Goal: Task Accomplishment & Management: Use online tool/utility

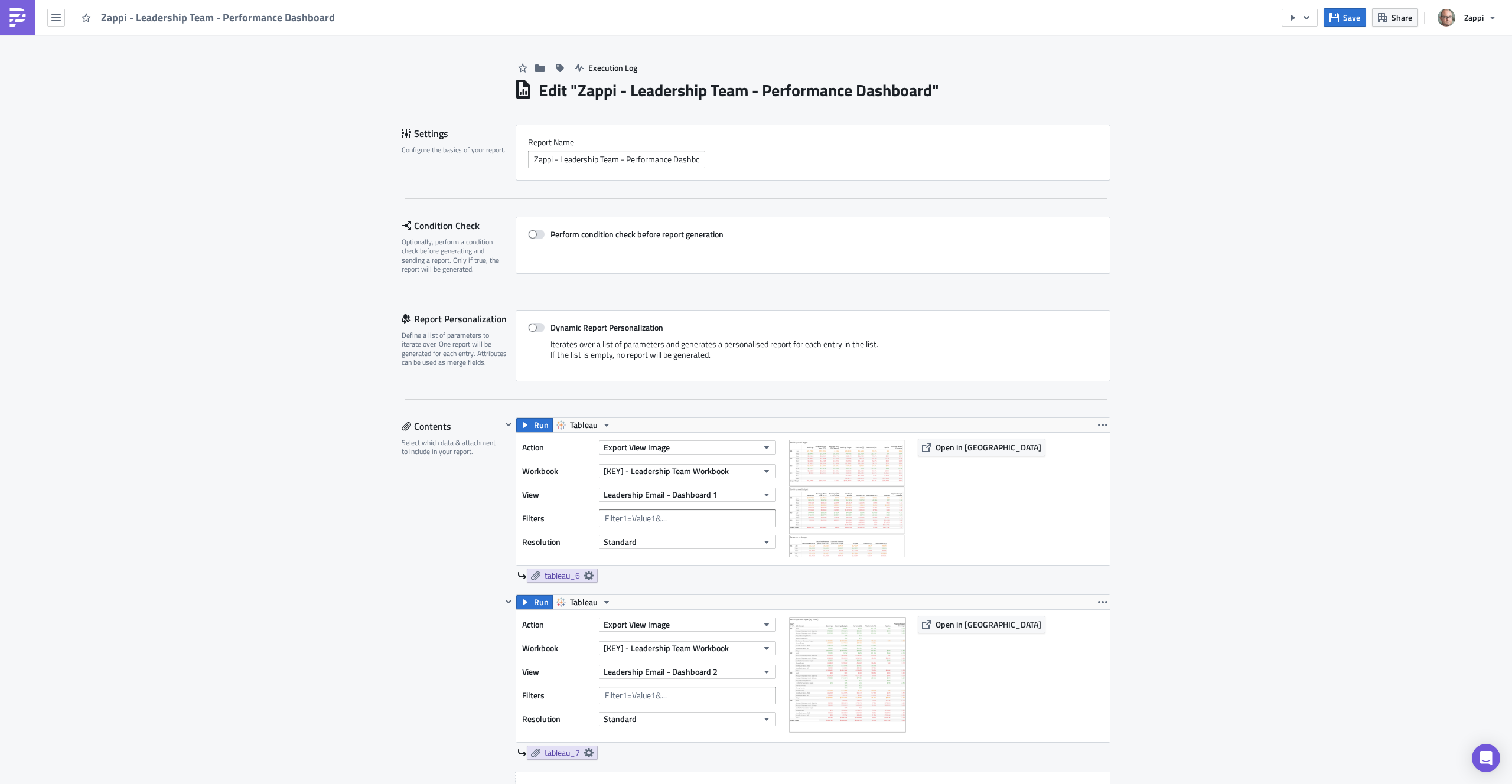
scroll to position [858, 0]
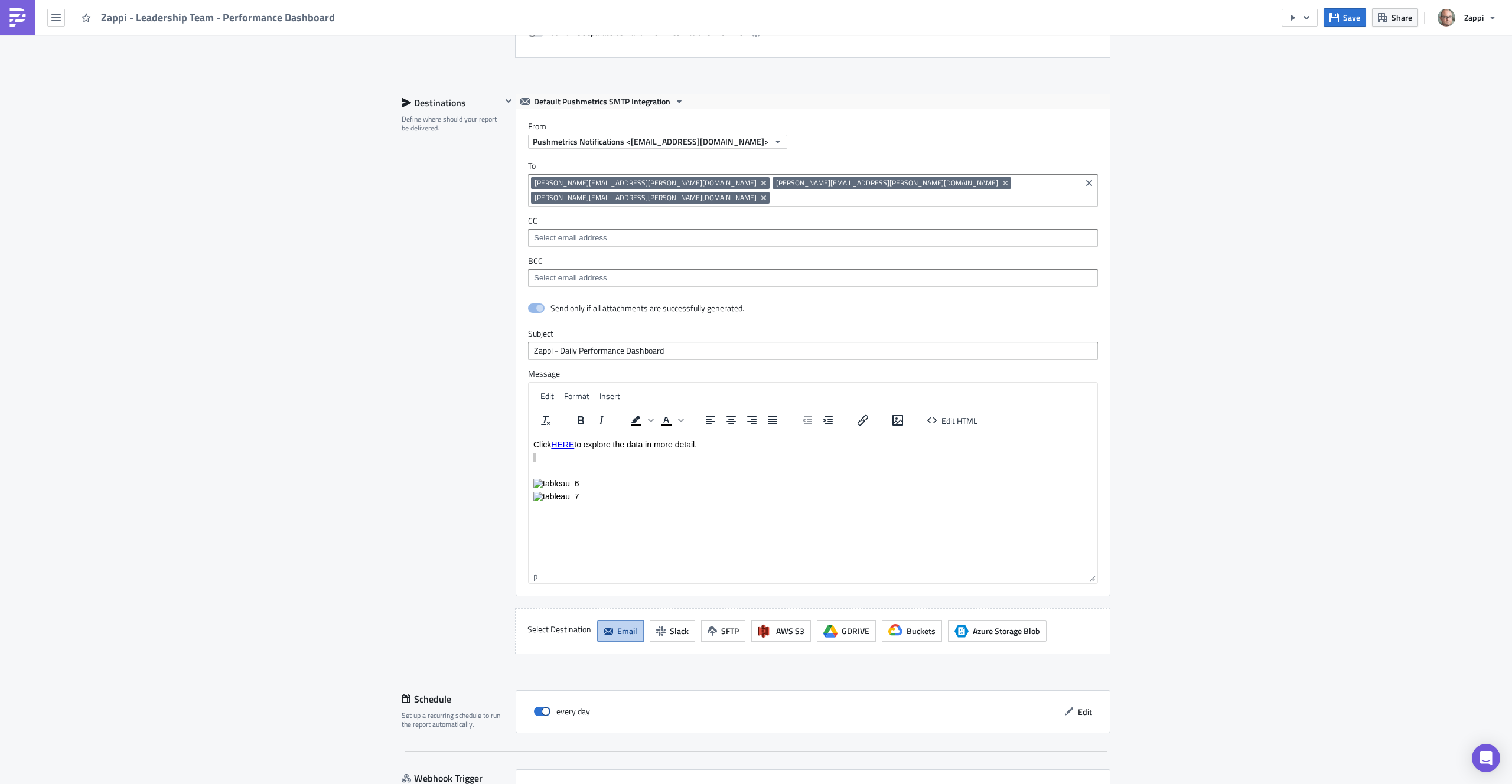
drag, startPoint x: 345, startPoint y: 311, endPoint x: 350, endPoint y: 14, distance: 297.0
click at [345, 311] on div "Execution Log Edit " Zappi - Leadership Team - Performance Dashboard " Settings…" at bounding box center [756, 24] width 1512 height 1696
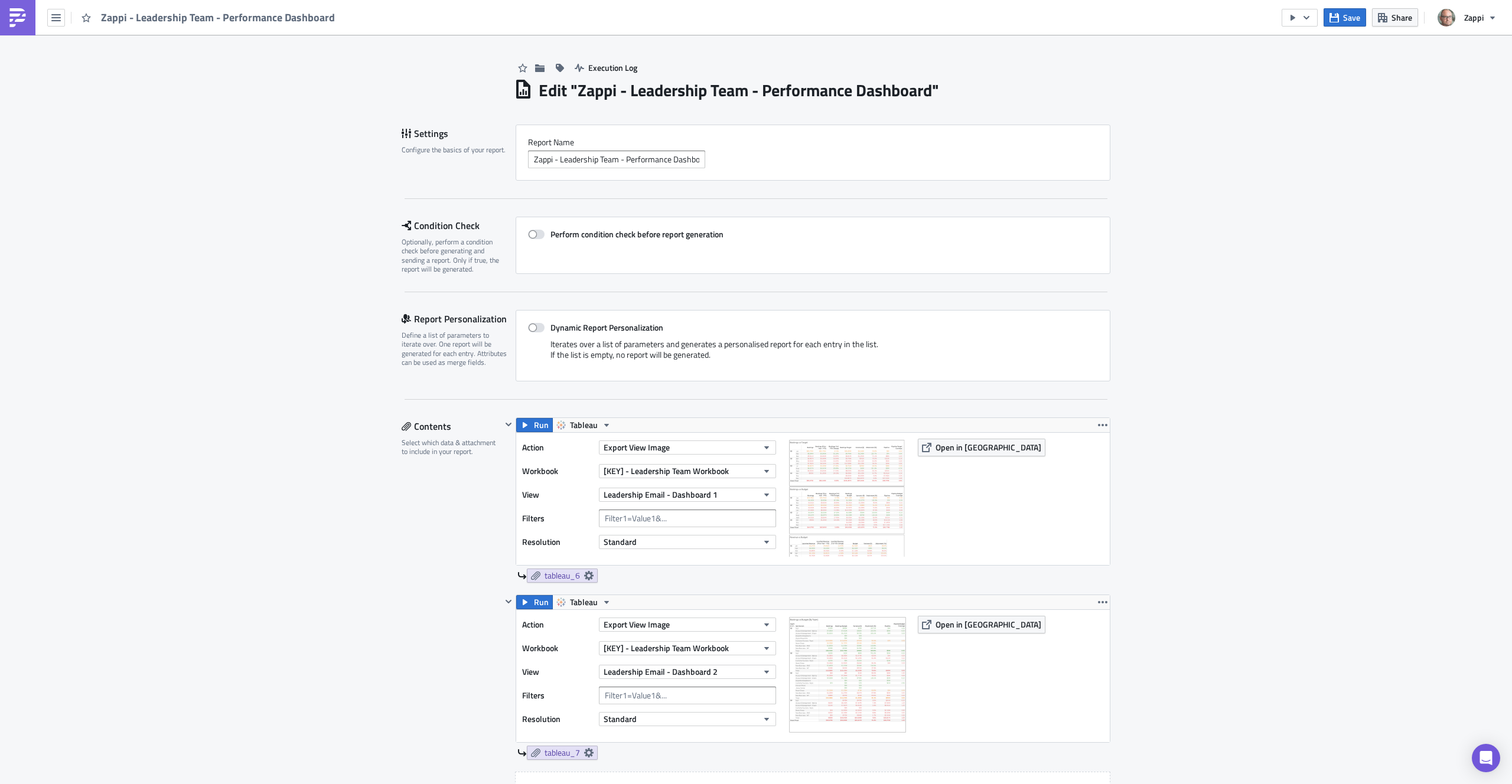
scroll to position [323, 0]
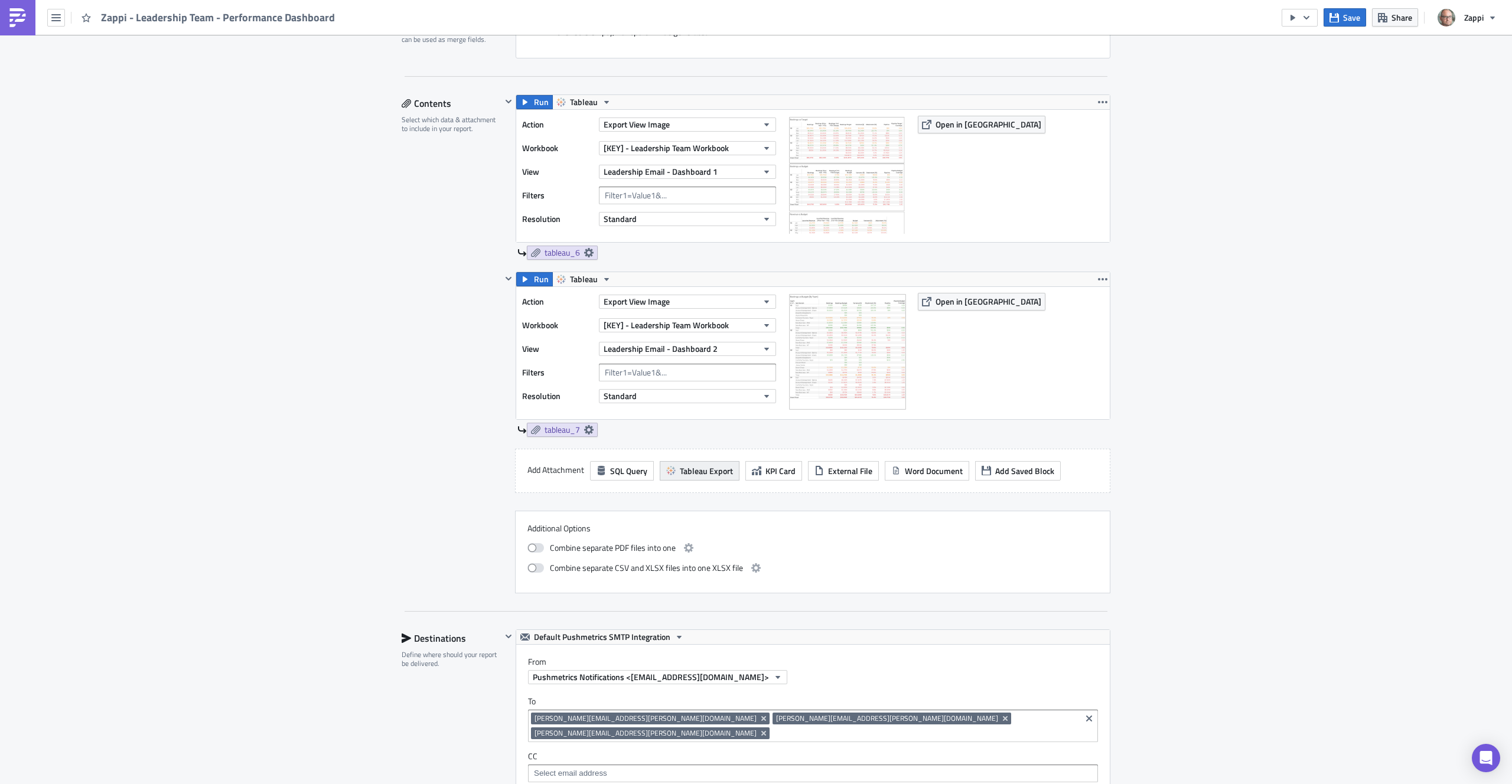
click at [691, 468] on span "Tableau Export" at bounding box center [706, 470] width 53 height 13
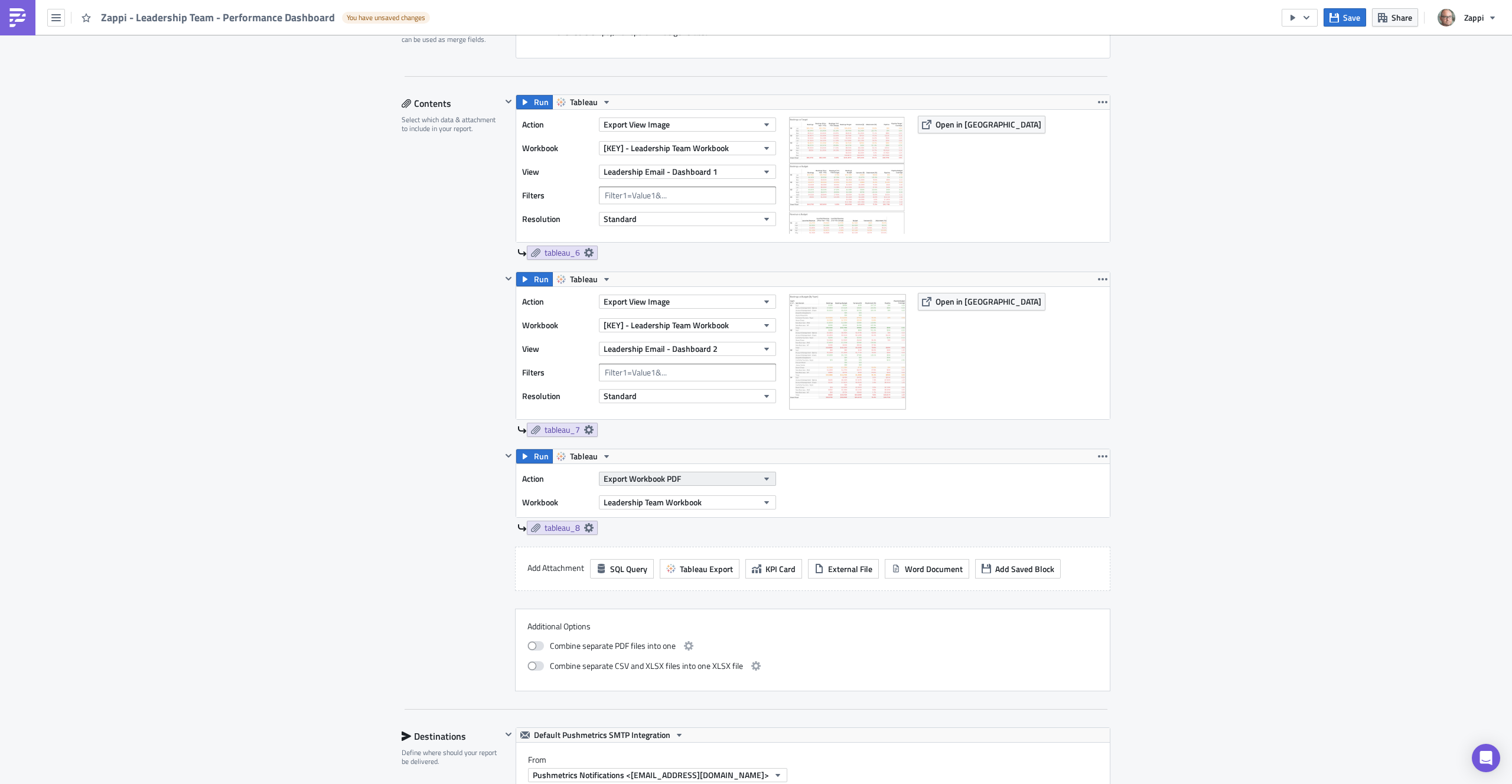
click at [709, 483] on button "Export Workbook PDF" at bounding box center [687, 479] width 178 height 14
click at [659, 592] on div "Export View Image" at bounding box center [652, 593] width 101 height 12
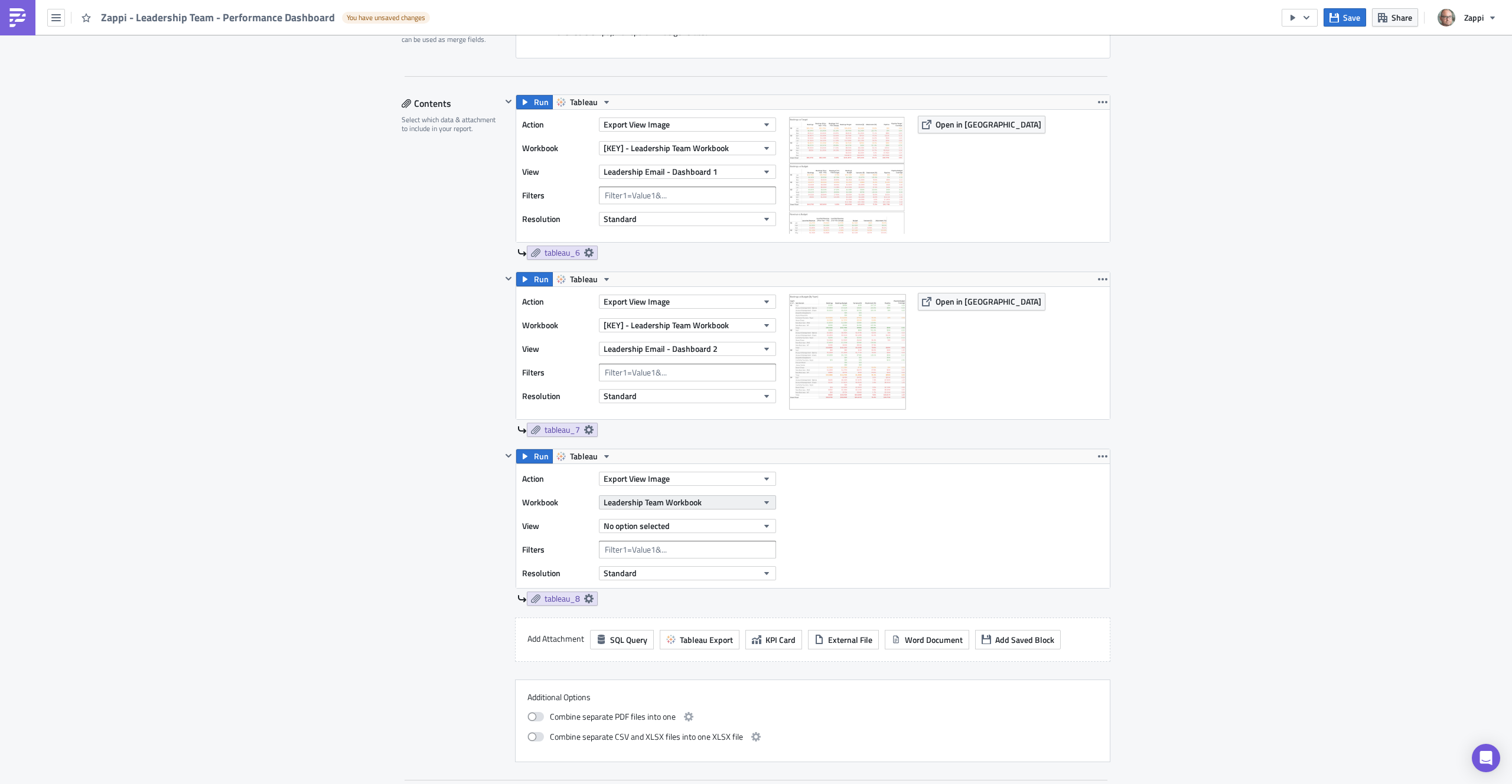
click at [679, 504] on span "Leadership Team Workbook" at bounding box center [653, 502] width 98 height 13
type input "leadership"
click at [729, 505] on button "Leadership Team Workbook" at bounding box center [687, 502] width 178 height 14
type input "leadership"
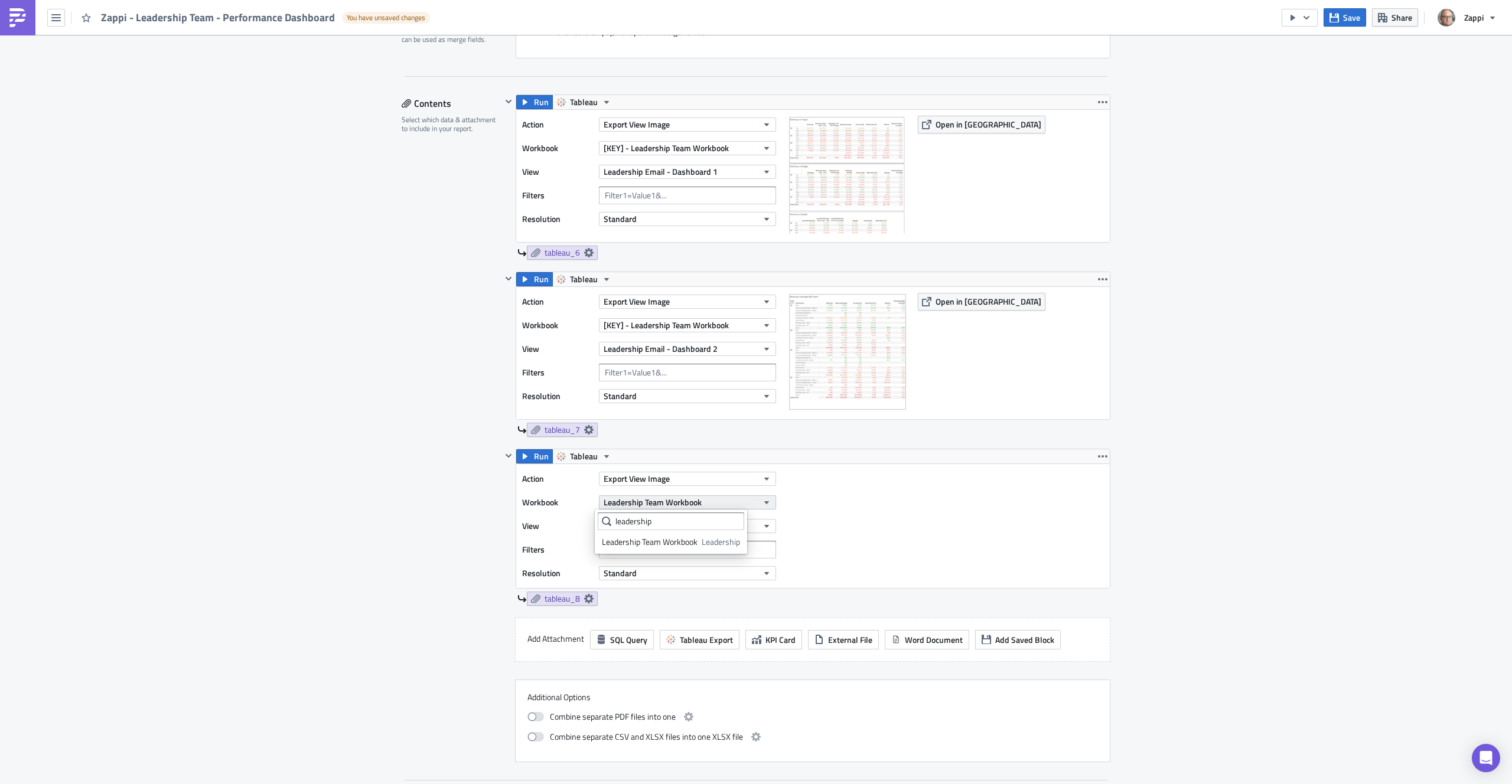
click at [716, 500] on button "Leadership Team Workbook" at bounding box center [687, 502] width 178 height 14
click at [718, 503] on button "Leadership Team Workbook" at bounding box center [687, 502] width 178 height 14
click at [710, 503] on button "Leadership Team Workbook" at bounding box center [687, 502] width 178 height 14
click at [715, 485] on button "Export View Image" at bounding box center [687, 479] width 178 height 14
click at [906, 506] on div "Action Export View Image Workbook Leadership Team Workbook View No option selec…" at bounding box center [813, 526] width 594 height 124
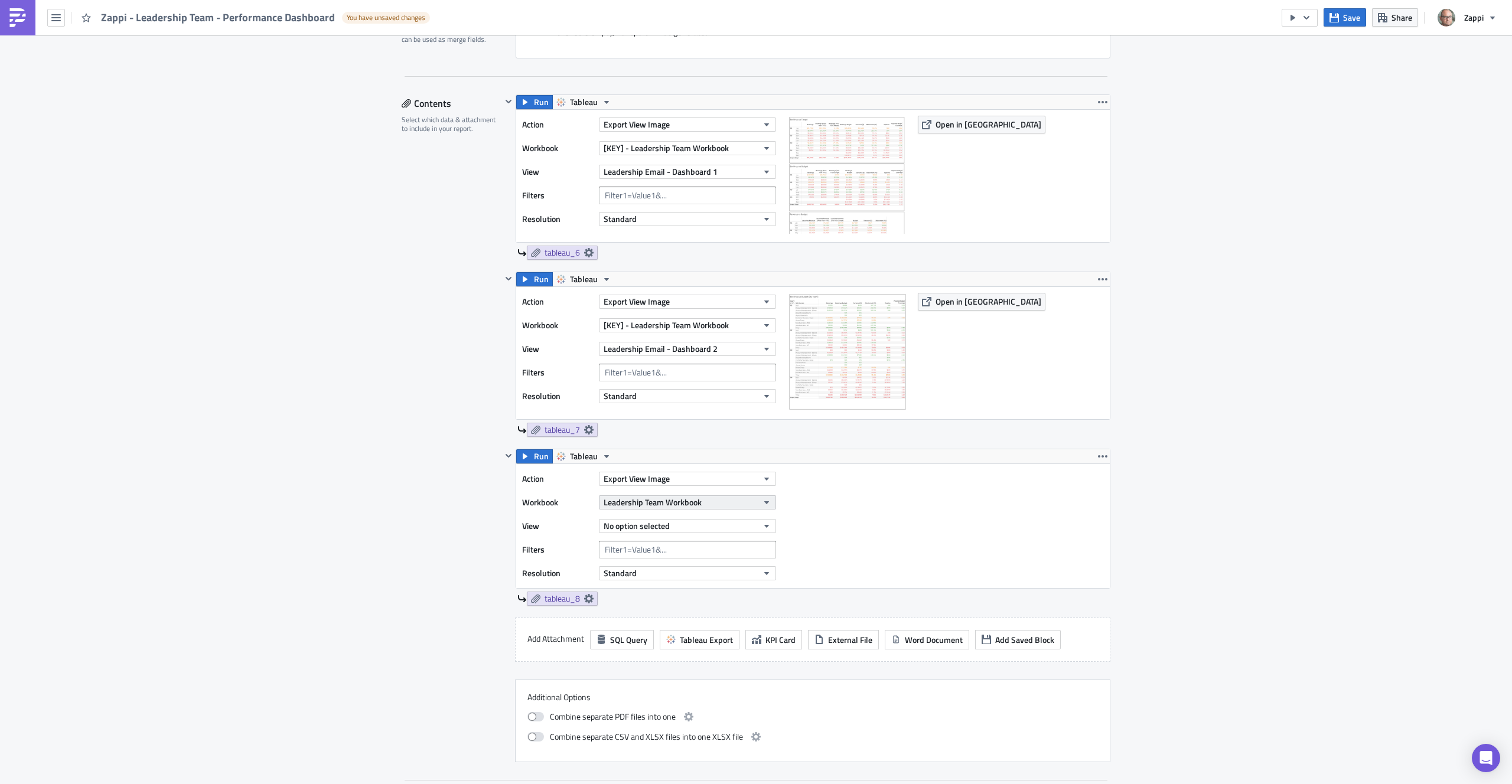
click at [681, 507] on span "Leadership Team Workbook" at bounding box center [653, 502] width 98 height 13
type input "[KEY] - Leadership Team Workbook"
click at [660, 520] on input "[KEY] - Leadership Team Workbook" at bounding box center [654, 521] width 113 height 17
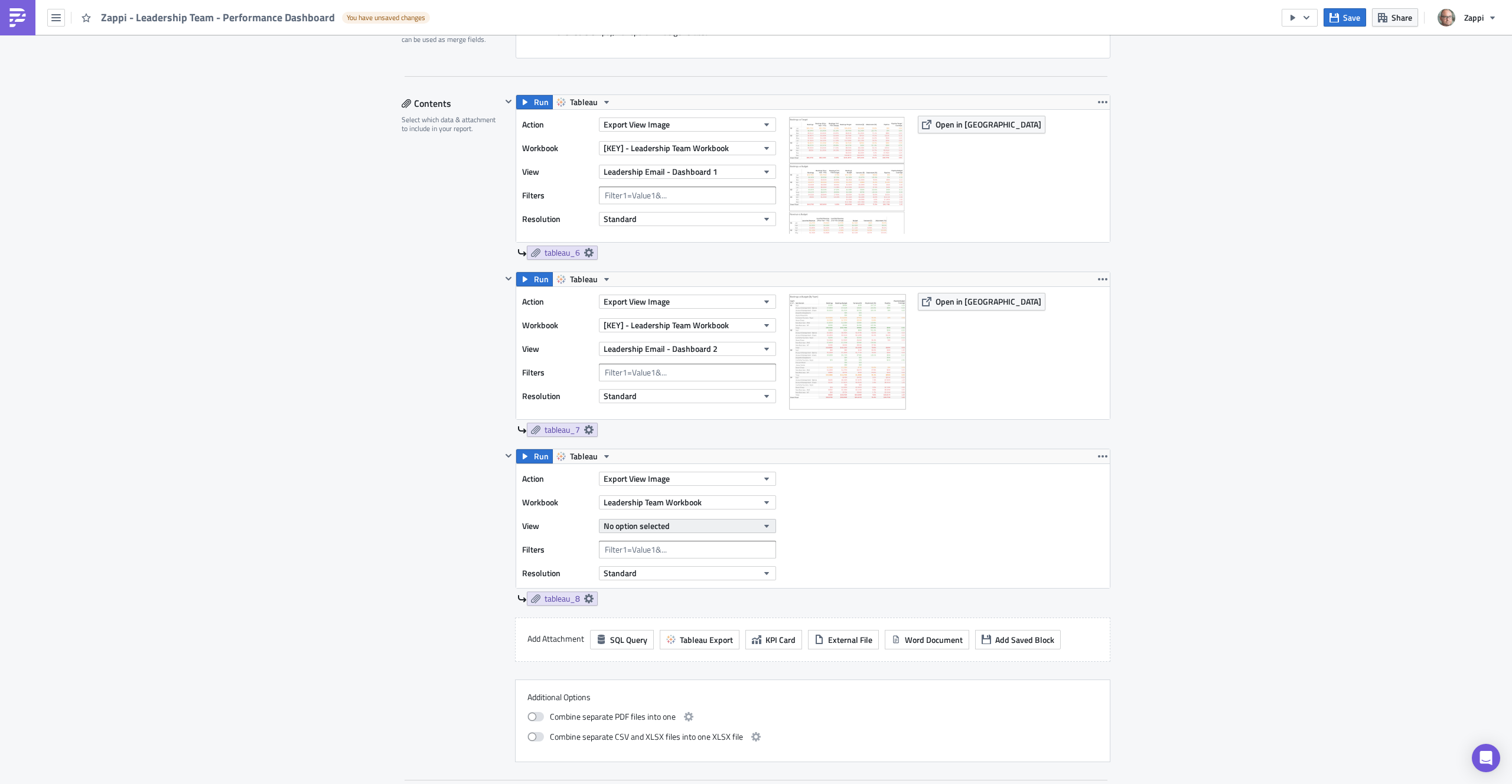
click at [721, 519] on button "No option selected" at bounding box center [687, 526] width 178 height 14
click at [669, 509] on button "Leadership Team Workbook" at bounding box center [687, 502] width 178 height 14
click at [673, 520] on input "[KEY] - Leadership Team Workbook" at bounding box center [654, 521] width 113 height 17
click at [732, 508] on button "Leadership Team Workbook" at bounding box center [687, 502] width 178 height 14
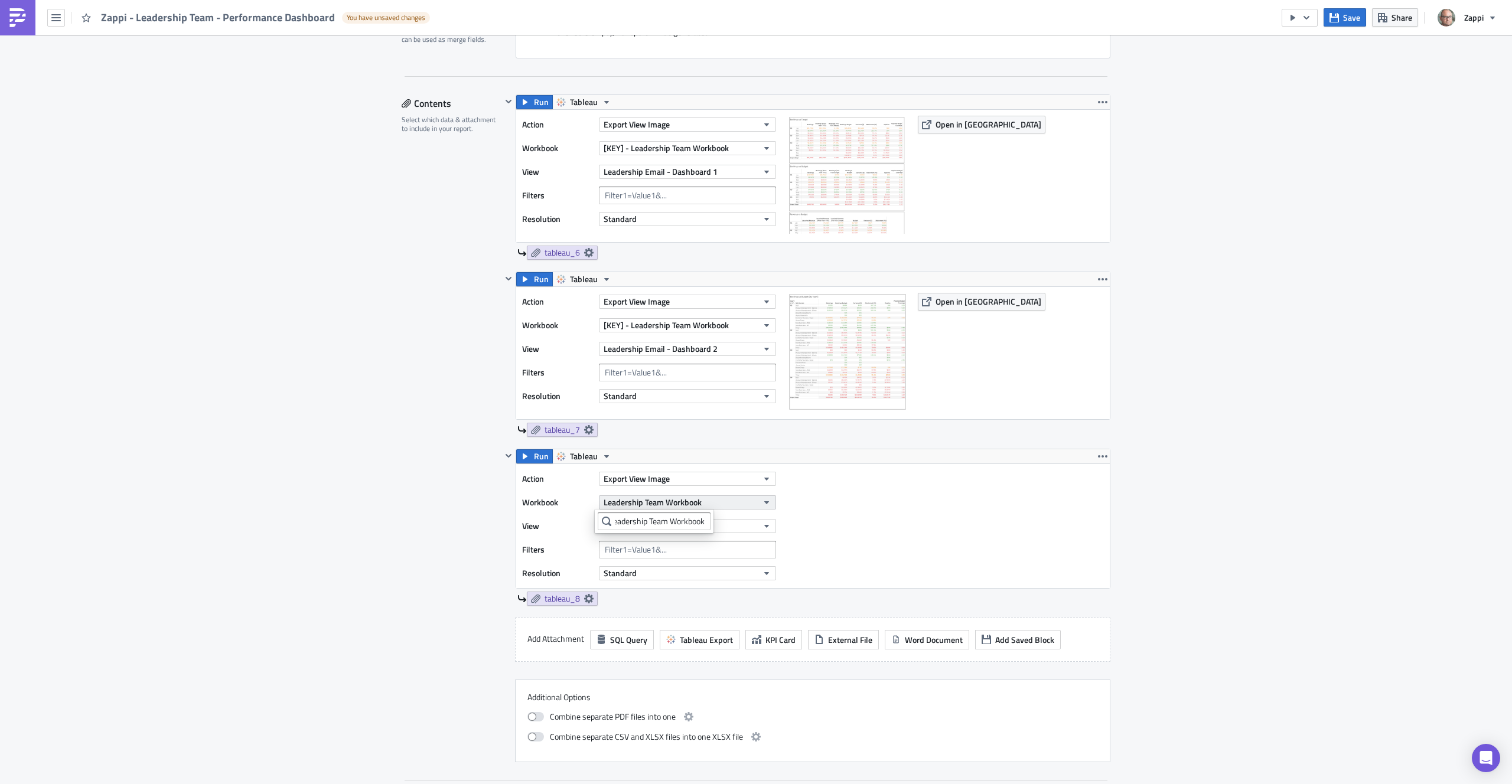
scroll to position [0, 0]
click at [650, 503] on span "Leadership Team Workbook" at bounding box center [653, 502] width 98 height 13
click at [651, 522] on input "[KEY] - Leadership Team Workbook" at bounding box center [654, 521] width 113 height 17
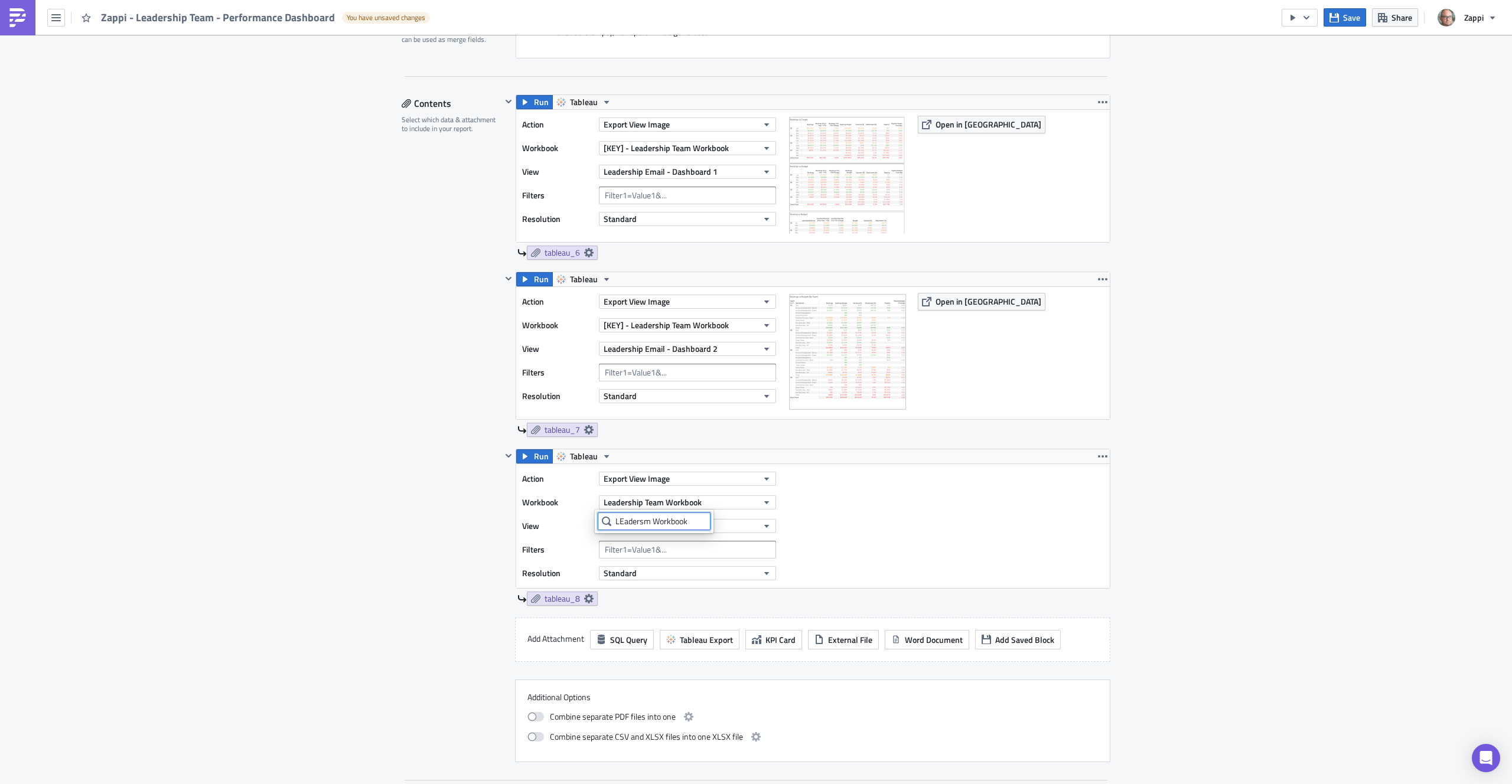
type input "LEadershm Workbook"
type input "Leader"
click at [327, 104] on div "Execution Log Edit " Zappi - Leadership Team - Performance Dashboard " Draft Se…" at bounding box center [756, 644] width 1512 height 1865
click at [57, 17] on icon "button" at bounding box center [56, 17] width 10 height 7
click at [69, 42] on div "Search" at bounding box center [106, 47] width 78 height 12
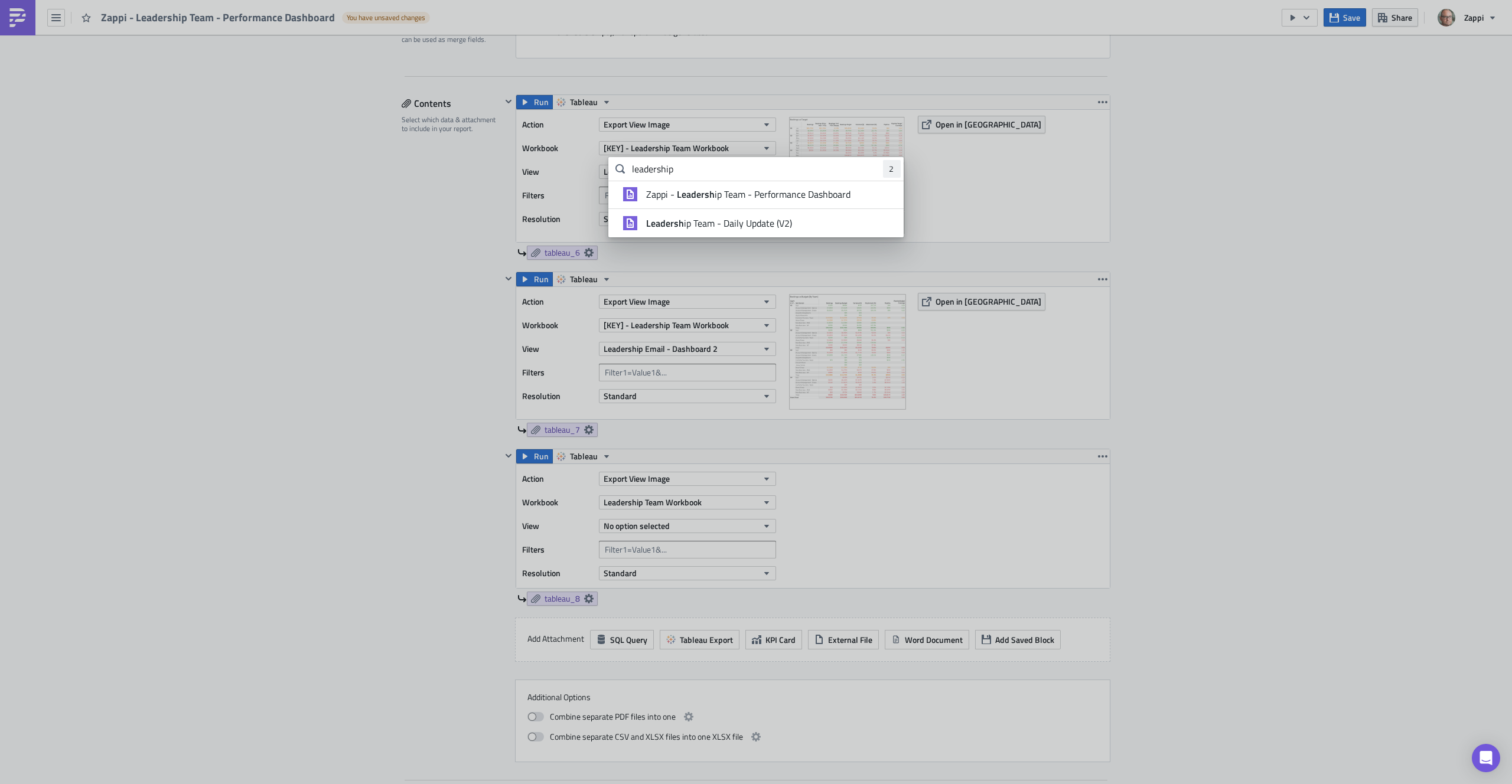
type input "leadership"
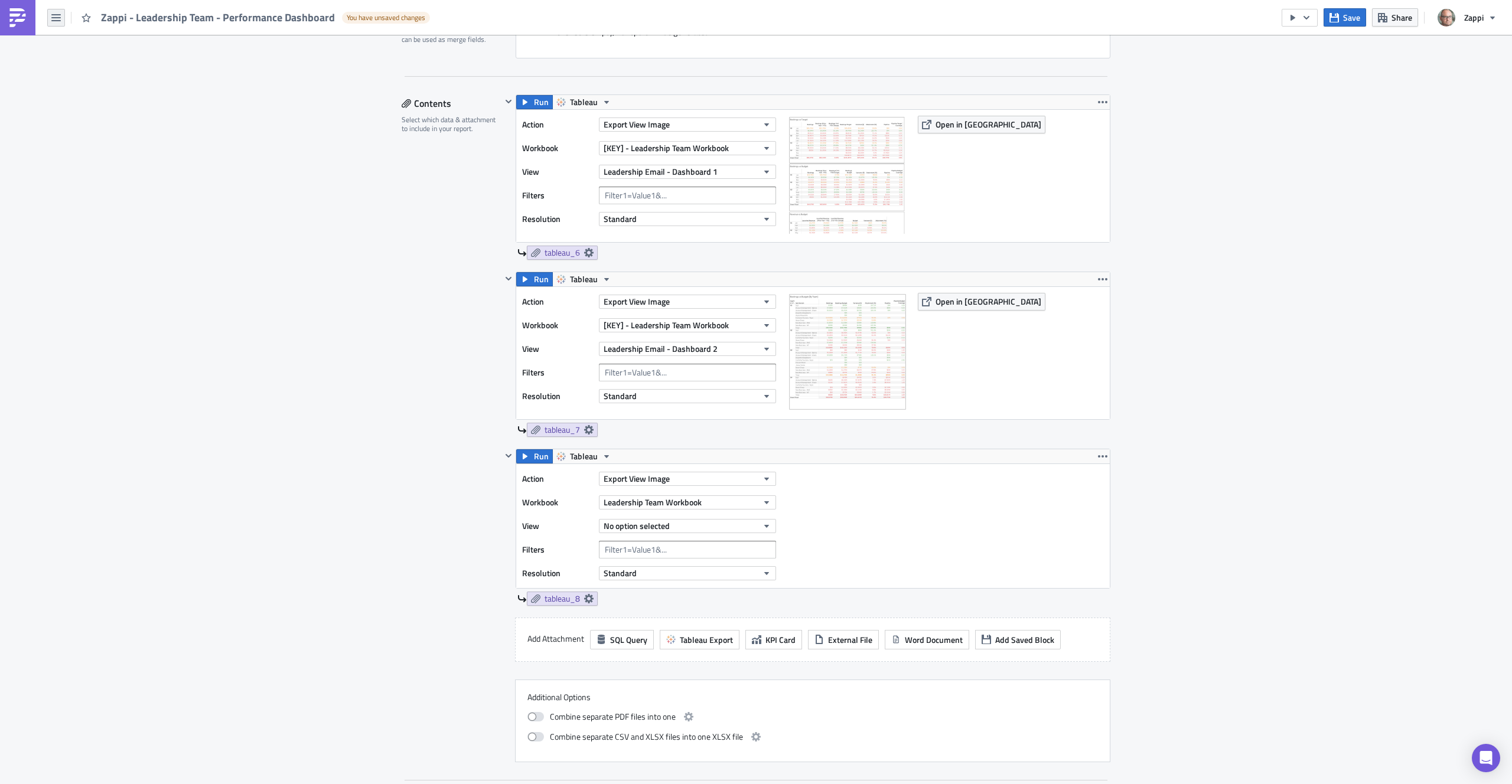
click at [62, 18] on button "button" at bounding box center [56, 17] width 17 height 17
click at [71, 44] on div "Search" at bounding box center [106, 47] width 78 height 12
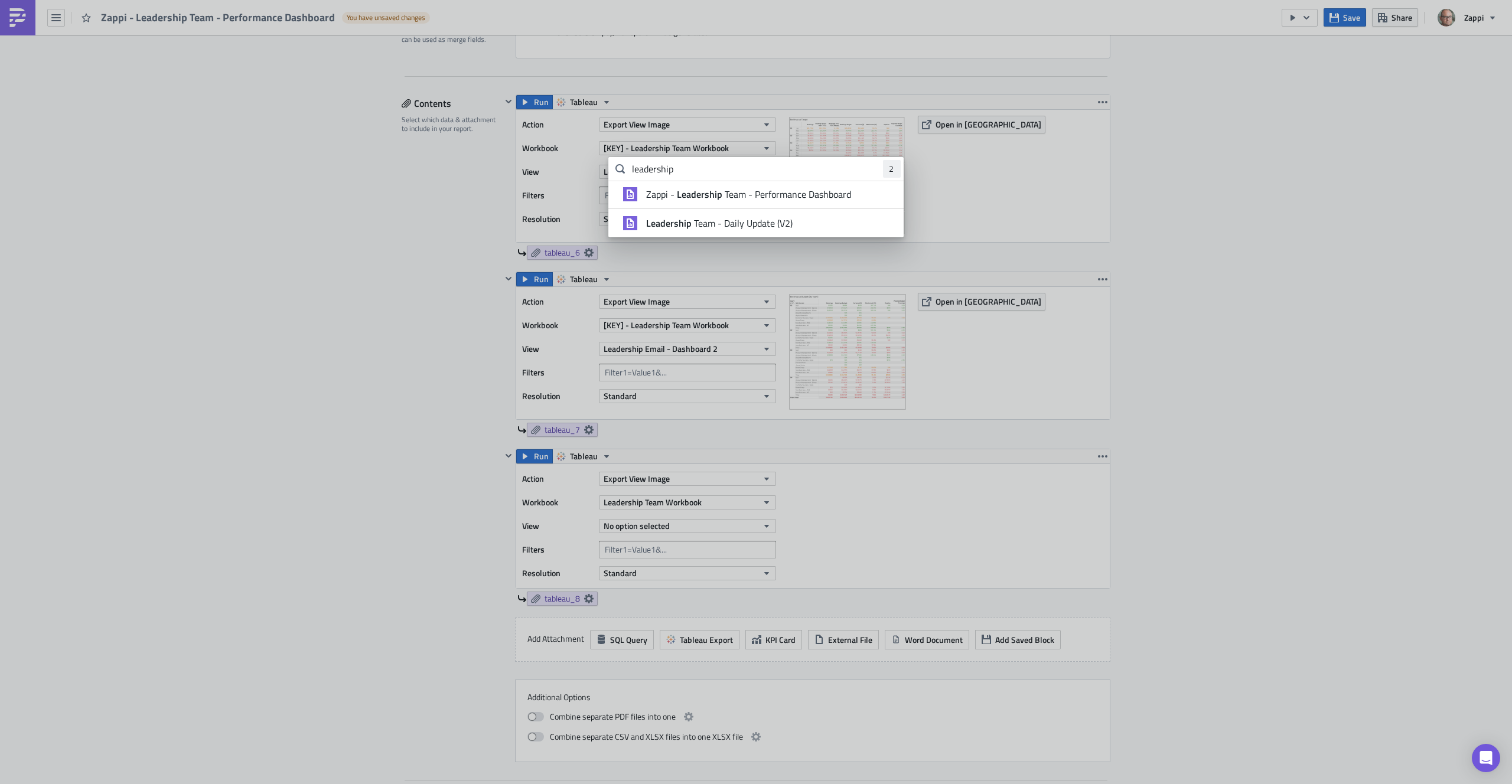
click at [744, 200] on span "Zappi - Leadership Team - Performance Dashboard" at bounding box center [748, 194] width 205 height 12
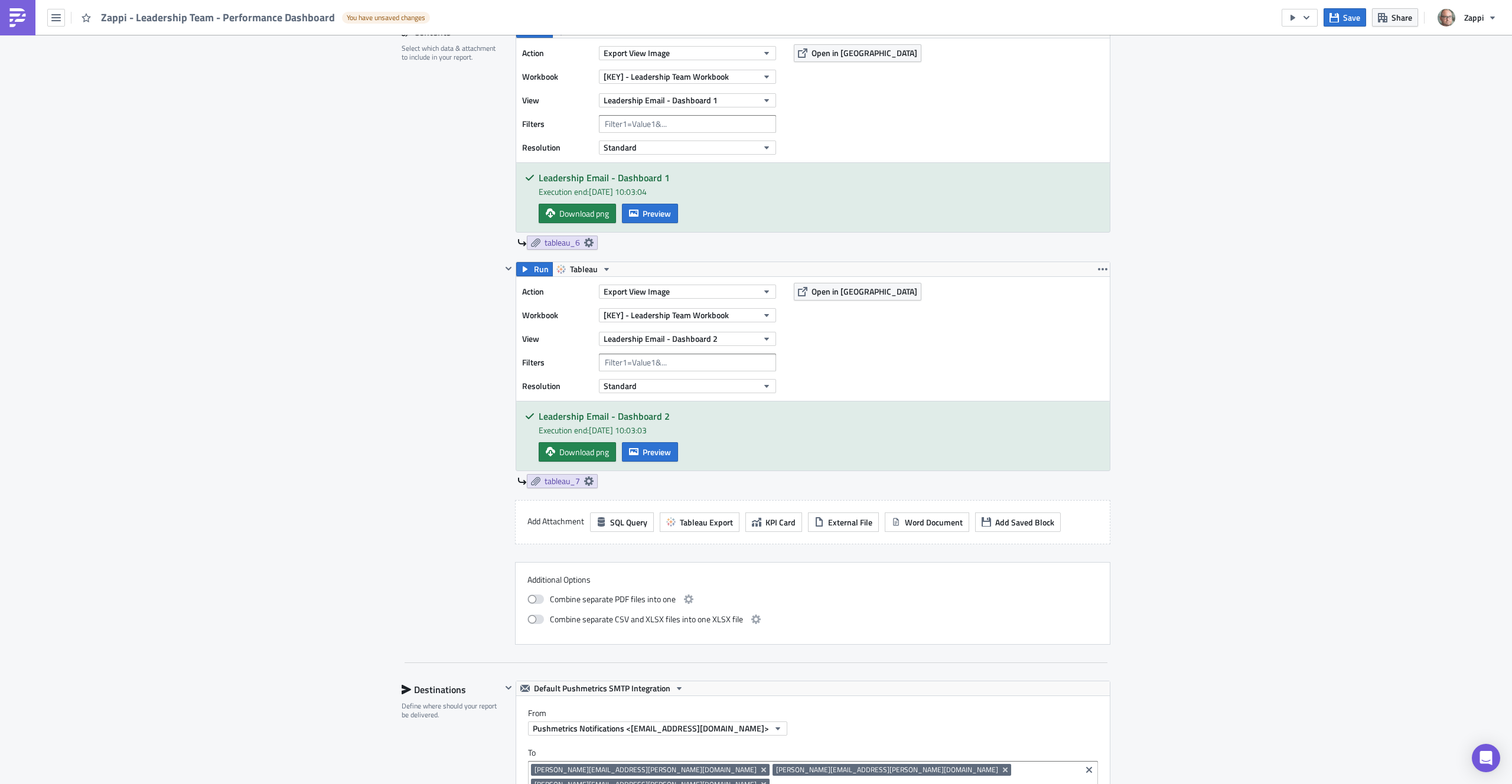
scroll to position [409, 0]
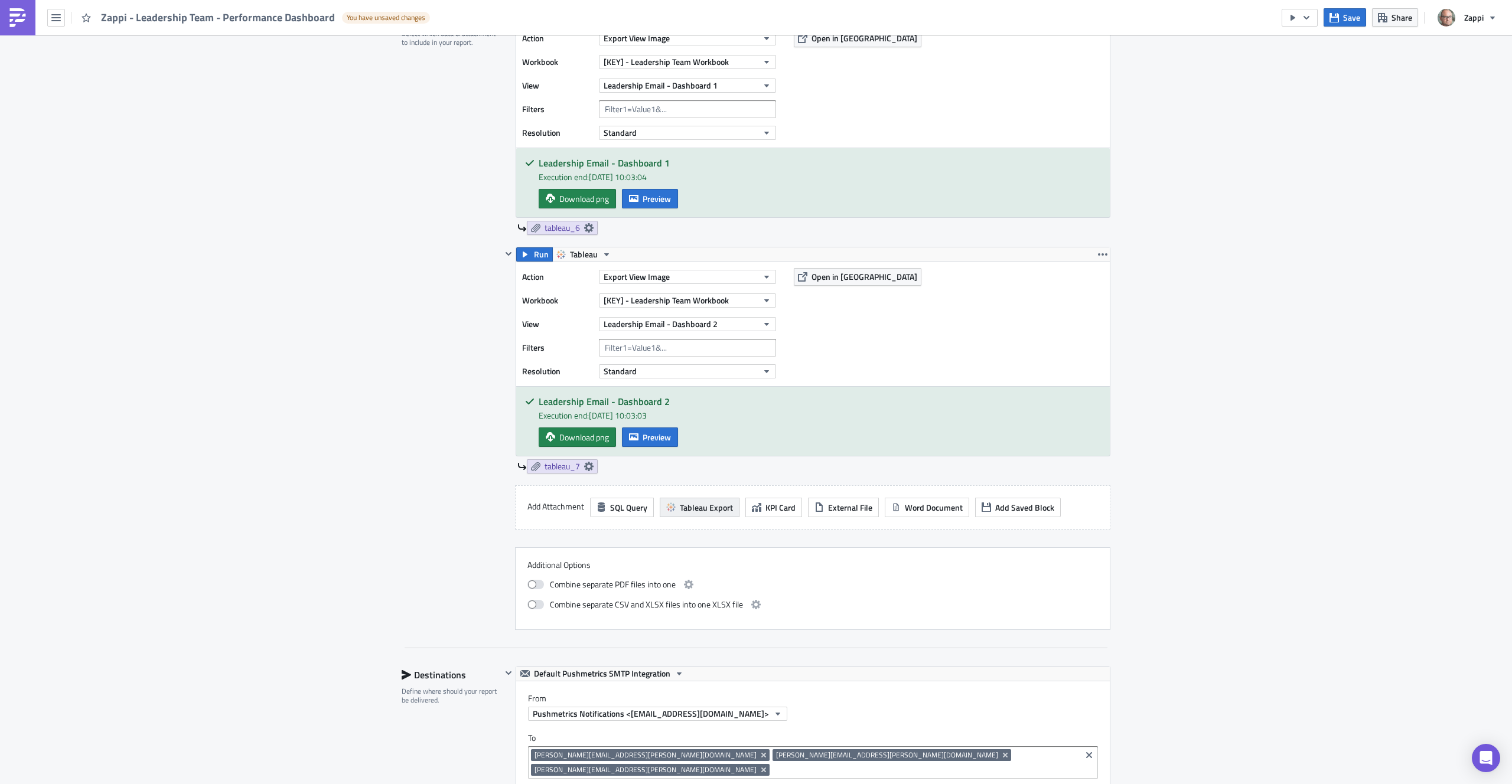
click at [723, 515] on button "Tableau Export" at bounding box center [699, 508] width 80 height 19
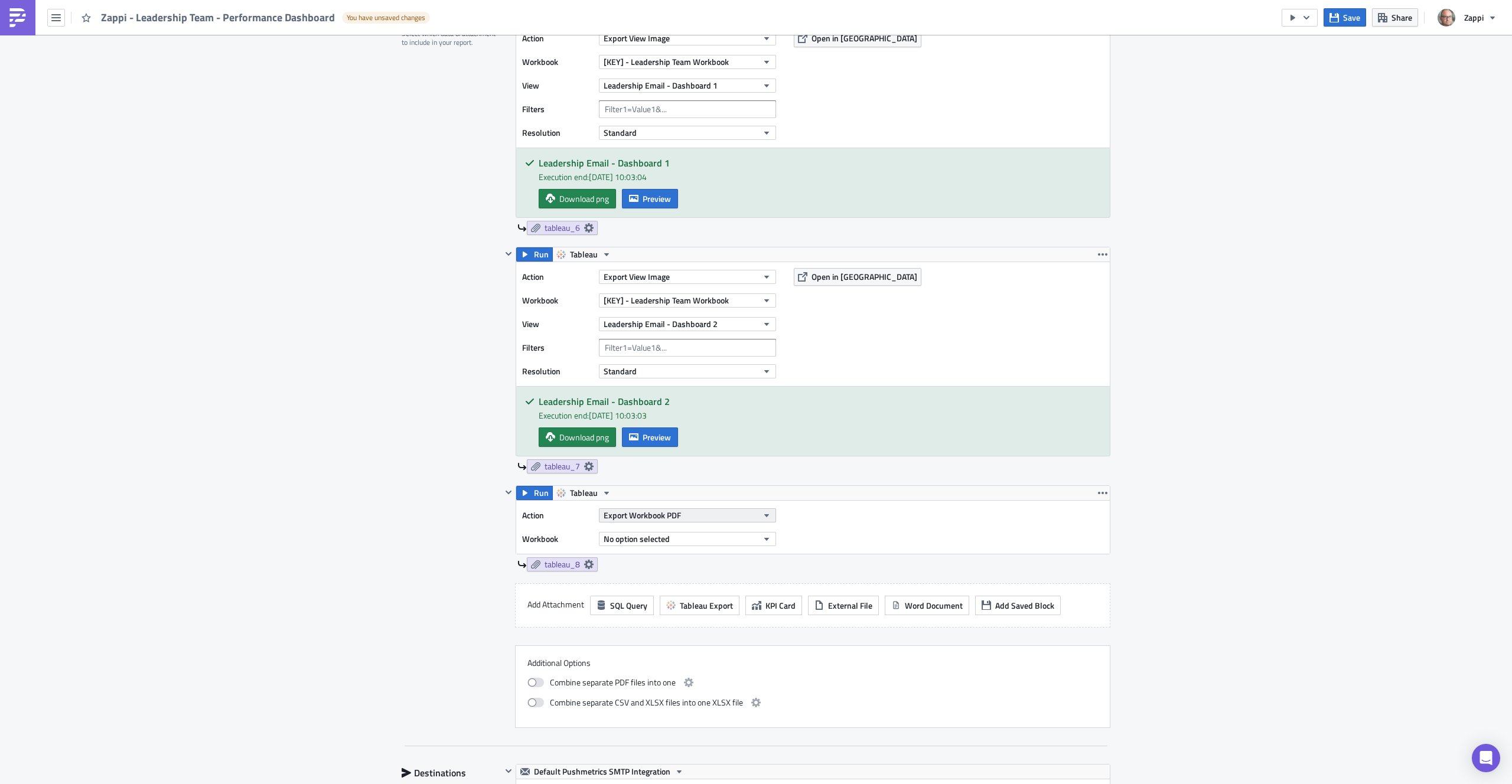
click at [678, 519] on button "Export Workbook PDF" at bounding box center [687, 516] width 178 height 14
click at [656, 626] on div "Export View Image" at bounding box center [652, 630] width 101 height 12
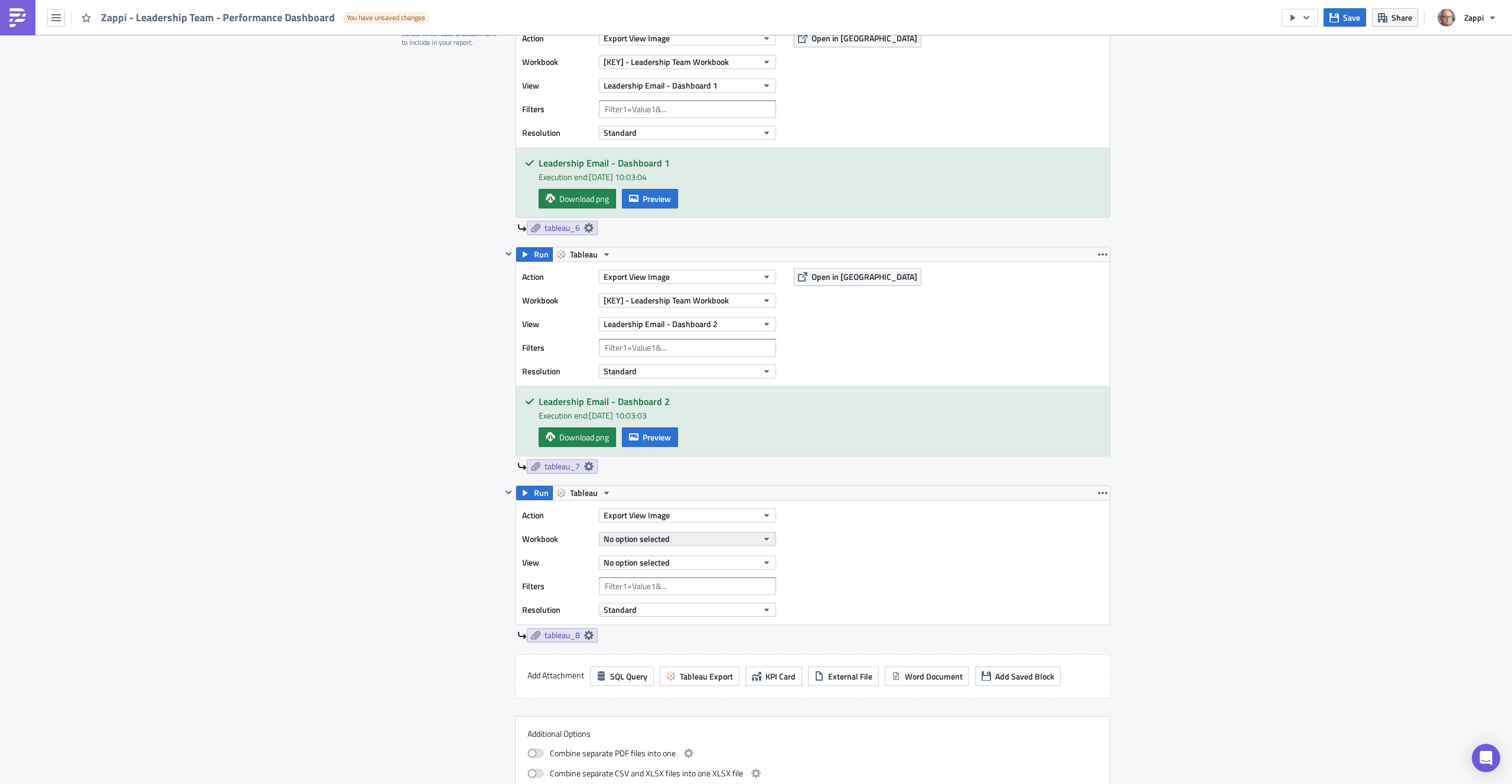
click at [652, 543] on span "No option selected" at bounding box center [636, 539] width 67 height 13
type input "leader"
click at [659, 594] on div "[KEY] - Leadership Team Workbook" at bounding box center [662, 597] width 123 height 12
click at [639, 568] on span "No option selected" at bounding box center [636, 562] width 67 height 13
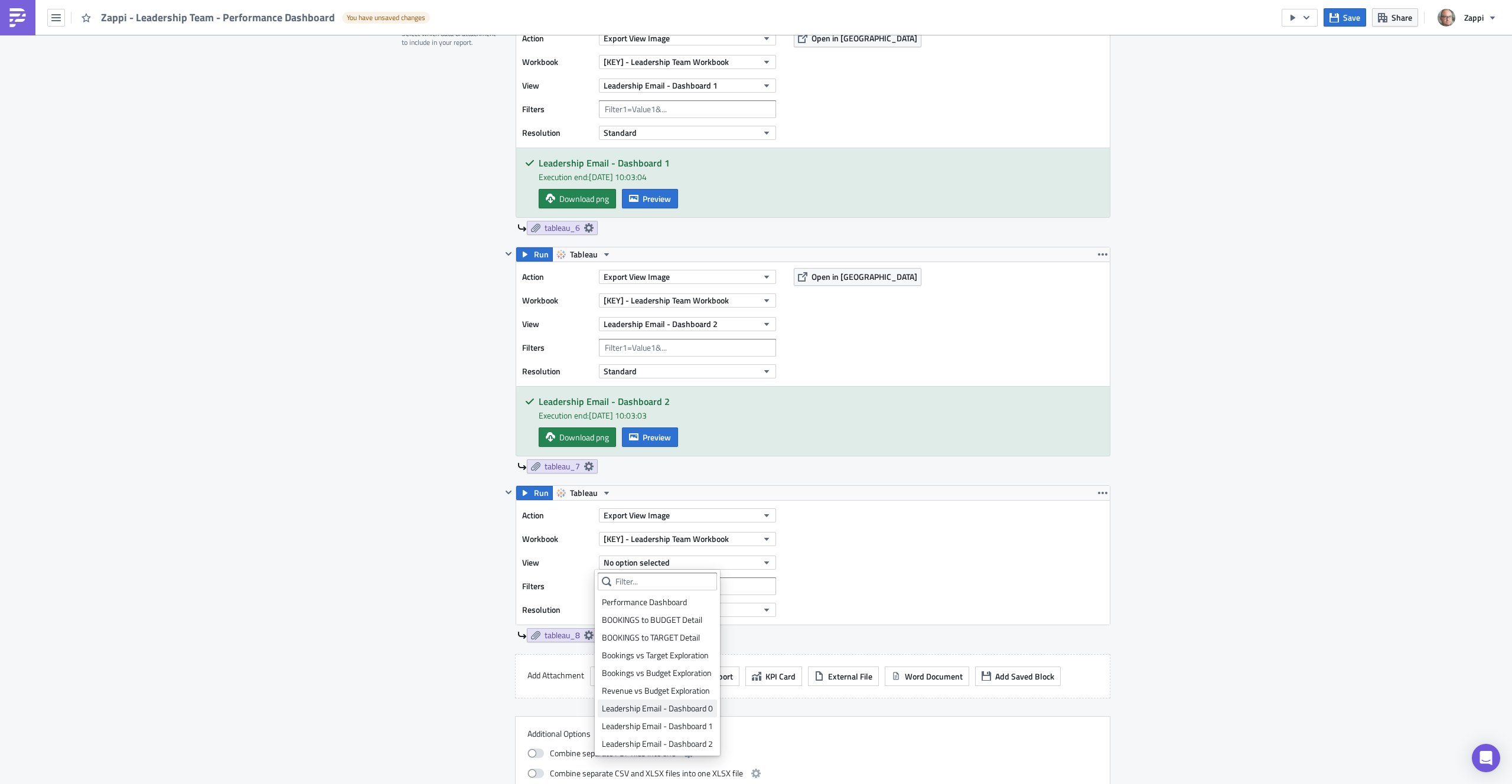
click at [685, 702] on link "Leadership Email - Dashboard 0" at bounding box center [658, 709] width 120 height 17
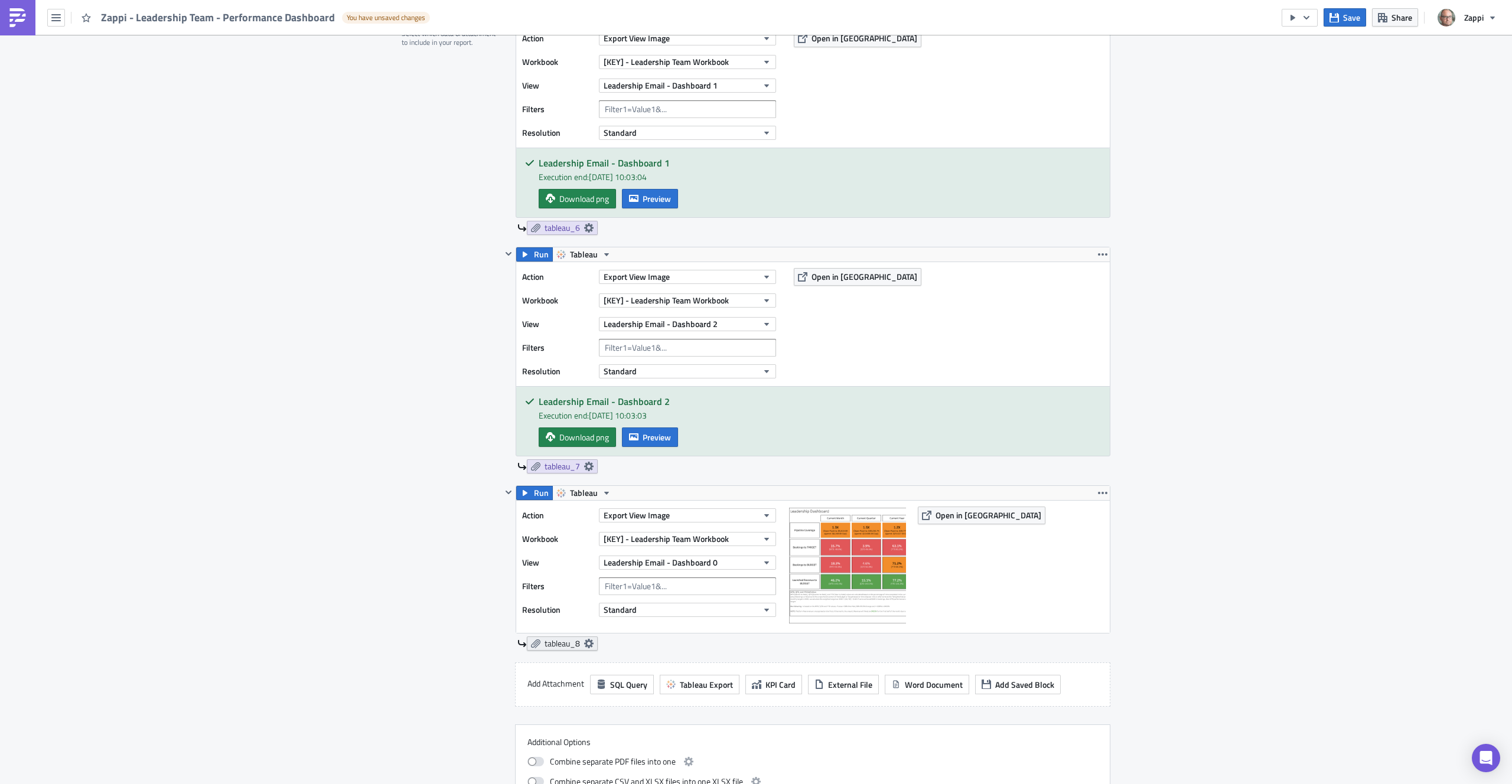
click at [570, 638] on span "tableau_8" at bounding box center [562, 643] width 36 height 11
click at [393, 689] on label "Embed view image in email body" at bounding box center [482, 691] width 201 height 11
click at [391, 689] on input "Embed view image in email body" at bounding box center [387, 692] width 8 height 8
checkbox input "true"
click at [1119, 612] on div "Execution Log Edit " Zappi - Leadership Team - Performance Dashboard " Draft Se…" at bounding box center [756, 611] width 1512 height 1972
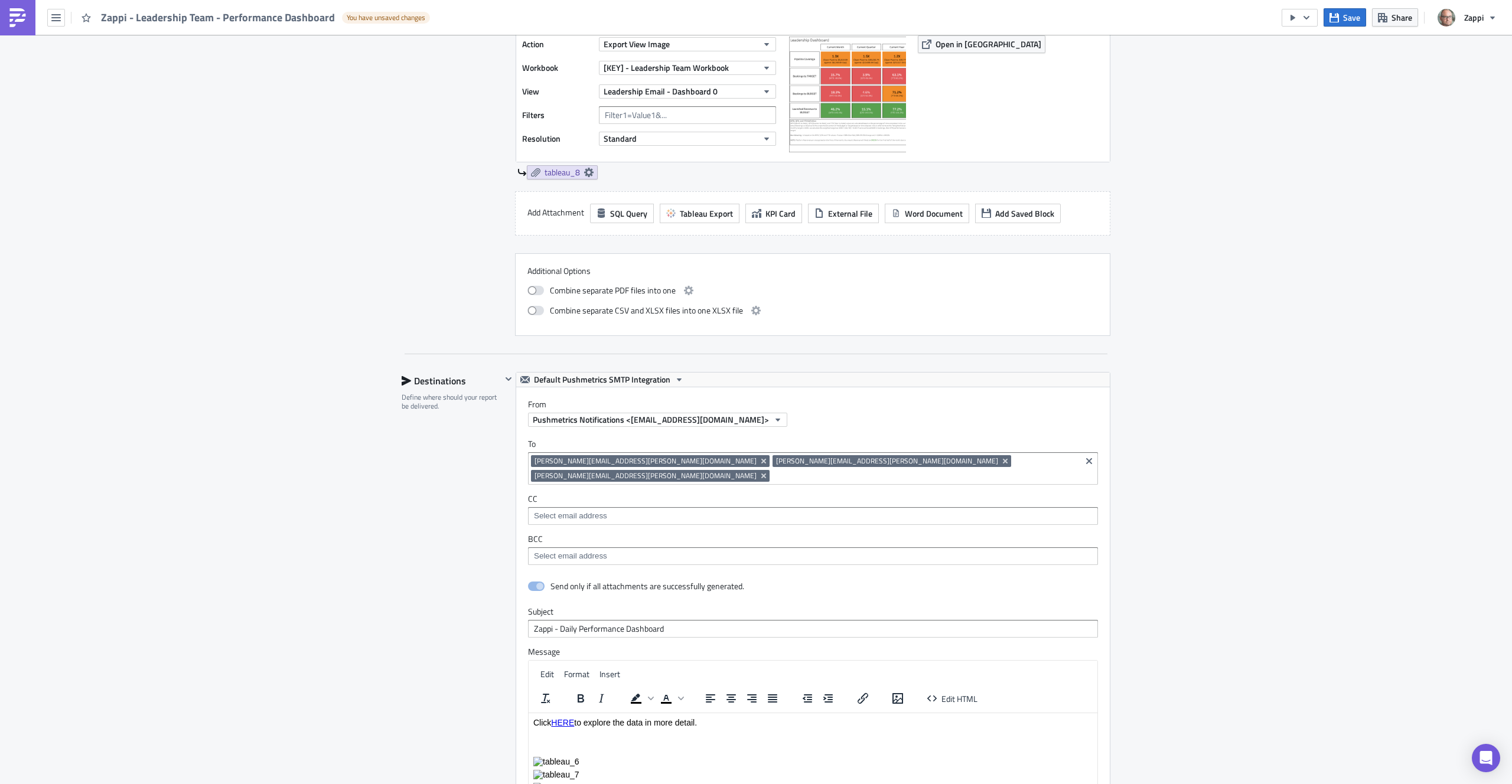
scroll to position [0, 0]
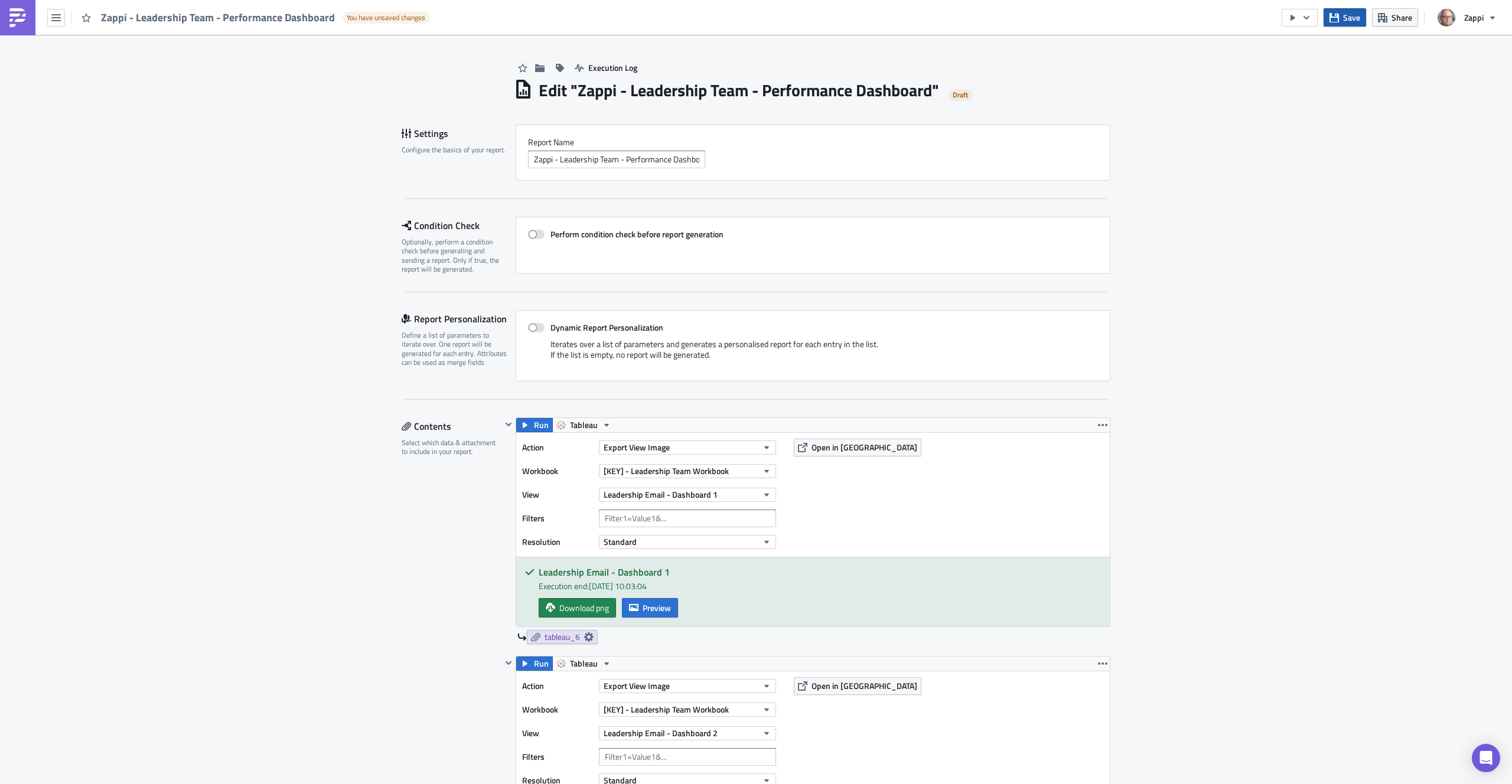
click at [1346, 23] on button "Save" at bounding box center [1345, 17] width 42 height 18
click at [1302, 23] on button "button" at bounding box center [1299, 17] width 36 height 17
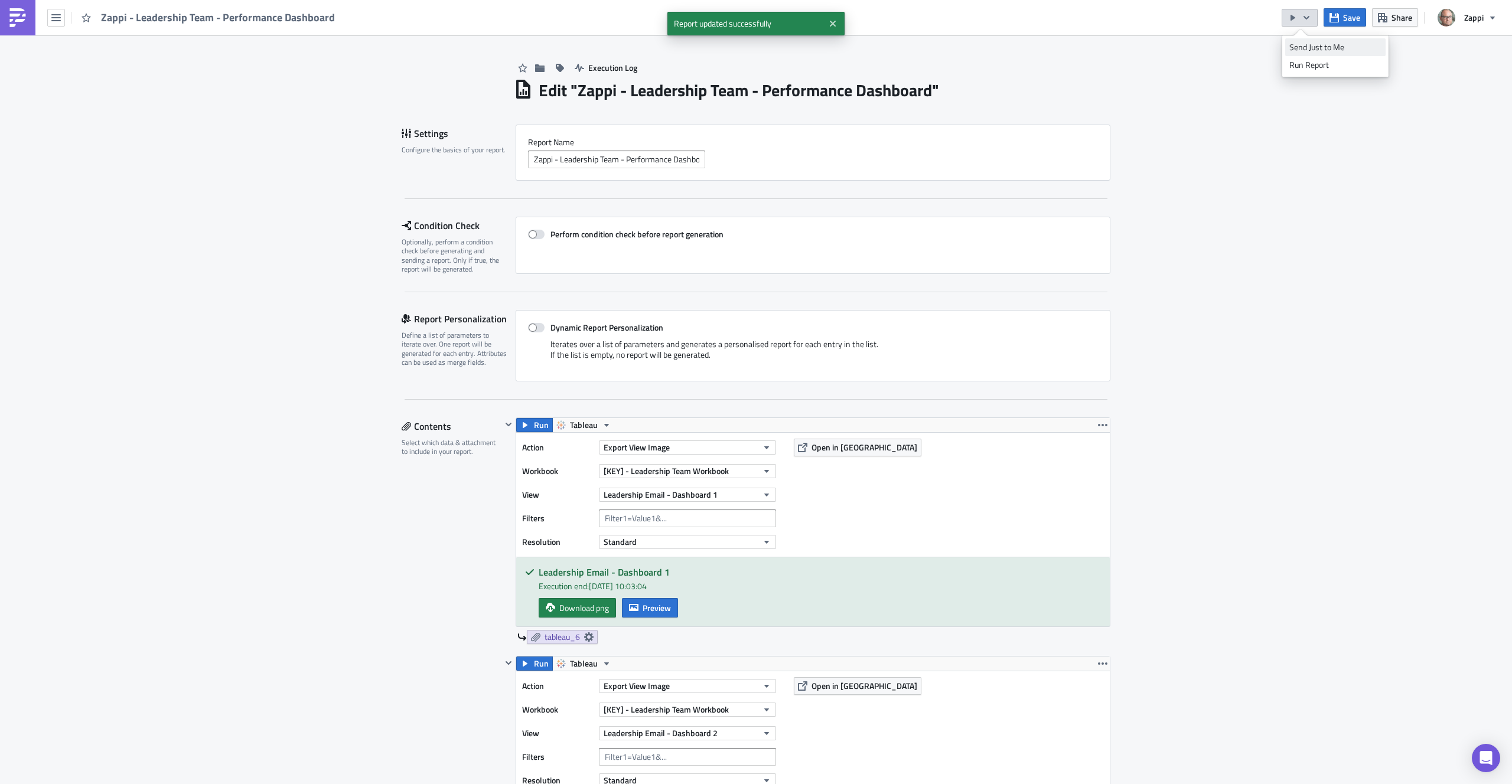
click at [1305, 43] on div "Send Just to Me" at bounding box center [1334, 47] width 92 height 12
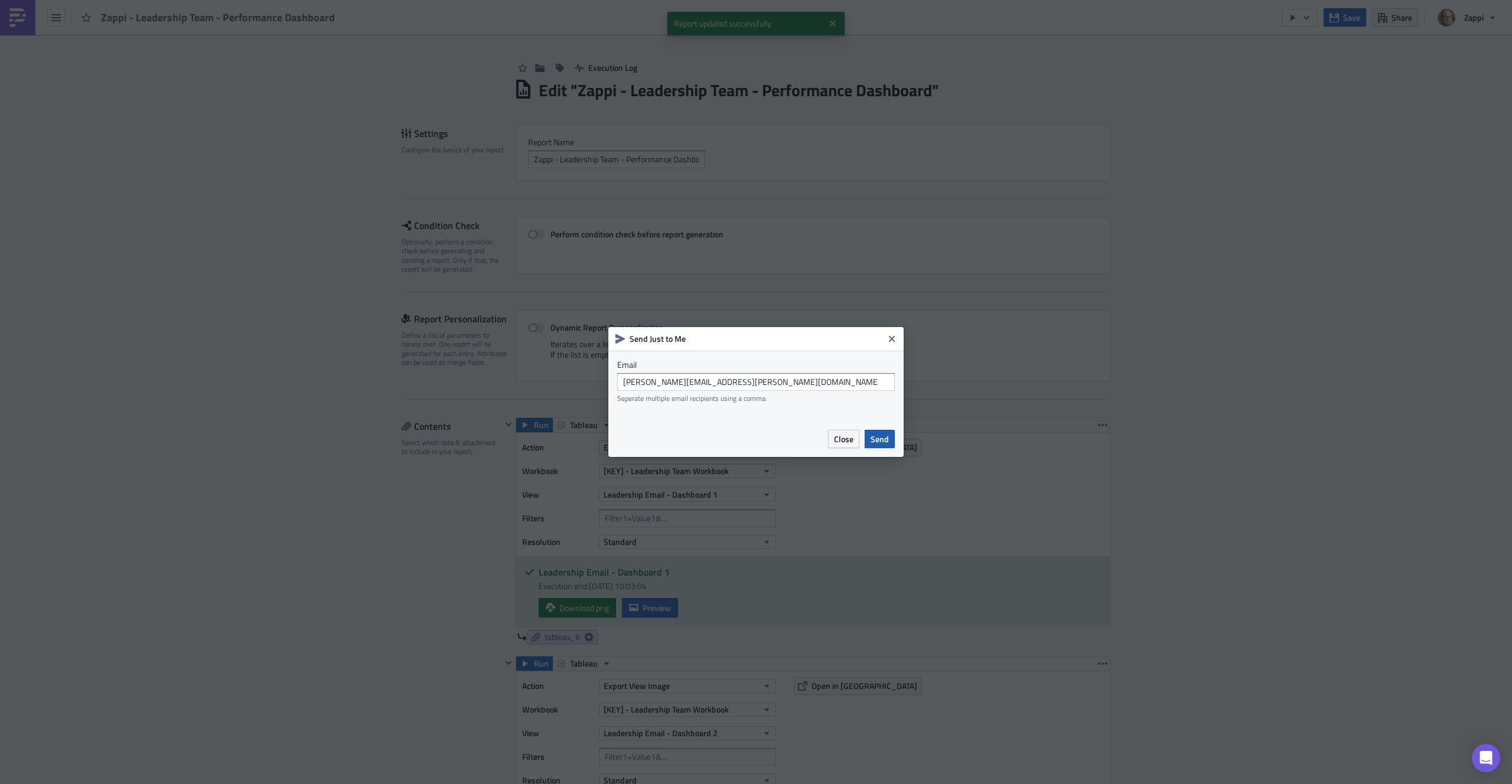
click at [876, 436] on span "Send" at bounding box center [880, 438] width 18 height 13
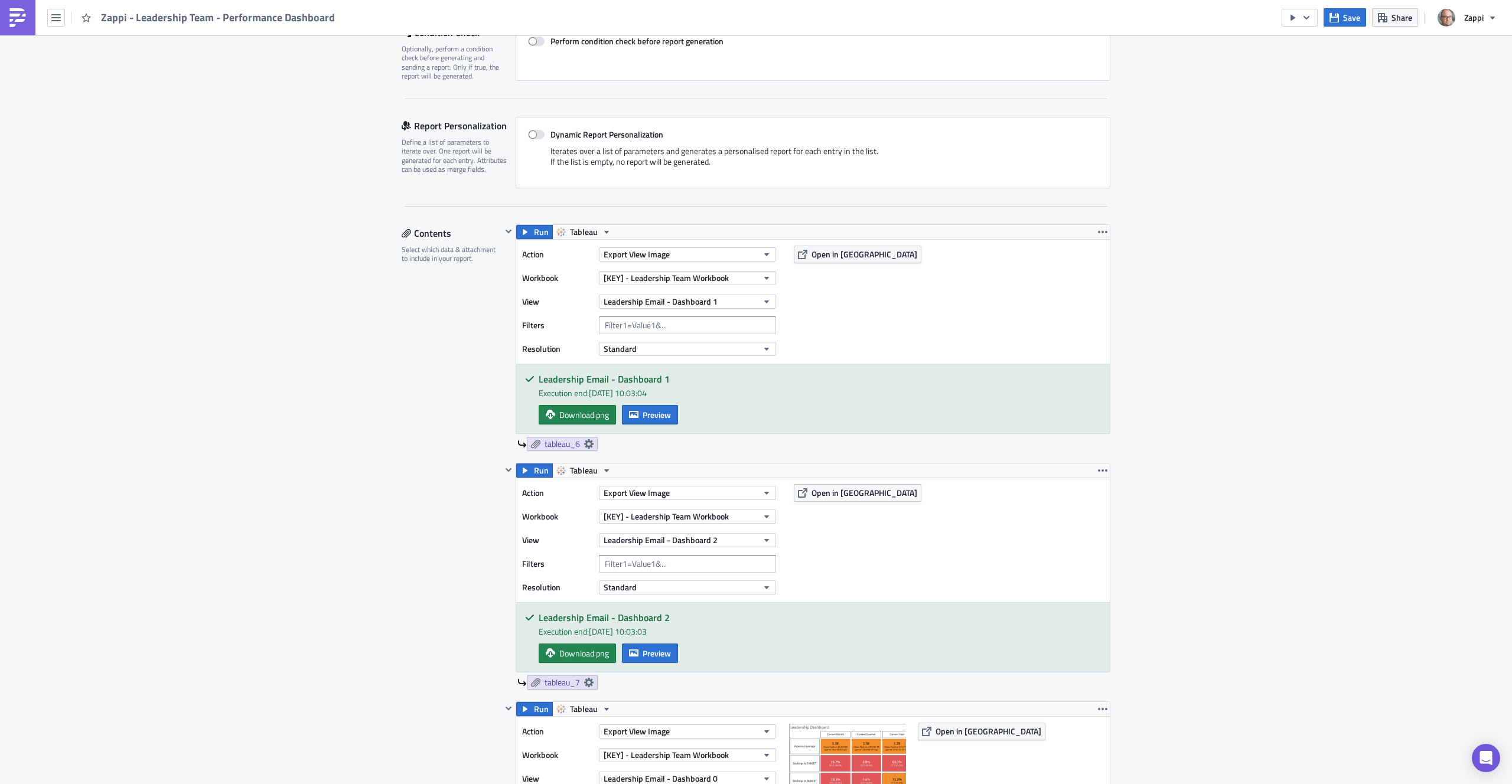
scroll to position [390, 0]
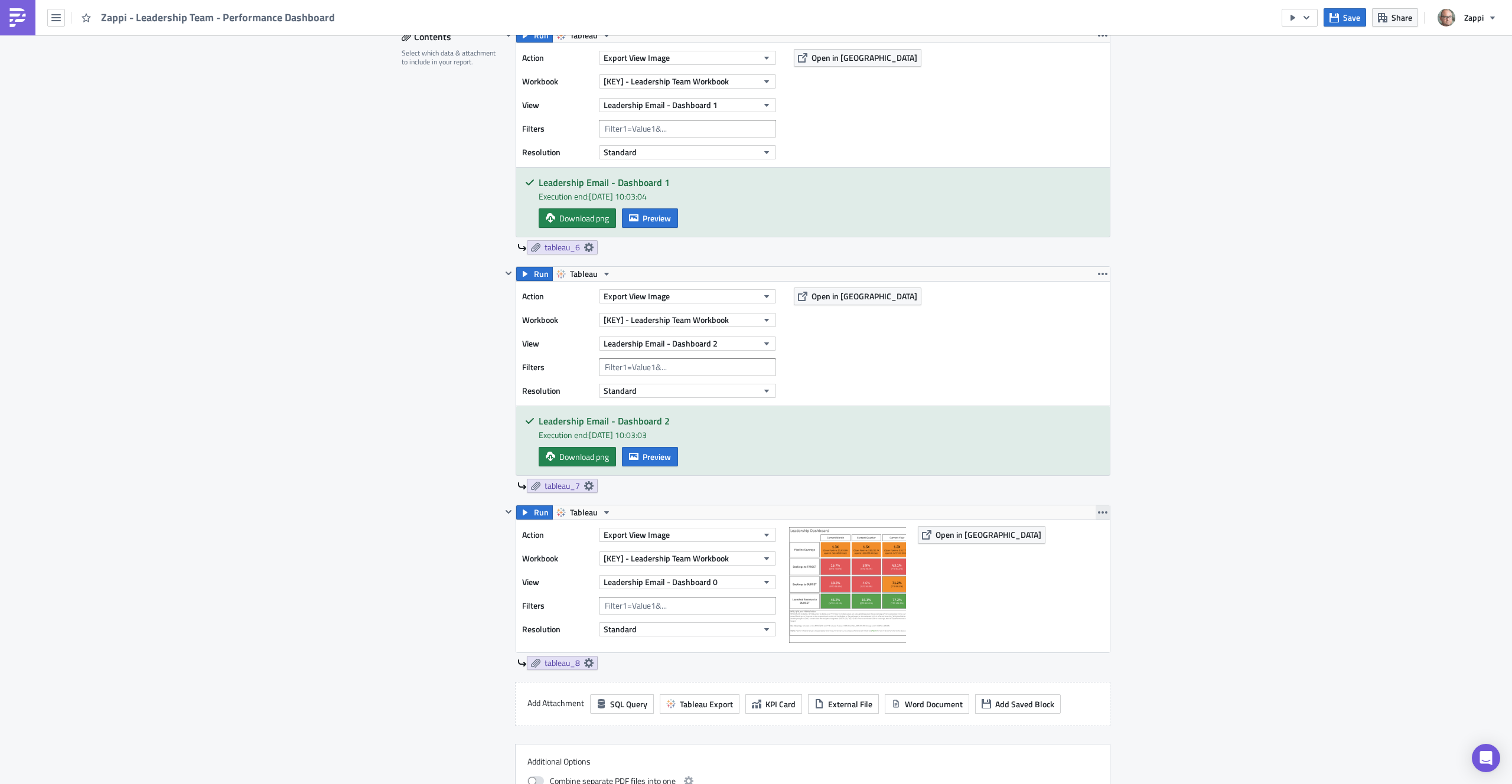
click at [1101, 511] on icon "button" at bounding box center [1103, 513] width 10 height 10
click at [1086, 574] on link "Remove" at bounding box center [1099, 582] width 100 height 17
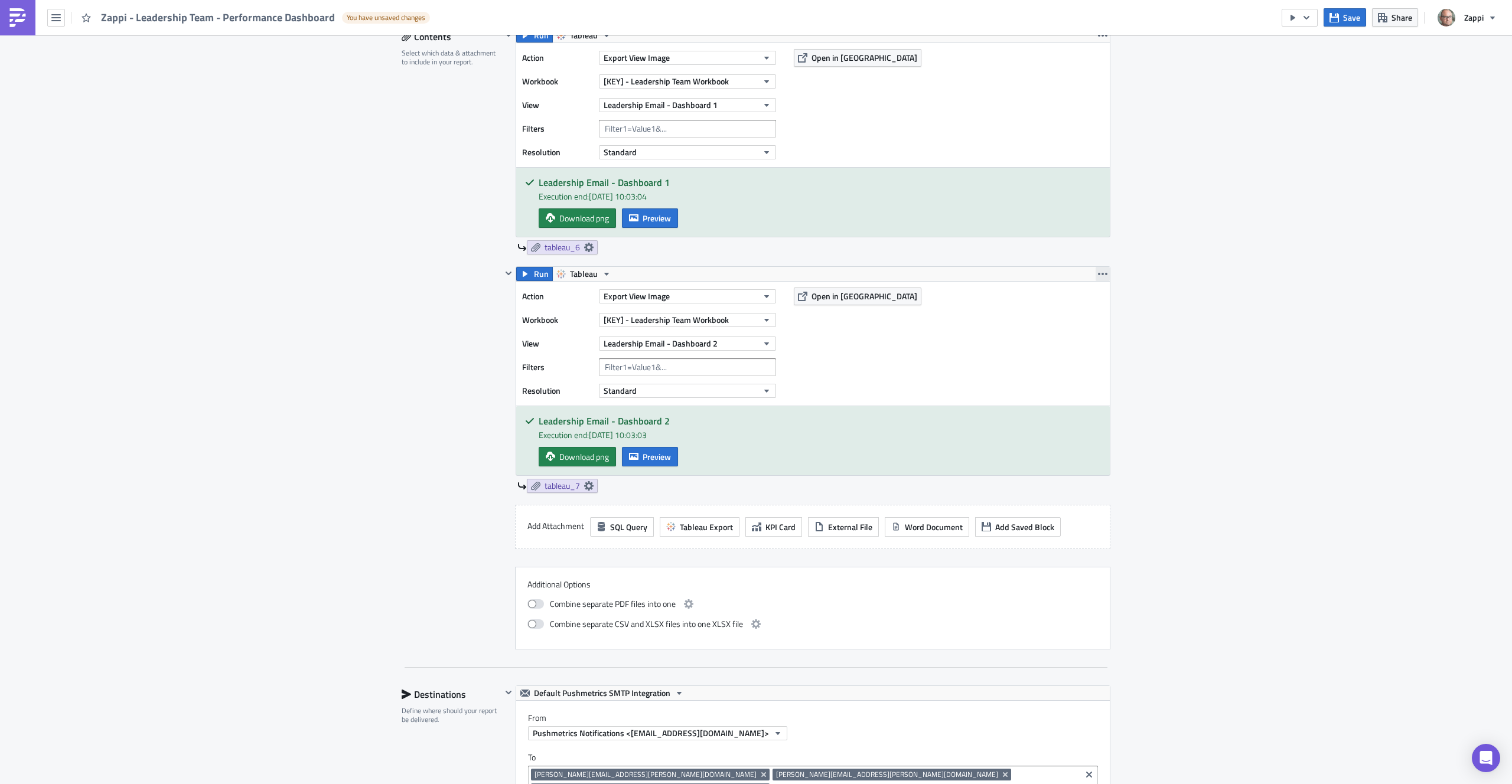
click at [1098, 276] on icon "button" at bounding box center [1103, 274] width 10 height 10
click at [1078, 346] on div "Remove" at bounding box center [1105, 344] width 78 height 12
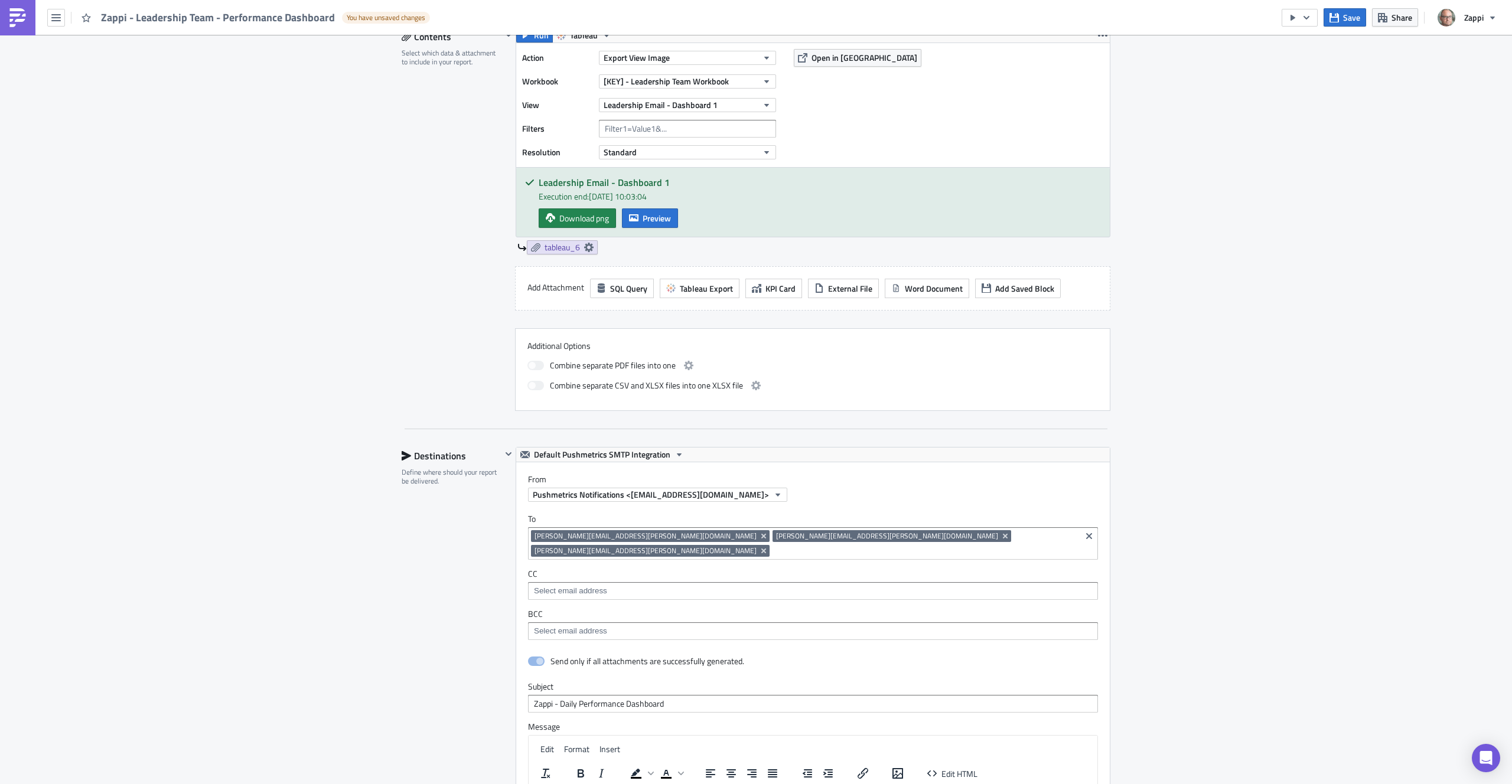
scroll to position [0, 0]
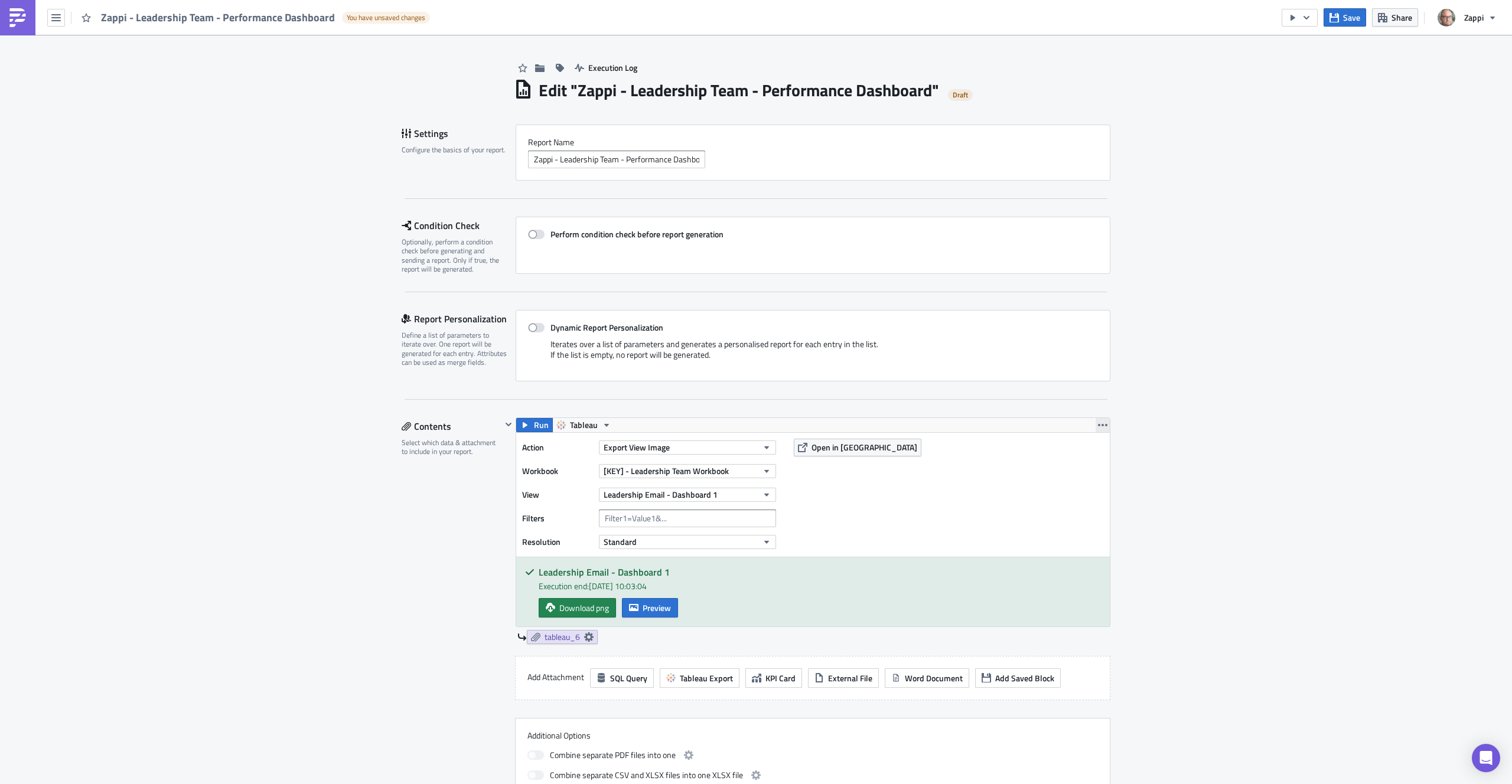
click at [1102, 427] on icon "button" at bounding box center [1103, 426] width 10 height 10
click at [1085, 489] on div "Remove" at bounding box center [1105, 494] width 78 height 12
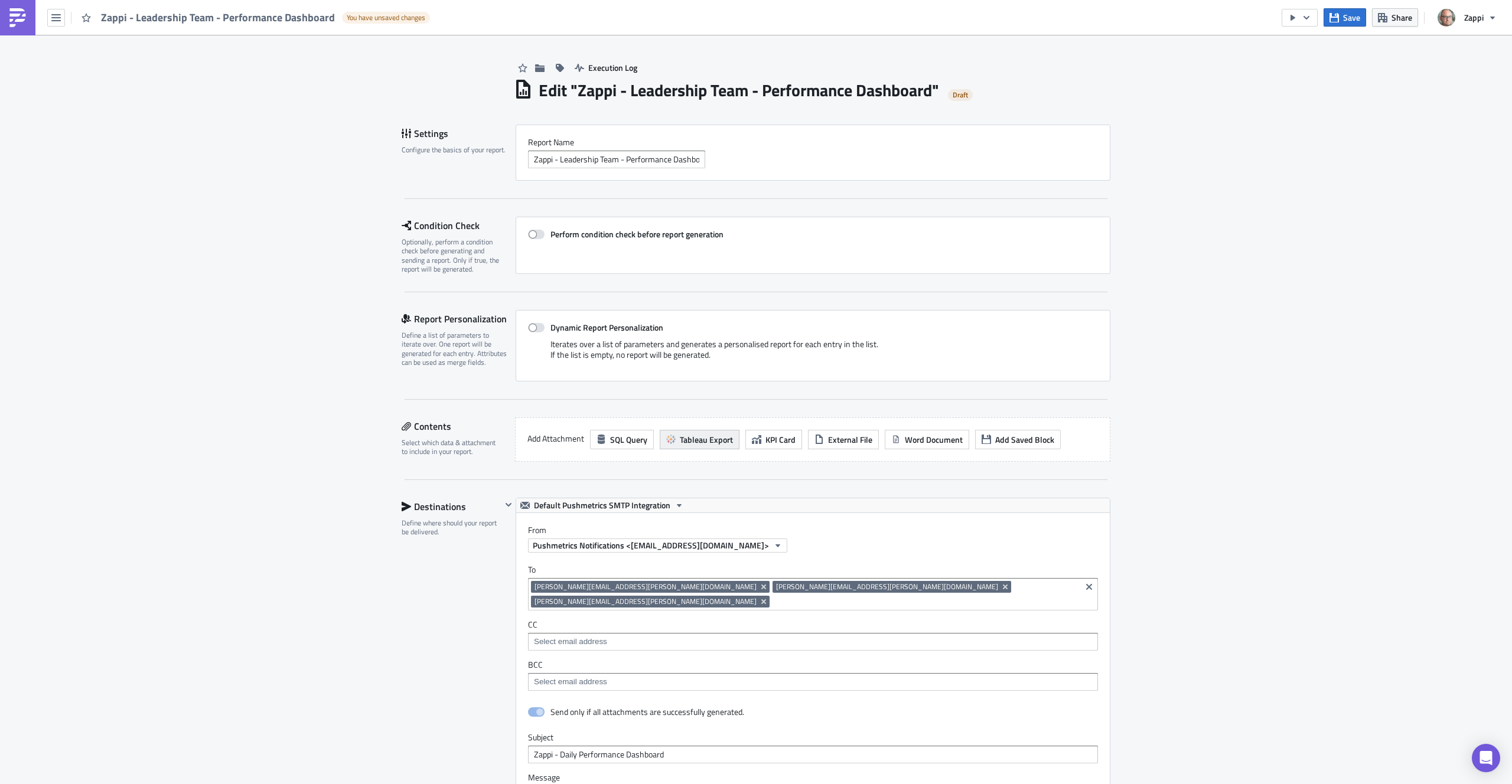
click at [693, 444] on span "Tableau Export" at bounding box center [706, 439] width 53 height 13
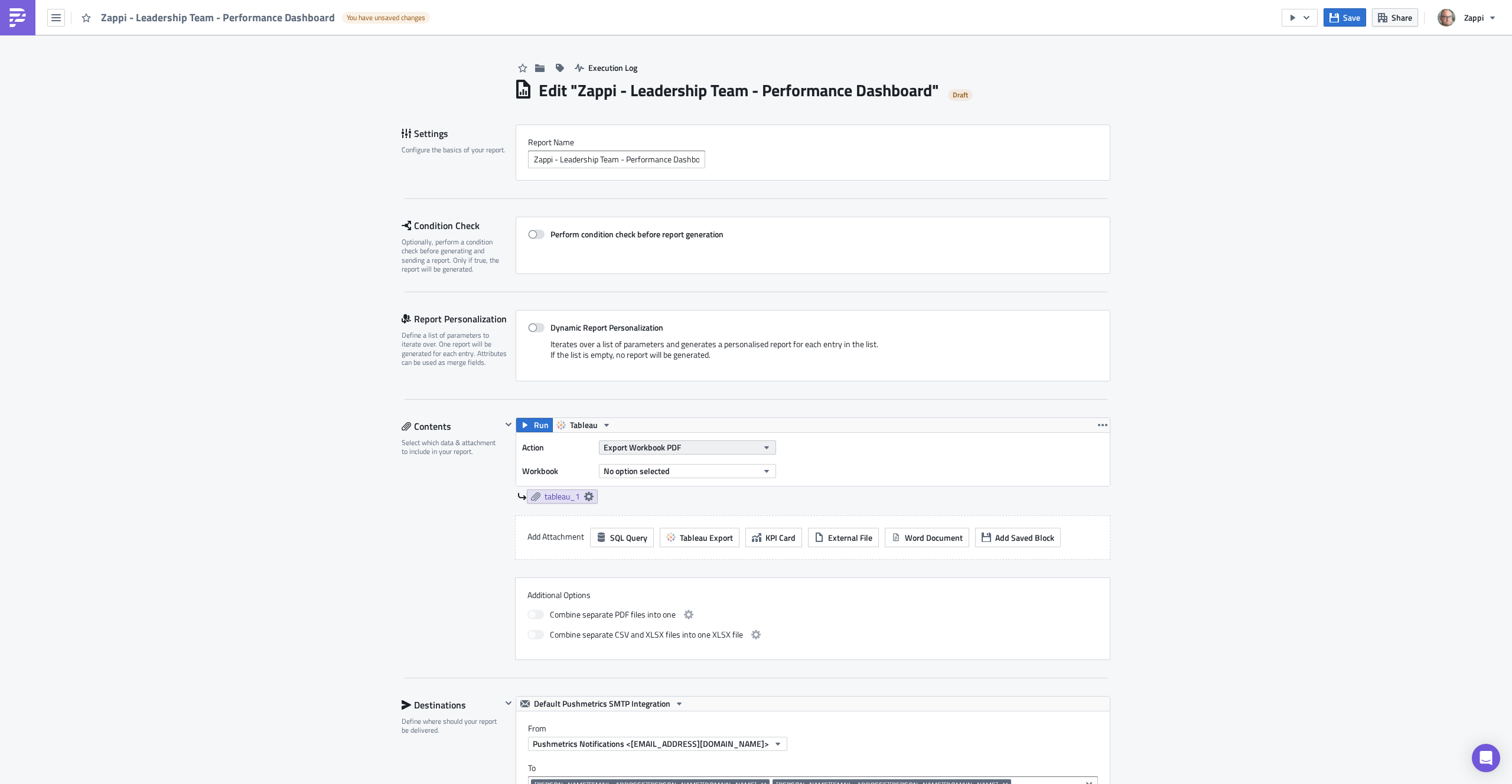
click at [644, 448] on span "Export Workbook PDF" at bounding box center [642, 447] width 77 height 13
click at [664, 560] on div "Export View Image" at bounding box center [652, 562] width 101 height 12
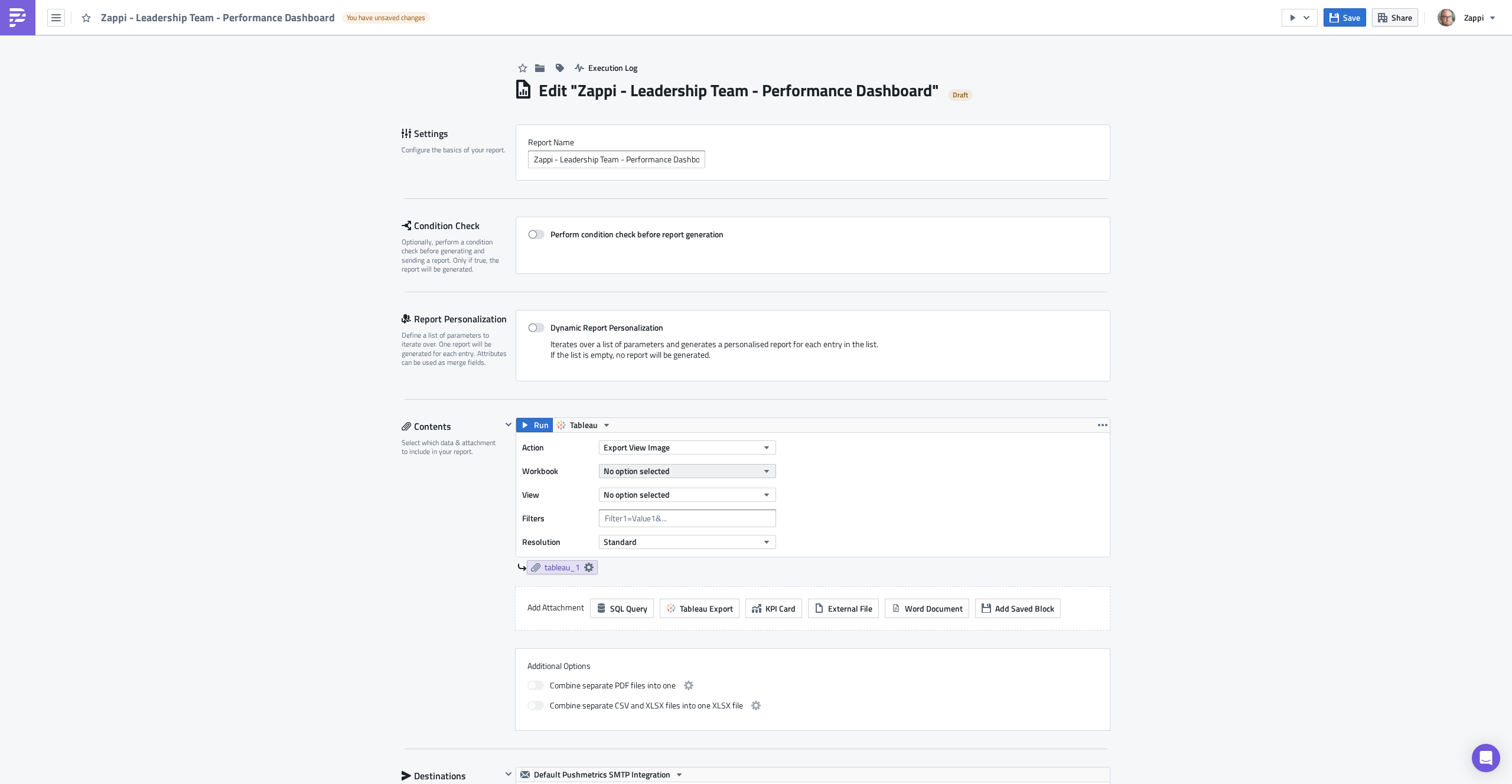
click at [646, 473] on span "No option selected" at bounding box center [636, 470] width 67 height 13
type input "leadership"
click at [654, 527] on div "[KEY] - Leadership Team Workbook" at bounding box center [662, 528] width 123 height 12
click at [647, 505] on div "Action Export View Image Workbook [KEY] - Leadership Team Workbook View No opti…" at bounding box center [652, 494] width 260 height 112
click at [646, 496] on span "No option selected" at bounding box center [636, 494] width 67 height 13
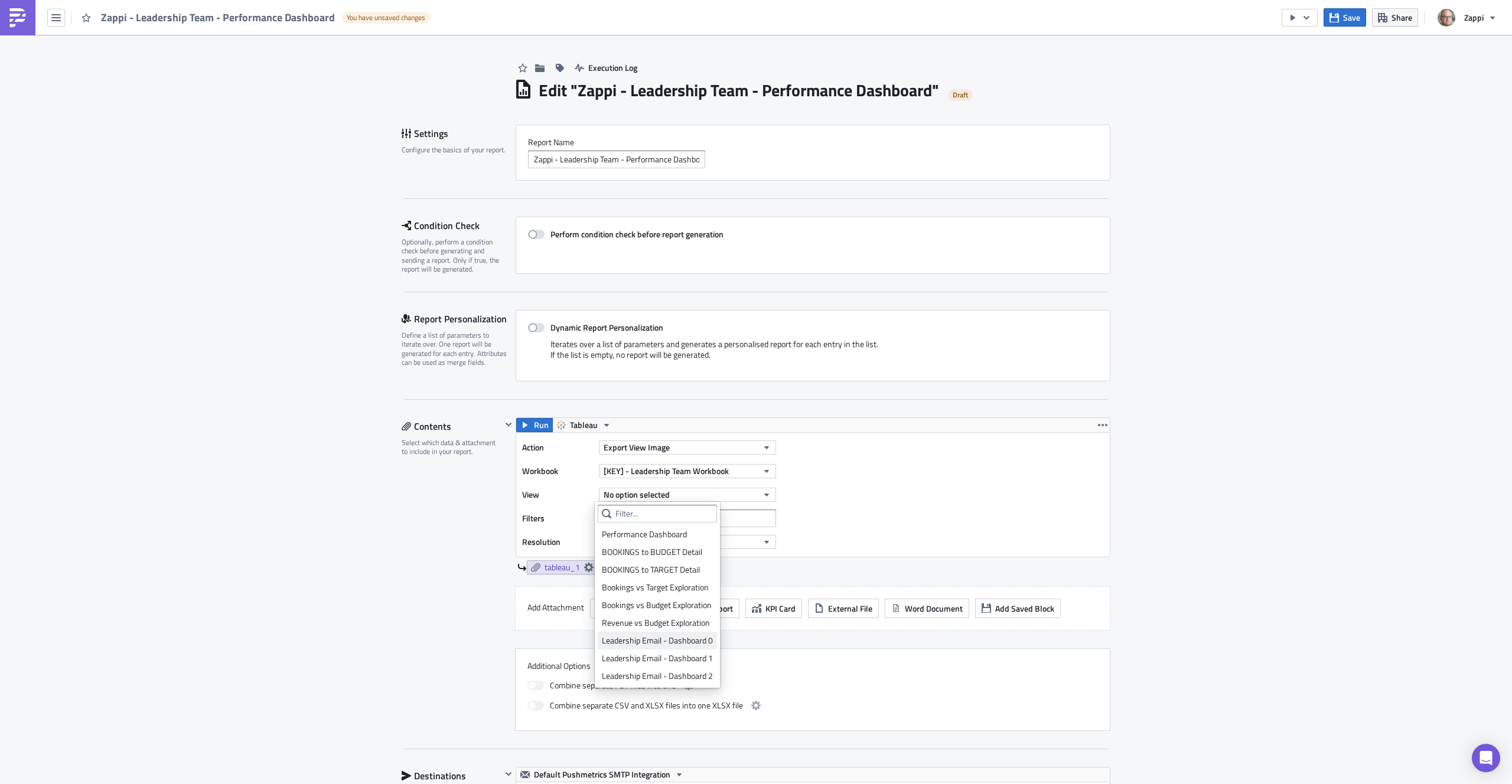
click at [683, 645] on div "Leadership Email - Dashboard 0" at bounding box center [657, 641] width 111 height 12
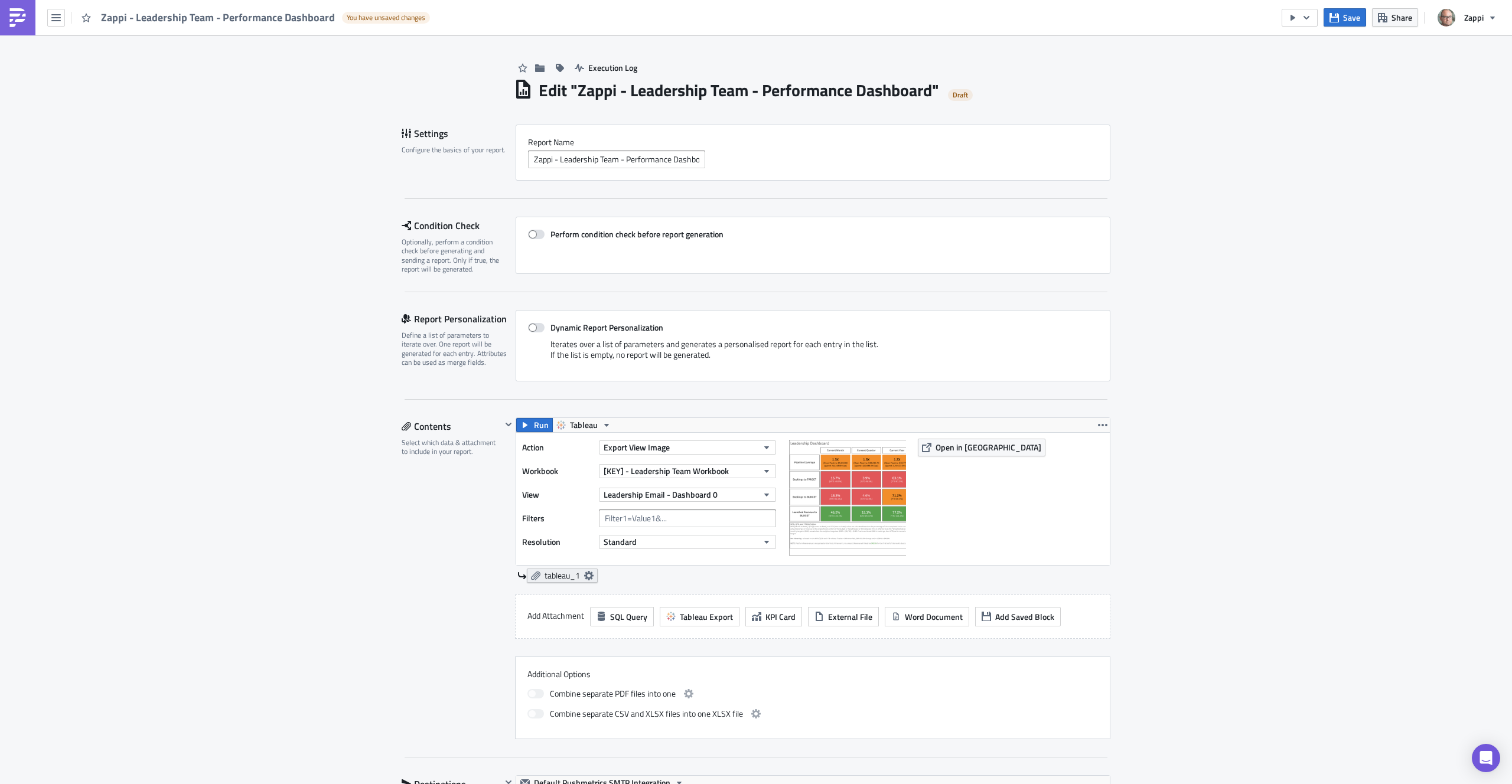
click at [549, 577] on span "tableau_1" at bounding box center [562, 575] width 36 height 11
click at [383, 623] on span at bounding box center [386, 625] width 10 height 10
click at [383, 623] on input "Embed view image in email body" at bounding box center [387, 625] width 8 height 8
checkbox input "true"
click at [367, 559] on div "Execution Log Edit " Zappi - Leadership Team - Performance Dashboard " Draft Se…" at bounding box center [756, 782] width 1512 height 1495
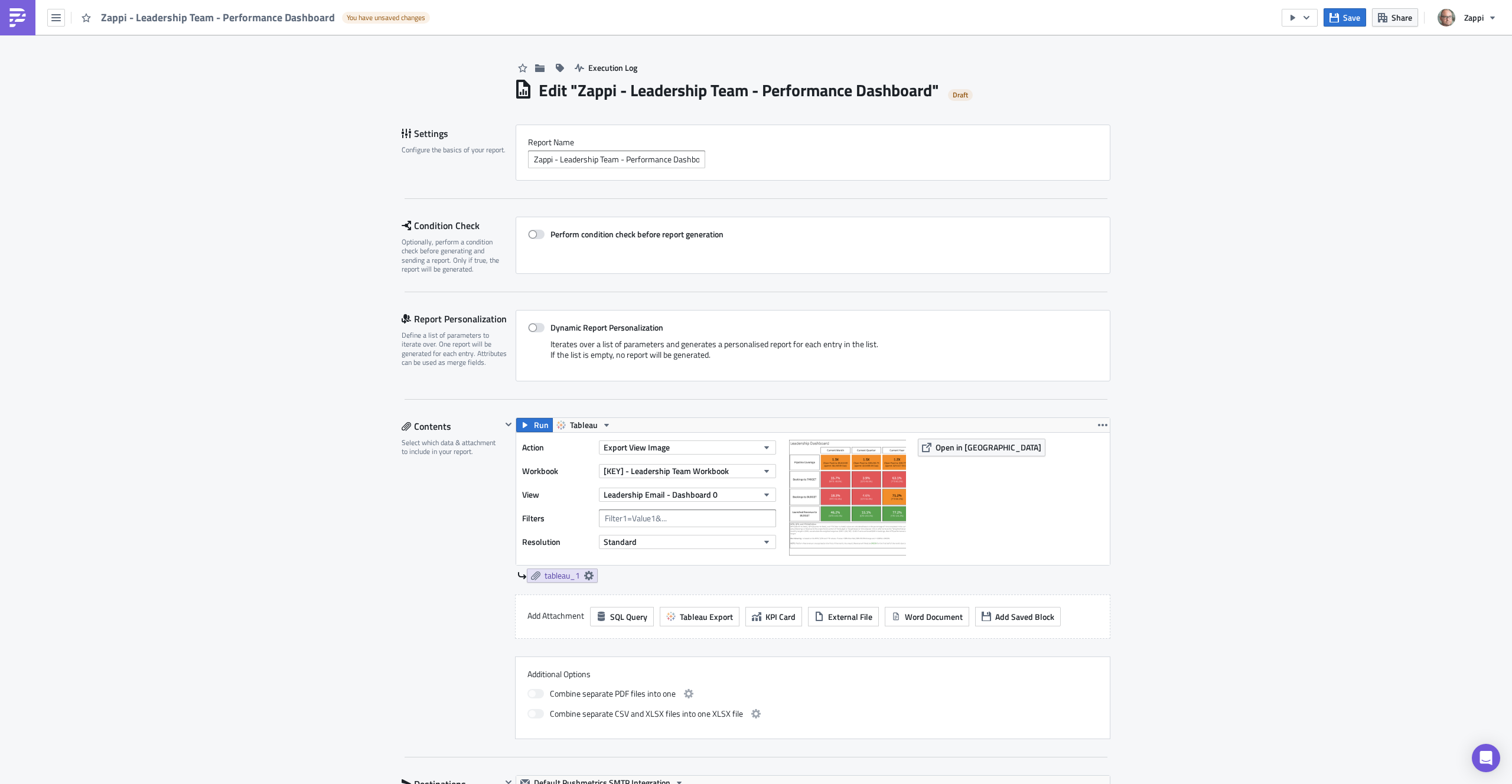
scroll to position [204, 0]
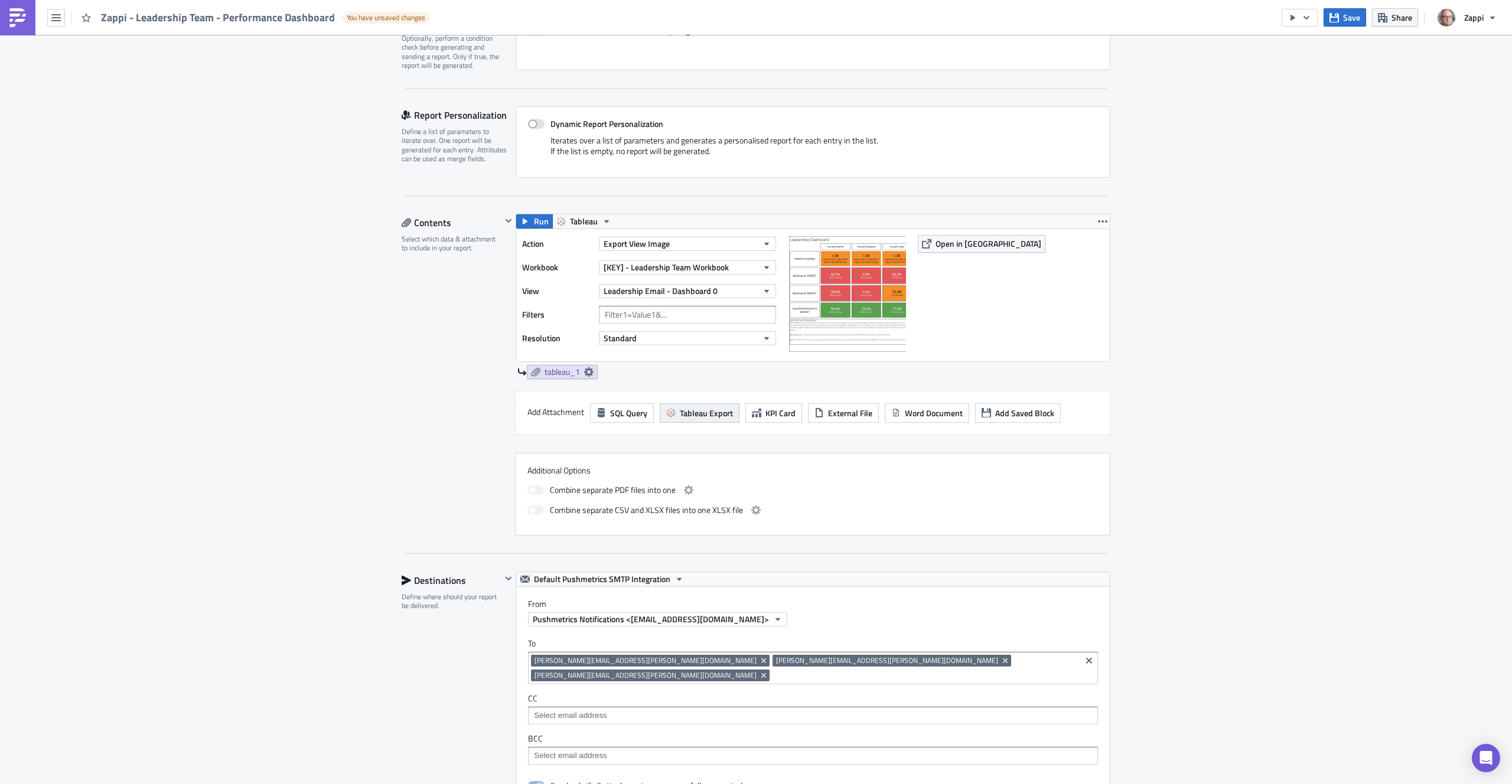
click at [700, 410] on span "Tableau Export" at bounding box center [706, 412] width 53 height 13
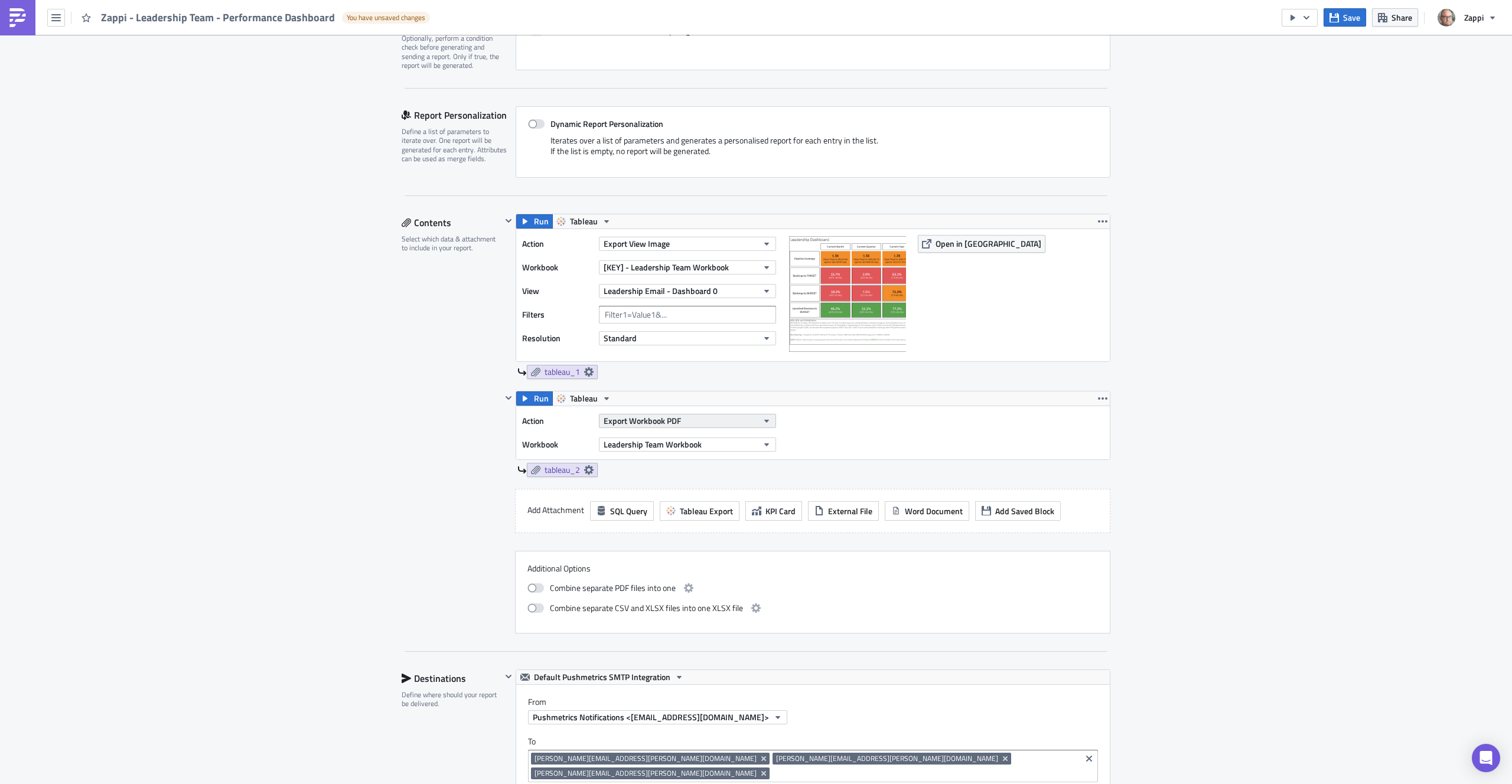
click at [650, 422] on span "Export Workbook PDF" at bounding box center [642, 420] width 77 height 13
click at [673, 530] on div "Export View Image" at bounding box center [652, 535] width 101 height 12
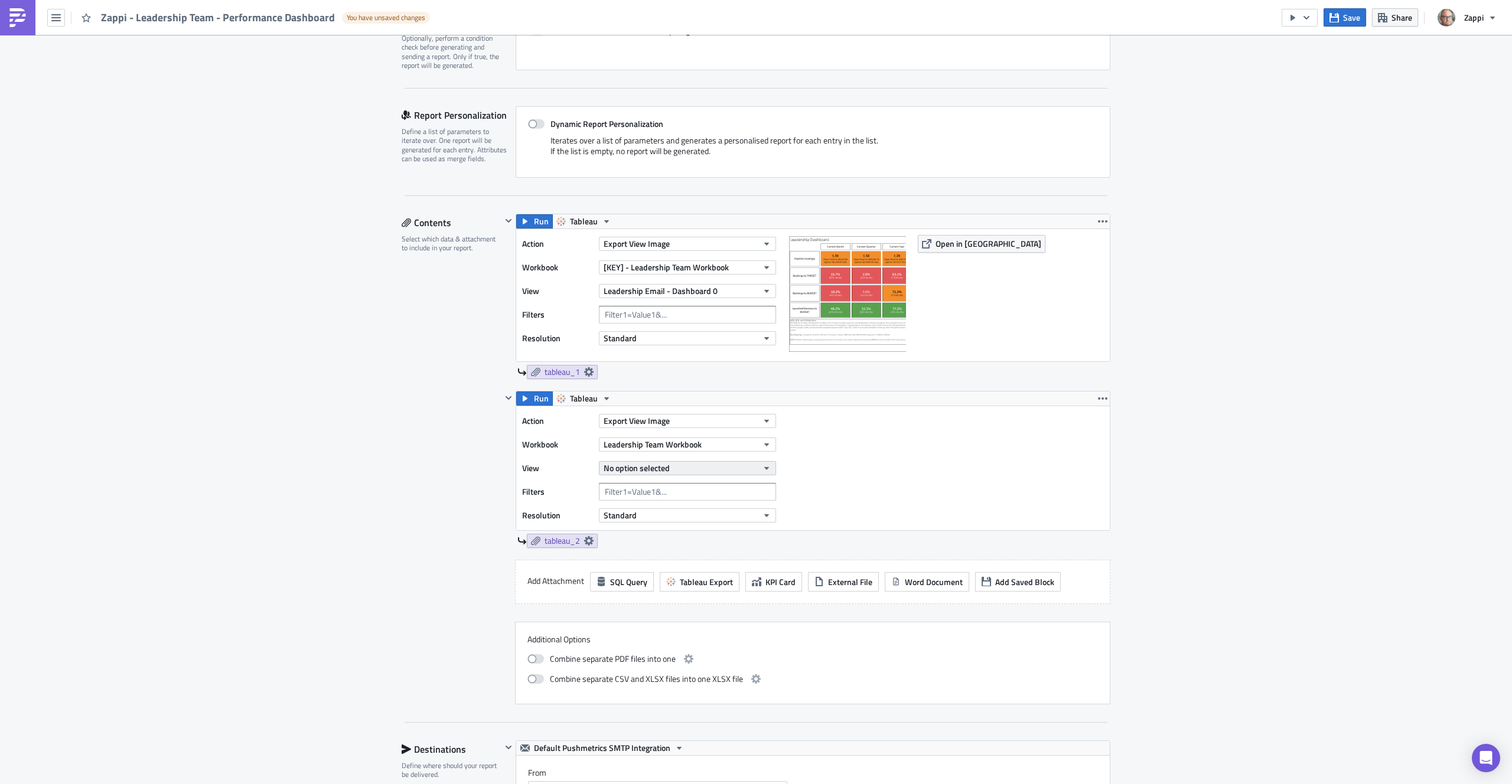
click at [667, 467] on button "No option selected" at bounding box center [687, 468] width 178 height 14
click at [705, 443] on button "Leadership Team Workbook" at bounding box center [687, 444] width 178 height 14
type input "leader"
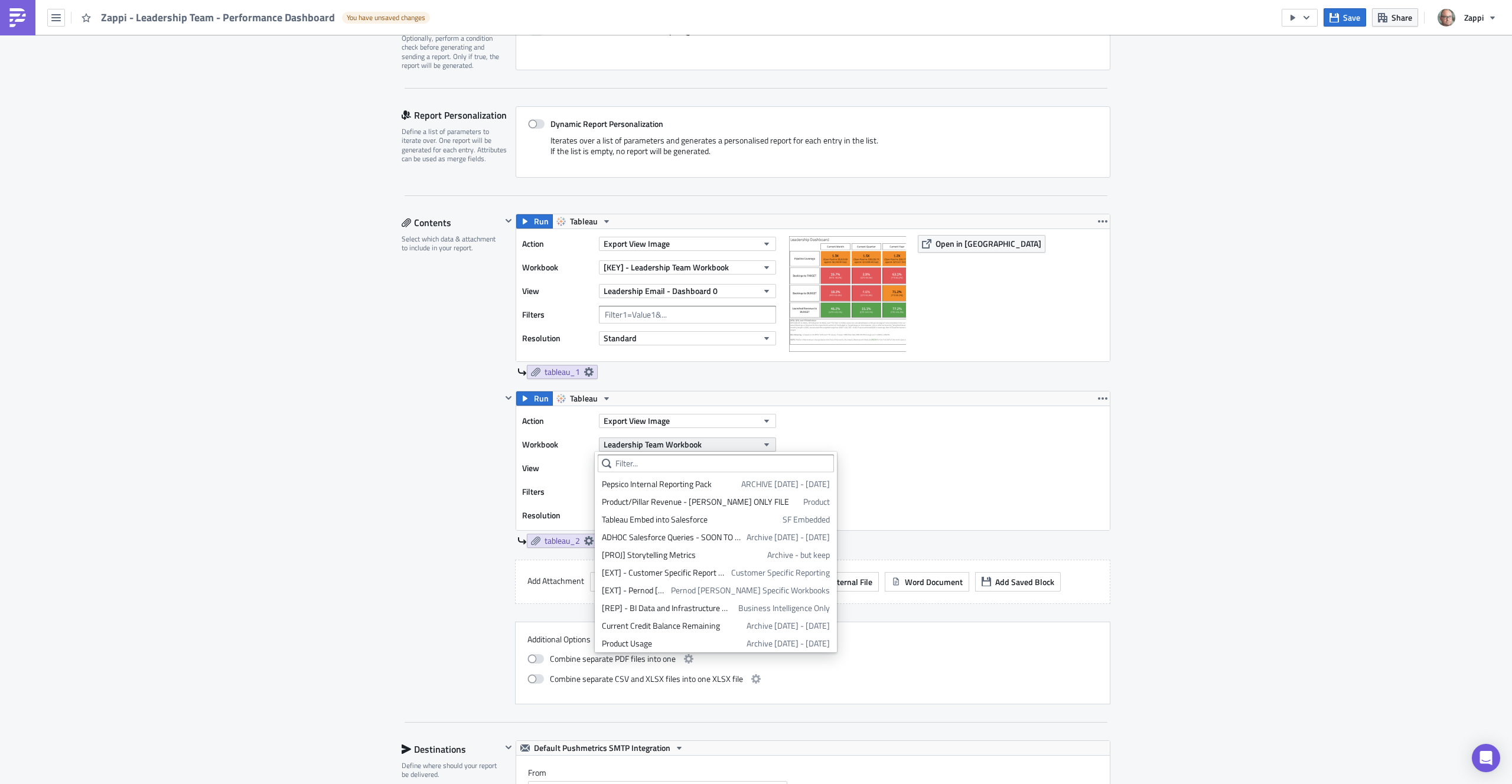
click at [692, 437] on button "Leadership Team Workbook" at bounding box center [687, 444] width 178 height 14
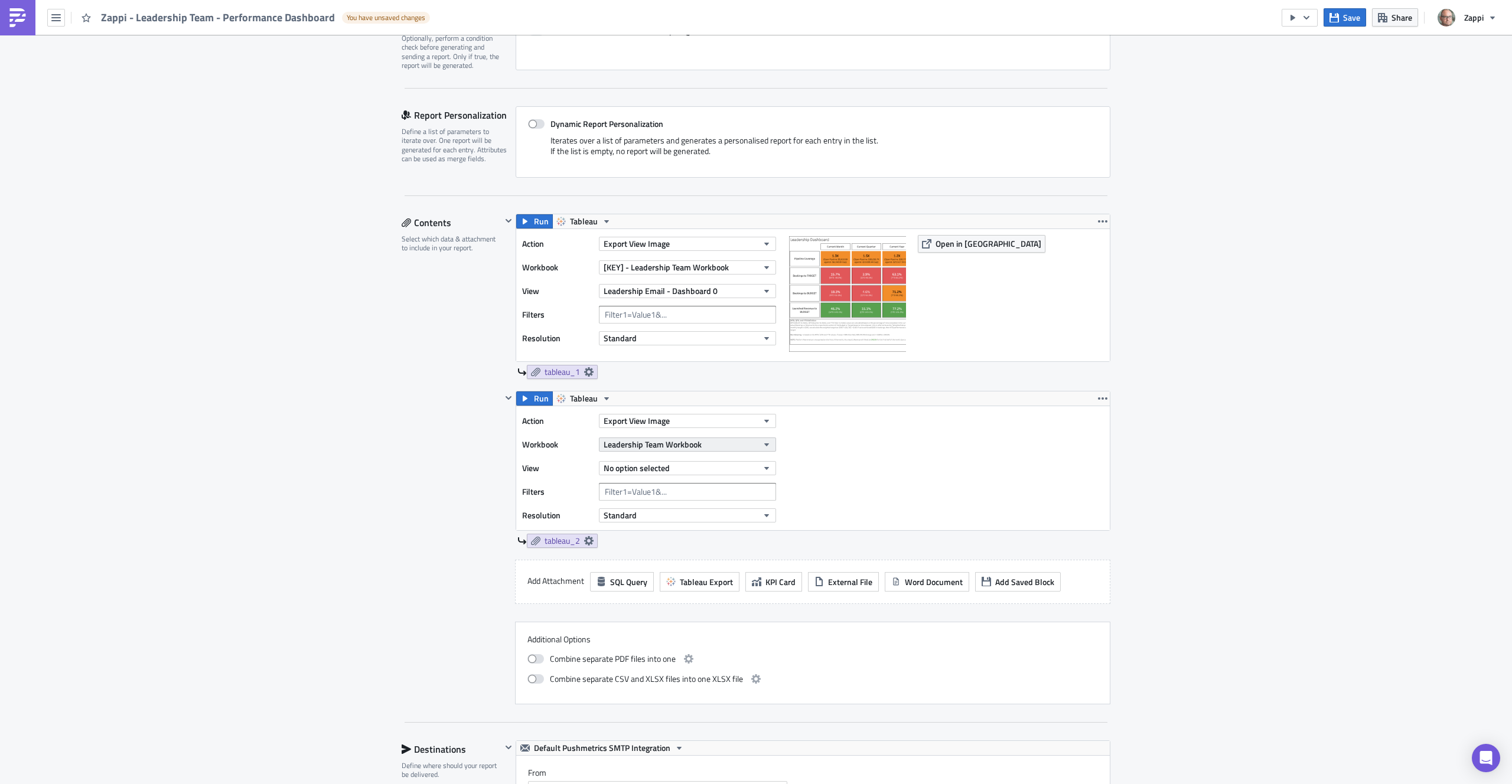
click at [693, 442] on span "Leadership Team Workbook" at bounding box center [653, 444] width 98 height 13
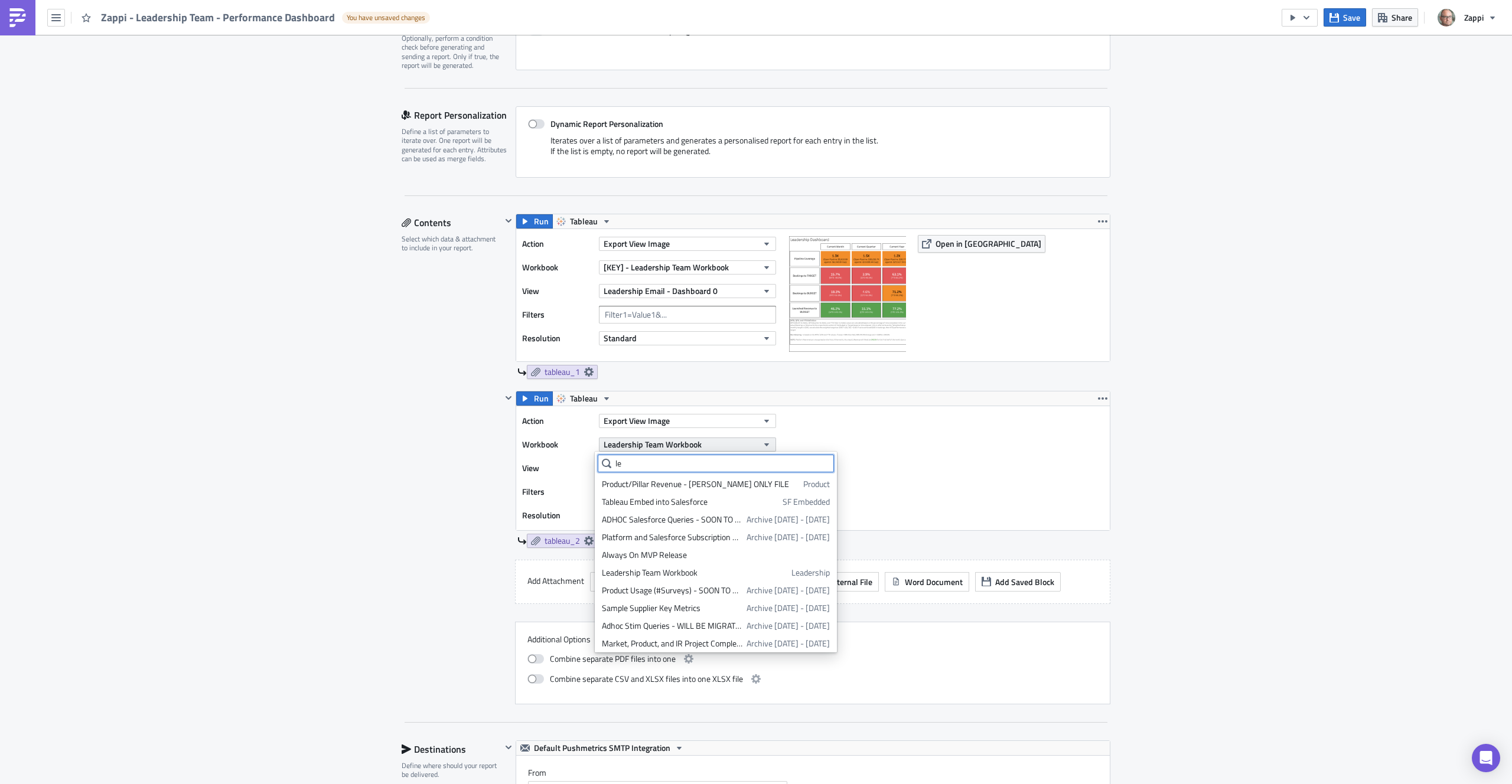
type input "l"
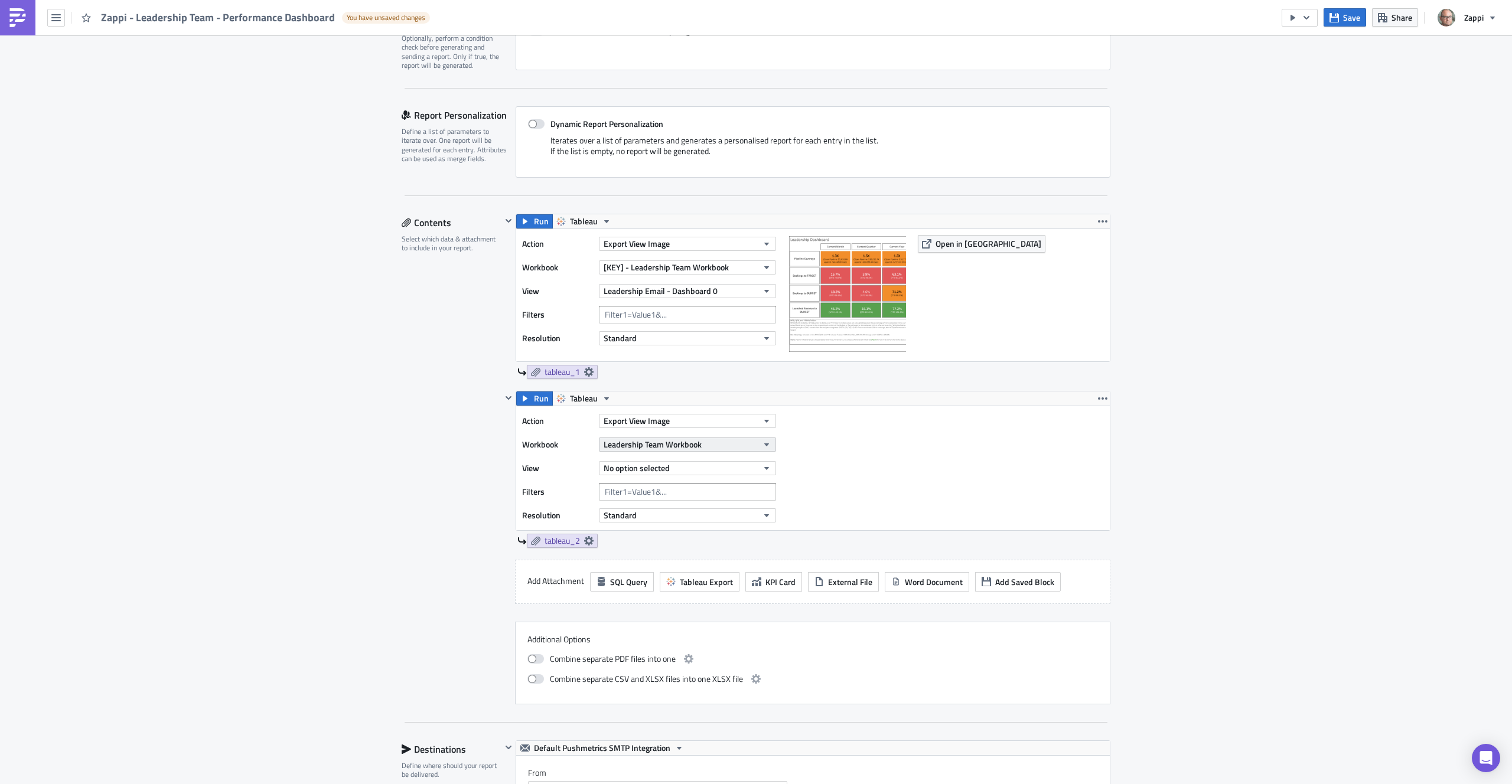
click at [700, 444] on button "Leadership Team Workbook" at bounding box center [687, 444] width 178 height 14
type input "leadership"
click at [723, 453] on div "leadership Leadership Team Workbook Leadership" at bounding box center [671, 474] width 153 height 44
click at [724, 447] on button "Leadership Team Workbook" at bounding box center [687, 444] width 178 height 14
click at [836, 445] on div "Action Export View Image Workbook Leadership Team Workbook View No option selec…" at bounding box center [813, 468] width 594 height 124
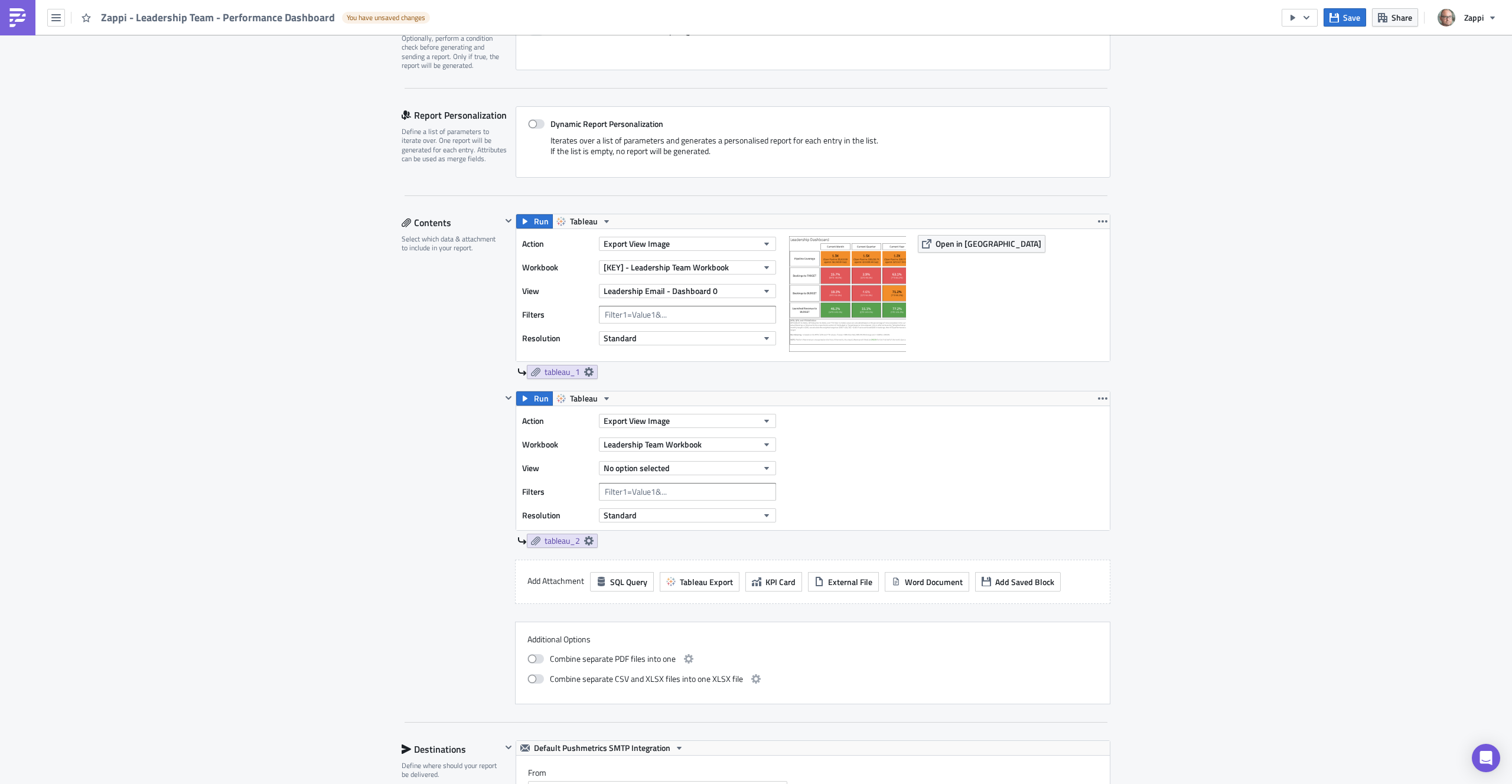
scroll to position [178, 0]
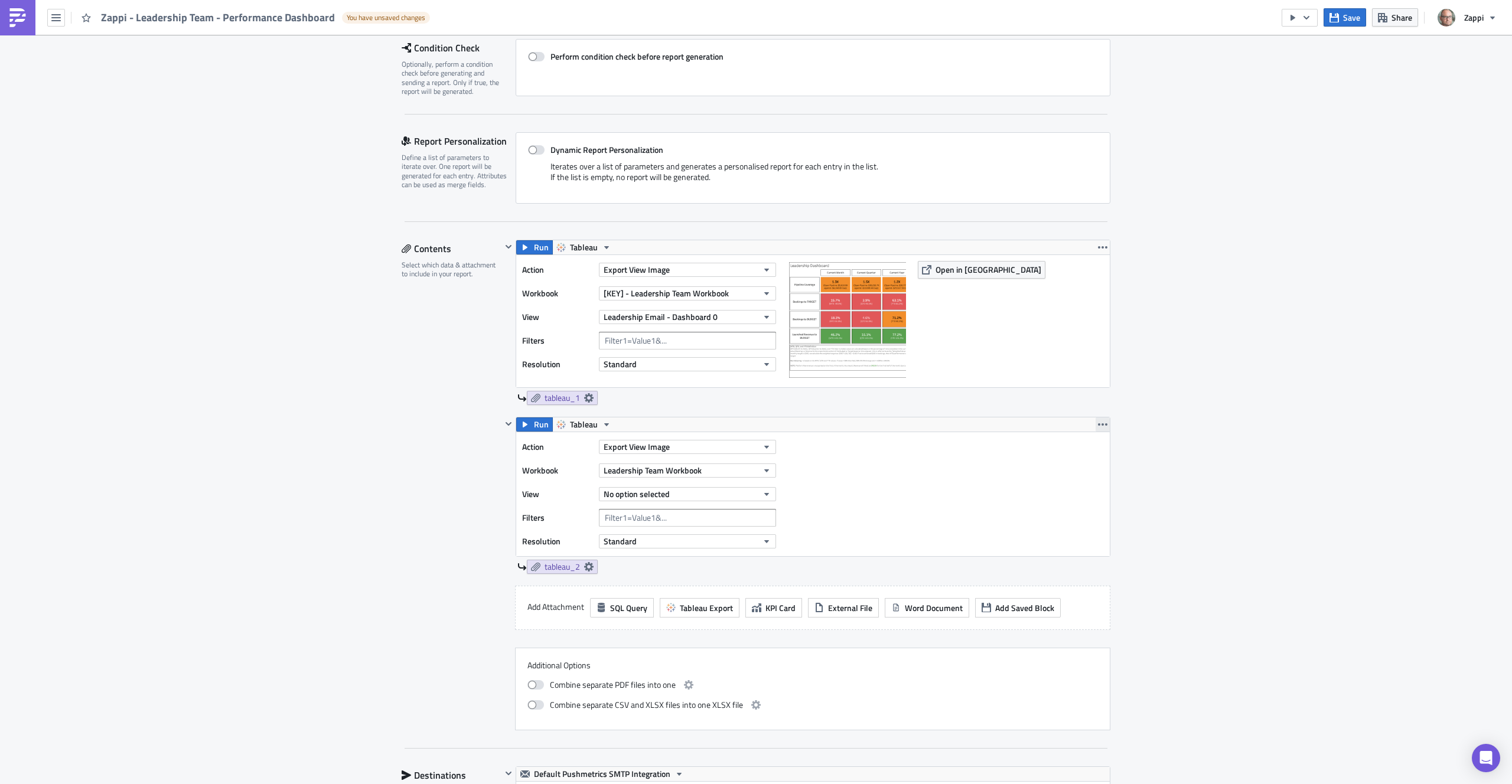
click at [1098, 425] on icon "button" at bounding box center [1103, 425] width 10 height 2
click at [1085, 490] on div "Remove" at bounding box center [1105, 494] width 78 height 12
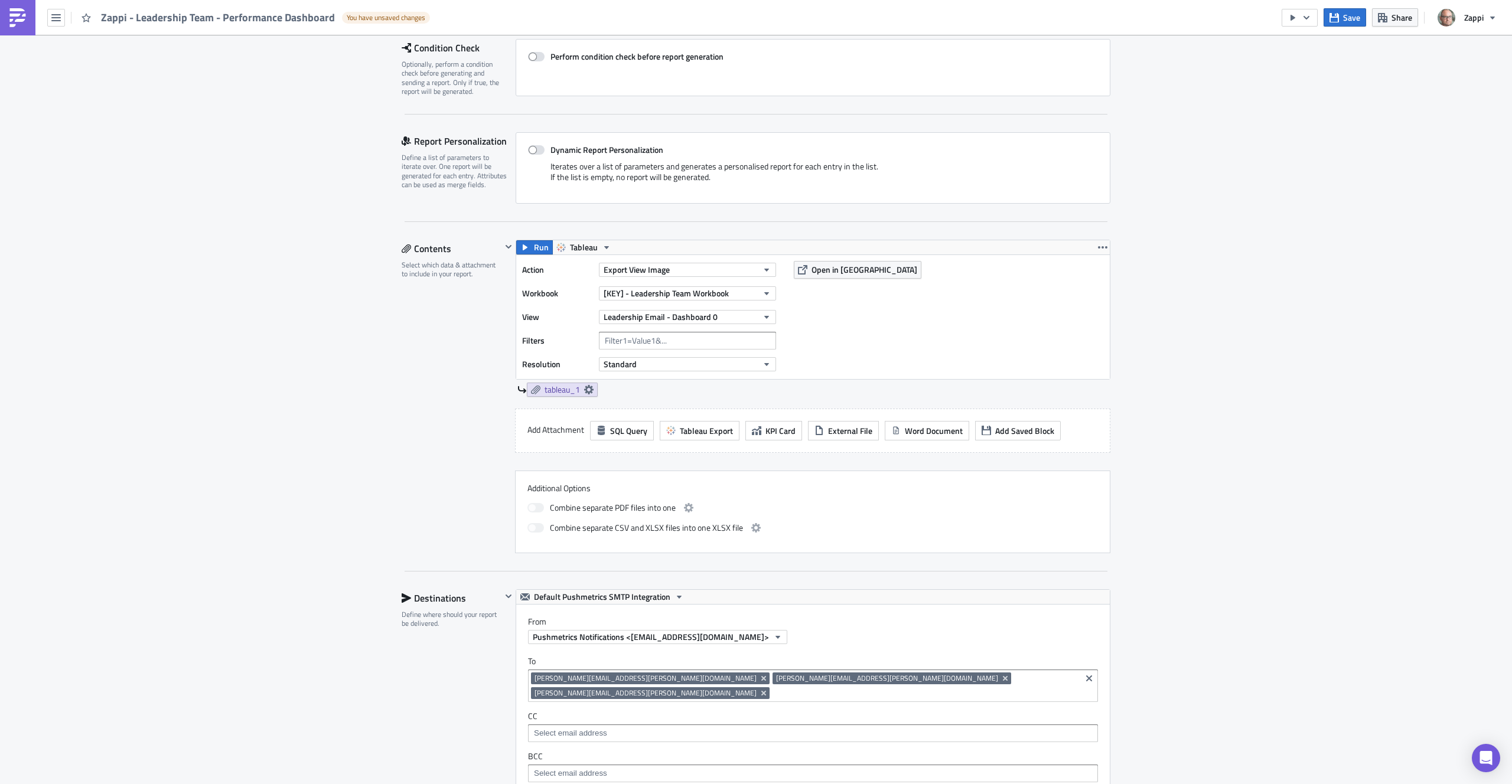
click at [703, 472] on div "Additional Options Combine separate PDF files into one Combine separate CSV and…" at bounding box center [812, 513] width 596 height 83
click at [710, 434] on span "Tableau Export" at bounding box center [706, 431] width 53 height 13
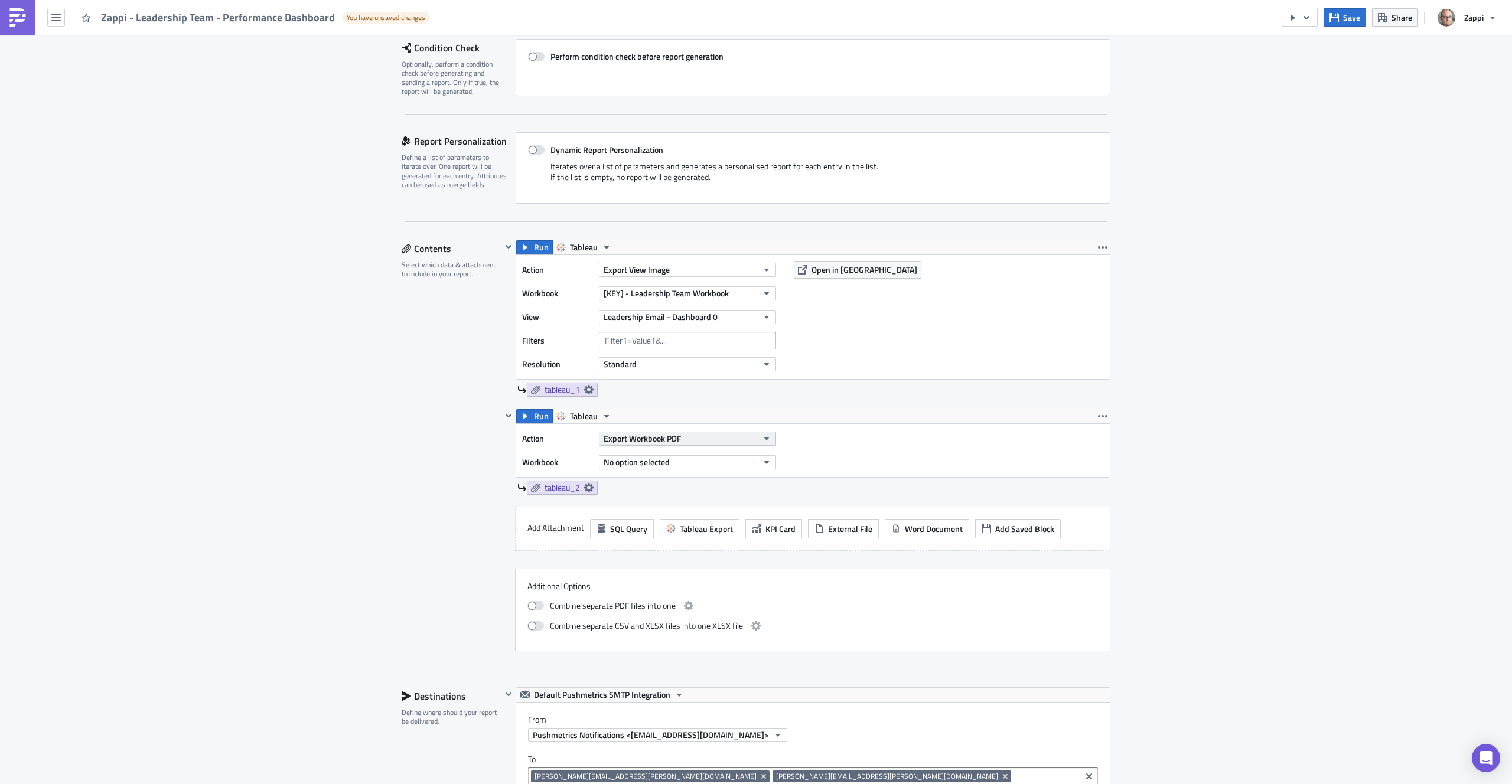
click at [683, 440] on button "Export Workbook PDF" at bounding box center [687, 438] width 178 height 14
click at [688, 459] on button "No option selected" at bounding box center [687, 462] width 178 height 14
type input "leade"
click at [686, 514] on div "[KEY] - Leadership Team Workbook" at bounding box center [662, 519] width 123 height 12
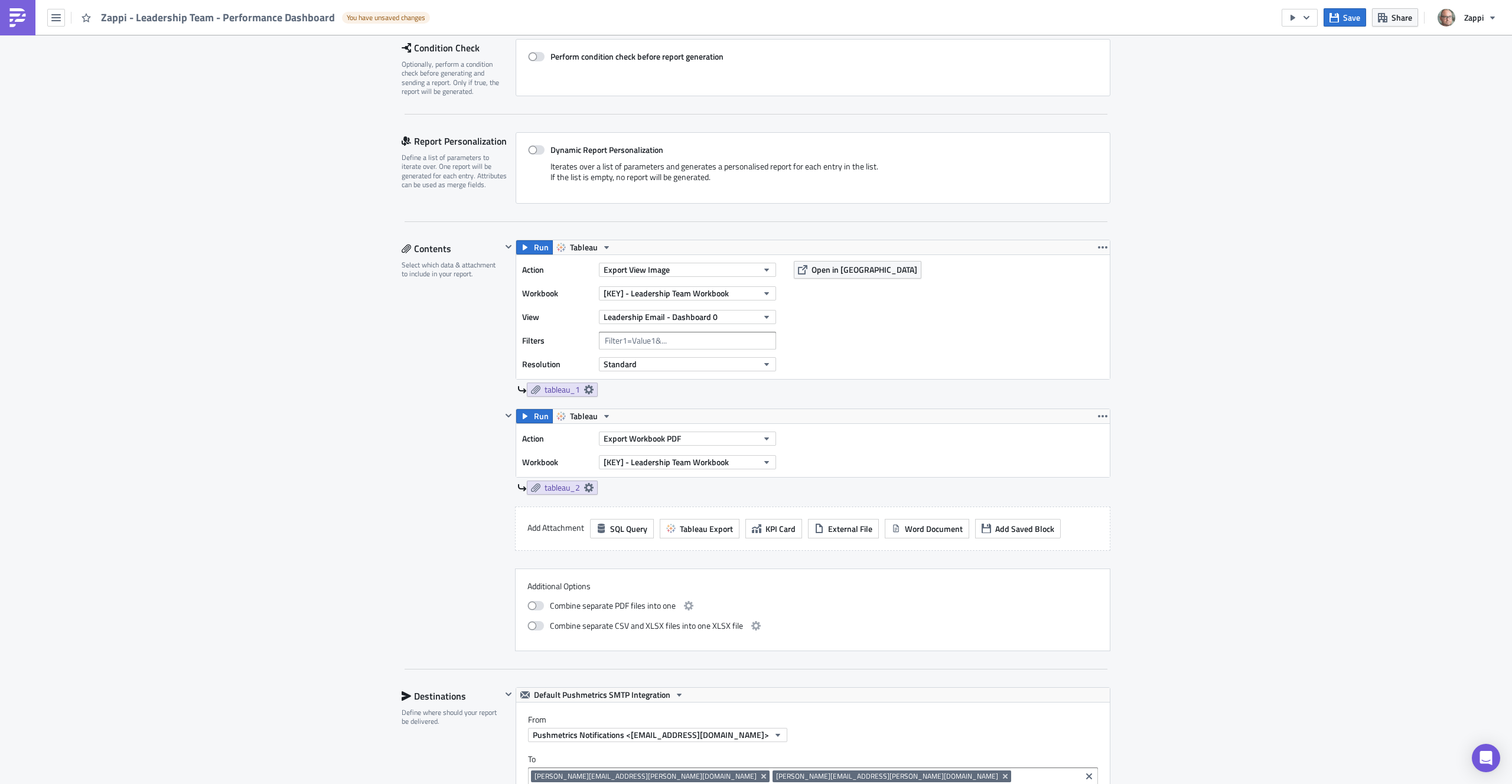
click at [659, 430] on div "Export Workbook PDF" at bounding box center [687, 438] width 178 height 17
click at [659, 436] on span "Export Workbook PDF" at bounding box center [642, 438] width 77 height 13
click at [665, 546] on div "Export View Image" at bounding box center [652, 552] width 101 height 12
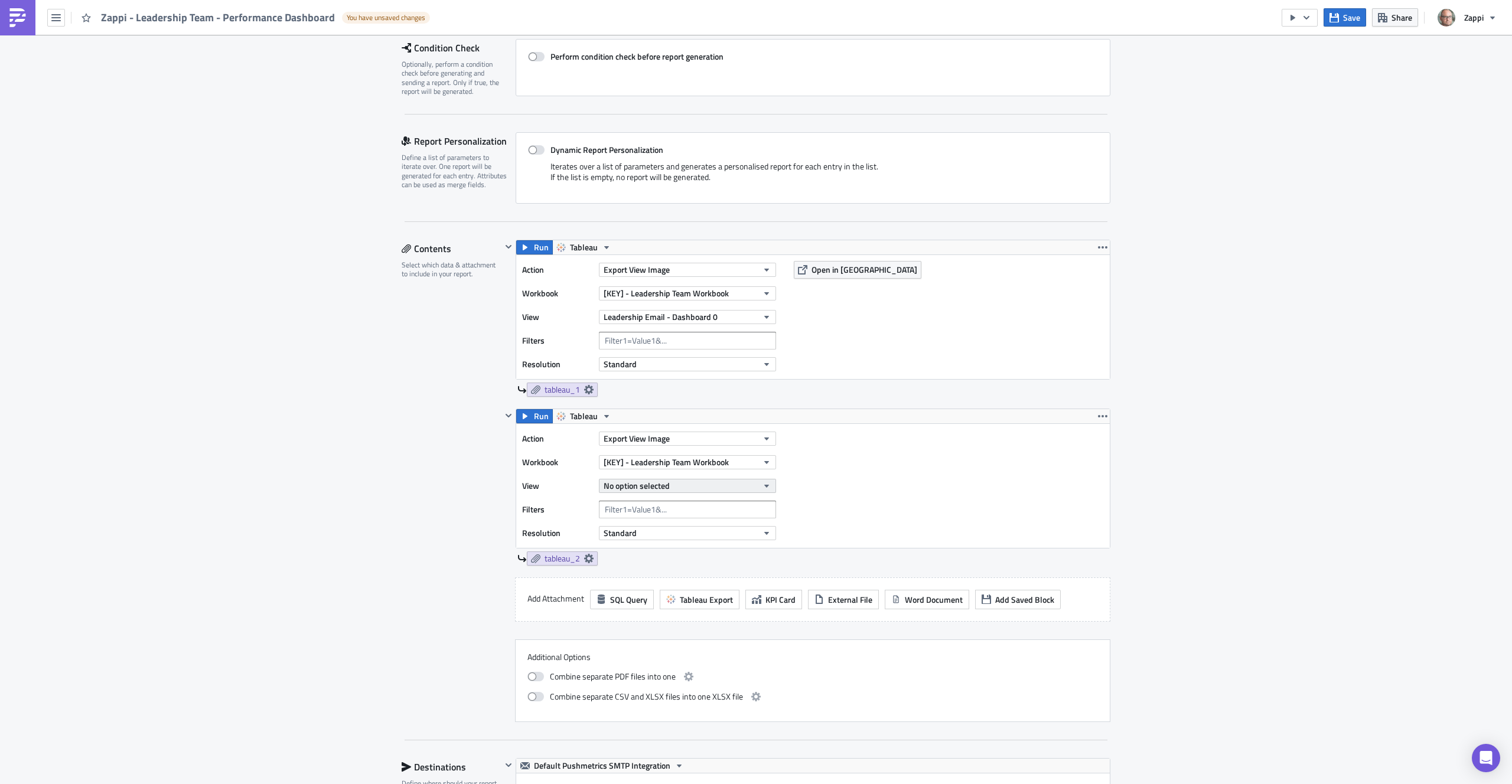
click at [646, 483] on span "No option selected" at bounding box center [636, 486] width 67 height 13
click at [685, 647] on div "Leadership Email - Dashboard 1" at bounding box center [657, 650] width 111 height 12
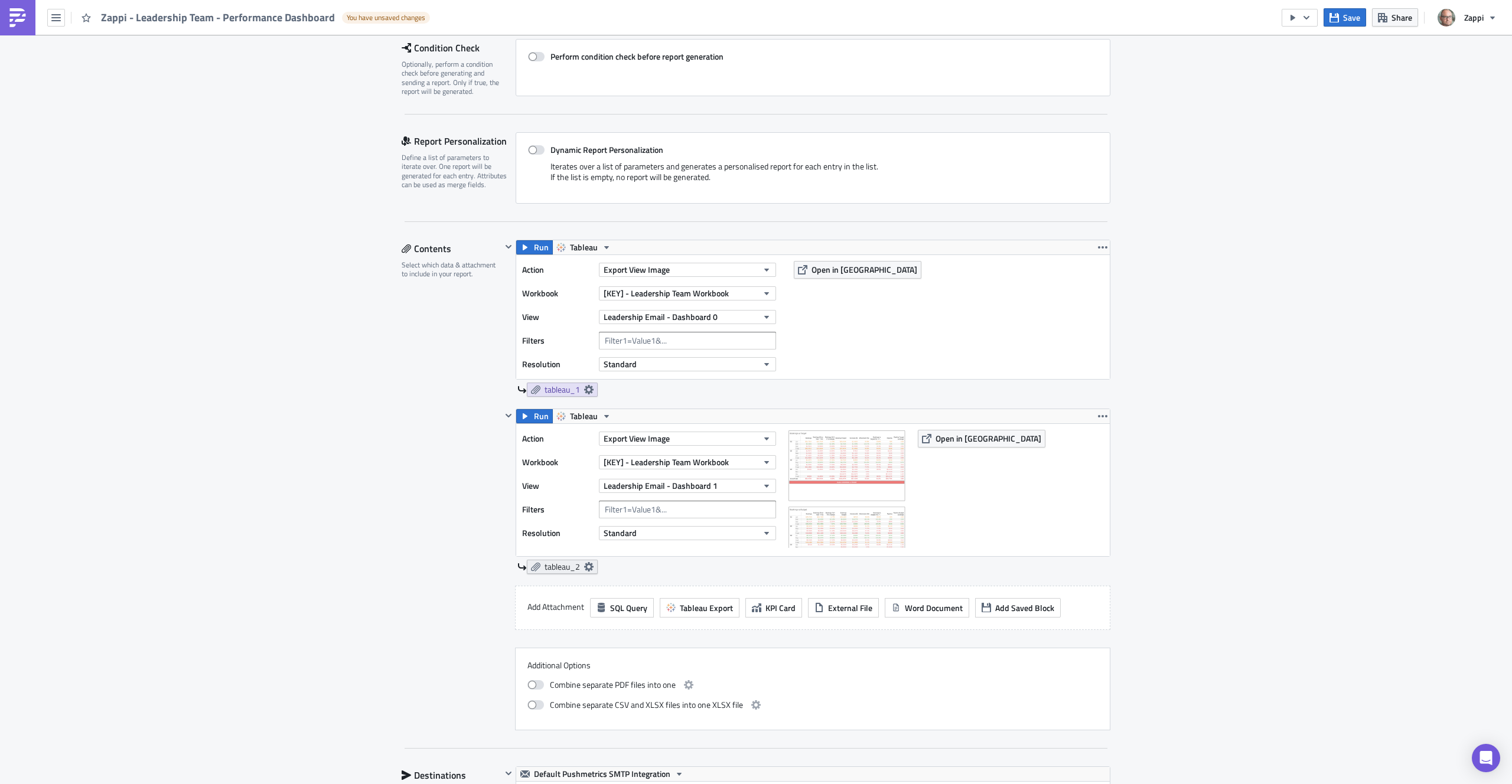
click at [567, 568] on span "tableau_2" at bounding box center [562, 567] width 36 height 11
click at [471, 615] on label "Embed view image in email body" at bounding box center [482, 615] width 201 height 11
click at [391, 615] on input "Embed view image in email body" at bounding box center [387, 616] width 8 height 8
checkbox input "true"
click at [965, 547] on div "Action Export View Image Workbook [KEY] - Leadership Team Workbook View Leaders…" at bounding box center [813, 490] width 594 height 132
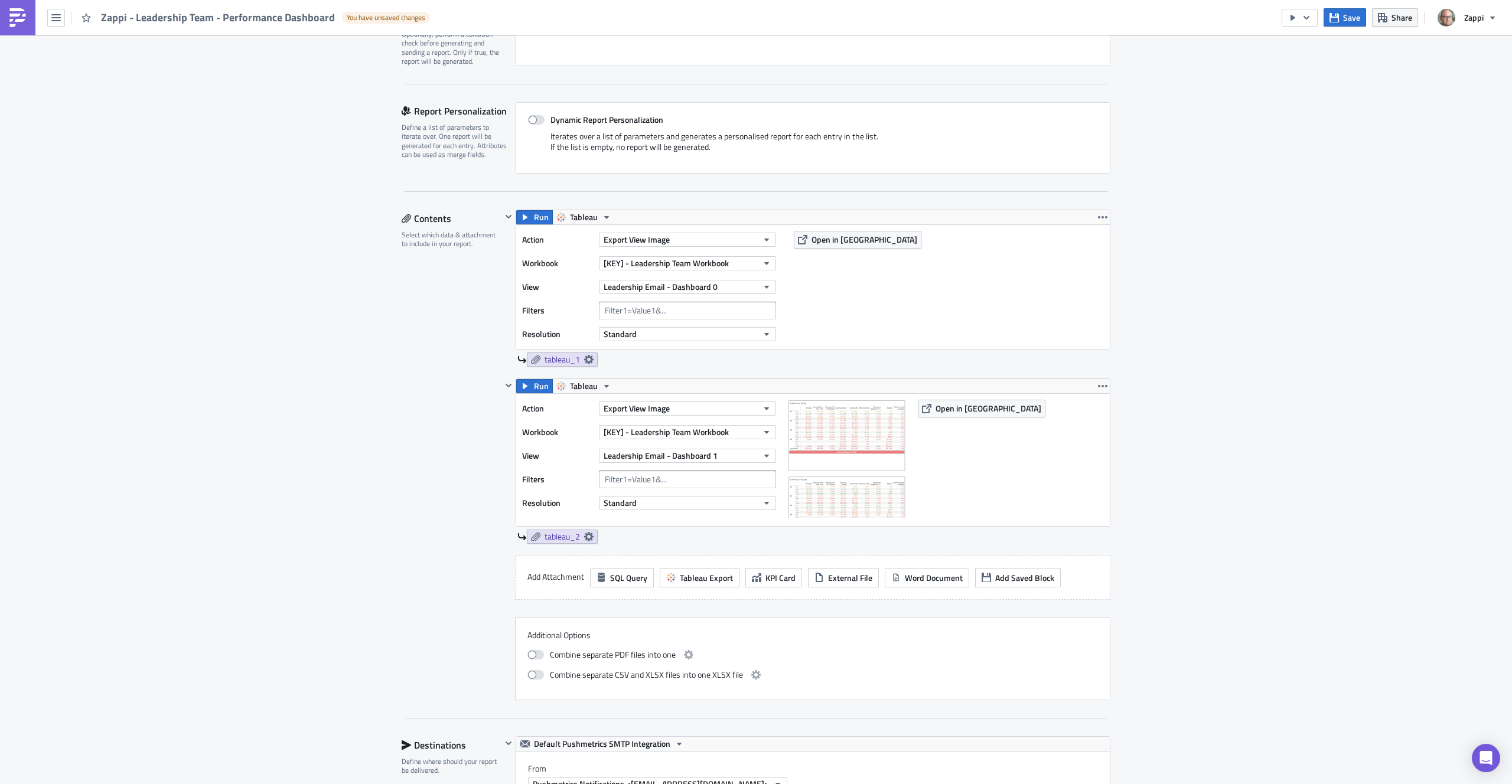
scroll to position [238, 0]
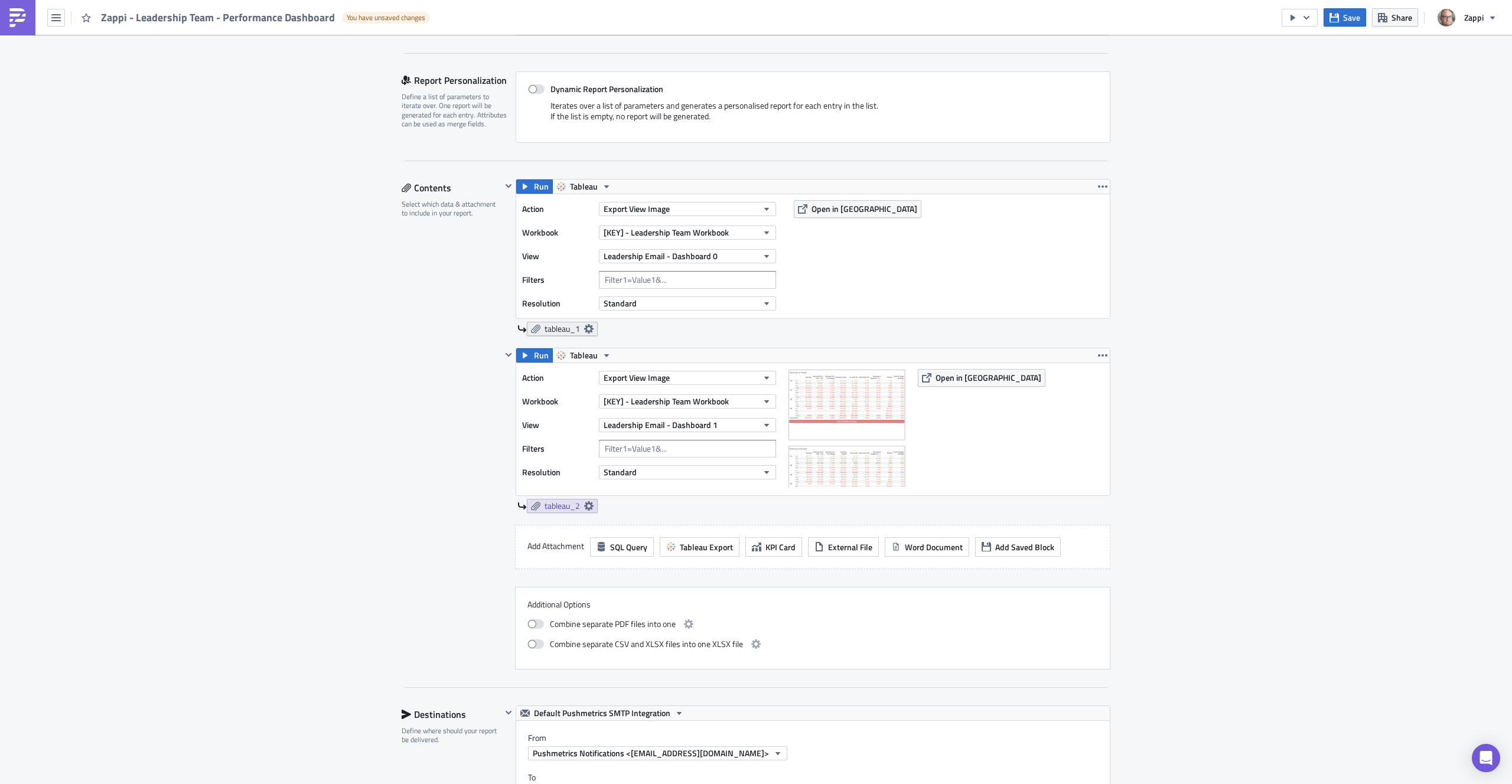
click at [545, 326] on span "tableau_1" at bounding box center [562, 328] width 36 height 11
click at [403, 332] on div "Contents Select which data & attachment to include in your report." at bounding box center [451, 424] width 99 height 490
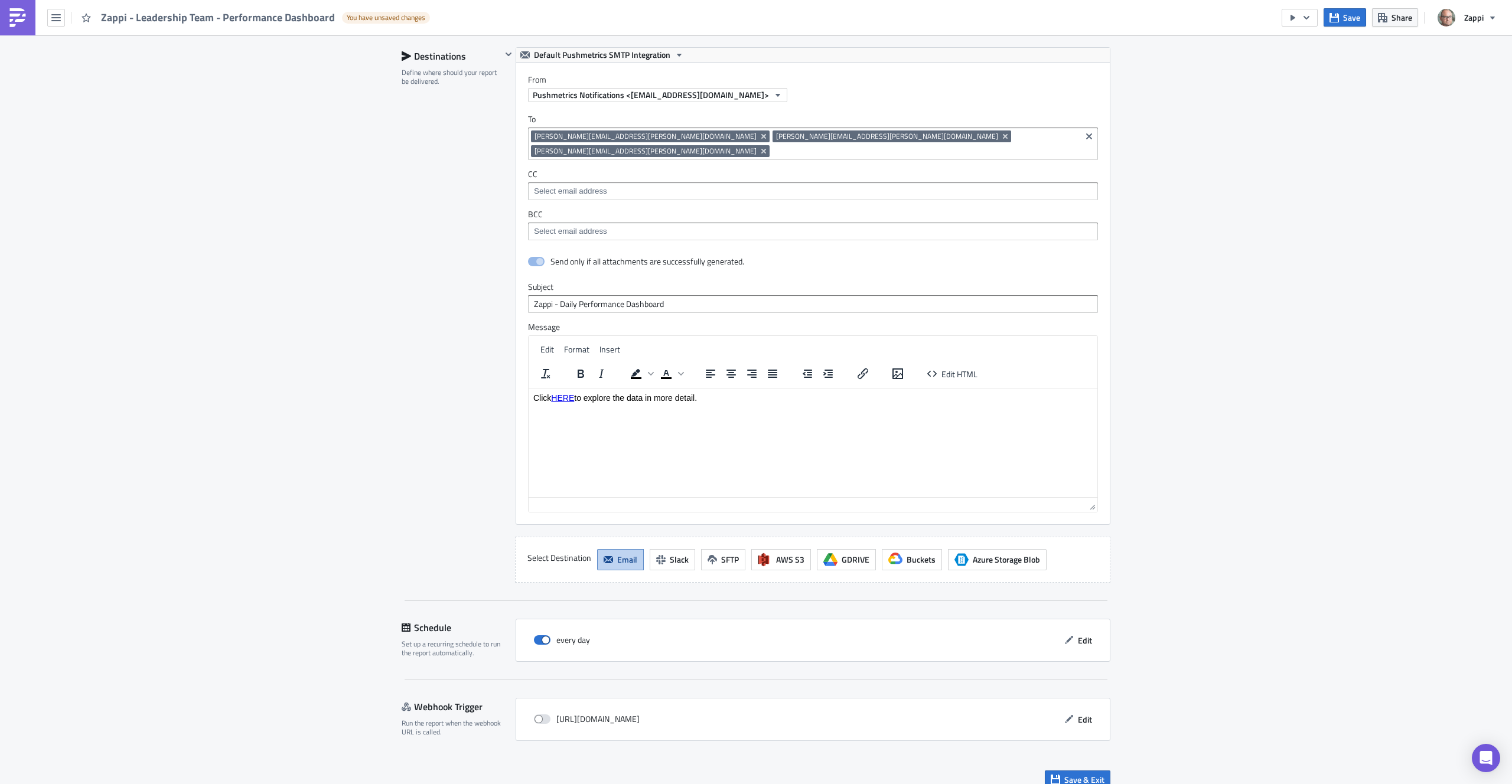
scroll to position [614, 0]
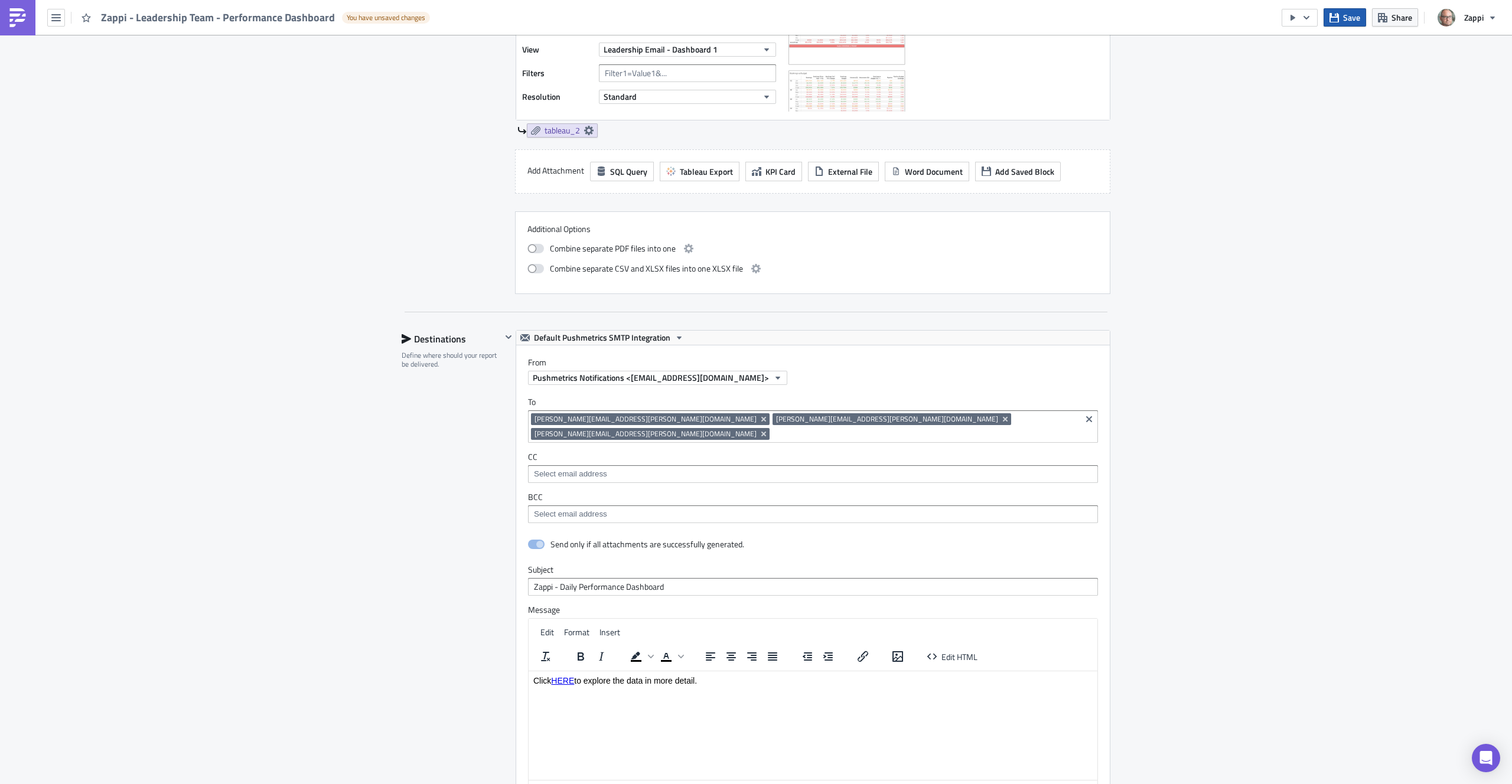
click at [1352, 18] on span "Save" at bounding box center [1352, 17] width 17 height 13
click at [1302, 18] on icon "button" at bounding box center [1306, 17] width 10 height 10
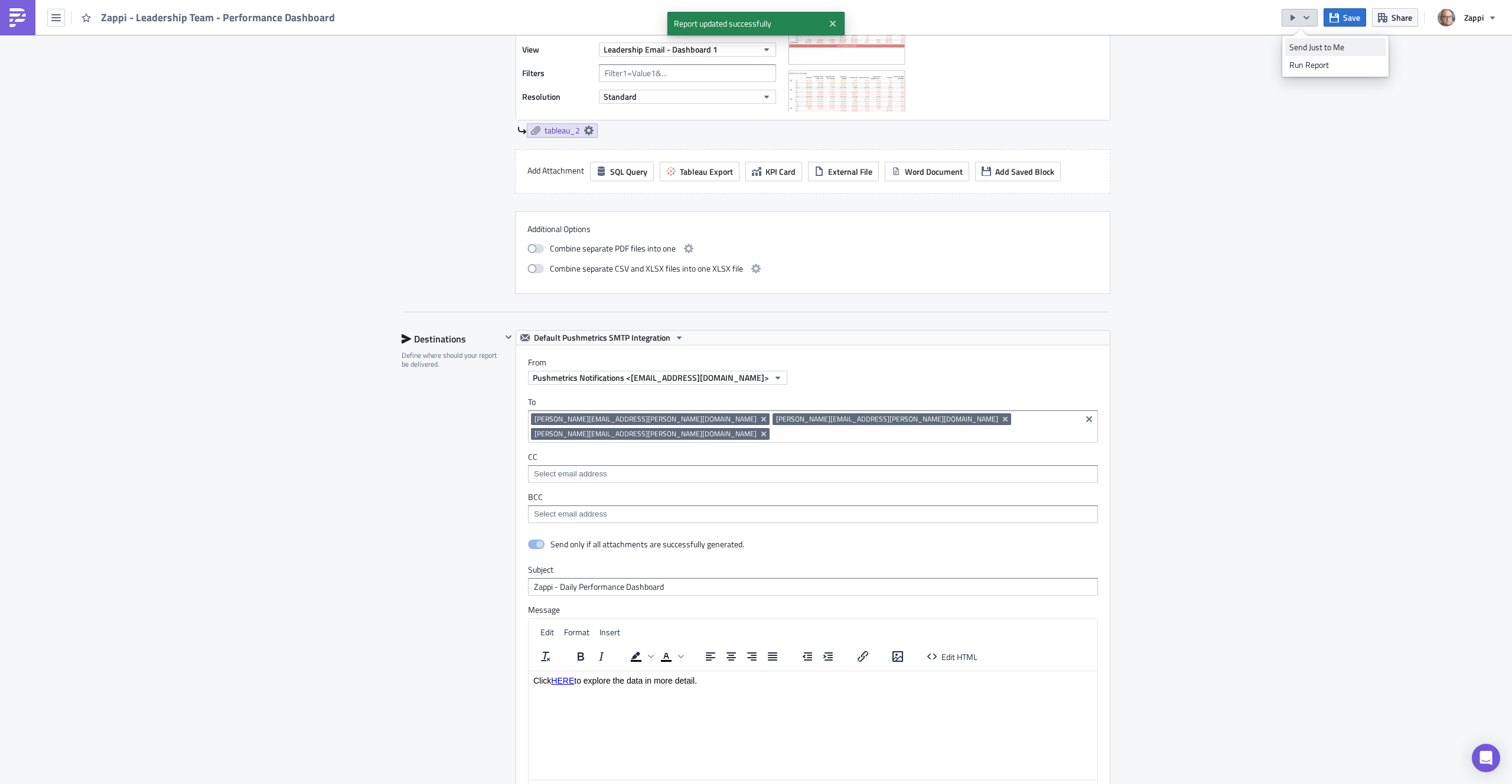
click at [1302, 46] on div "Send Just to Me" at bounding box center [1334, 47] width 92 height 12
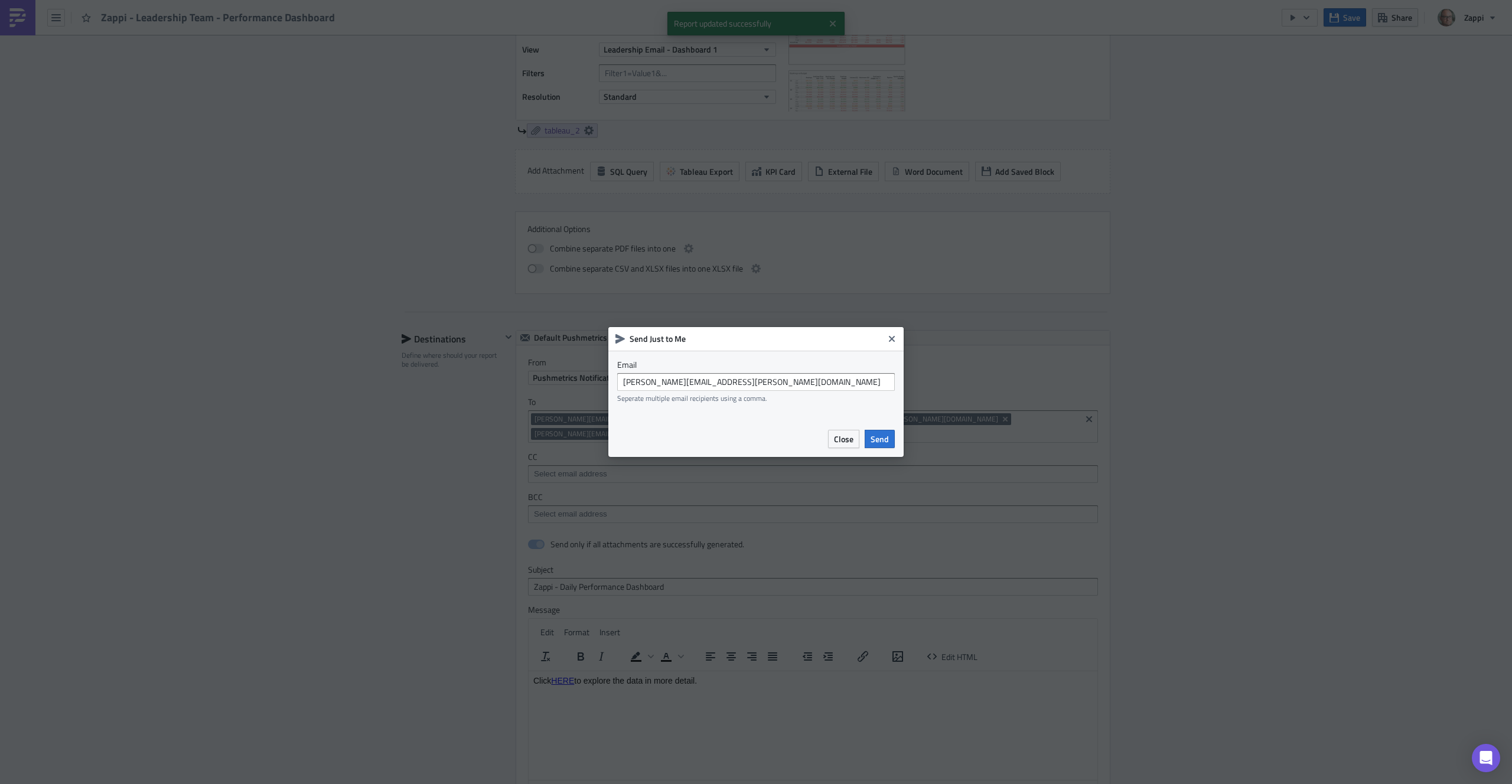
click at [883, 438] on span "Send" at bounding box center [880, 438] width 18 height 13
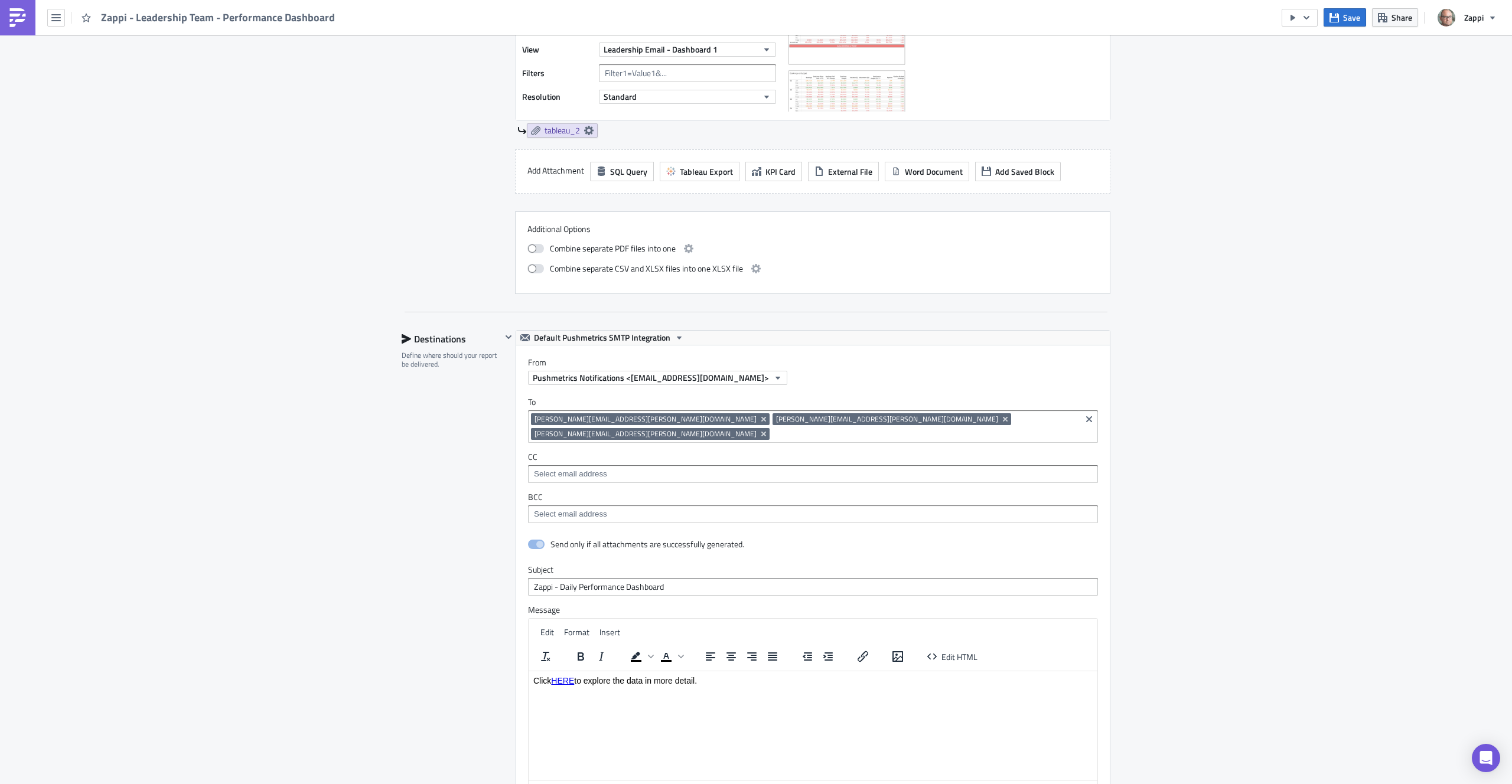
click at [293, 261] on div "Execution Log Edit " Zappi - Leadership Team - Performance Dashboard " Settings…" at bounding box center [756, 252] width 1512 height 1664
click at [1344, 14] on span "Save" at bounding box center [1352, 17] width 17 height 13
click at [1300, 14] on button "button" at bounding box center [1299, 17] width 36 height 17
click at [1309, 48] on div "Send Just to Me" at bounding box center [1334, 47] width 92 height 12
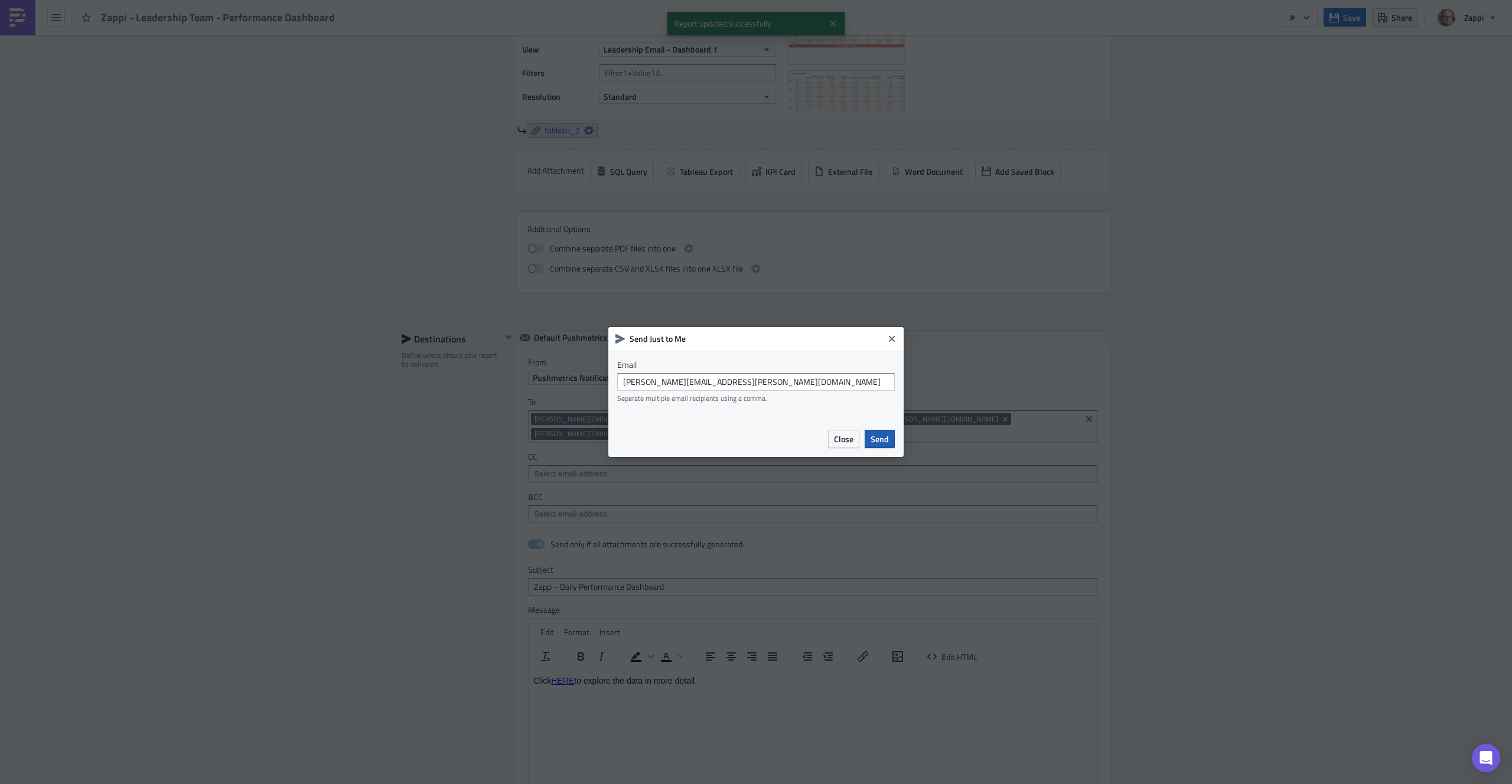
click at [882, 447] on button "Send" at bounding box center [880, 438] width 30 height 18
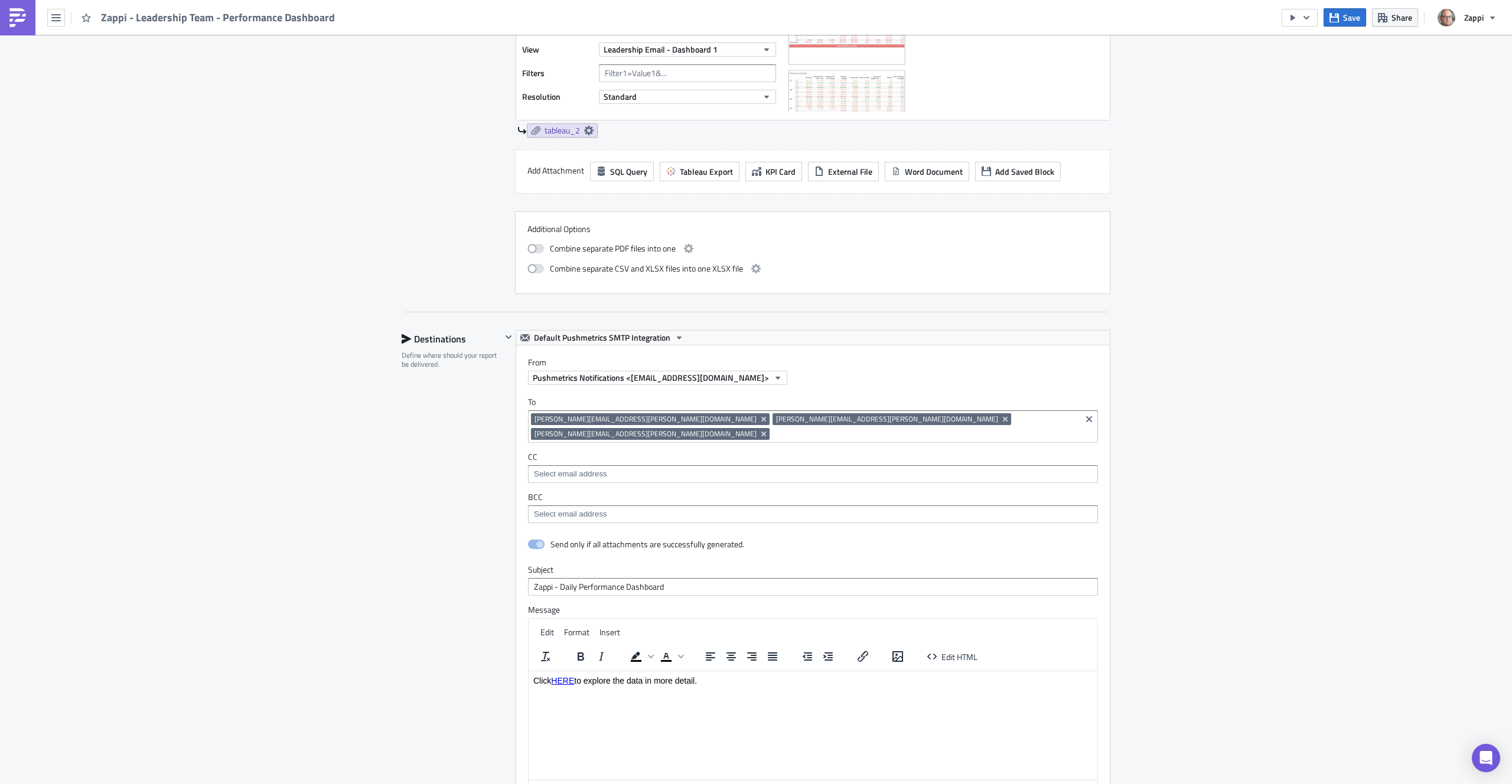
scroll to position [236, 0]
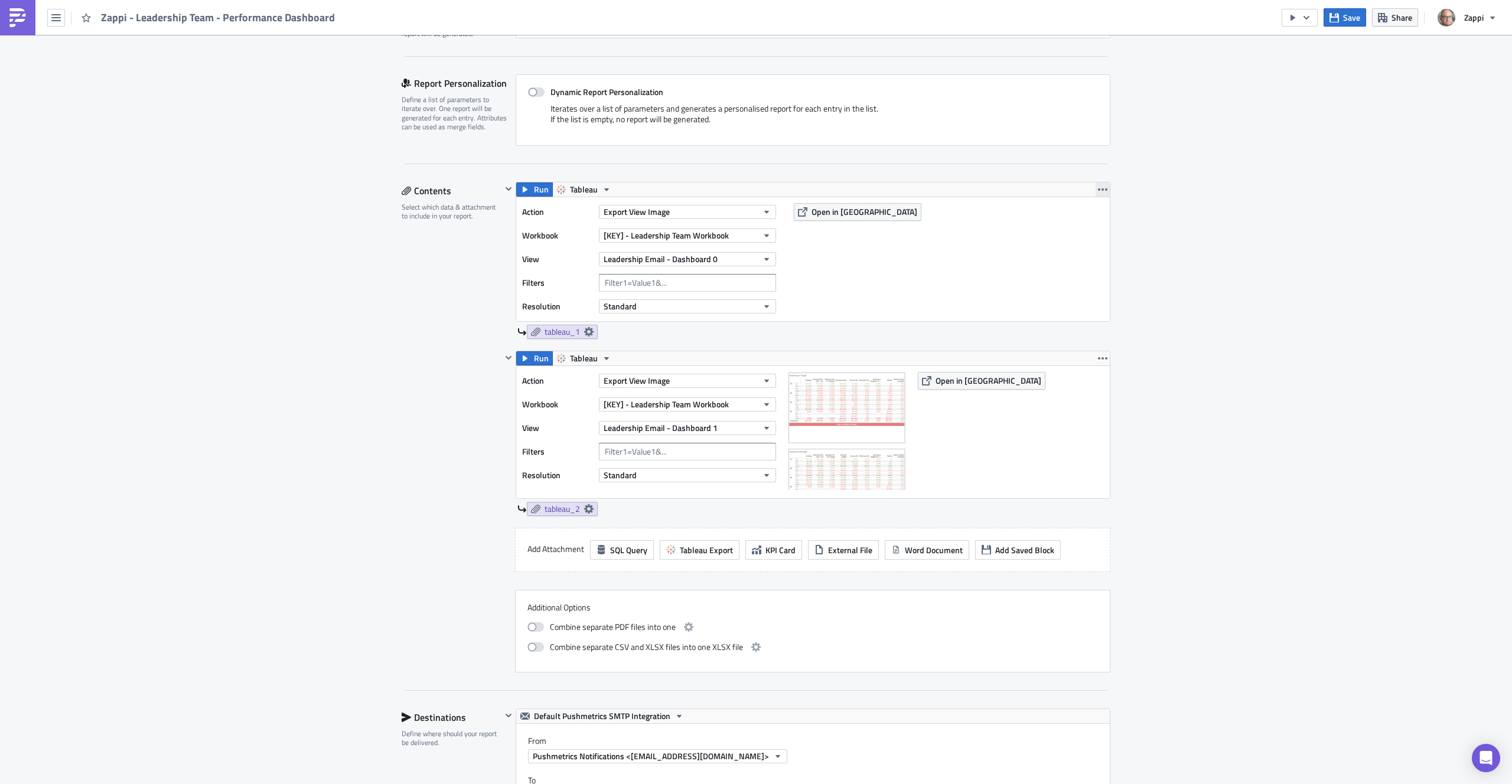
click at [1098, 186] on icon "button" at bounding box center [1103, 189] width 10 height 10
click at [1069, 258] on div "Remove" at bounding box center [1105, 259] width 78 height 12
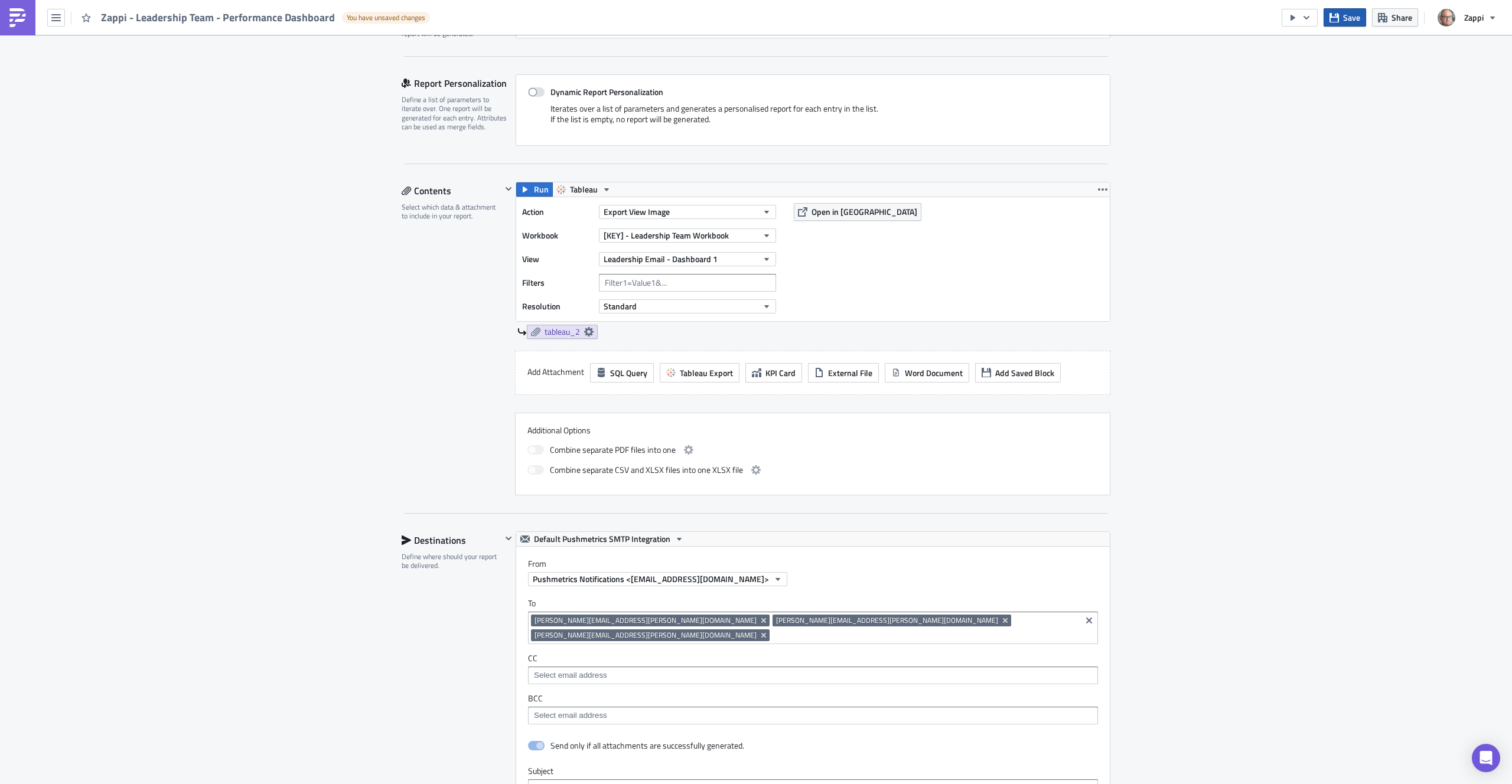
click at [1344, 19] on span "Save" at bounding box center [1352, 17] width 17 height 13
click at [1303, 15] on icon "button" at bounding box center [1306, 17] width 10 height 10
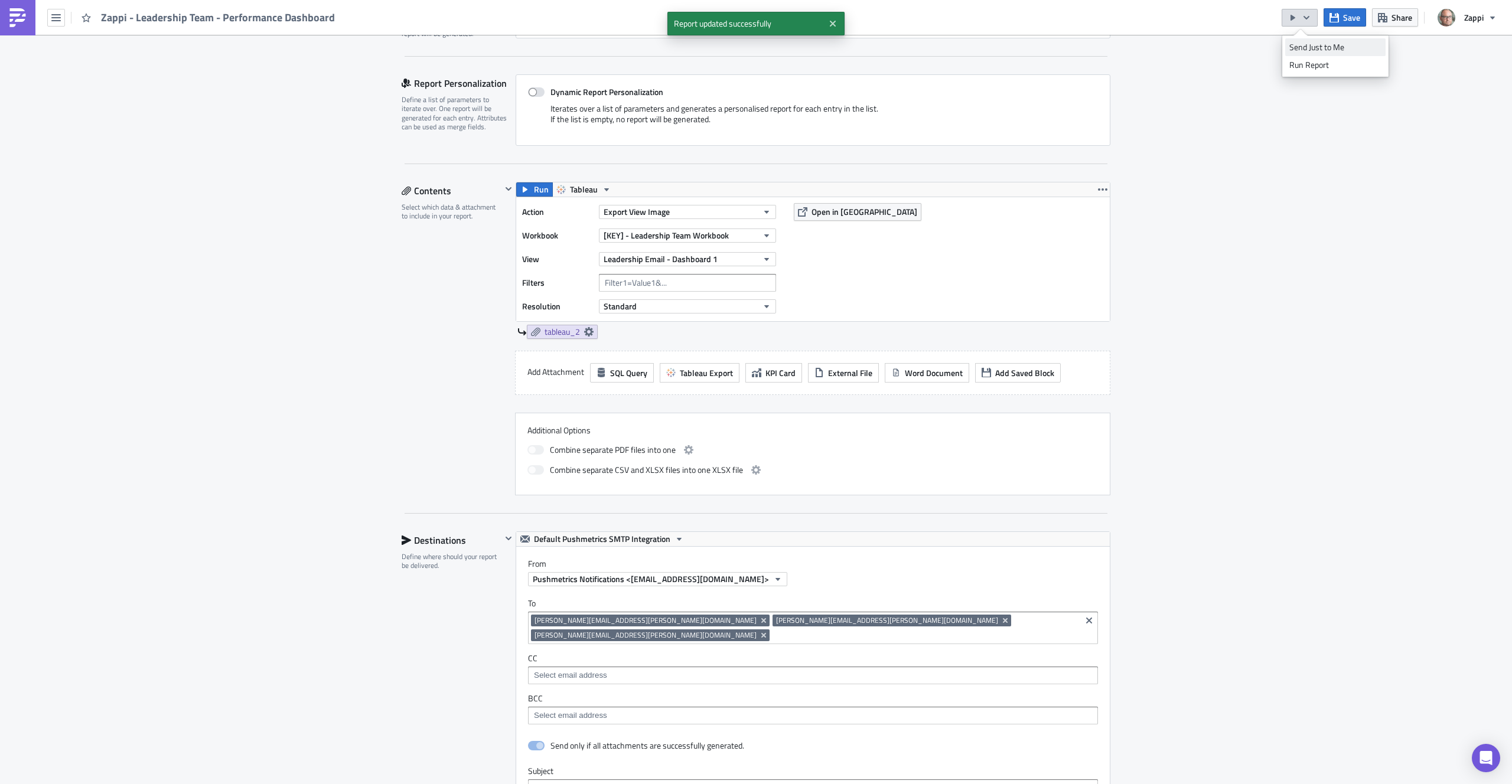
click at [1304, 40] on link "Send Just to Me" at bounding box center [1335, 47] width 100 height 17
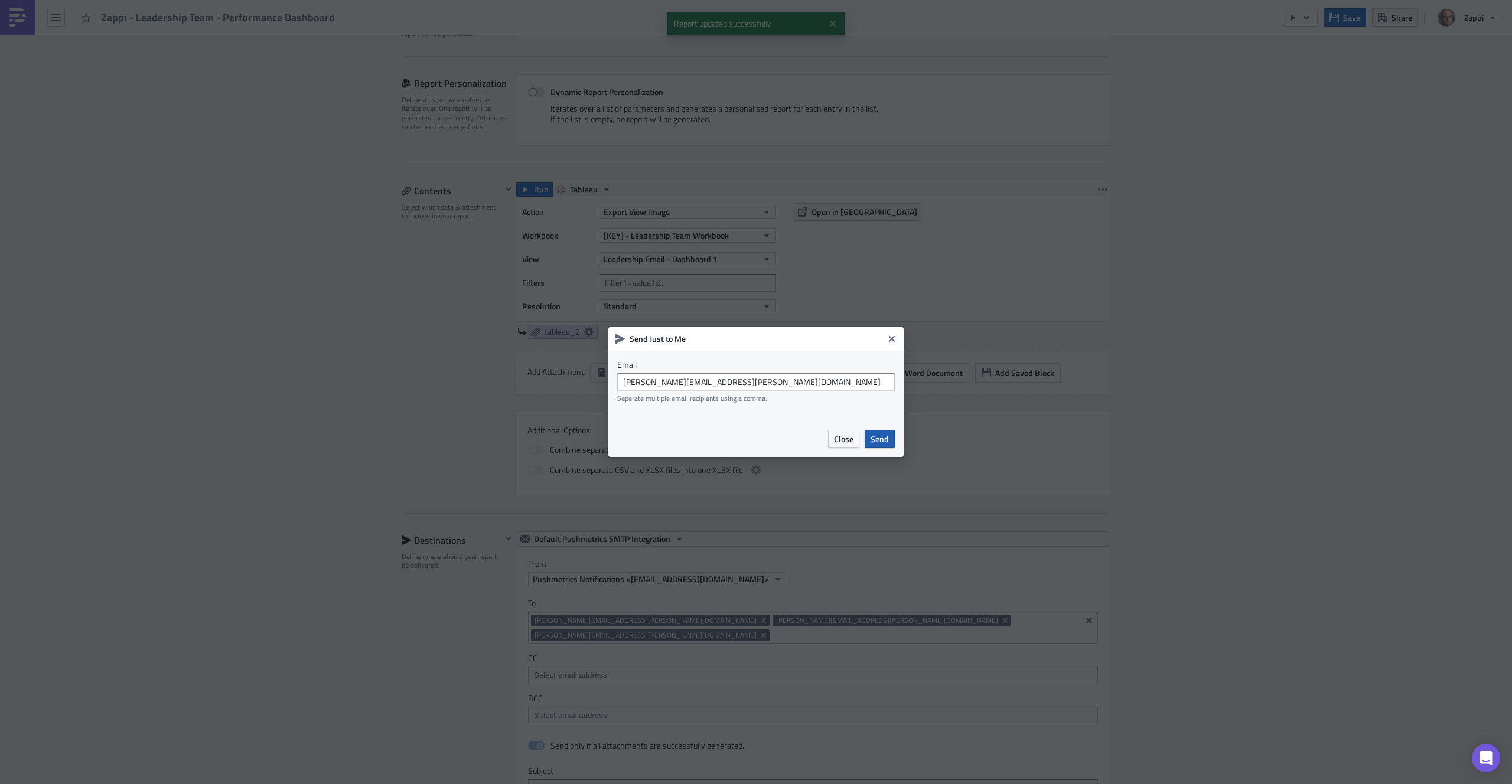
click at [889, 440] on button "Send" at bounding box center [880, 438] width 30 height 18
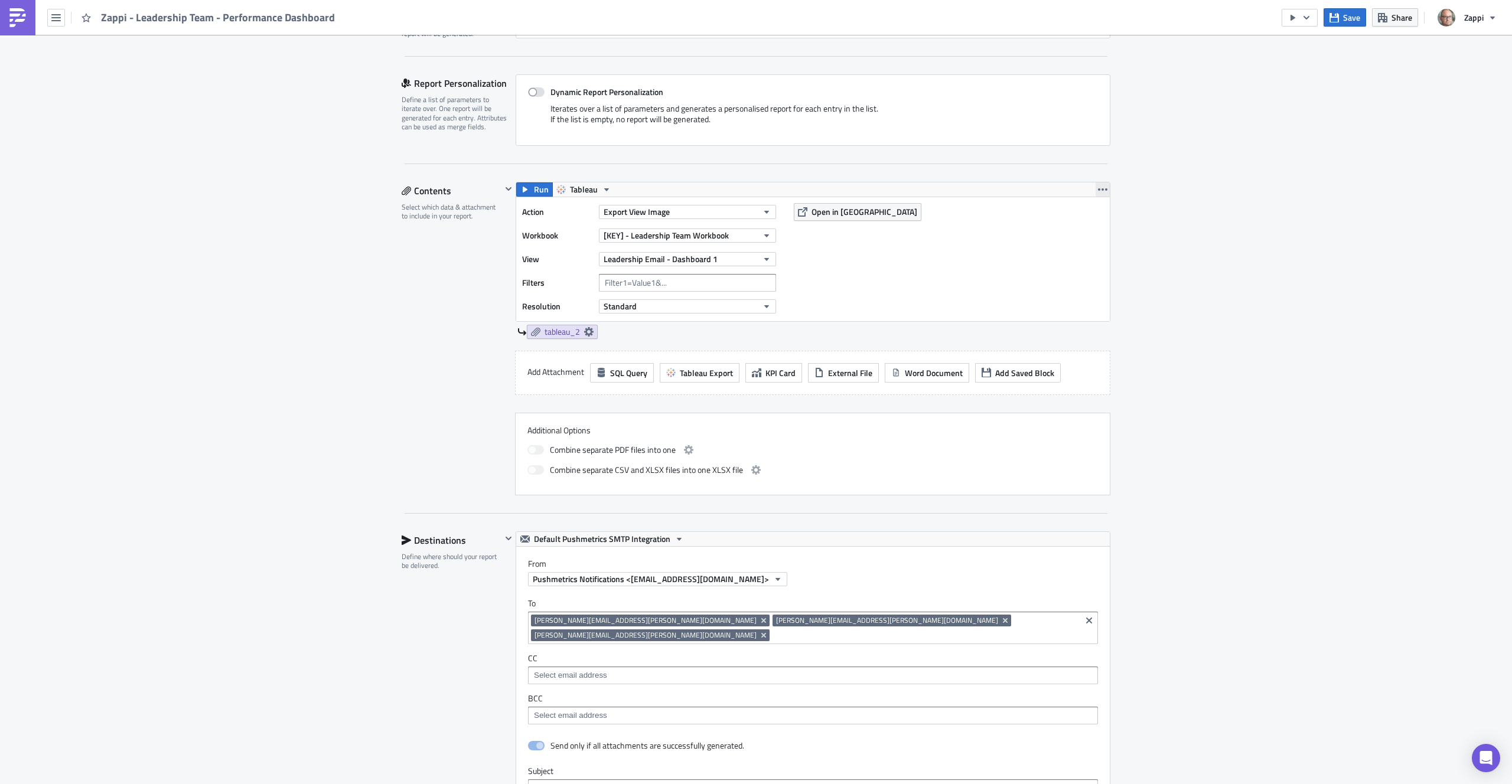
click at [1102, 188] on icon "button" at bounding box center [1103, 189] width 10 height 2
click at [1078, 254] on div "Remove" at bounding box center [1105, 259] width 78 height 12
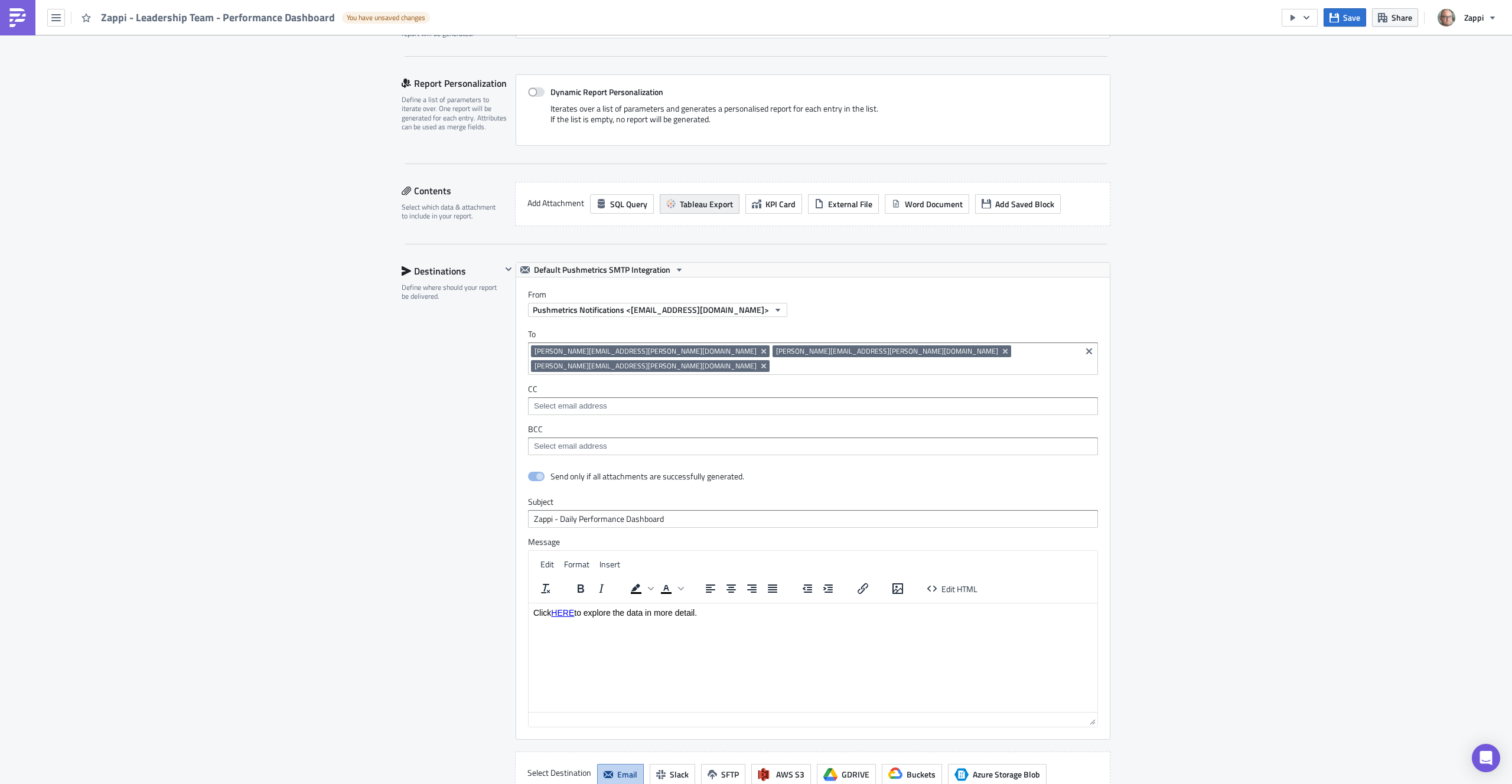
click at [708, 204] on span "Tableau Export" at bounding box center [706, 204] width 53 height 13
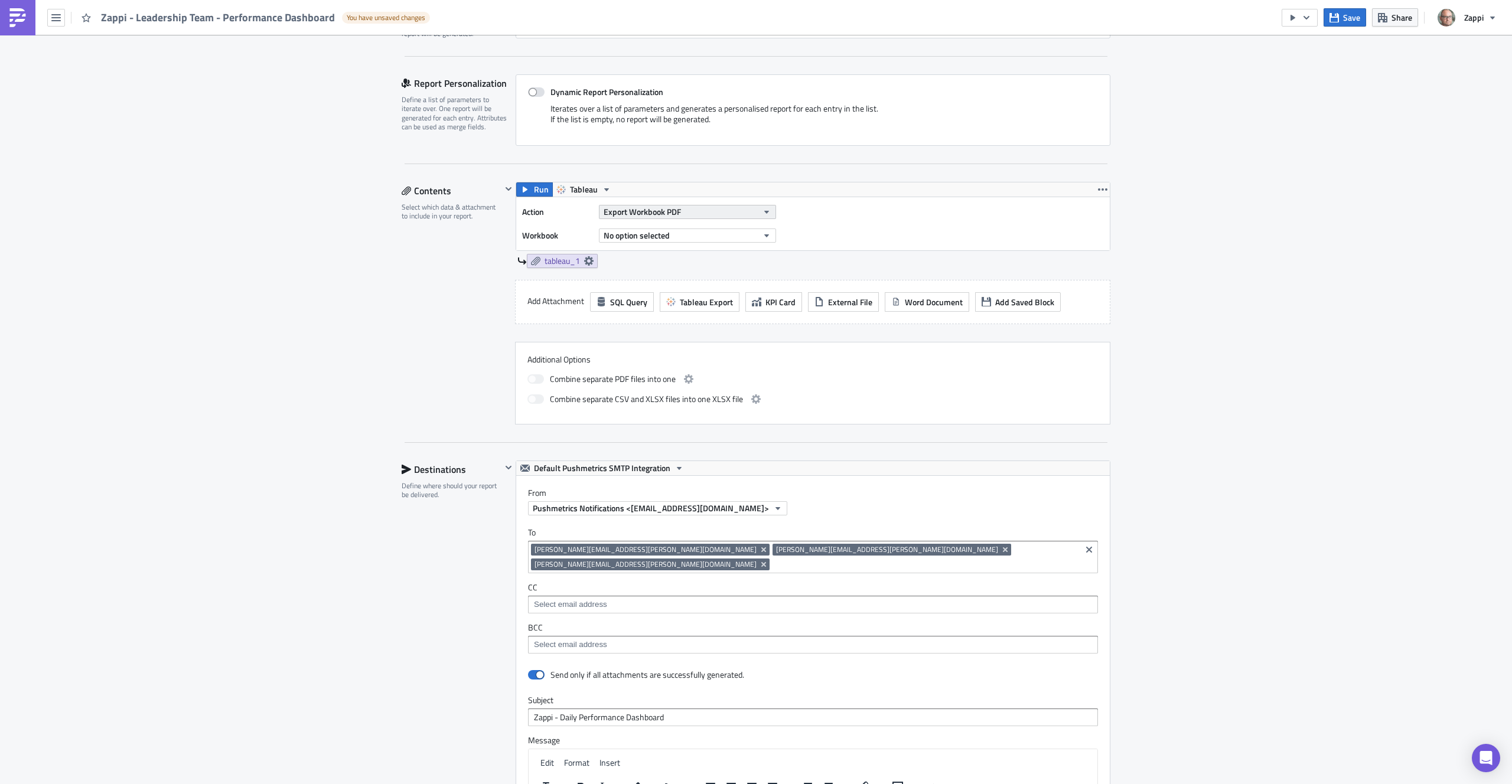
click at [625, 213] on span "Export Workbook PDF" at bounding box center [642, 211] width 77 height 13
click at [784, 213] on div "Action Export Workbook PDF Workbook No option selected" at bounding box center [813, 223] width 594 height 53
click at [678, 235] on button "No option selected" at bounding box center [687, 236] width 178 height 14
type input "lead"
click at [654, 290] on div "[KEY] - Leadership Team Workbook" at bounding box center [662, 293] width 123 height 12
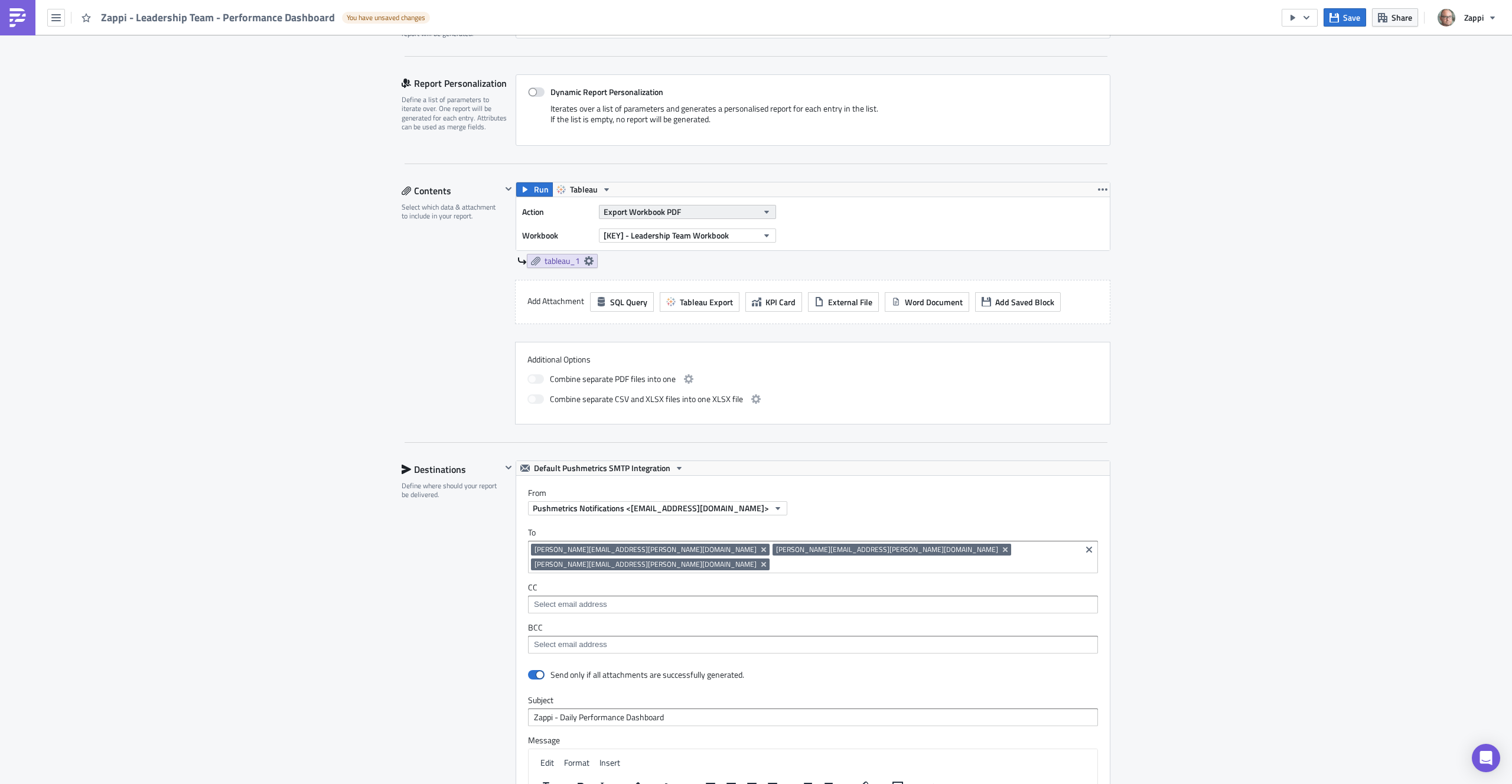
click at [663, 211] on span "Export Workbook PDF" at bounding box center [642, 211] width 77 height 13
click at [655, 329] on div "Export View Image" at bounding box center [652, 326] width 101 height 12
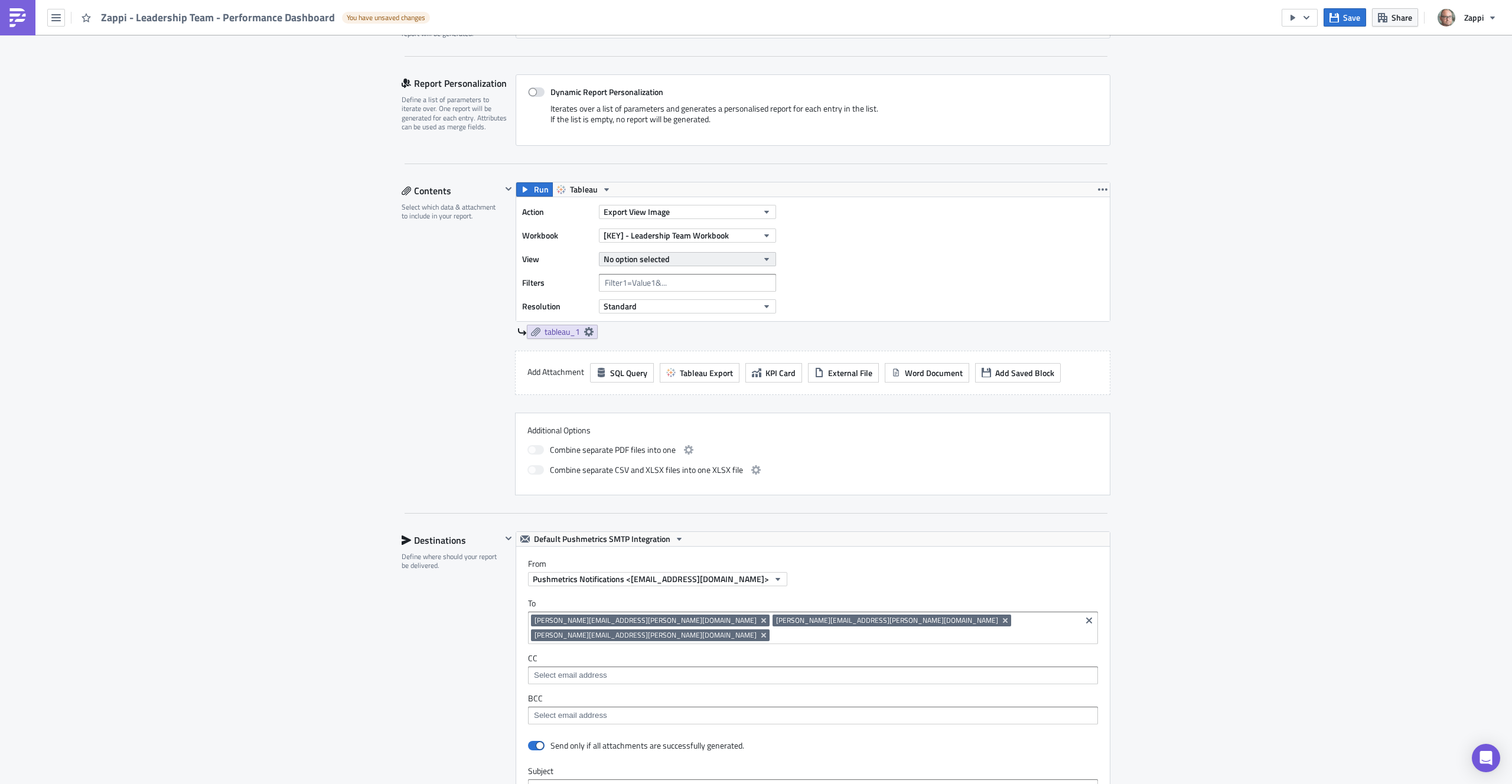
click at [659, 263] on span "No option selected" at bounding box center [636, 259] width 67 height 13
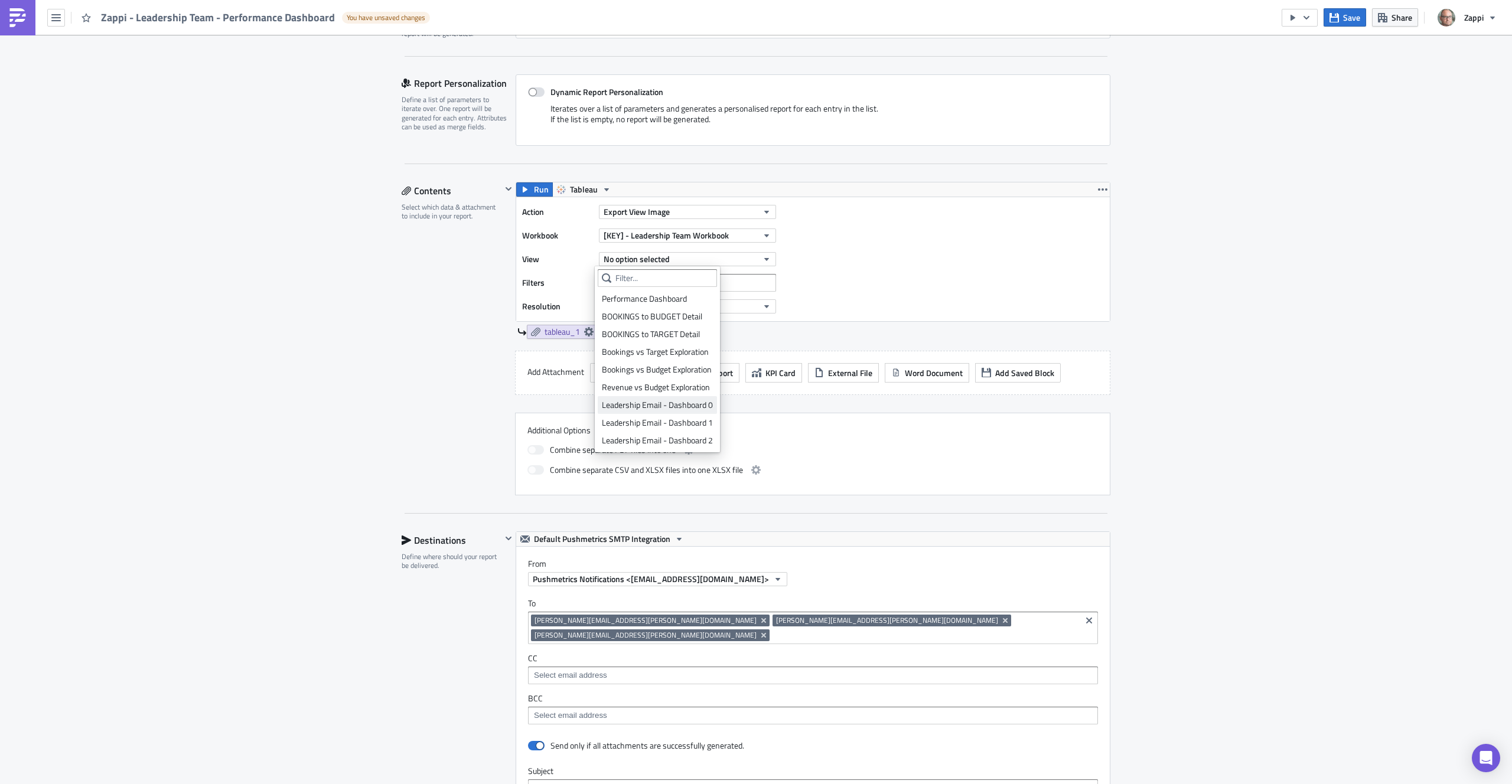
click at [660, 398] on link "Leadership Email - Dashboard 0" at bounding box center [658, 405] width 120 height 17
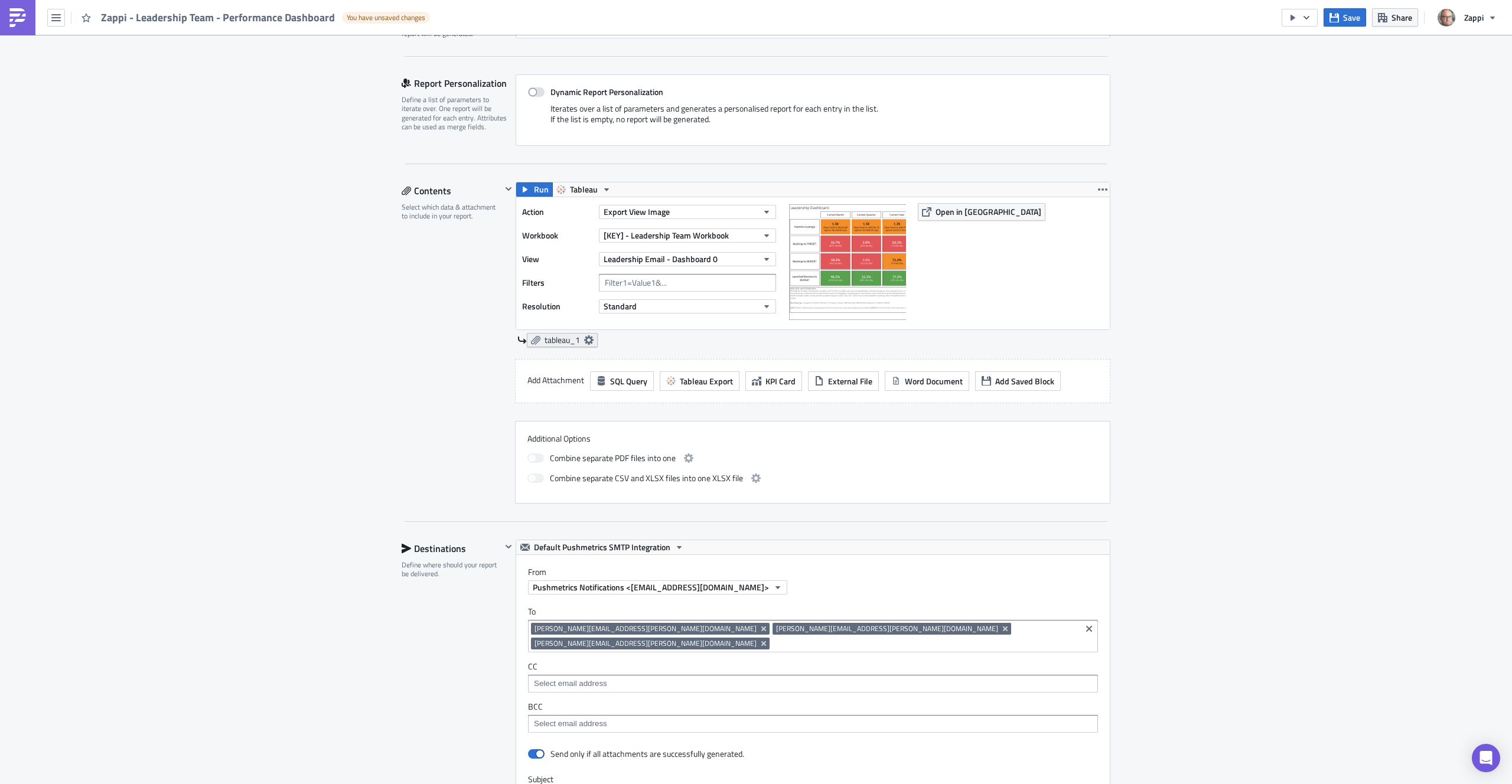
click at [551, 341] on span "tableau_1" at bounding box center [562, 340] width 36 height 11
drag, startPoint x: 385, startPoint y: 391, endPoint x: 439, endPoint y: 400, distance: 54.7
click at [385, 391] on span at bounding box center [386, 389] width 10 height 10
click at [385, 391] on input "Embed view image in email body" at bounding box center [387, 389] width 8 height 8
checkbox input "true"
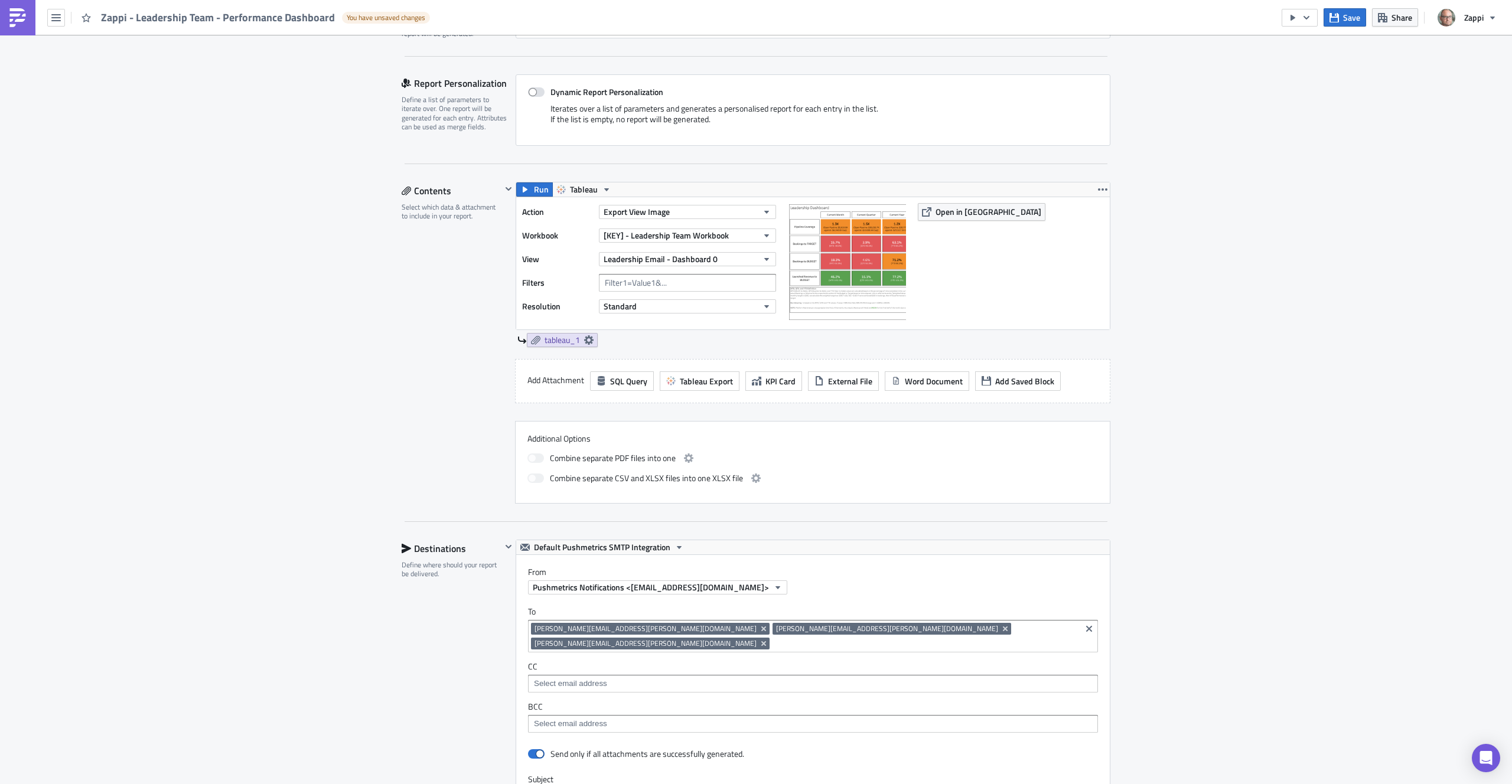
click at [865, 359] on div "Add Attachment SQL Query Tableau Export KPI Card External File Word Document Ad…" at bounding box center [812, 381] width 596 height 44
click at [1355, 21] on span "Save" at bounding box center [1352, 17] width 17 height 13
click at [1313, 23] on button "button" at bounding box center [1299, 17] width 36 height 17
click at [1310, 42] on div "Send Just to Me" at bounding box center [1334, 47] width 92 height 12
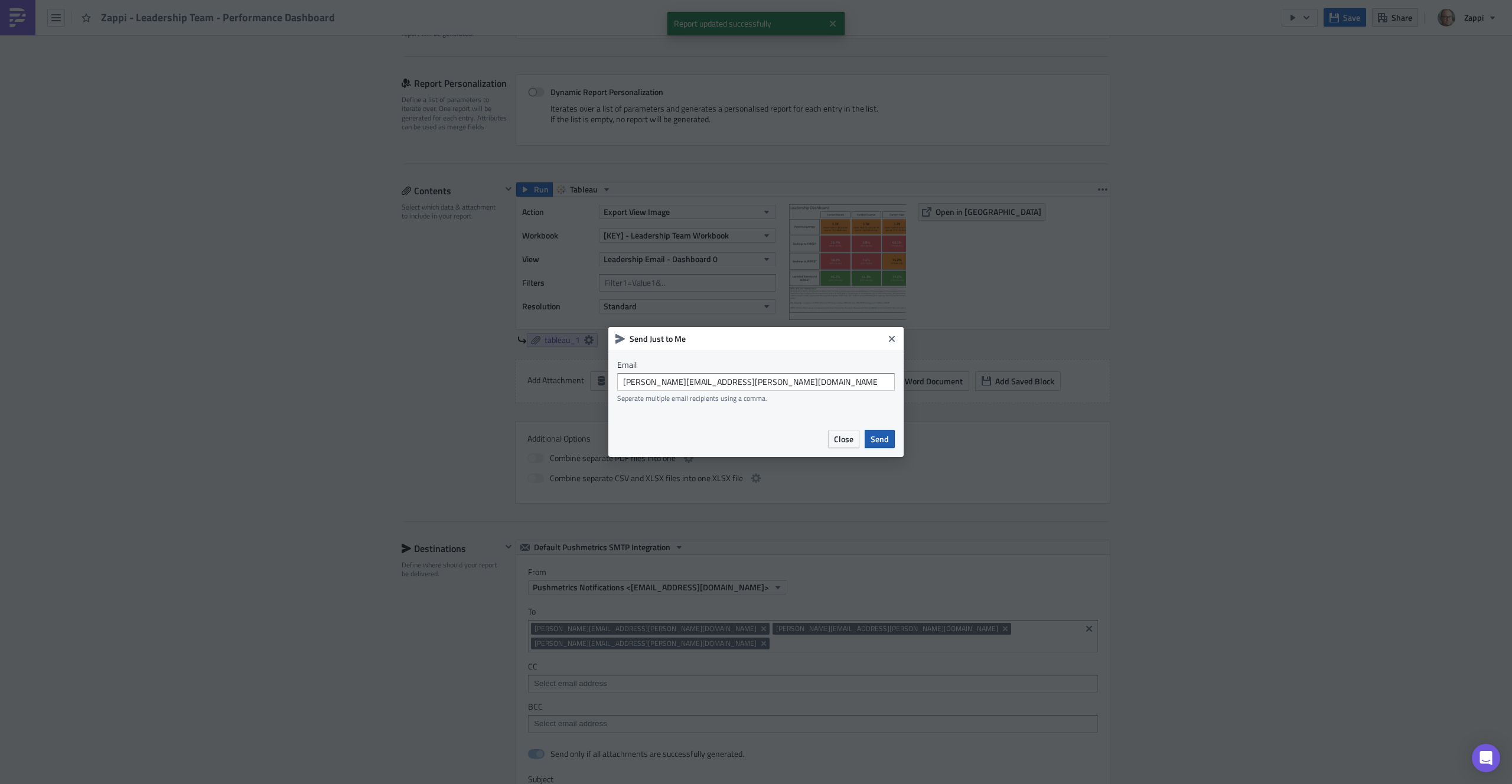
click at [888, 440] on span "Send" at bounding box center [880, 438] width 18 height 13
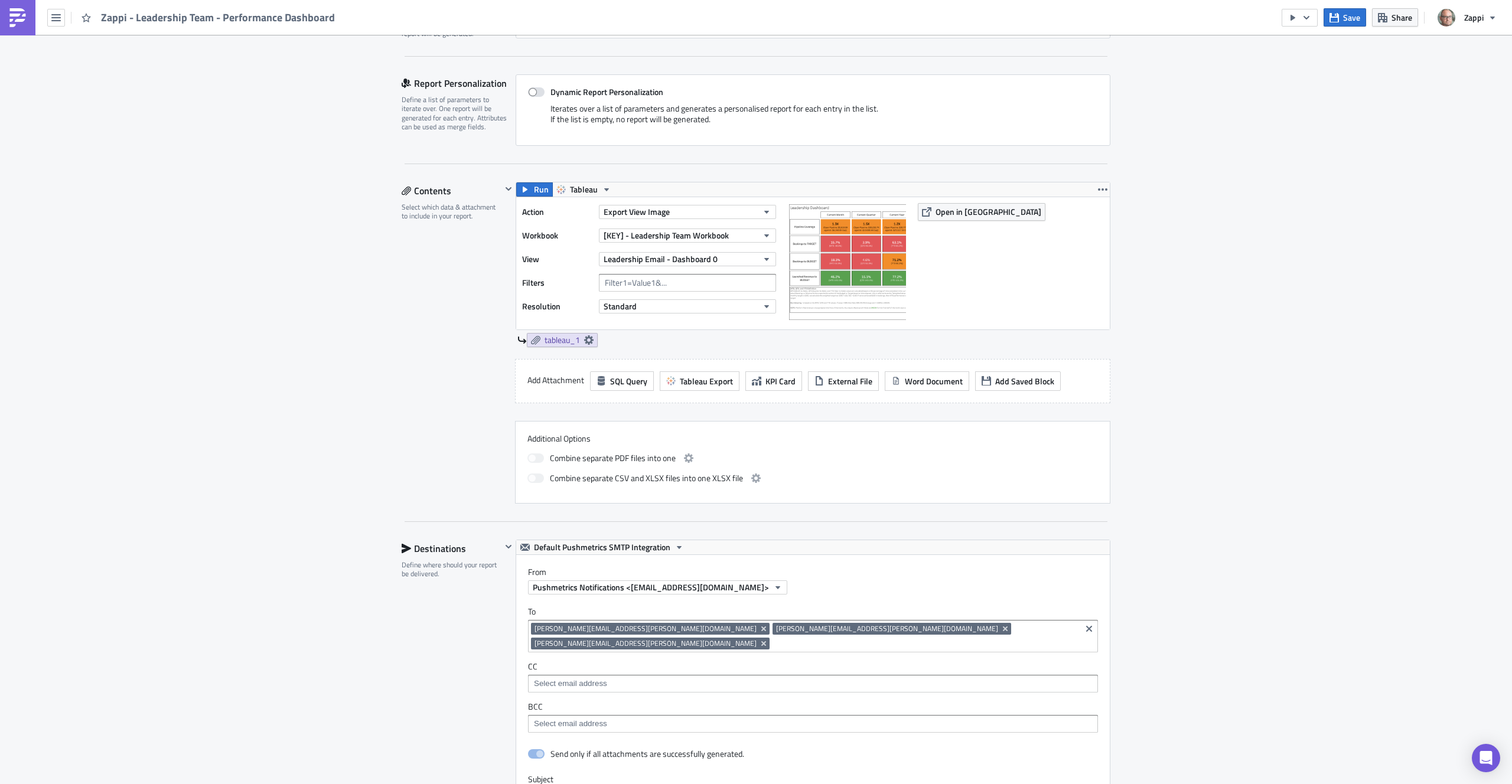
click at [1233, 169] on div "Execution Log Edit " Zappi - Leadership Team - Performance Dashboard " Settings…" at bounding box center [756, 546] width 1512 height 1495
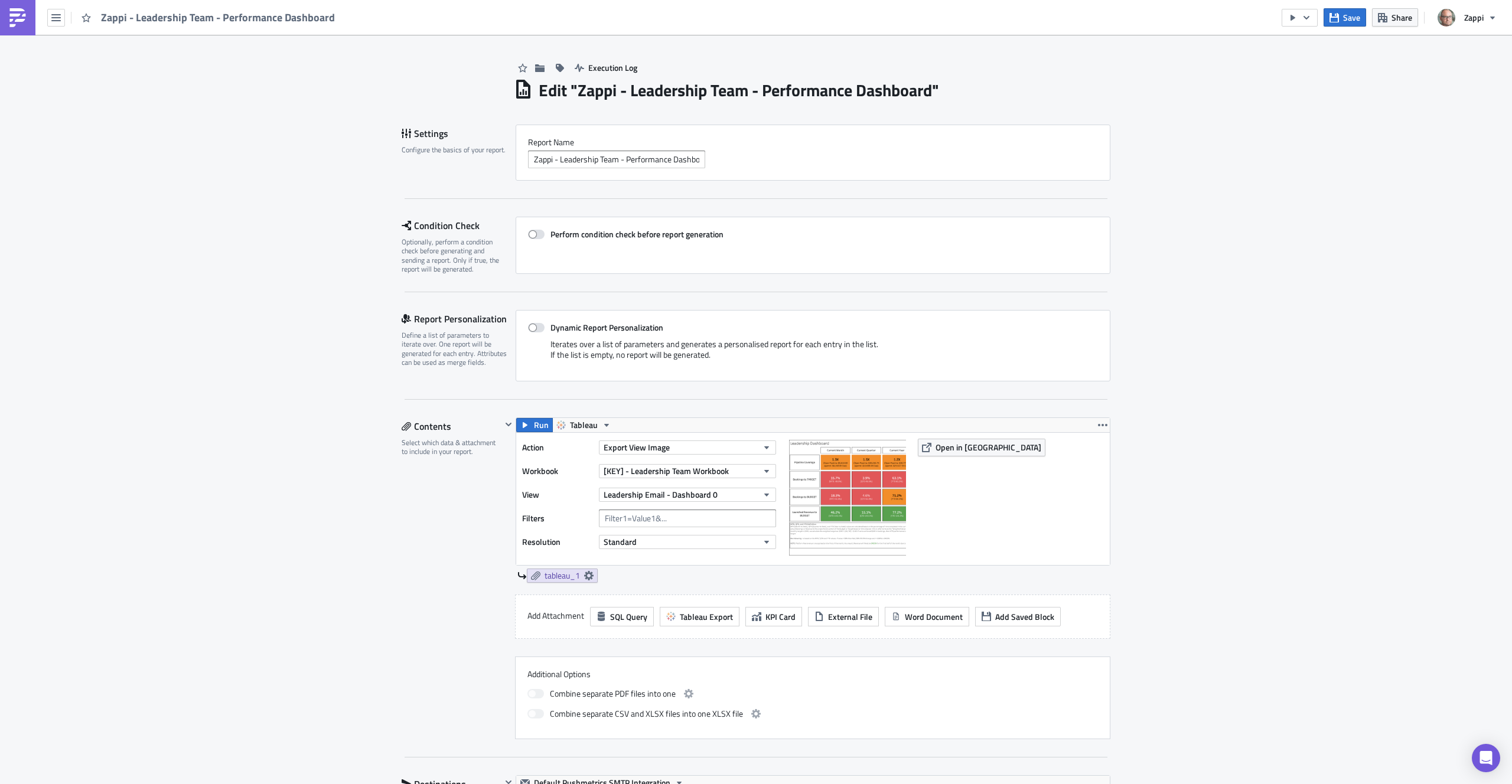
click at [1193, 337] on div "Execution Log Edit " Zappi - Leadership Team - Performance Dashboard " Settings…" at bounding box center [756, 782] width 1512 height 1495
click at [534, 422] on span "Run" at bounding box center [541, 425] width 14 height 14
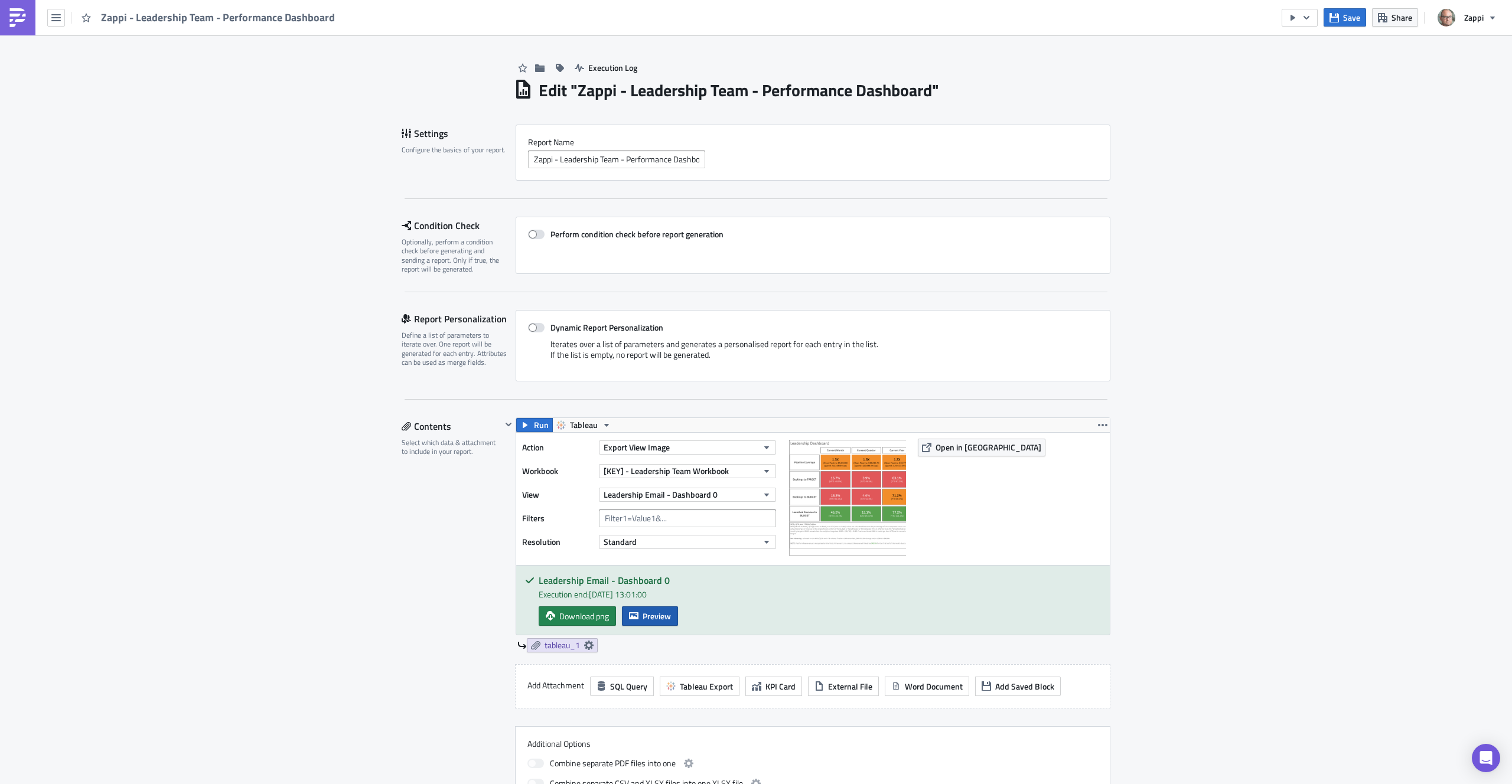
click at [655, 617] on span "Preview" at bounding box center [657, 616] width 28 height 13
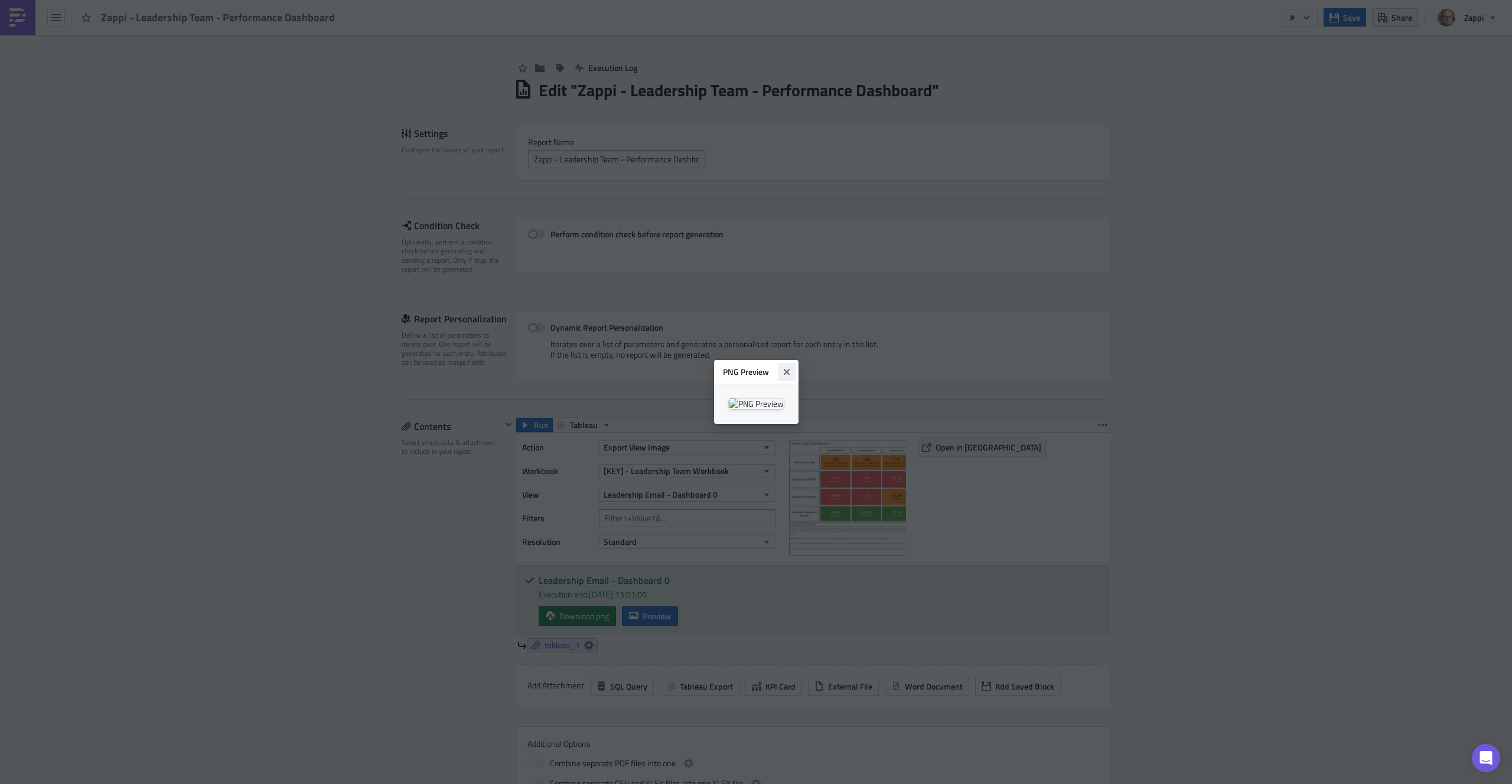
click at [796, 363] on button "Close" at bounding box center [787, 372] width 17 height 17
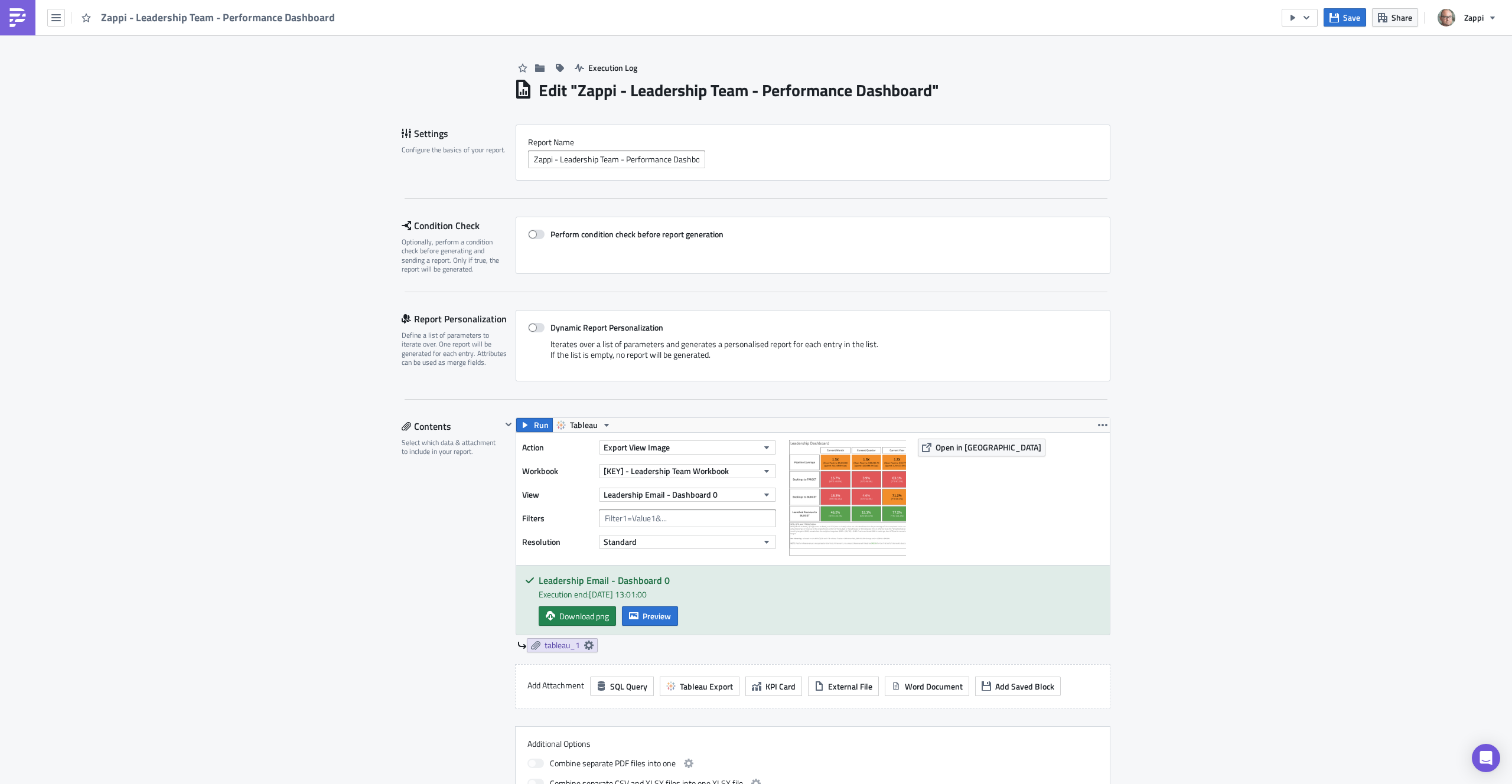
click at [1102, 426] on icon "button" at bounding box center [1103, 426] width 10 height 10
click at [1082, 492] on div "Remove" at bounding box center [1105, 494] width 78 height 12
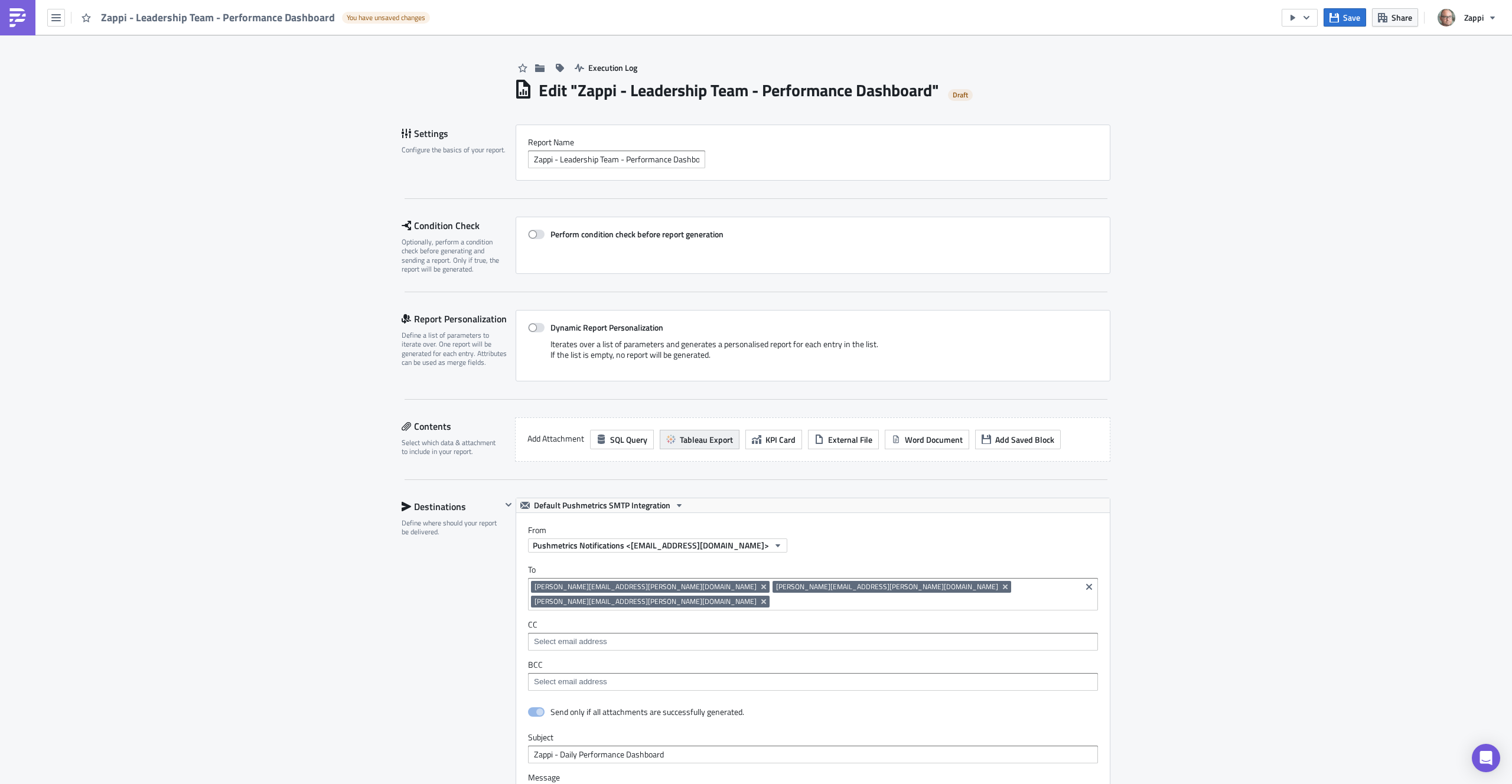
click at [670, 440] on icon "button" at bounding box center [671, 439] width 10 height 10
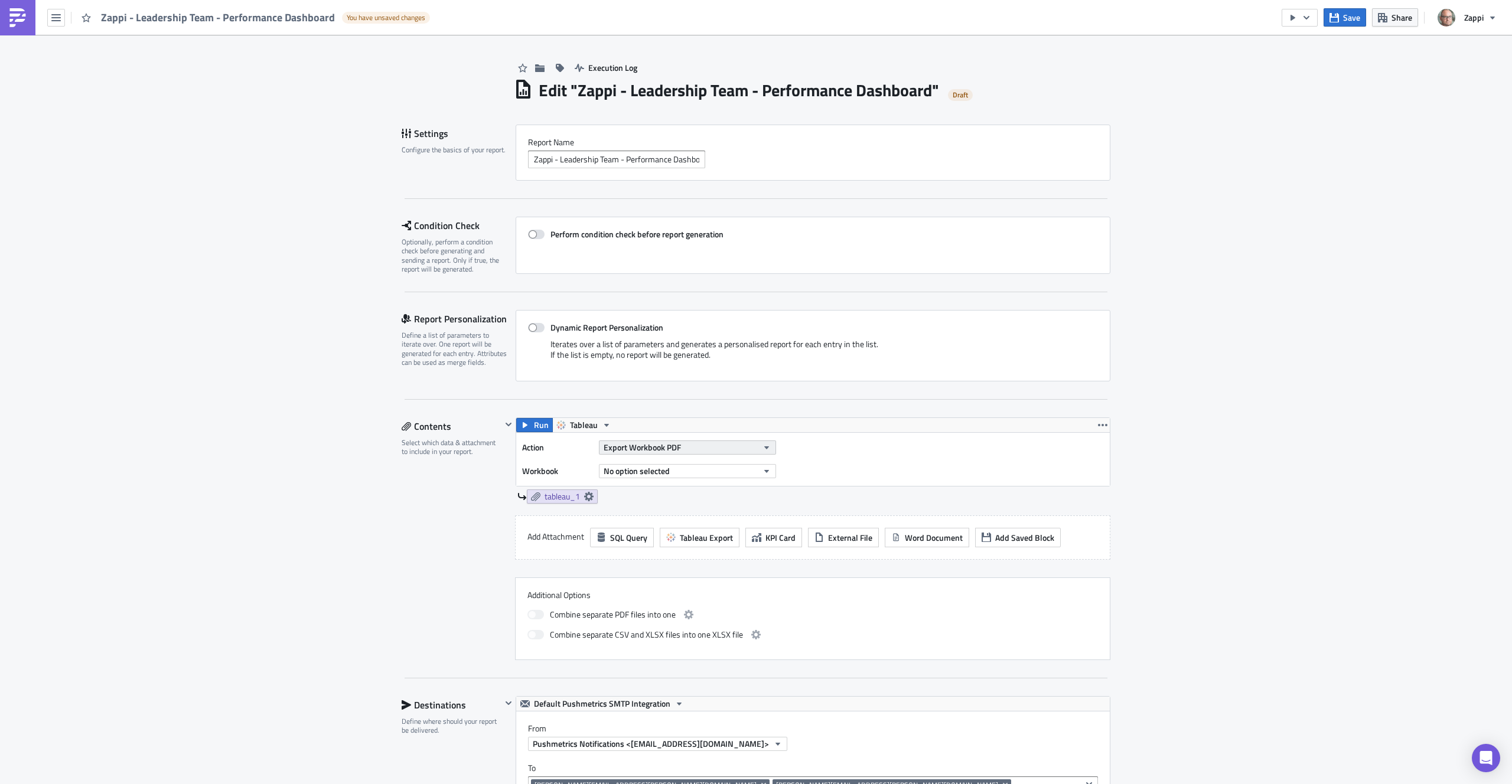
click at [658, 447] on span "Export Workbook PDF" at bounding box center [642, 447] width 77 height 13
click at [667, 556] on div "Export View Image" at bounding box center [652, 562] width 101 height 12
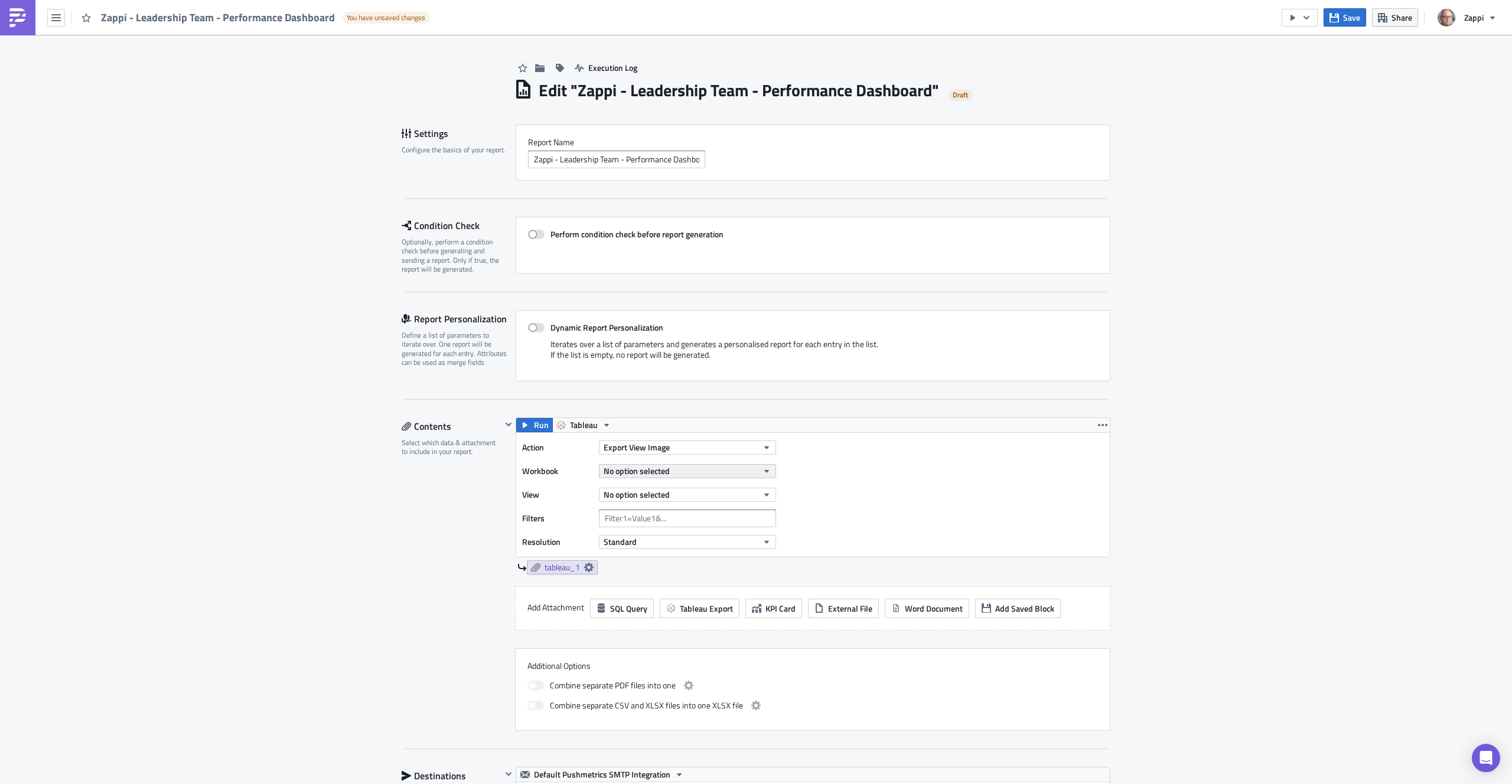
click at [638, 476] on span "No option selected" at bounding box center [636, 470] width 67 height 13
type input "leader"
click at [644, 533] on div "[KEY] - Leadership Team Workbook" at bounding box center [662, 528] width 123 height 12
click at [633, 493] on span "No option selected" at bounding box center [636, 494] width 67 height 13
click at [686, 660] on div "Leadership Email - Dashboard 1" at bounding box center [657, 658] width 111 height 12
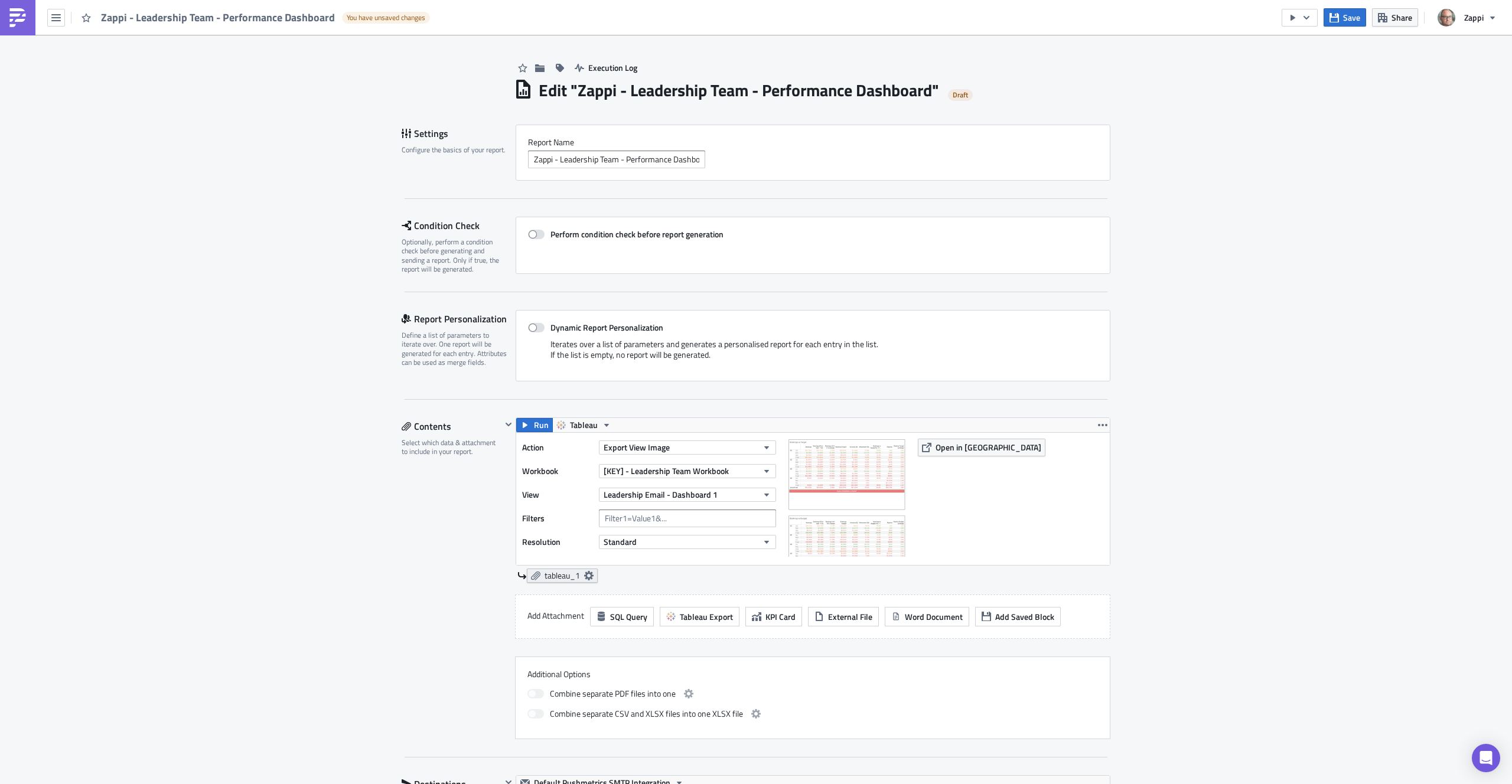
click at [558, 574] on span "tableau_1" at bounding box center [562, 575] width 36 height 11
click at [419, 619] on label "Embed view image in email body" at bounding box center [482, 624] width 201 height 11
click at [391, 621] on input "Embed view image in email body" at bounding box center [387, 625] width 8 height 8
checkbox input "true"
click at [998, 542] on div "Action Export View Image Workbook [KEY] - Leadership Team Workbook View Leaders…" at bounding box center [813, 498] width 594 height 132
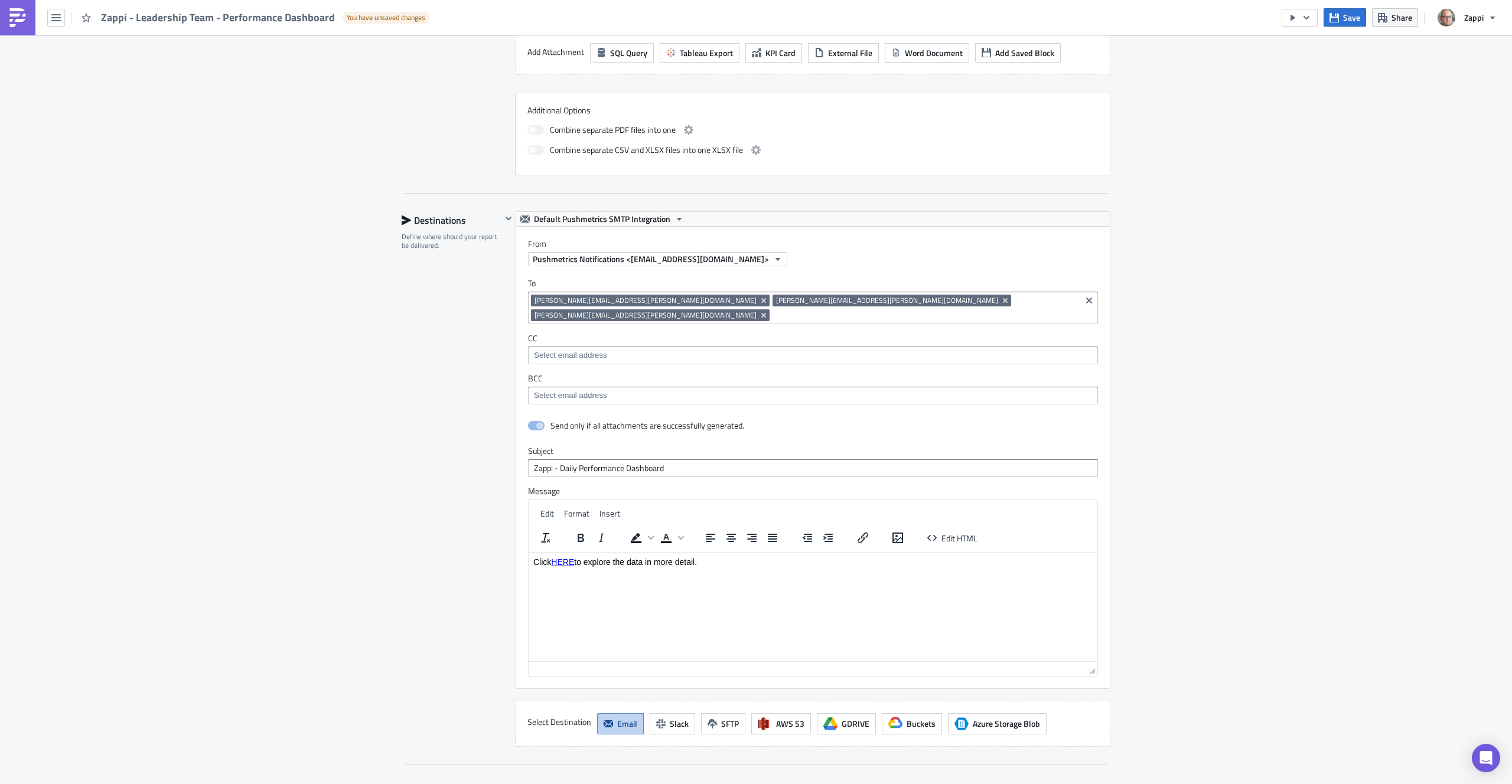
scroll to position [728, 0]
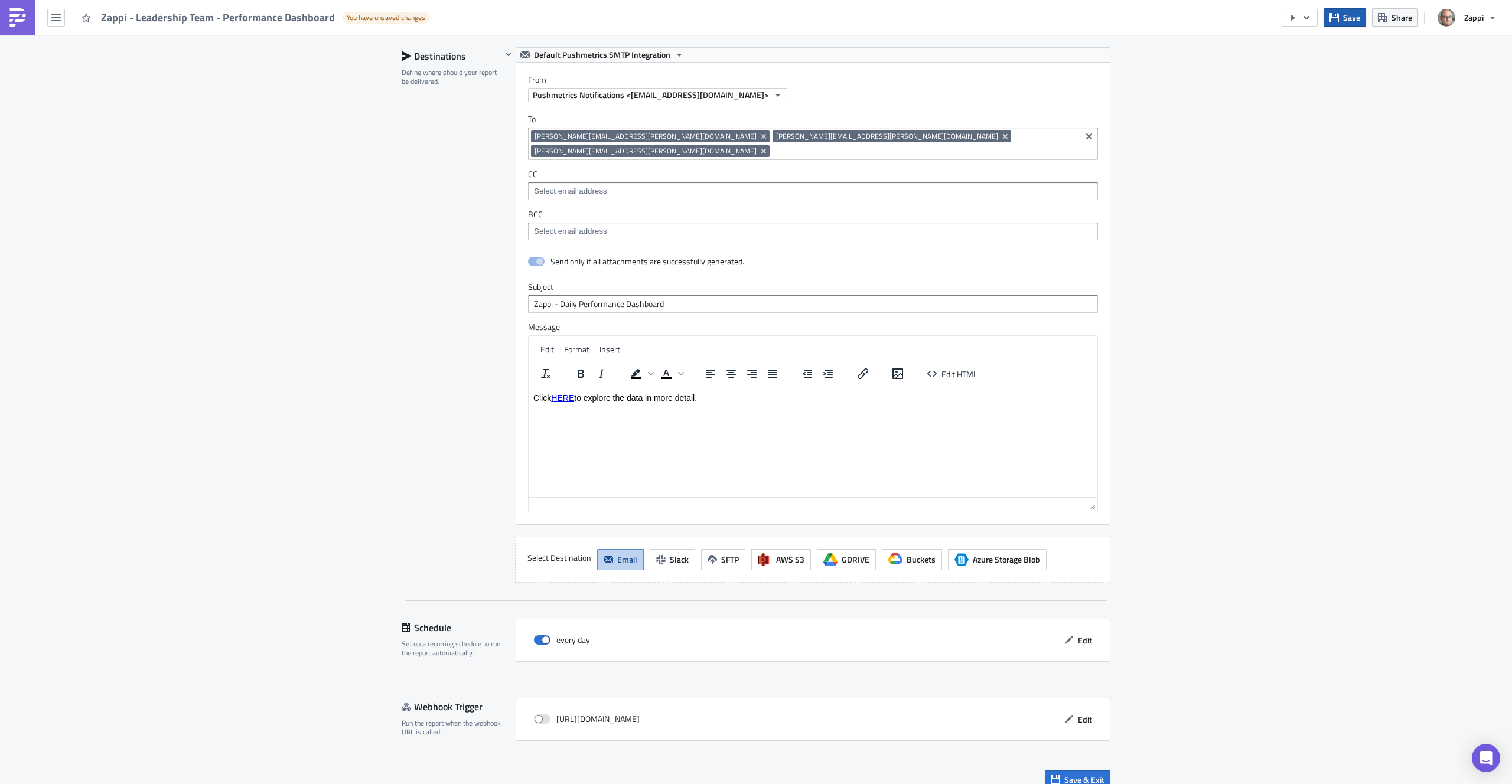
click at [1342, 16] on button "Save" at bounding box center [1345, 17] width 42 height 18
click at [1305, 18] on icon "button" at bounding box center [1306, 17] width 6 height 4
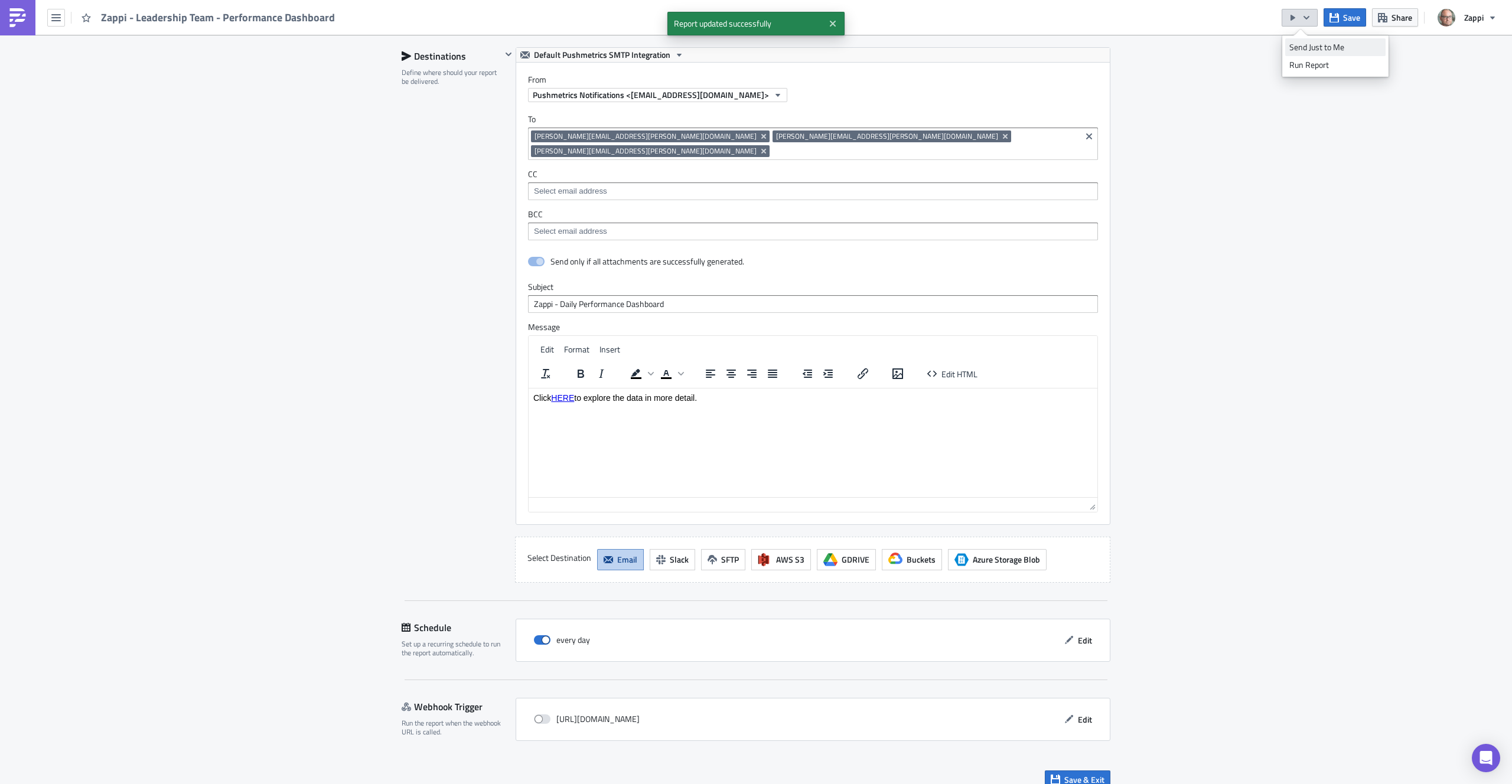
click at [1293, 42] on div "Send Just to Me" at bounding box center [1334, 47] width 92 height 12
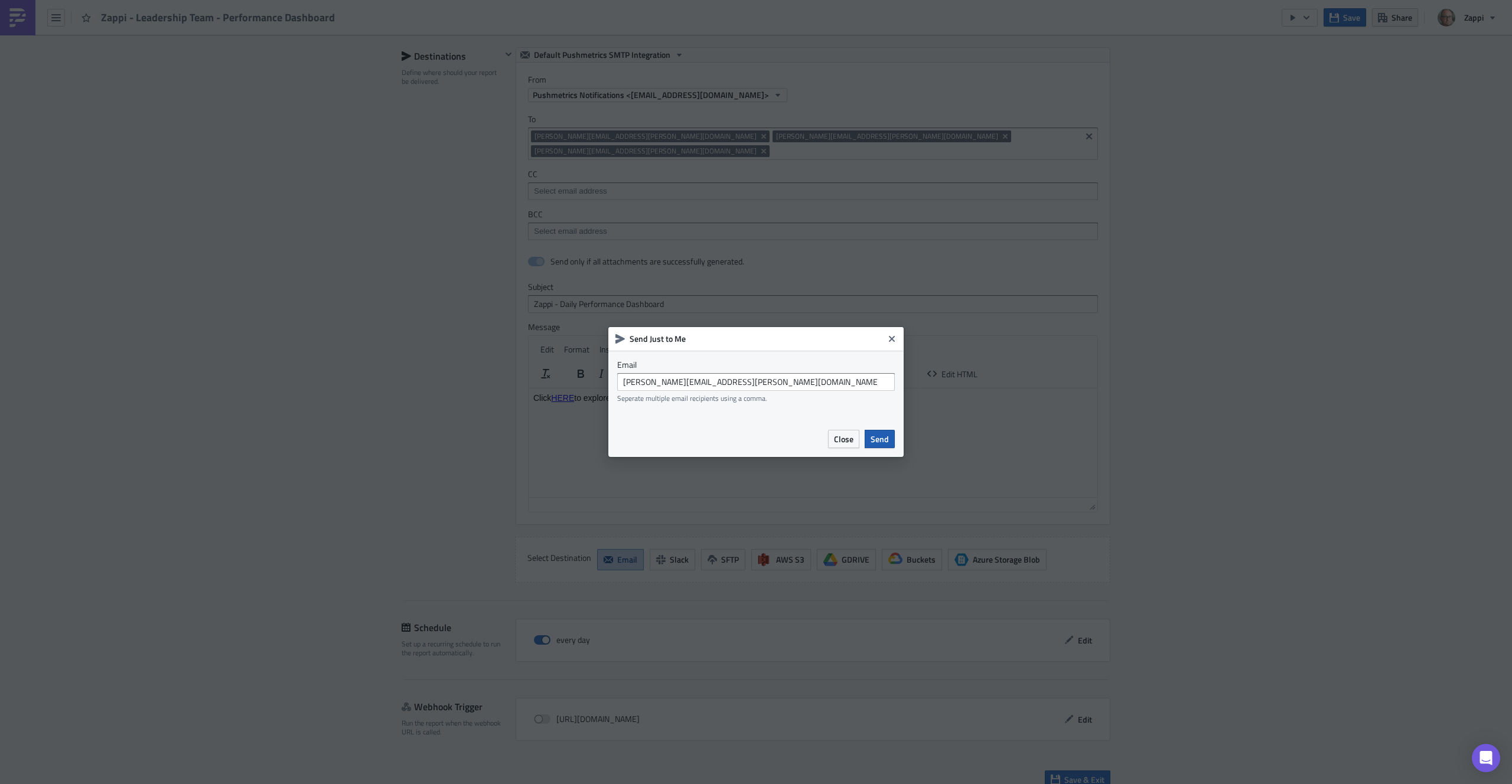
drag, startPoint x: 879, startPoint y: 438, endPoint x: 359, endPoint y: 61, distance: 642.3
click at [879, 438] on span "Send" at bounding box center [880, 438] width 18 height 13
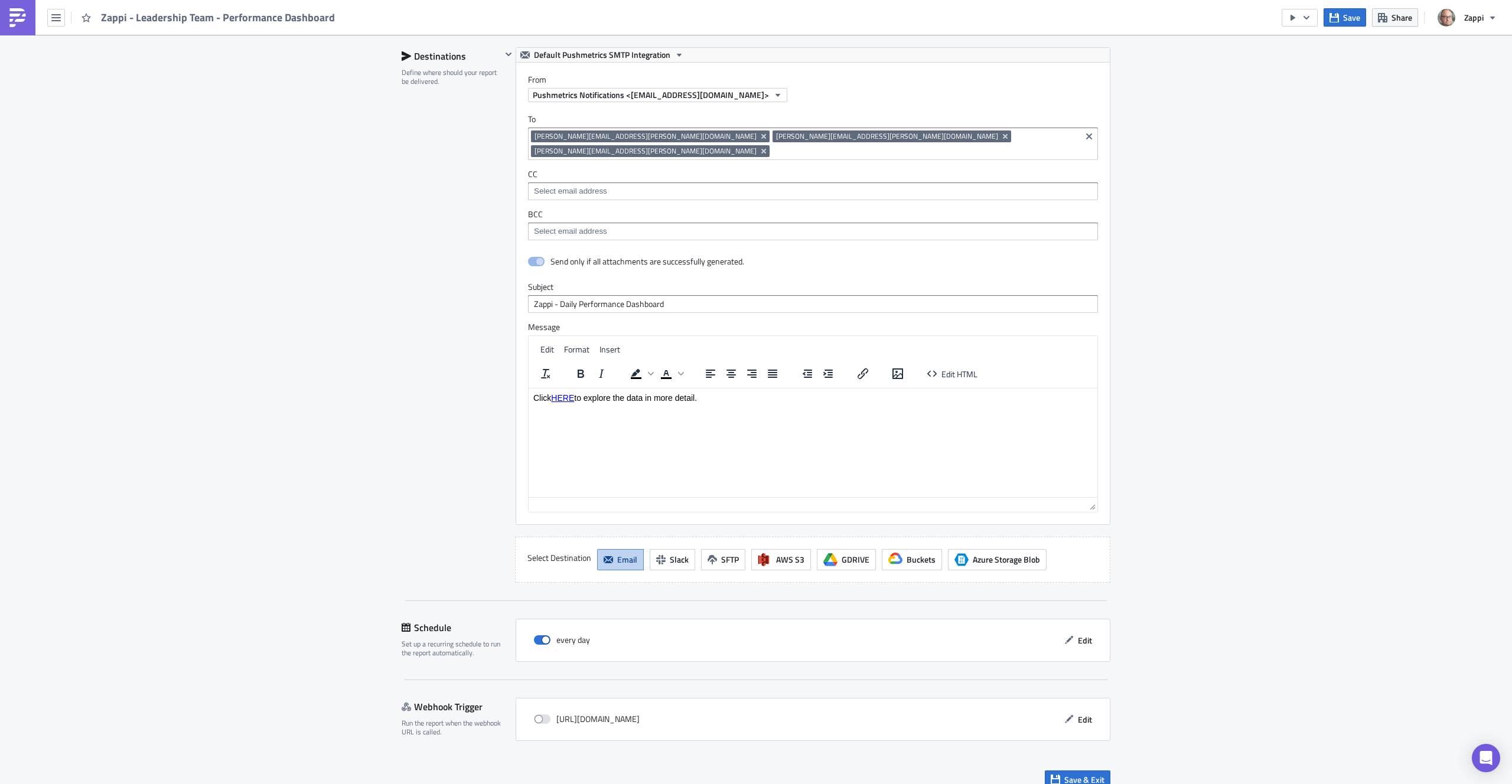
click at [1253, 242] on div "Execution Log Edit " Zappi - Leadership Team - Performance Dashboard " Settings…" at bounding box center [756, 54] width 1512 height 1495
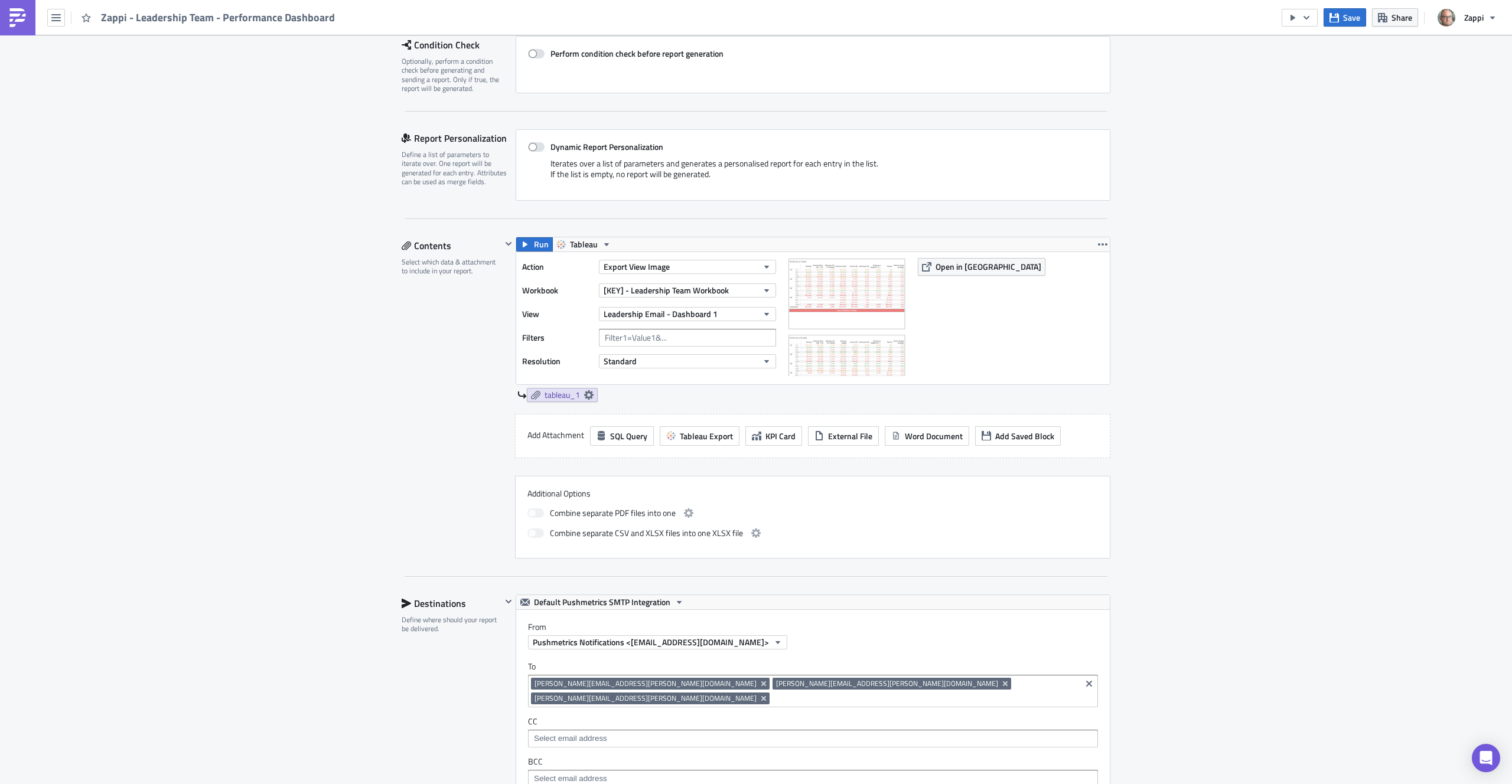
scroll to position [0, 0]
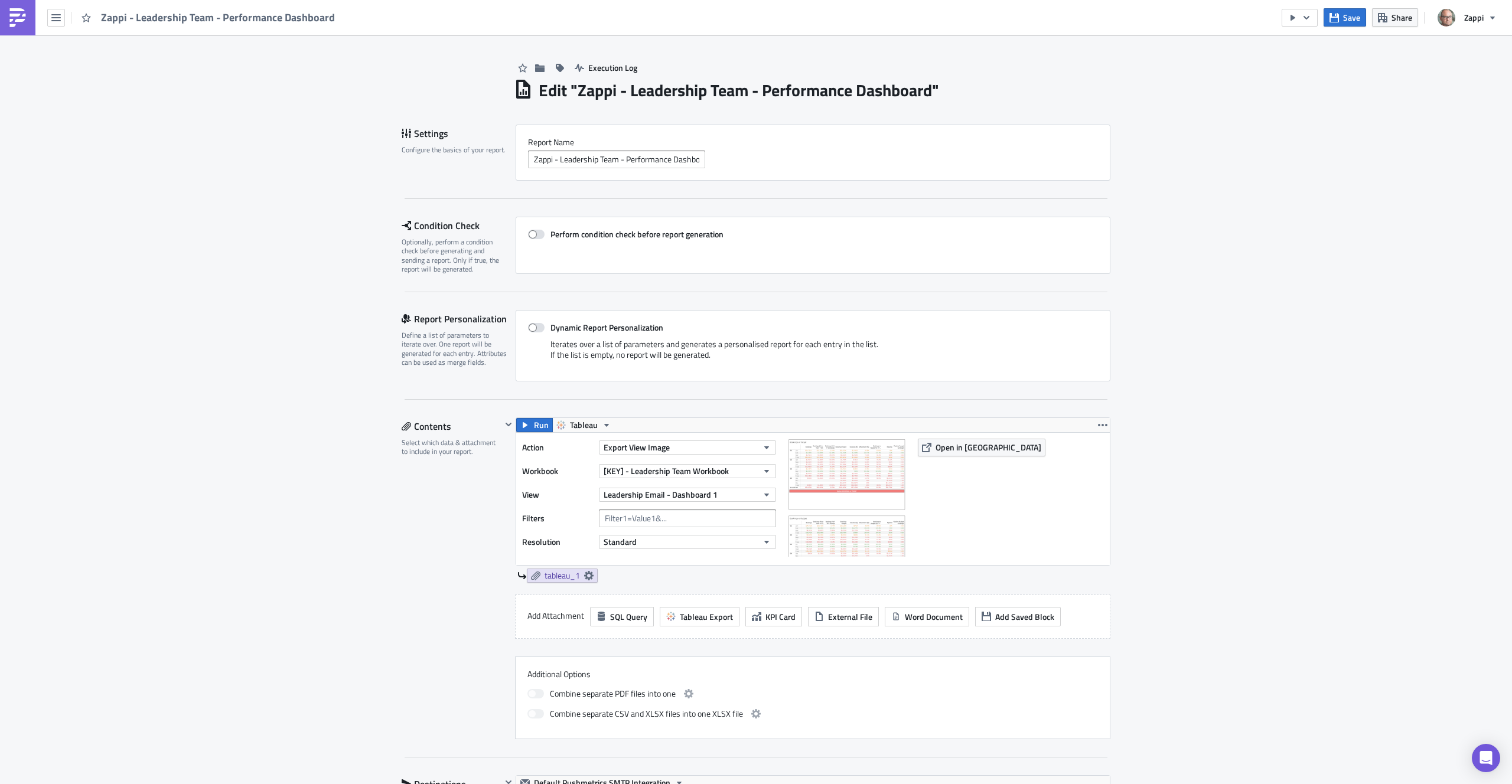
click at [1252, 340] on div "Execution Log Edit " Zappi - Leadership Team - Performance Dashboard " Settings…" at bounding box center [756, 782] width 1512 height 1495
click at [1355, 22] on span "Save" at bounding box center [1352, 17] width 17 height 13
click at [837, 25] on icon "Close" at bounding box center [833, 24] width 10 height 10
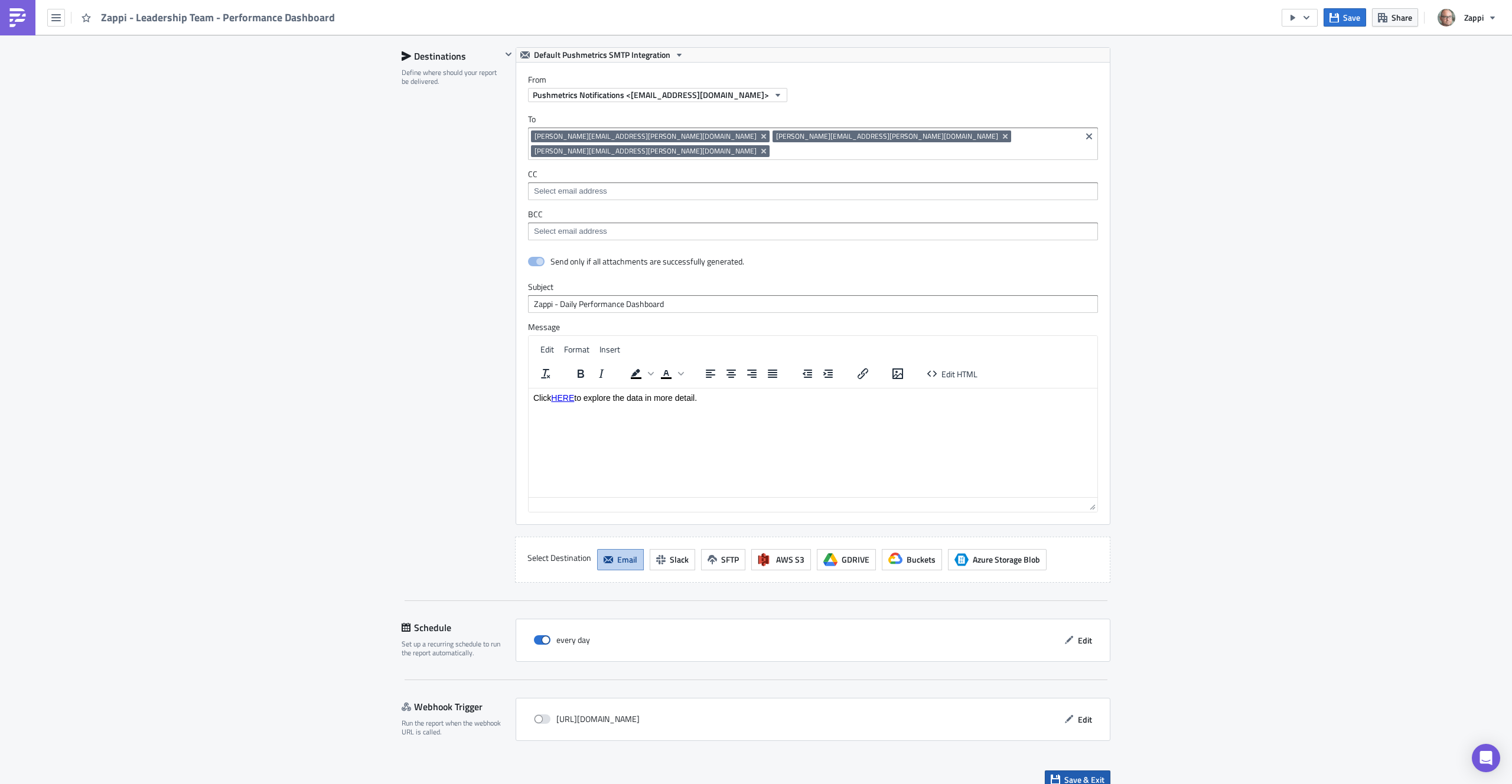
click at [1087, 773] on span "Save & Exit" at bounding box center [1084, 779] width 41 height 13
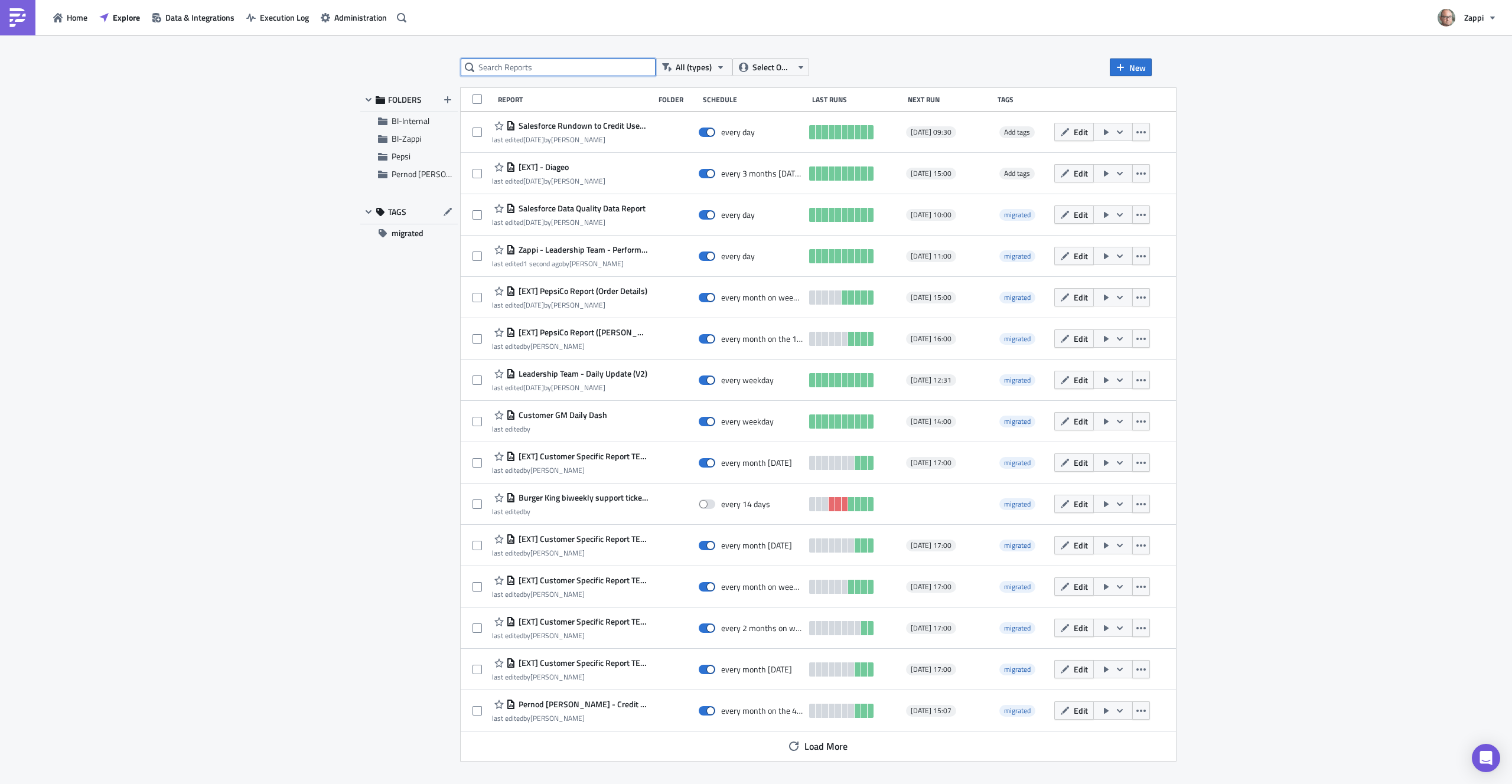
click at [579, 71] on input "text" at bounding box center [558, 68] width 195 height 17
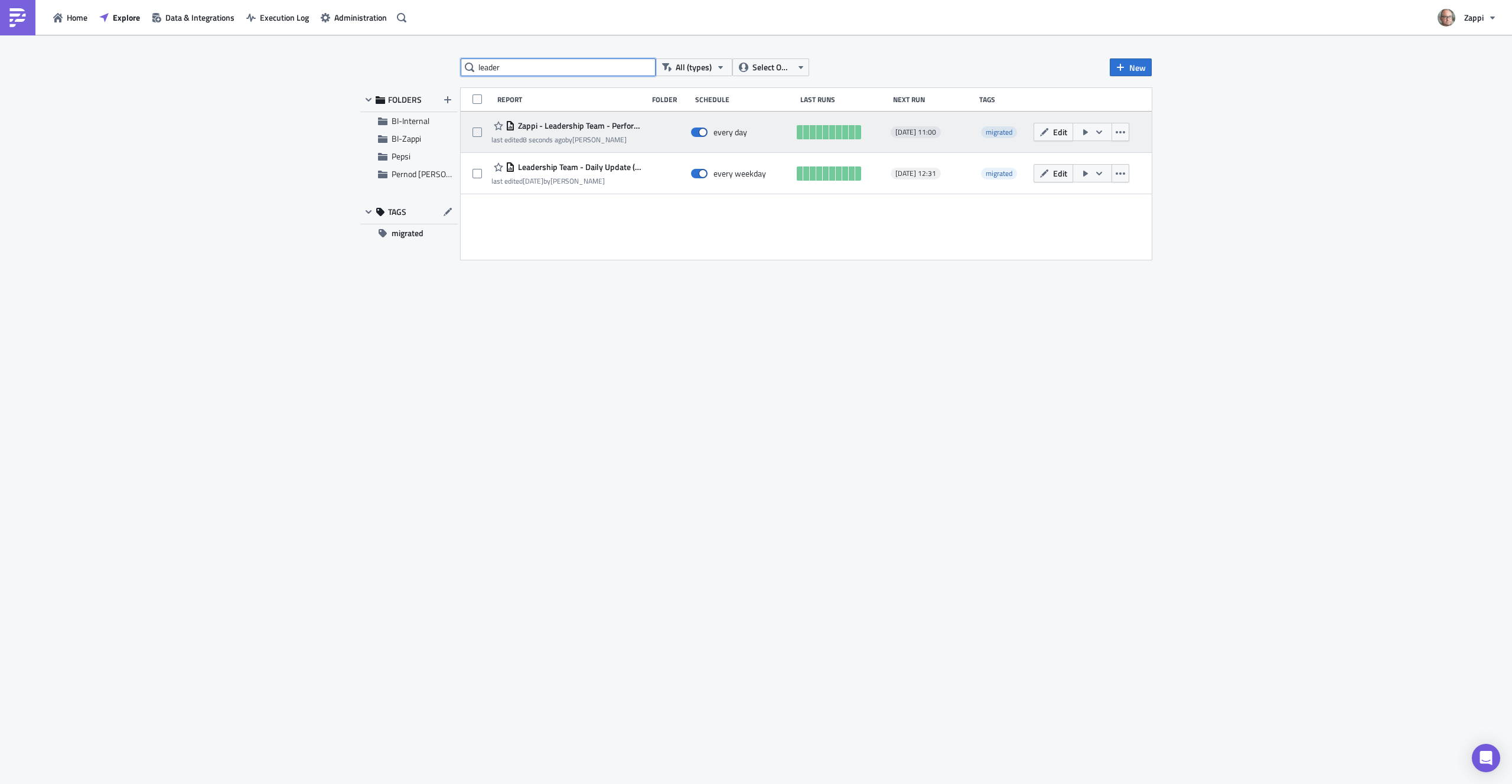
type input "leader"
click at [1095, 132] on icon "button" at bounding box center [1099, 132] width 10 height 10
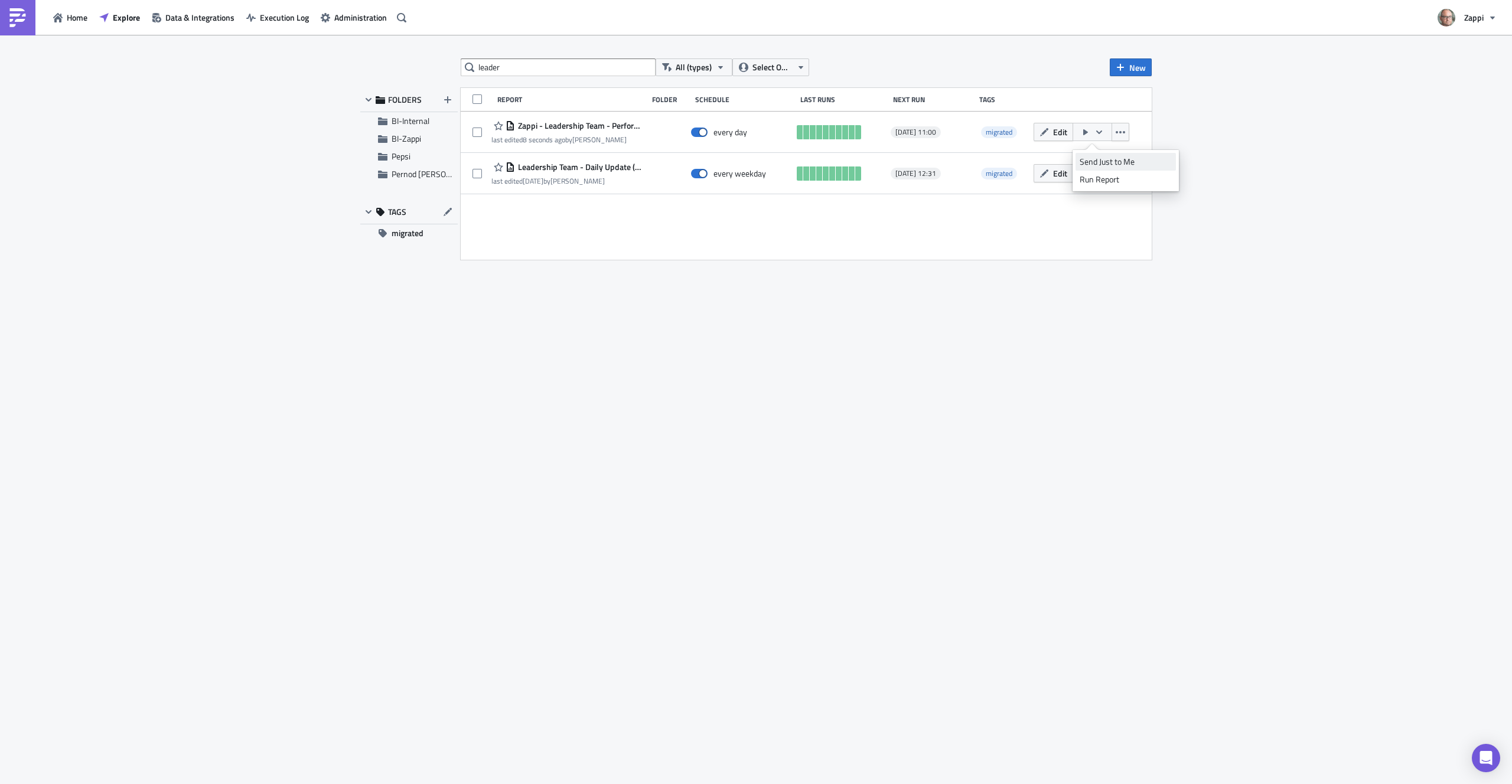
click at [1106, 162] on div "Send Just to Me" at bounding box center [1125, 161] width 92 height 12
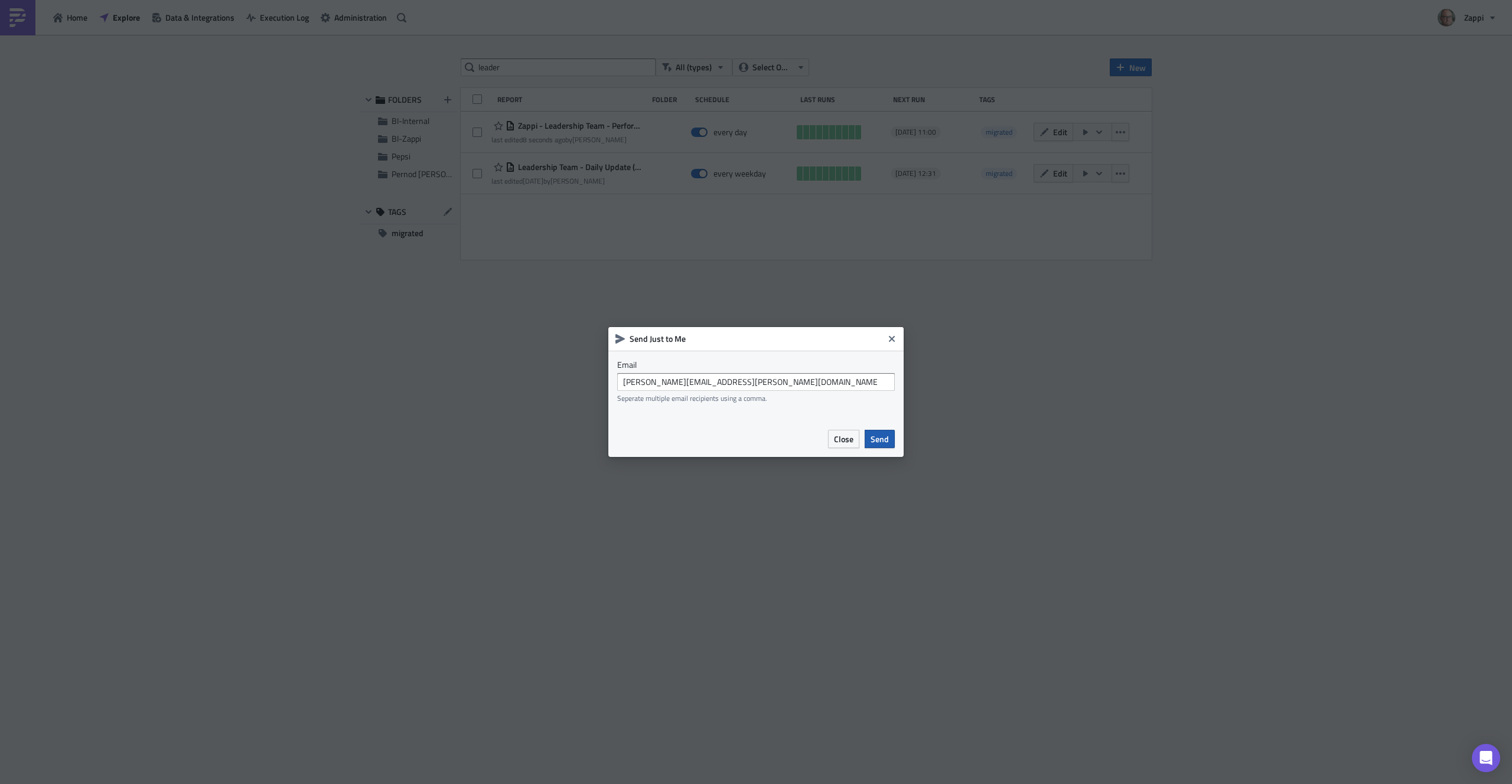
click at [889, 436] on button "Send" at bounding box center [880, 438] width 30 height 18
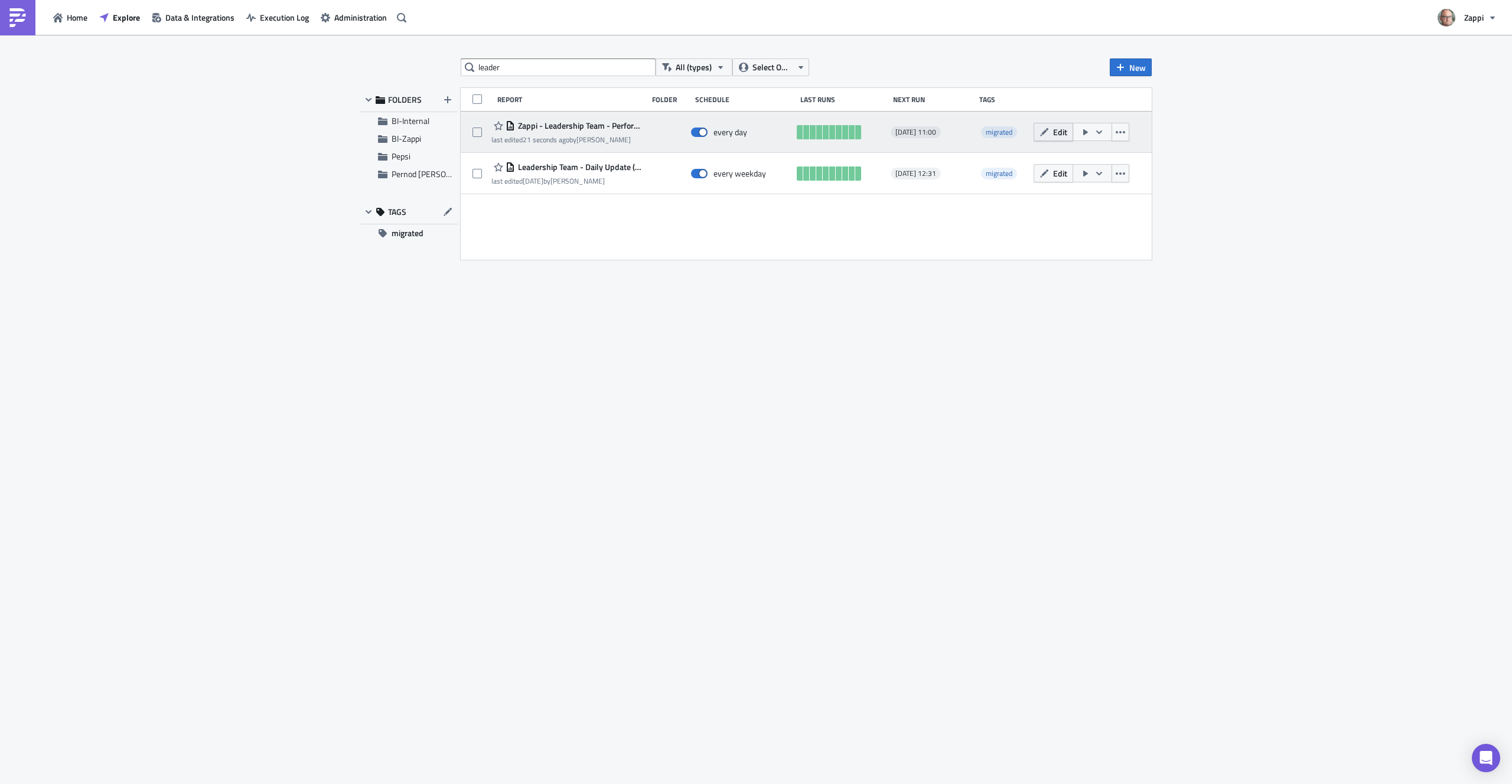
click at [1056, 124] on button "Edit" at bounding box center [1052, 131] width 40 height 18
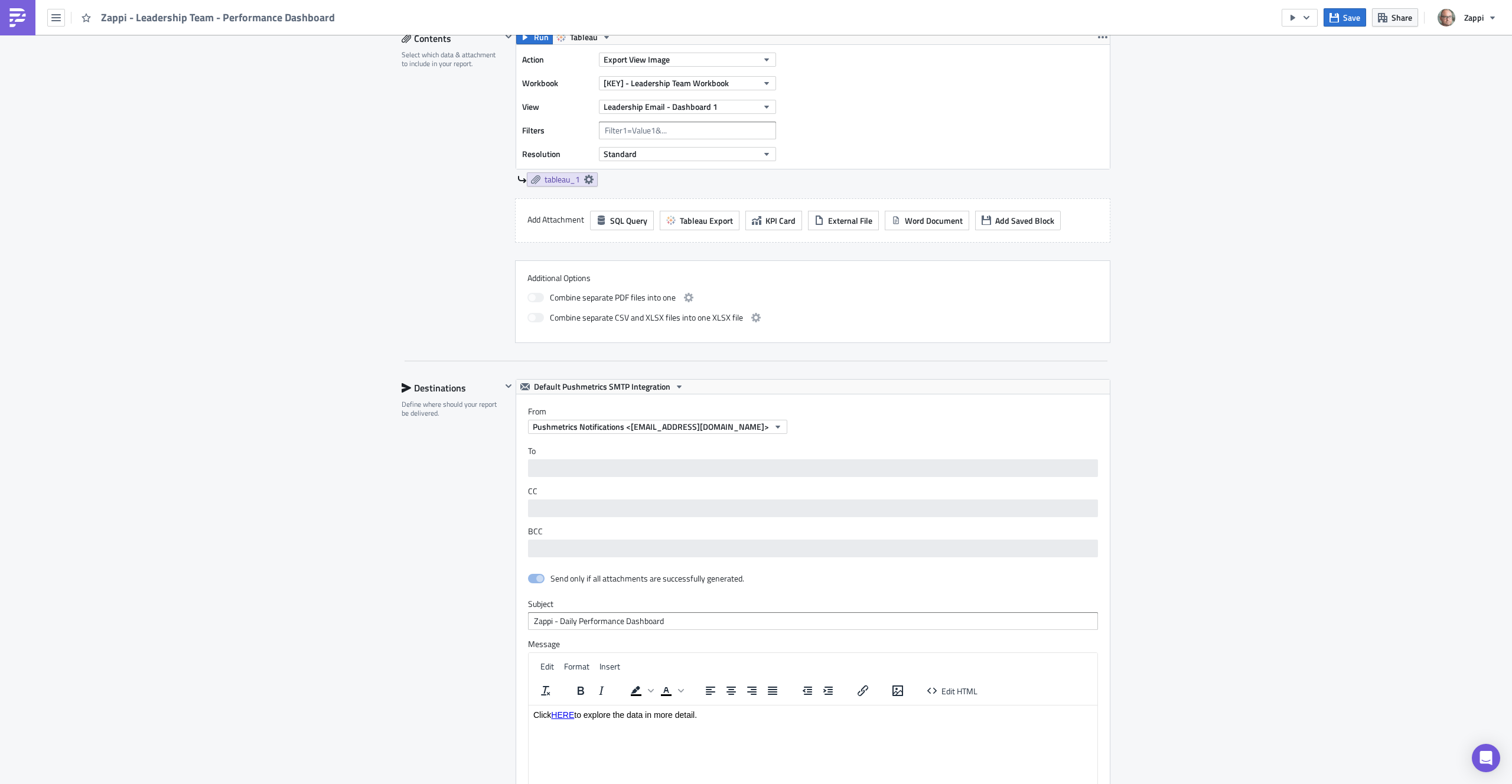
scroll to position [641, 0]
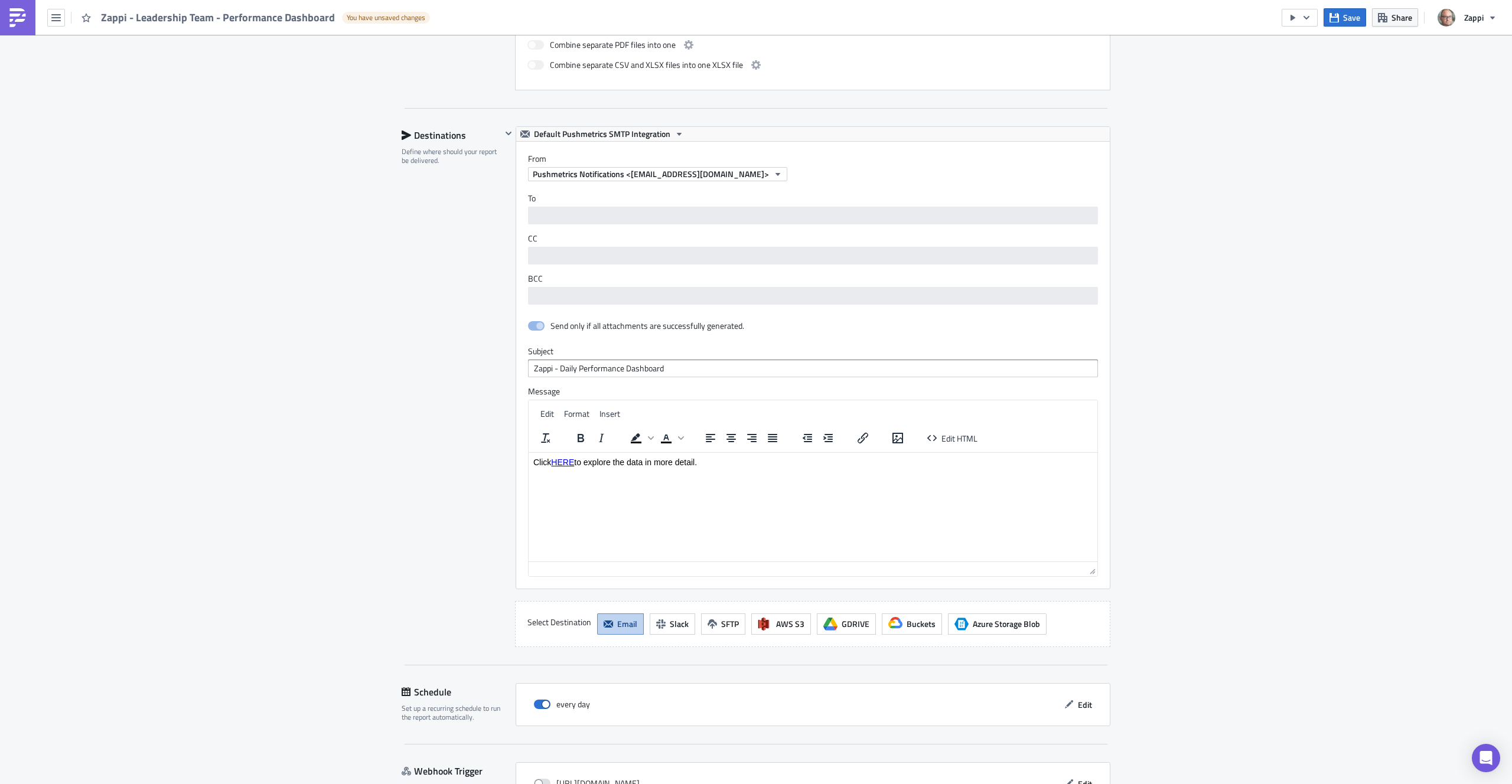
click at [715, 527] on p "Rich Text Area. Press ALT-0 for help." at bounding box center [812, 527] width 559 height 10
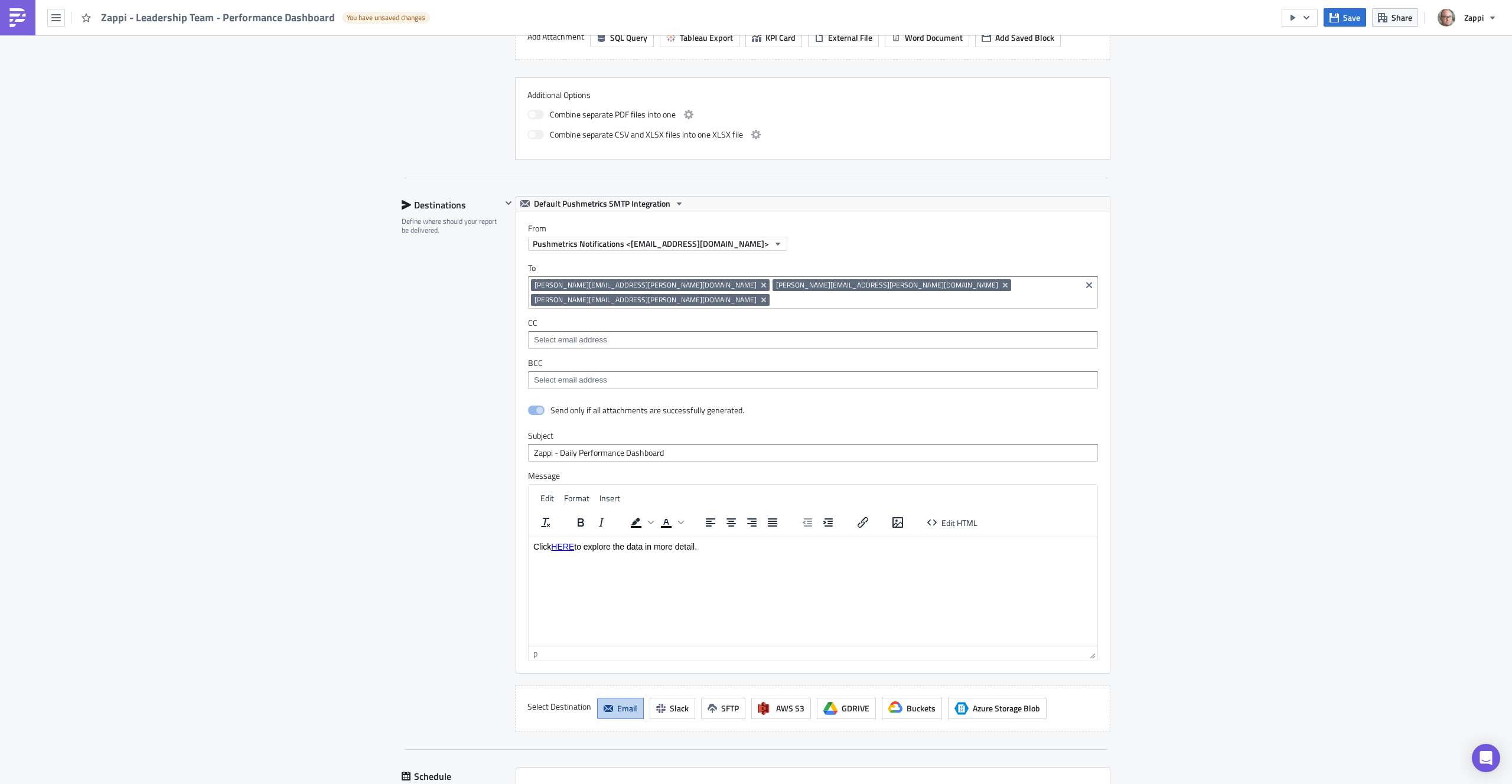
click at [627, 621] on html "Click HERE to explore the data in more detail." at bounding box center [812, 578] width 569 height 84
click at [611, 604] on body "Click HERE to explore the data in more detail." at bounding box center [812, 578] width 559 height 74
click at [607, 591] on body "Click HERE to explore the data in more detail." at bounding box center [812, 578] width 559 height 74
click at [607, 587] on p "Rich Text Area. Press ALT-0 for help." at bounding box center [812, 585] width 559 height 10
drag, startPoint x: 602, startPoint y: 581, endPoint x: 606, endPoint y: 576, distance: 6.4
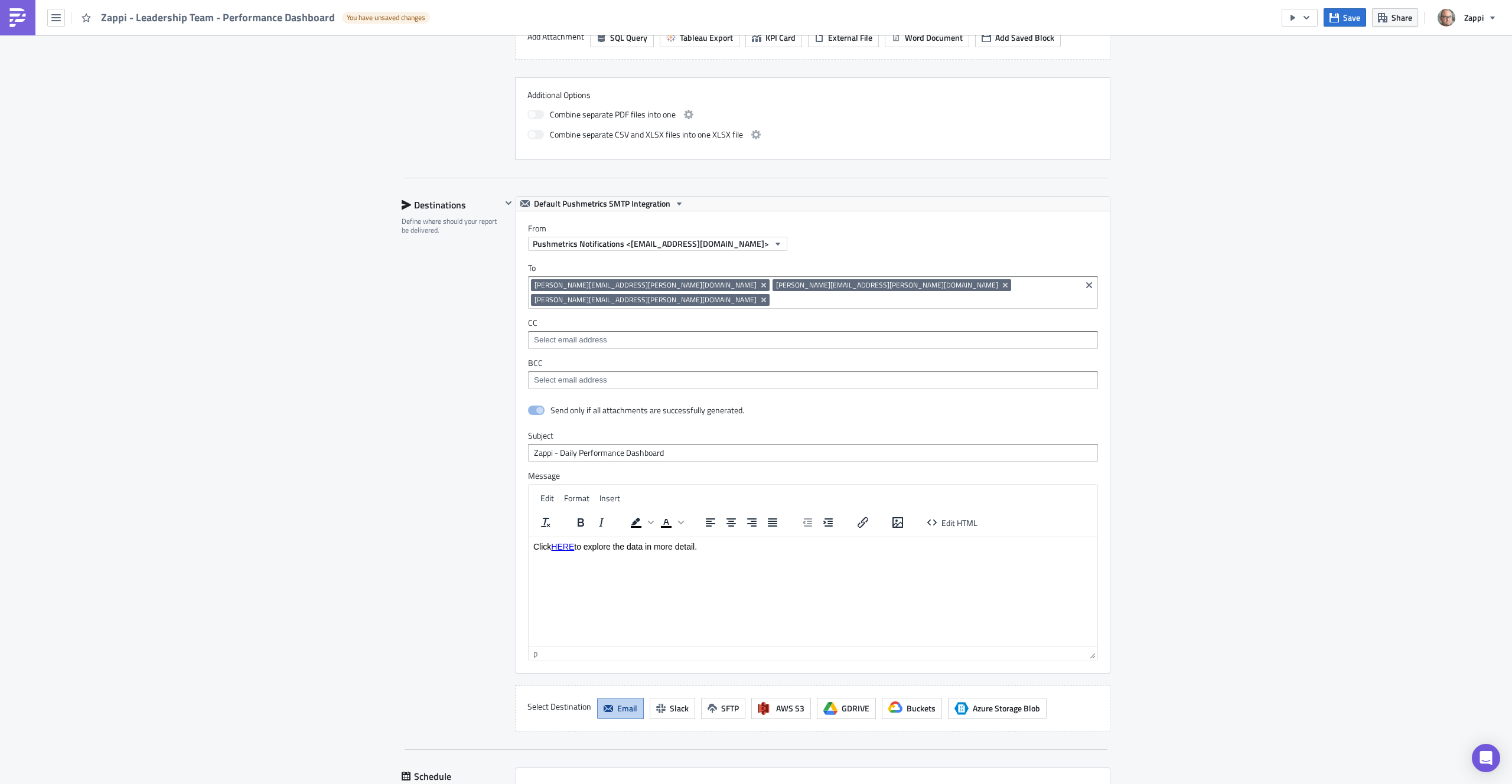
click at [602, 588] on p "Rich Text Area. Press ALT-0 for help." at bounding box center [812, 585] width 559 height 10
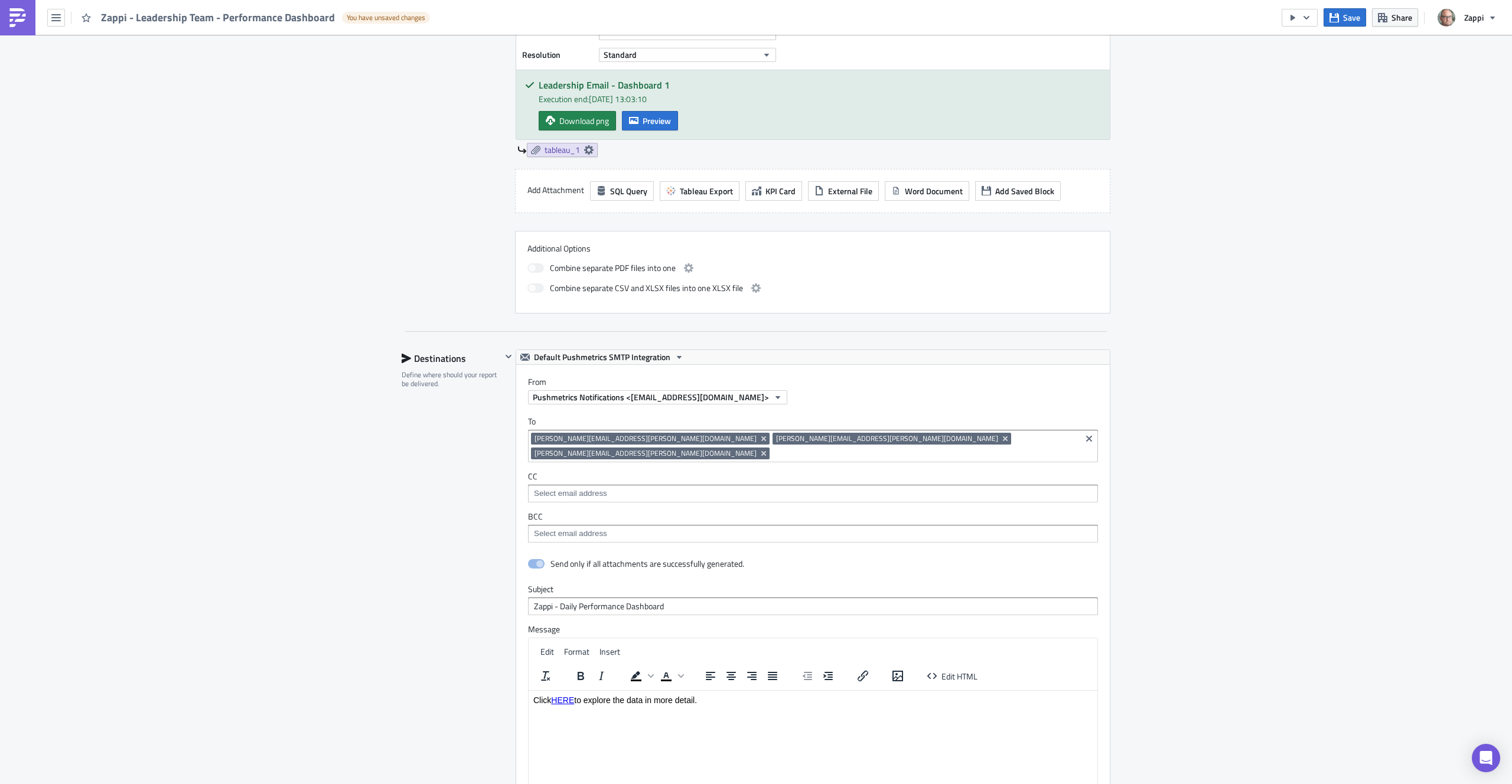
scroll to position [457, 0]
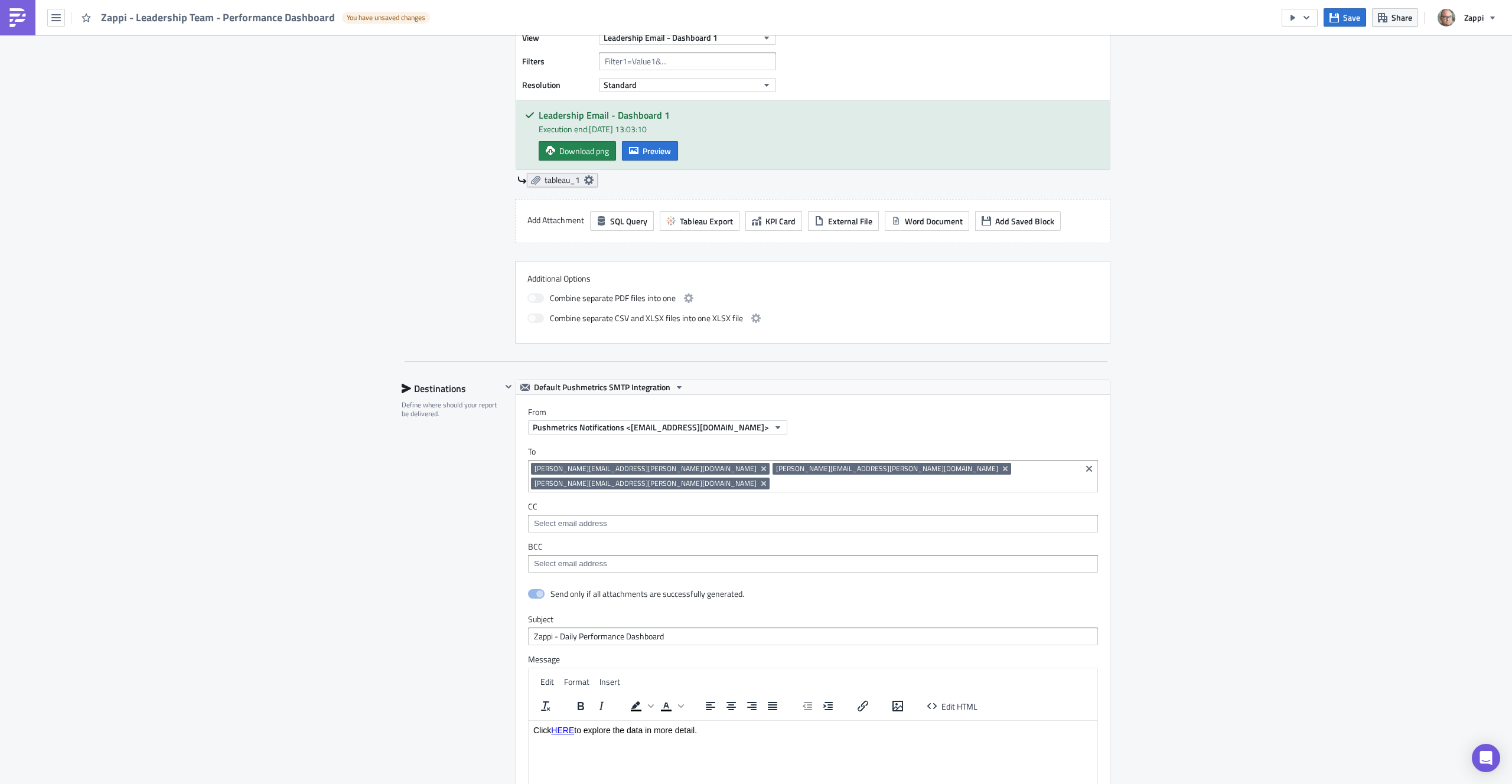
click at [586, 181] on icon at bounding box center [589, 181] width 10 height 10
click at [418, 228] on label "Embed view image in email body" at bounding box center [482, 228] width 201 height 11
click at [391, 228] on input "Embed view image in email body" at bounding box center [387, 229] width 8 height 8
click at [418, 228] on label "Embed view image in email body" at bounding box center [482, 228] width 201 height 11
click at [391, 228] on input "Embed view image in email body" at bounding box center [387, 229] width 8 height 8
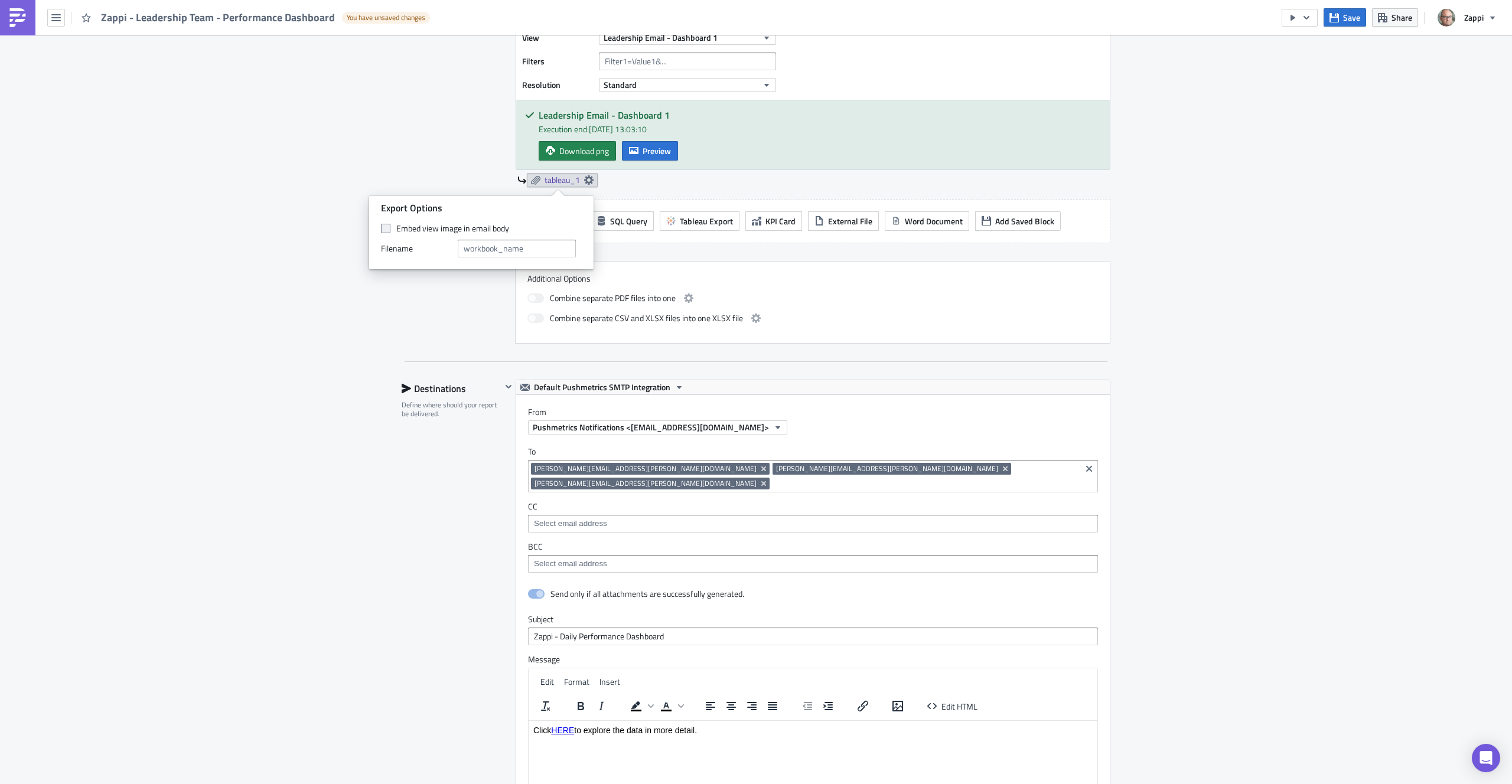
checkbox input "true"
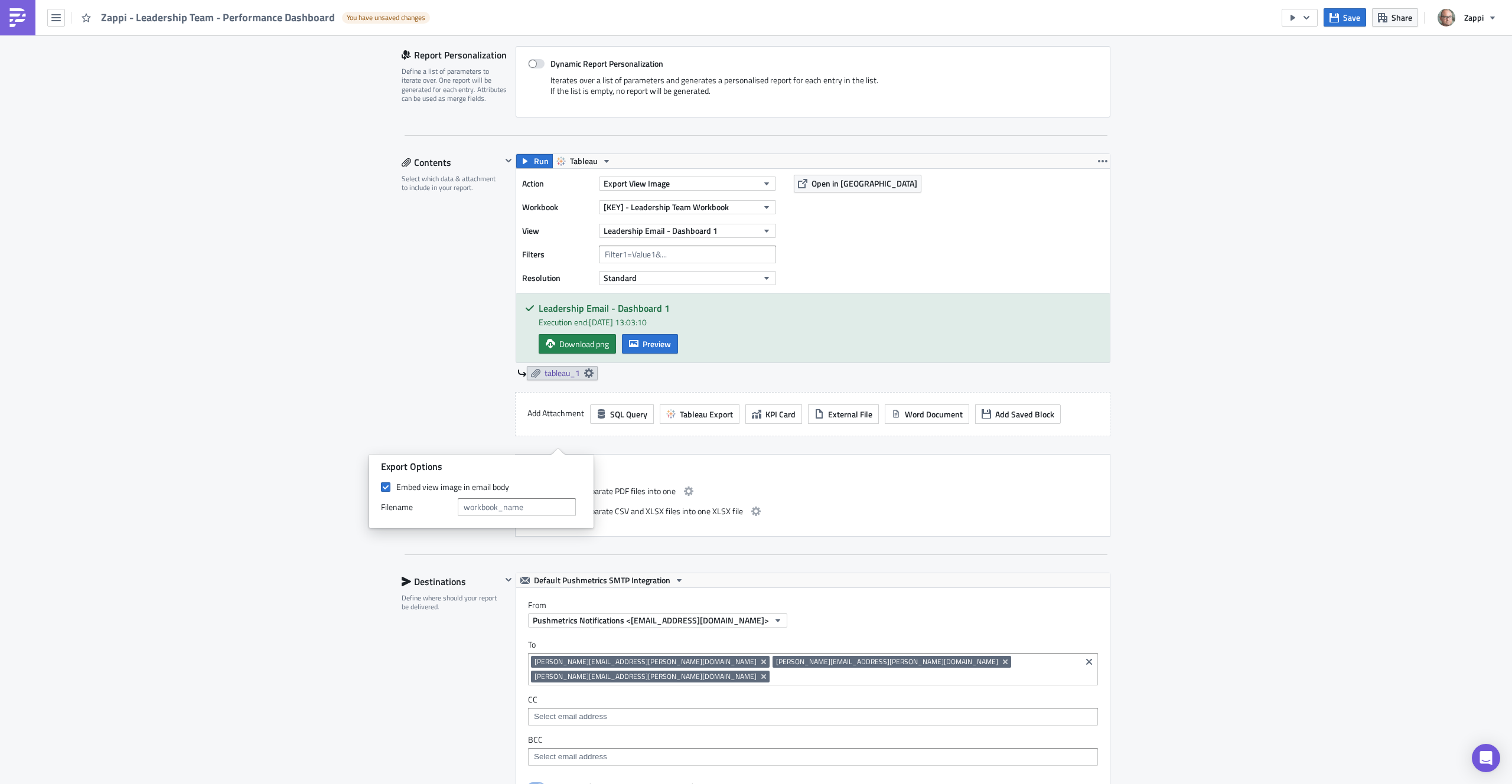
scroll to position [199, 0]
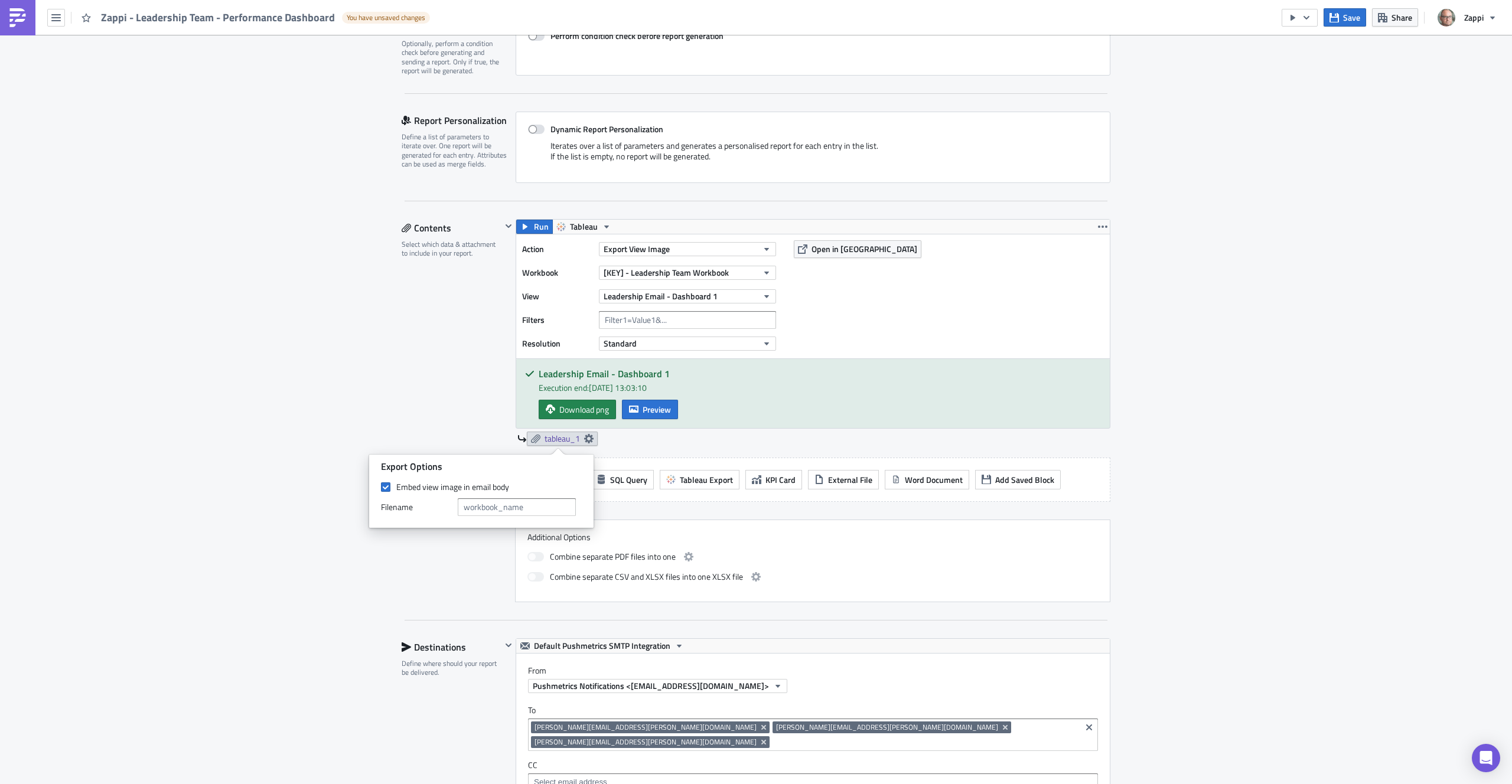
click at [391, 336] on div "Execution Log Edit " Zappi - Leadership Team - Performance Dashboard " Draft Se…" at bounding box center [756, 614] width 733 height 1555
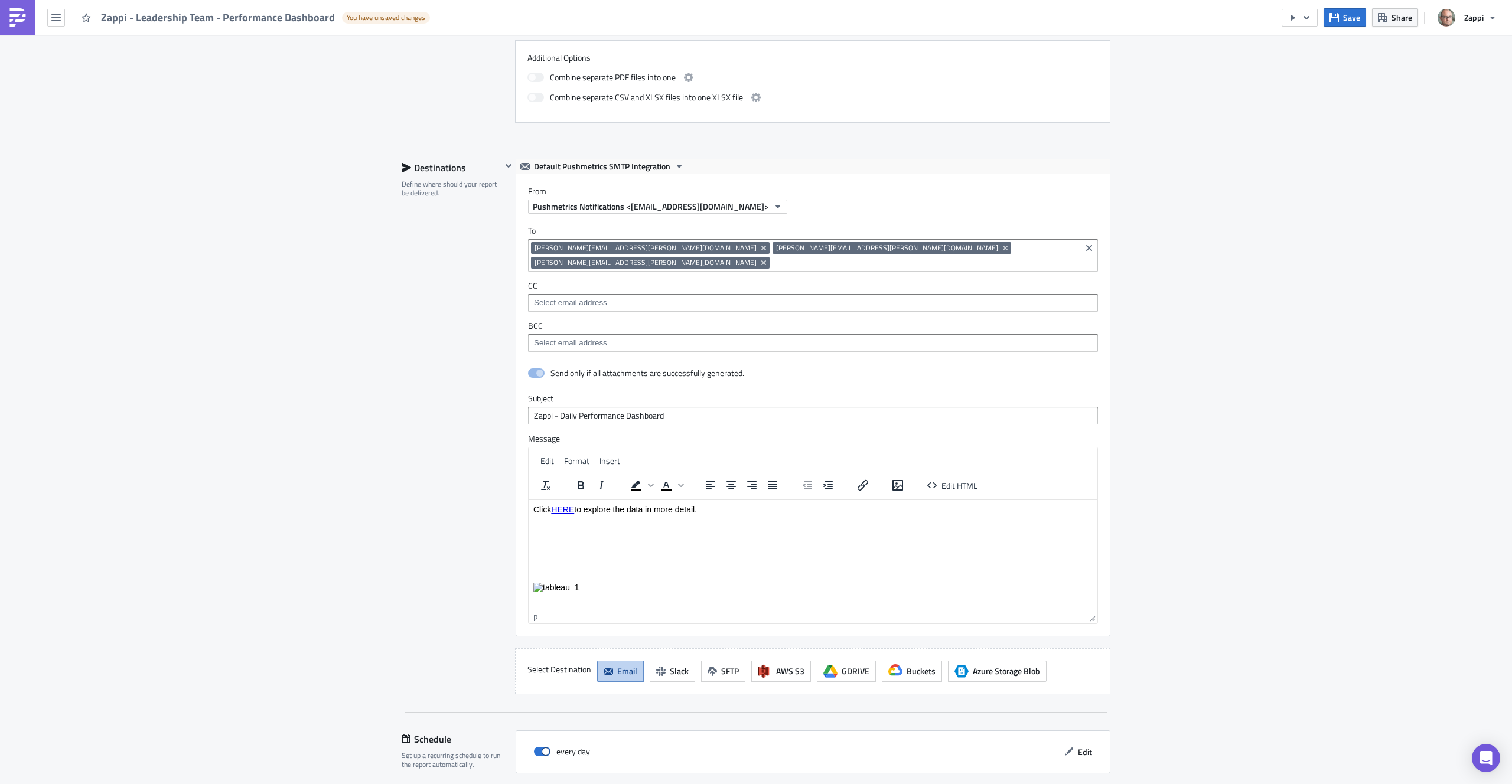
scroll to position [15, 0]
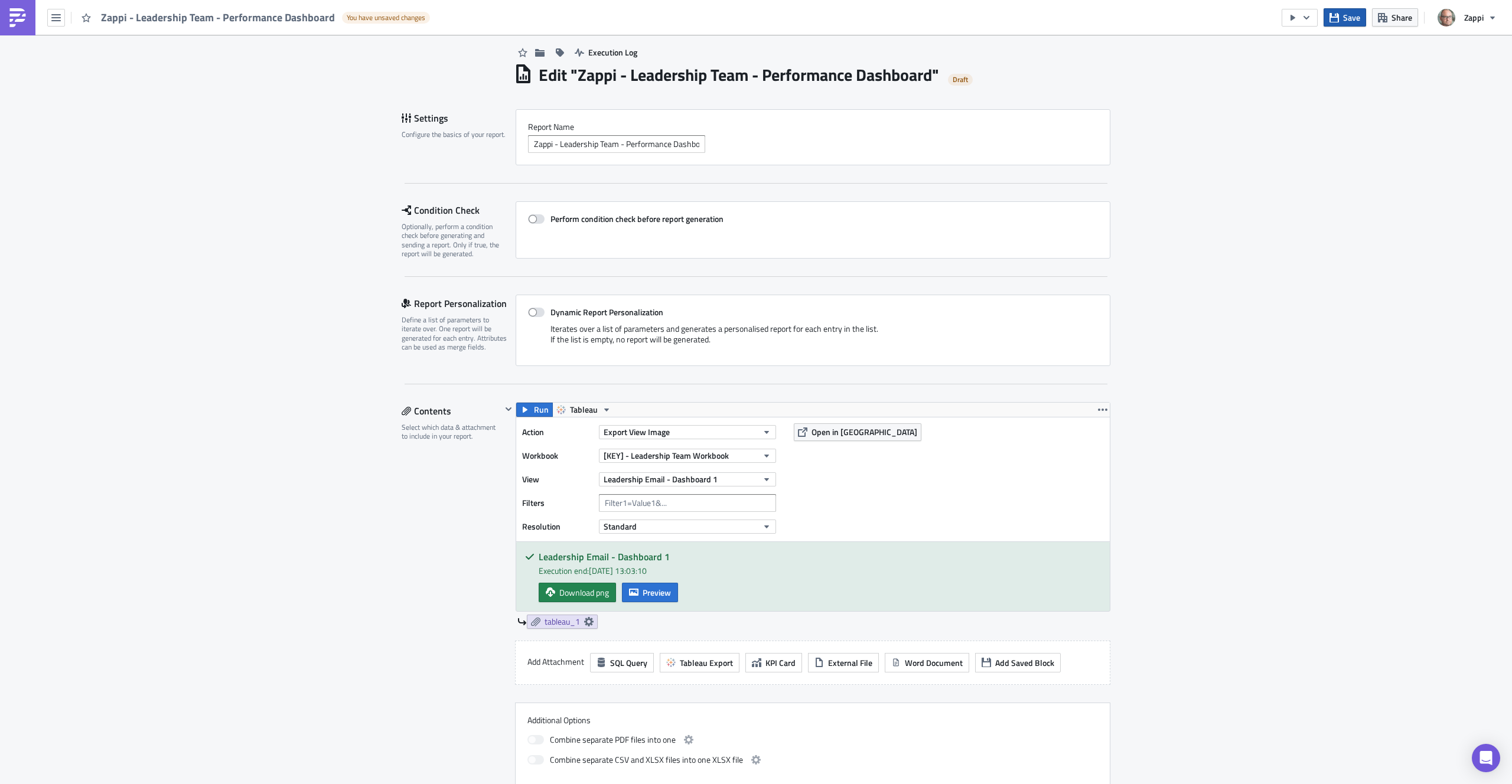
click at [1337, 18] on icon "button" at bounding box center [1334, 17] width 10 height 10
click at [1303, 18] on icon "button" at bounding box center [1306, 17] width 10 height 10
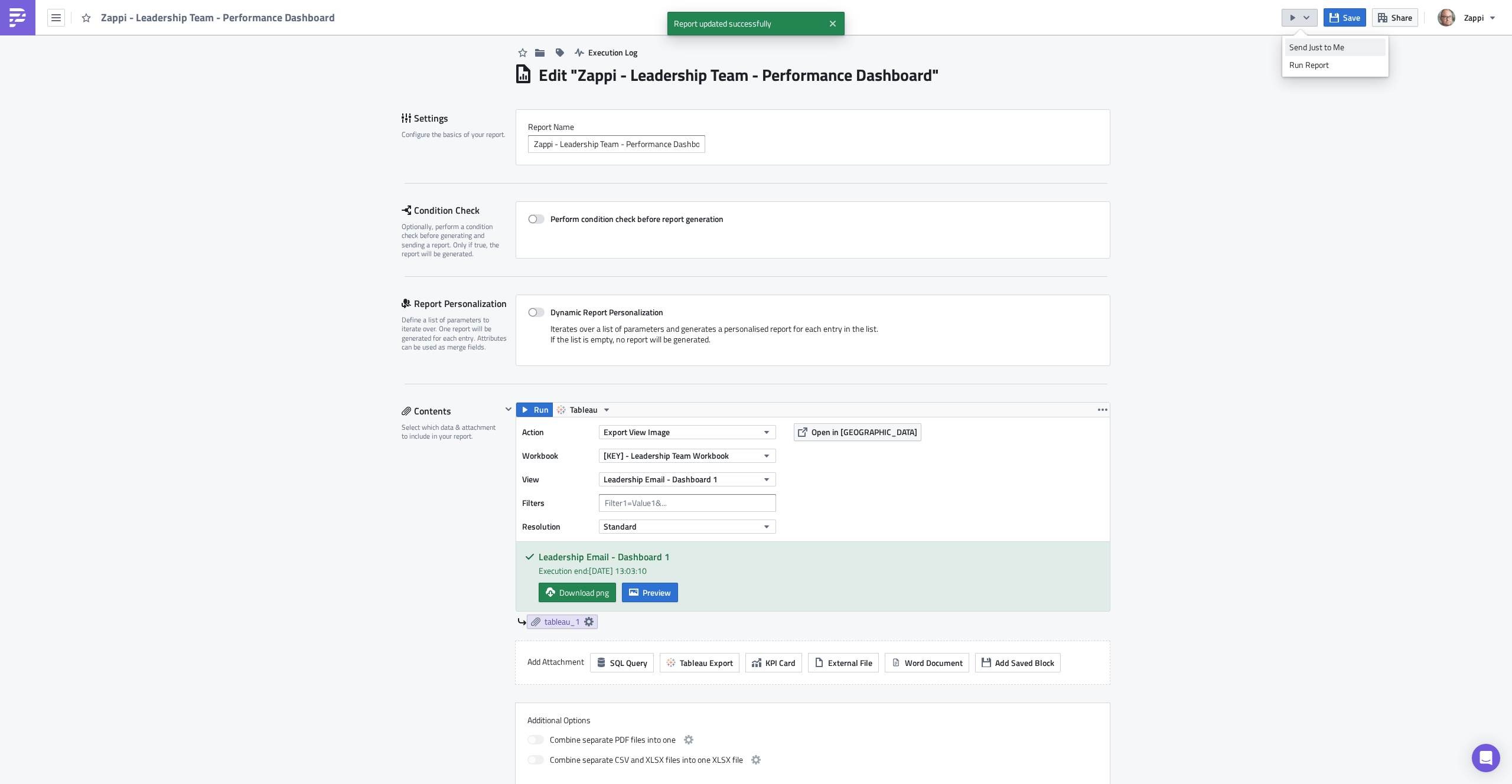
click at [1302, 42] on div "Send Just to Me" at bounding box center [1334, 47] width 92 height 12
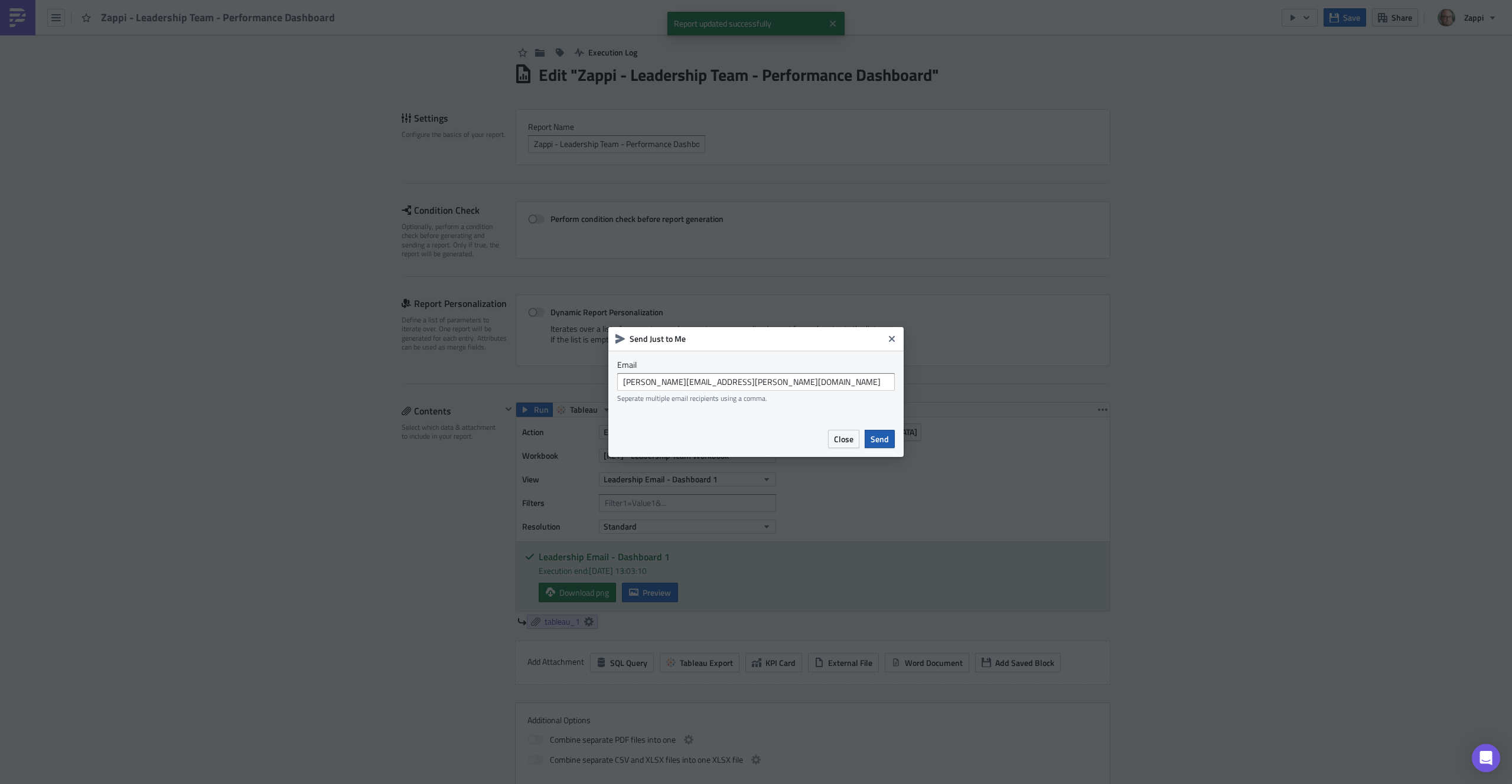
click at [874, 440] on span "Send" at bounding box center [880, 438] width 18 height 13
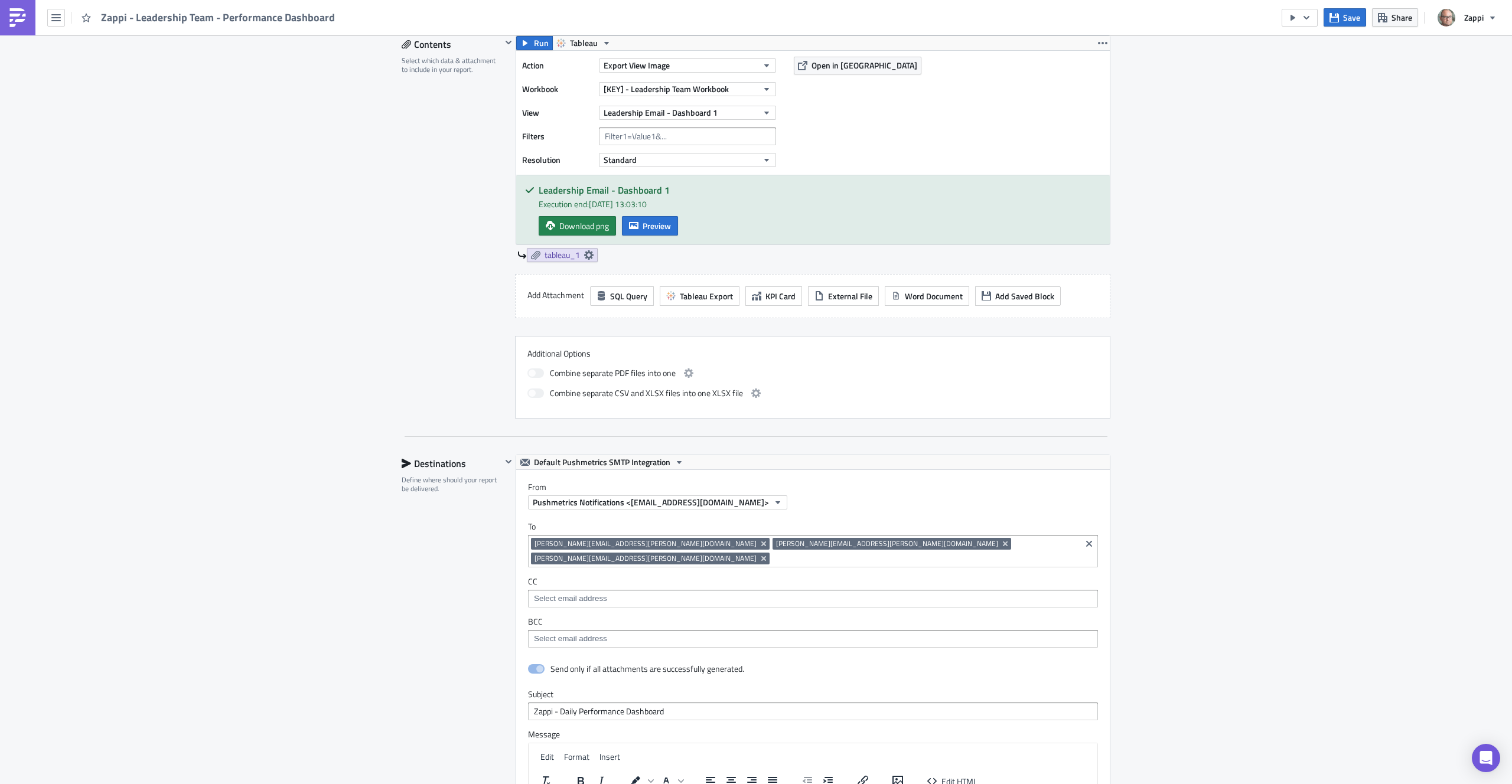
scroll to position [195, 0]
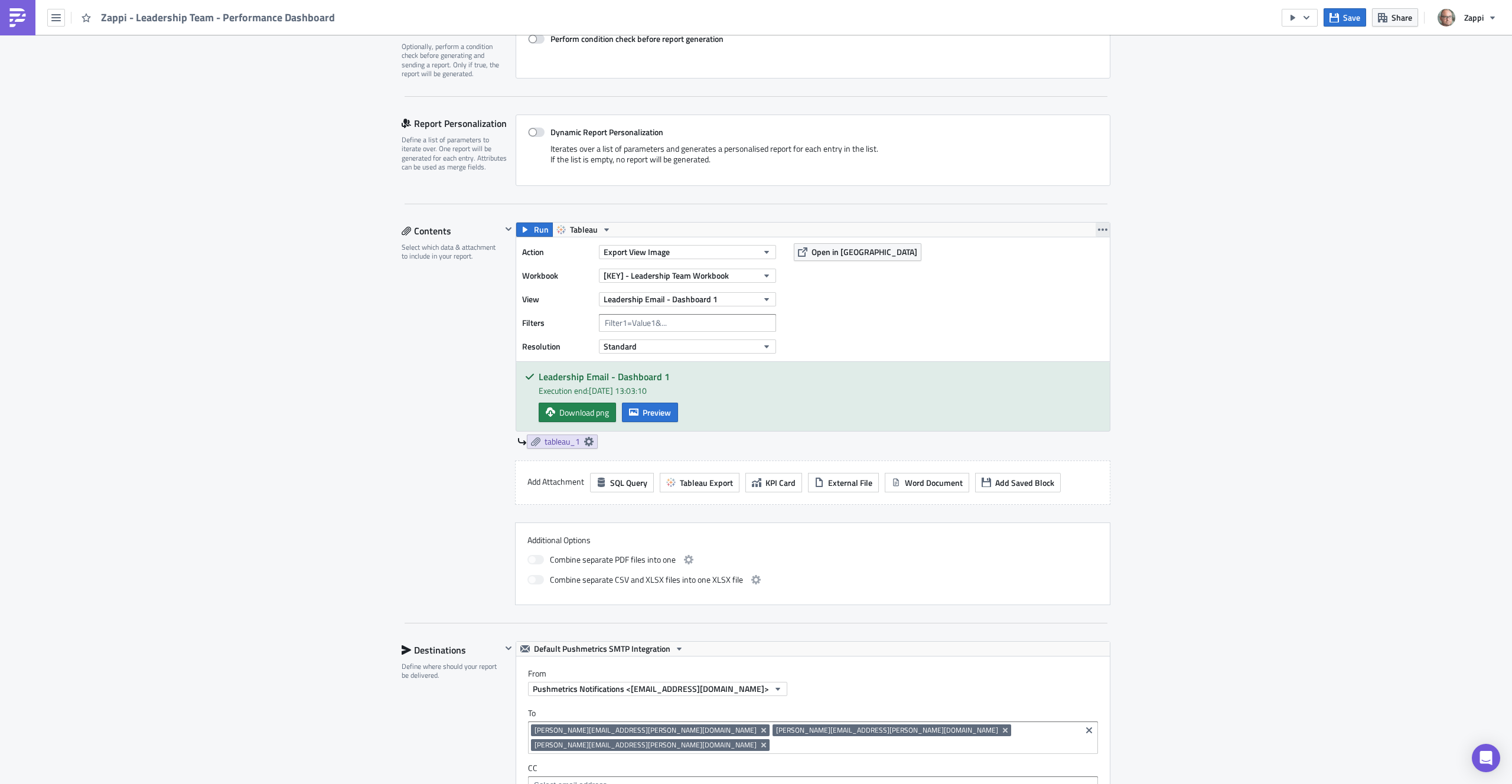
click at [1102, 229] on icon "button" at bounding box center [1103, 230] width 10 height 2
click at [1082, 303] on div "Remove" at bounding box center [1105, 299] width 78 height 12
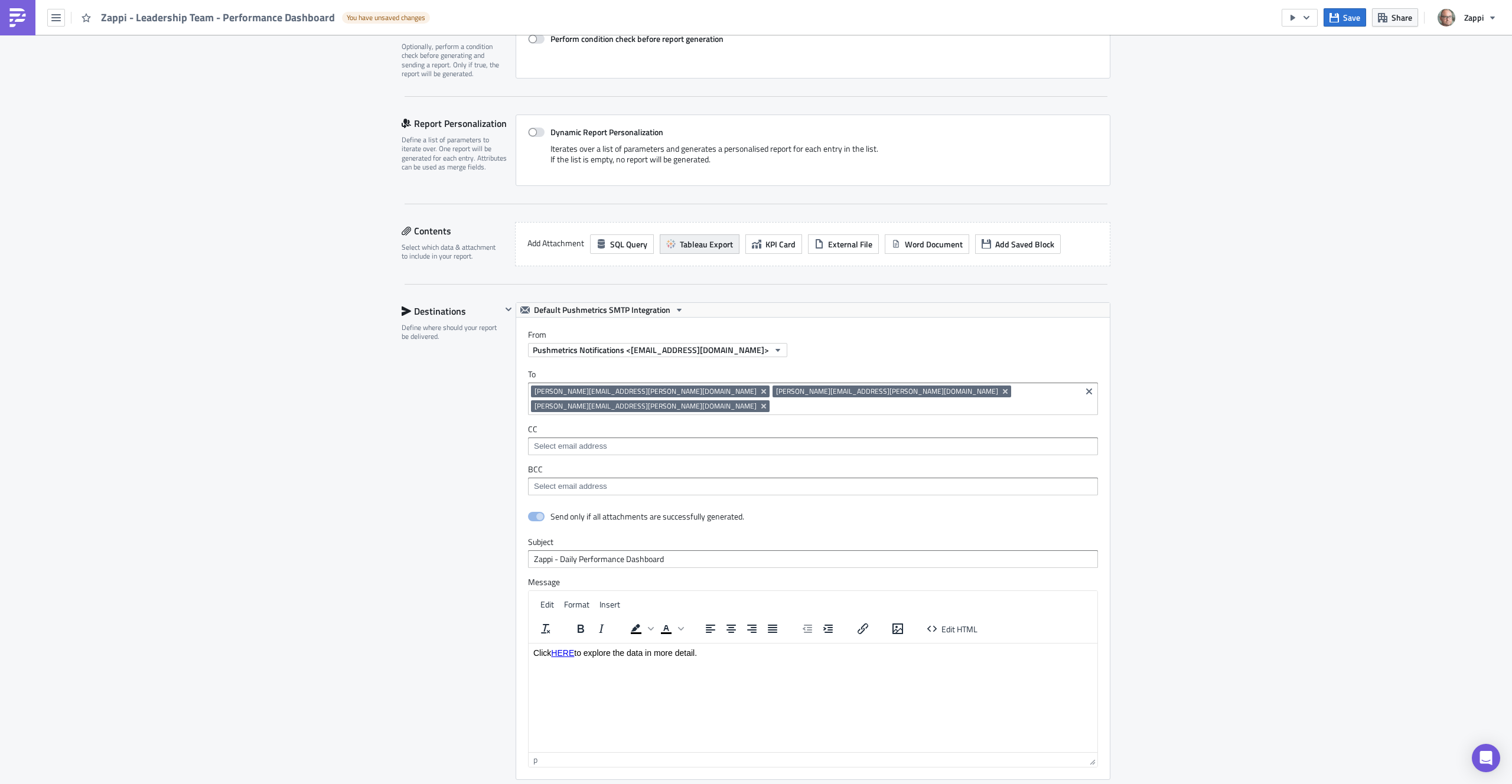
click at [680, 241] on span "Tableau Export" at bounding box center [706, 244] width 53 height 13
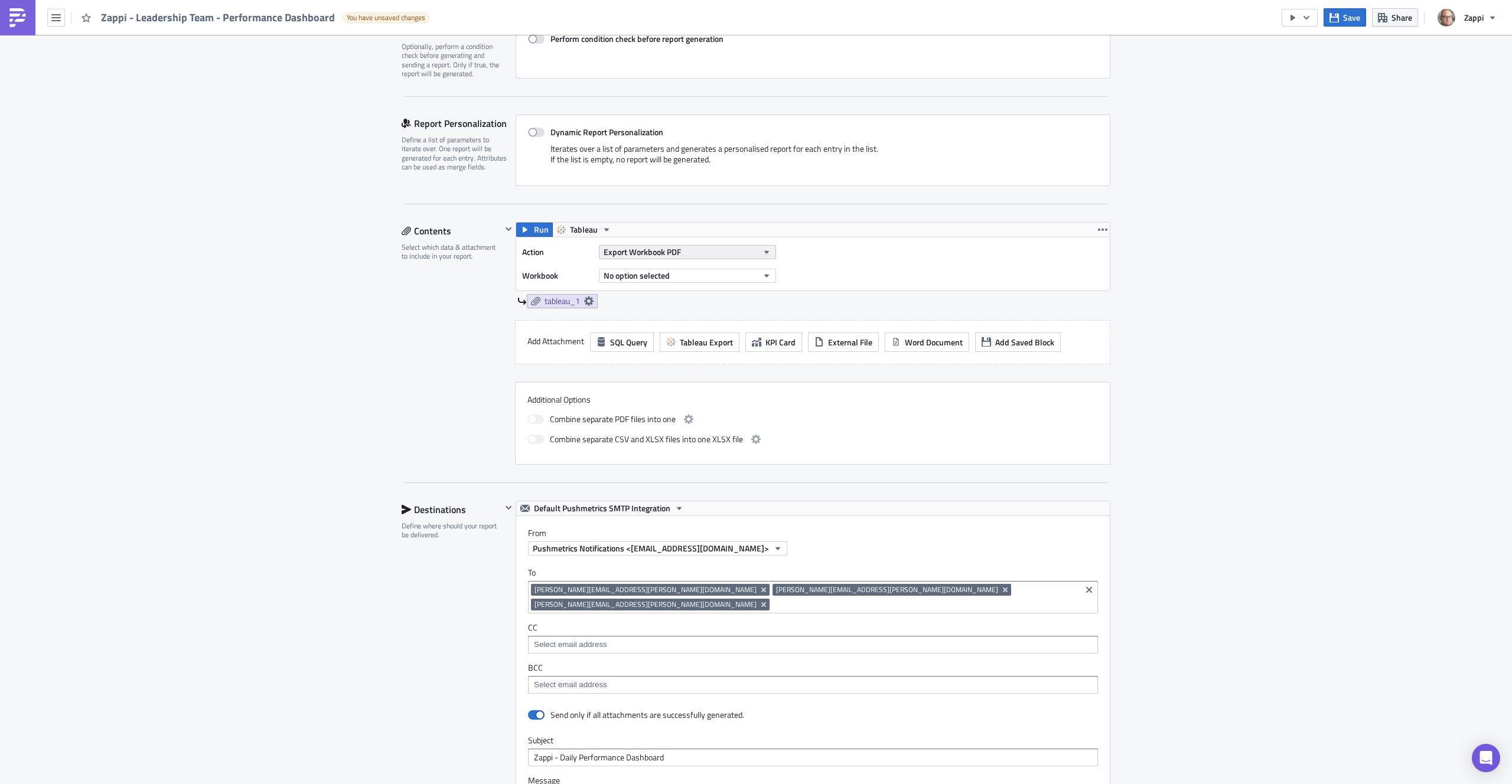
click at [661, 258] on button "Export Workbook PDF" at bounding box center [687, 252] width 178 height 14
click at [662, 363] on div "Export View Image" at bounding box center [652, 366] width 101 height 12
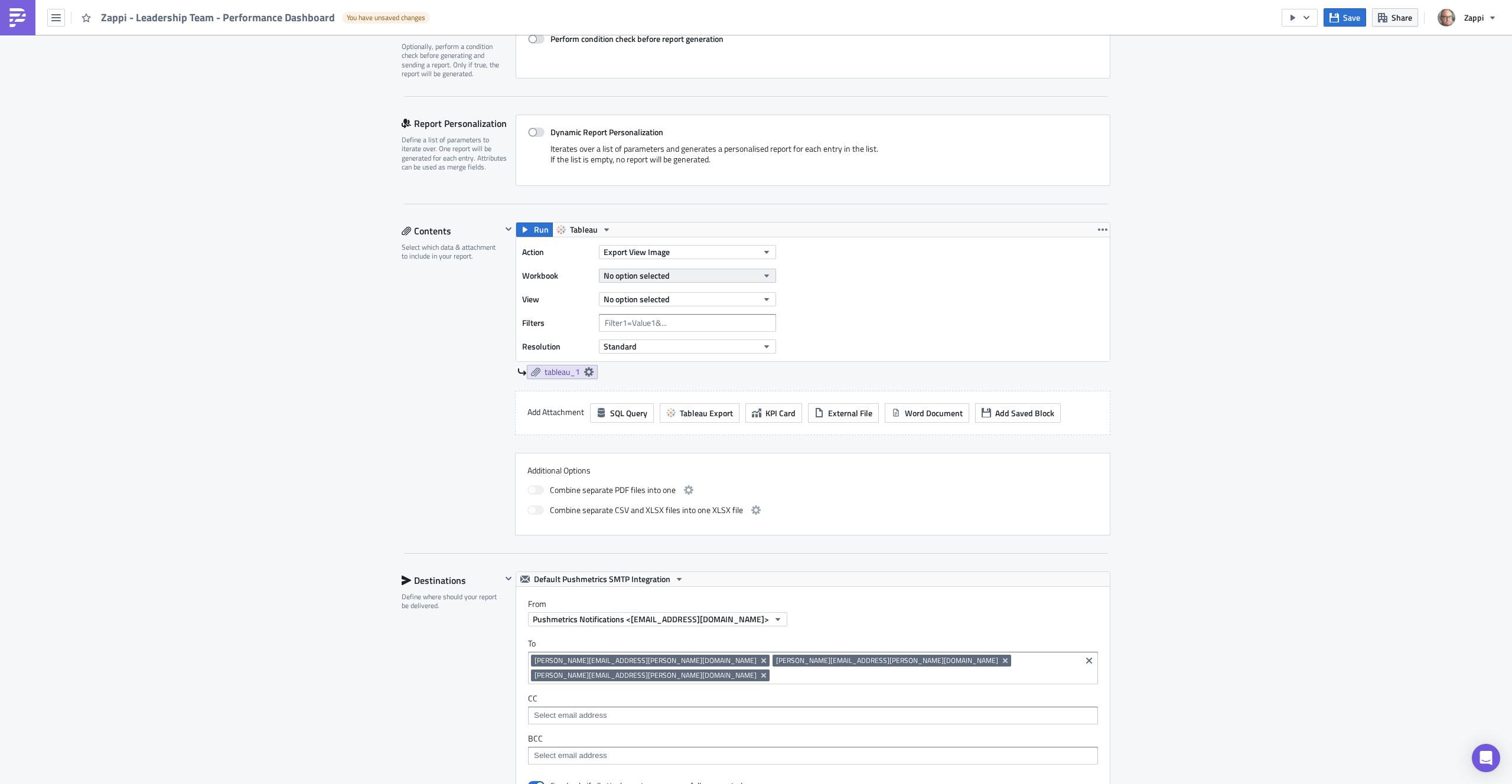
click at [644, 277] on span "No option selected" at bounding box center [636, 275] width 67 height 13
type input "leader"
click at [641, 331] on div "[KEY] - Leadership Team Workbook" at bounding box center [662, 333] width 123 height 12
click at [629, 303] on span "No option selected" at bounding box center [636, 298] width 67 height 13
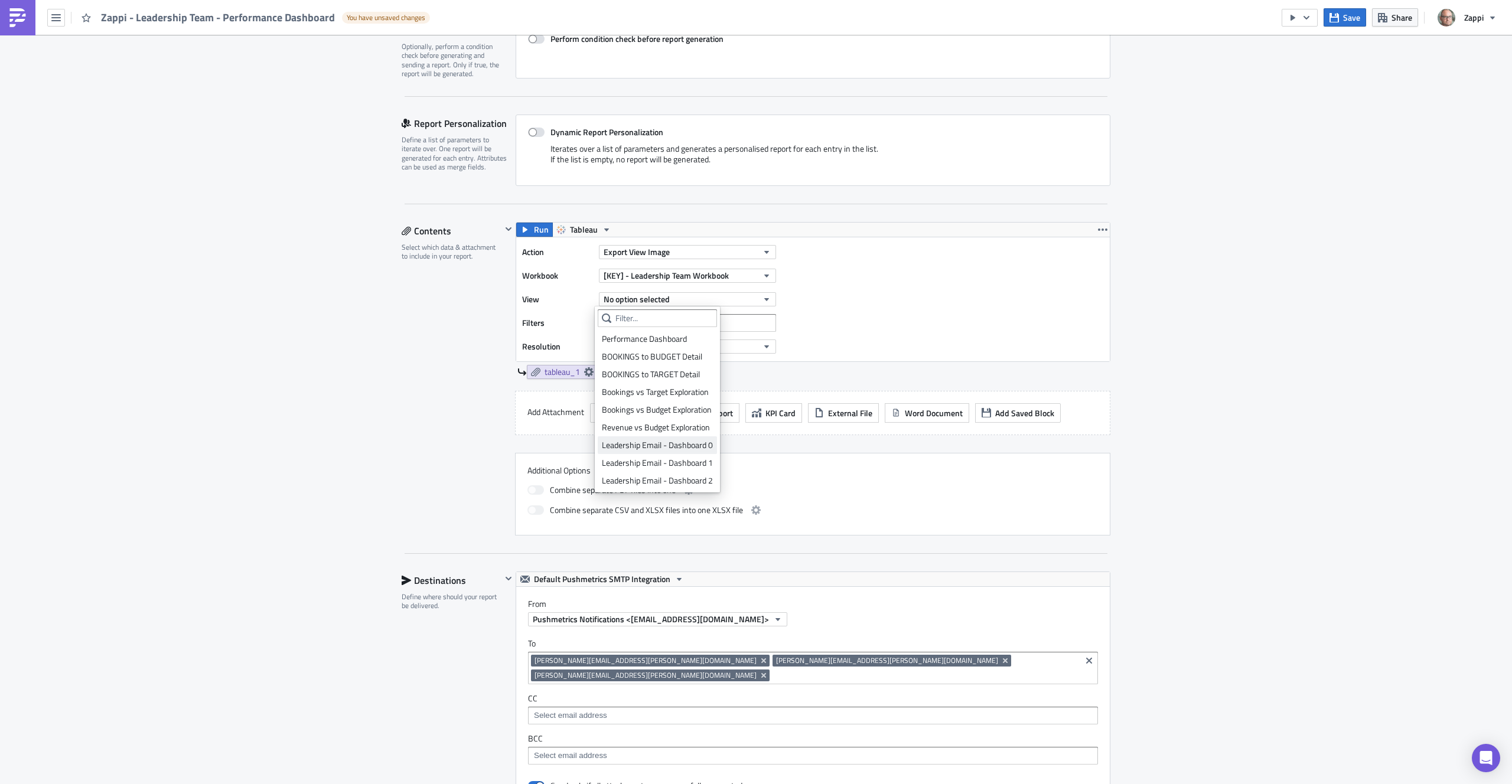
click at [686, 443] on div "Leadership Email - Dashboard 0" at bounding box center [657, 445] width 111 height 12
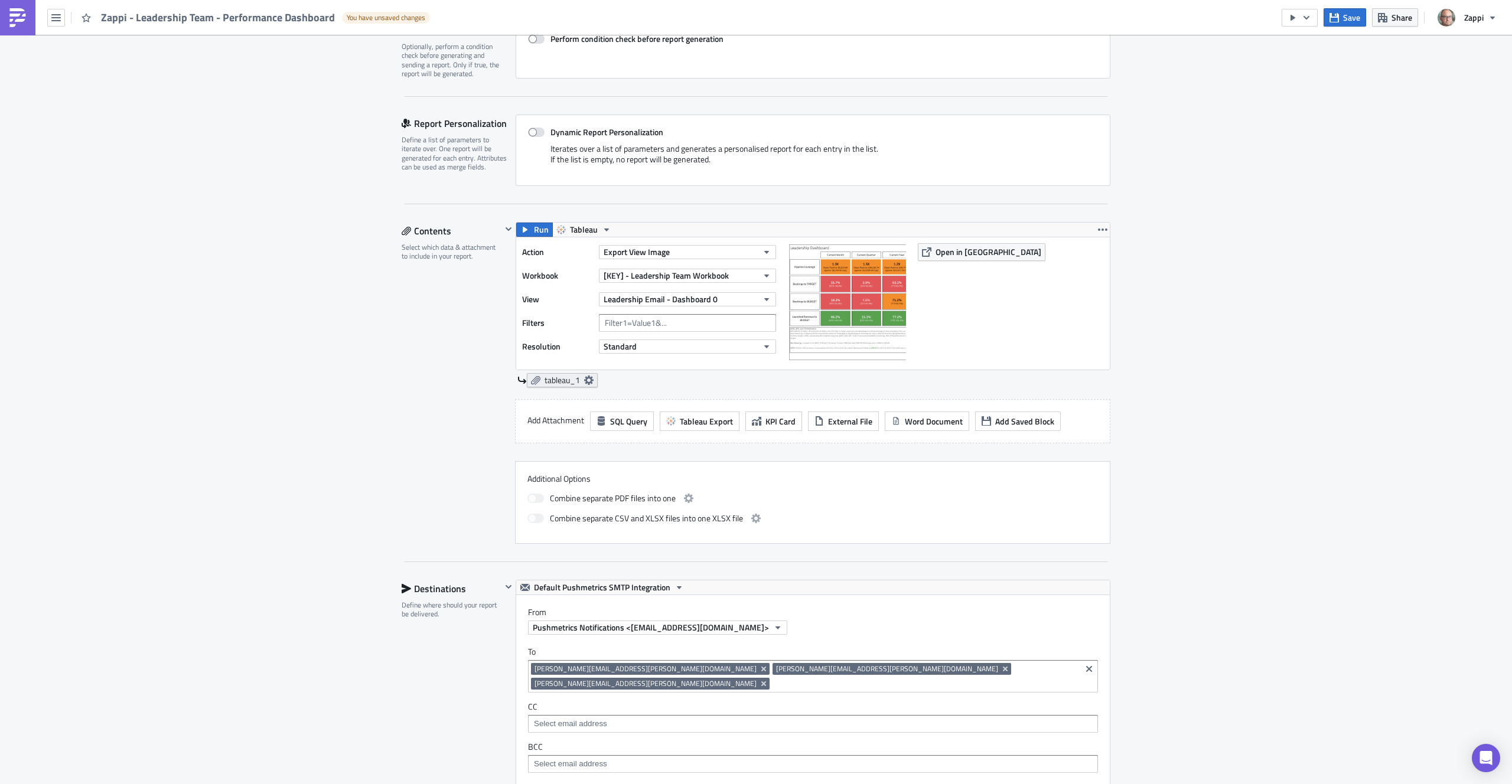
click at [548, 375] on span "tableau_1" at bounding box center [562, 379] width 36 height 11
click at [410, 429] on label "Embed view image in email body" at bounding box center [482, 429] width 201 height 11
click at [391, 429] on input "Embed view image in email body" at bounding box center [387, 429] width 8 height 8
click at [410, 429] on label "Embed view image in email body" at bounding box center [482, 429] width 201 height 11
click at [391, 429] on input "Embed view image in email body" at bounding box center [387, 429] width 8 height 8
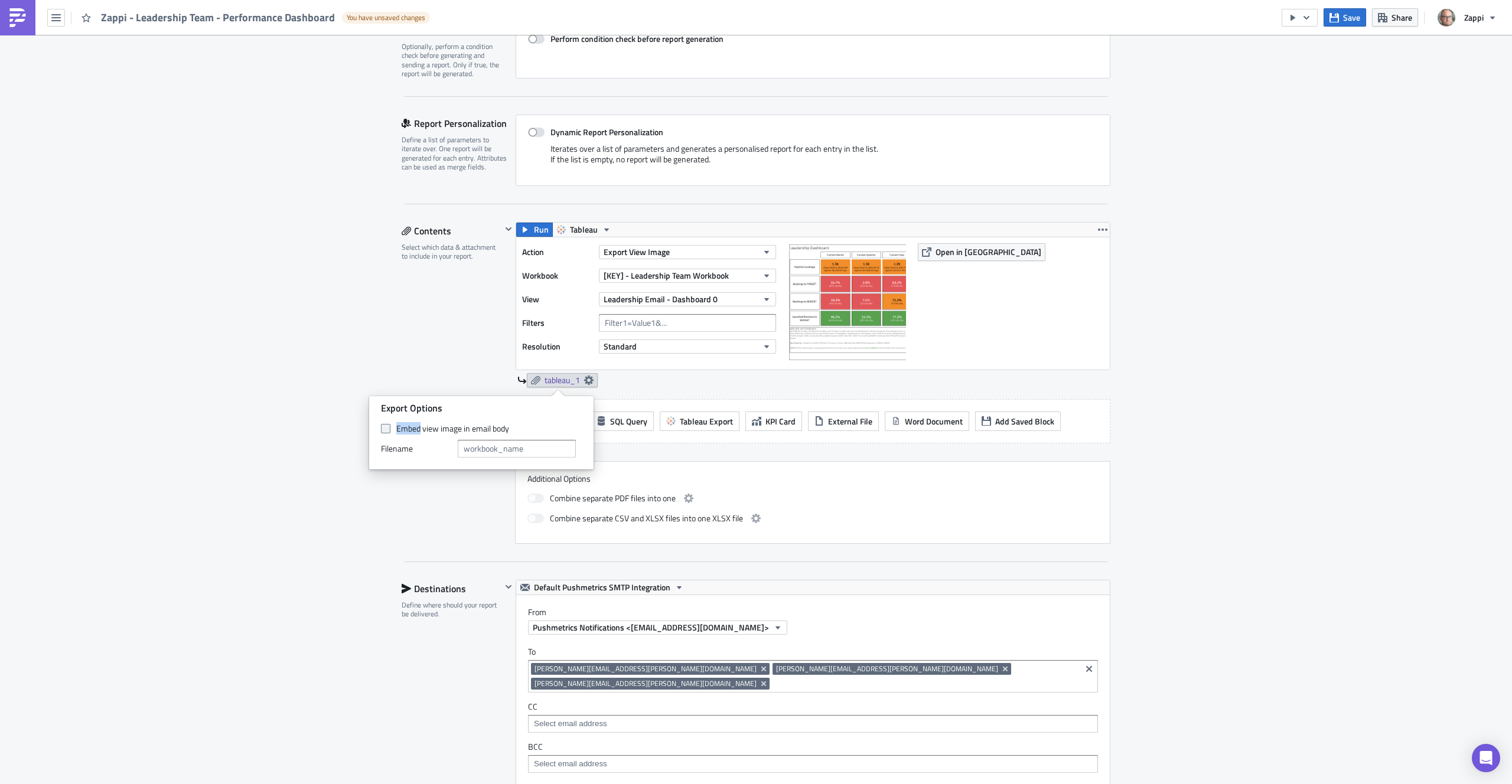
click at [410, 429] on label "Embed view image in email body" at bounding box center [482, 429] width 201 height 11
click at [391, 429] on input "Embed view image in email body" at bounding box center [387, 429] width 8 height 8
checkbox input "true"
click at [709, 385] on div "tableau_1" at bounding box center [814, 380] width 593 height 14
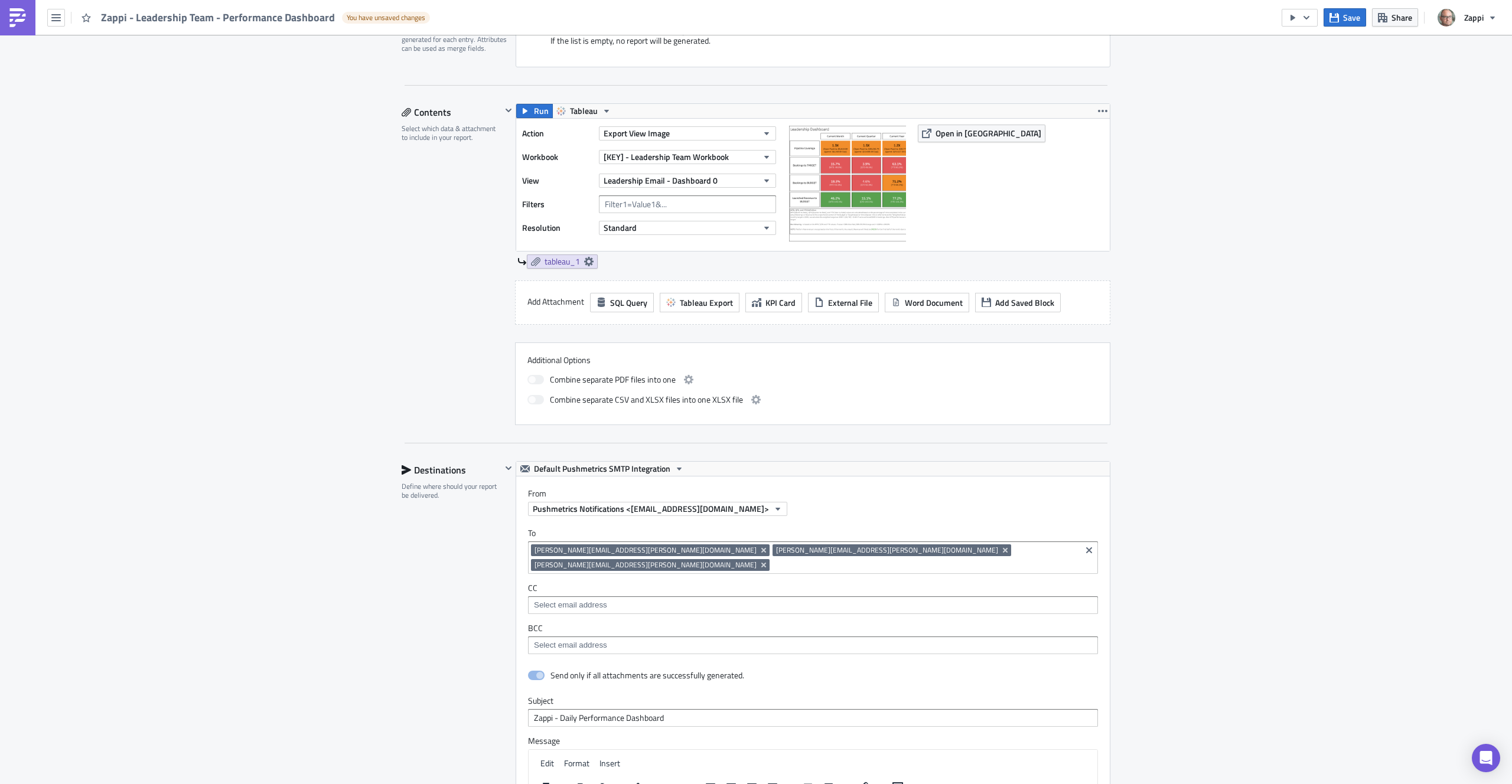
scroll to position [249, 0]
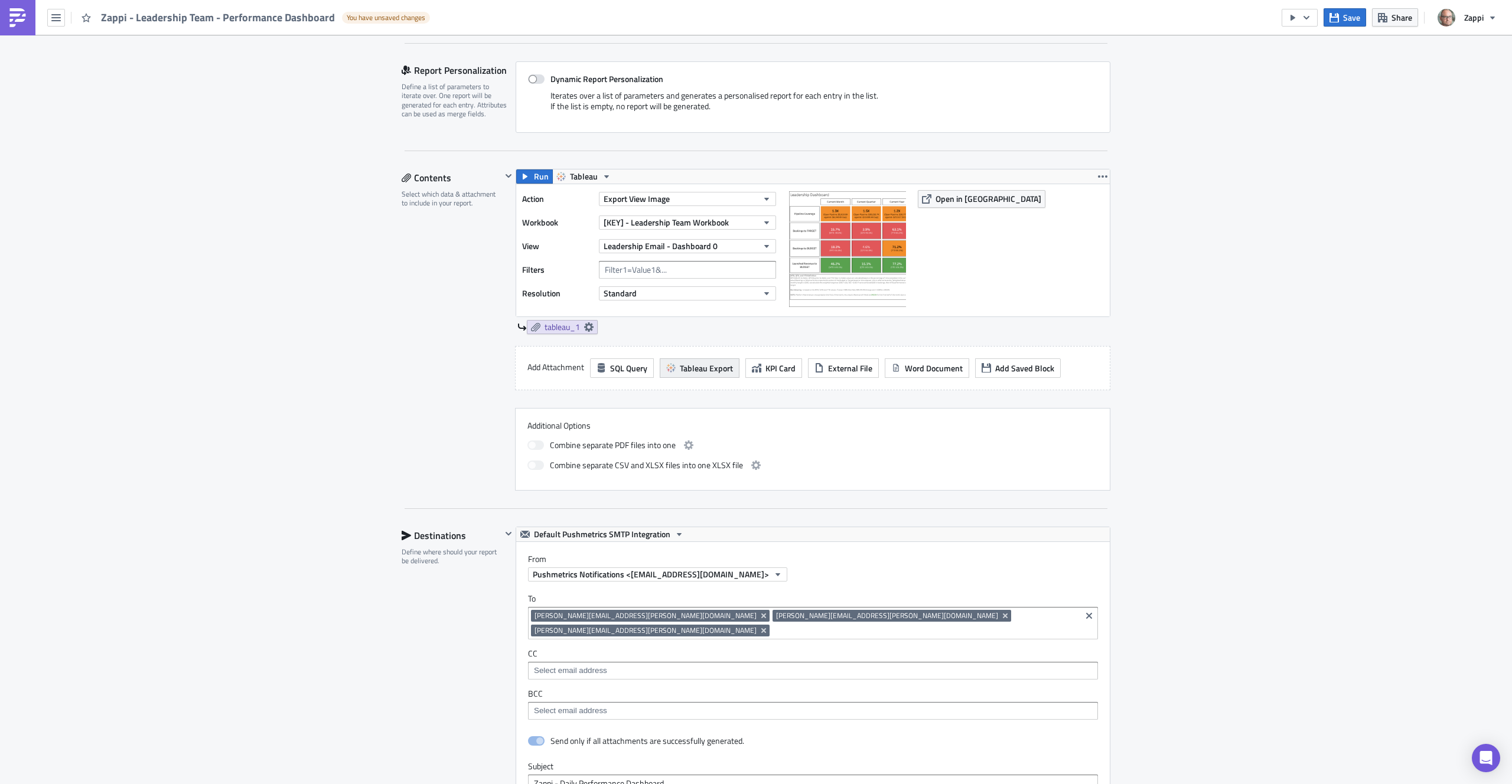
click at [693, 360] on button "Tableau Export" at bounding box center [699, 368] width 80 height 19
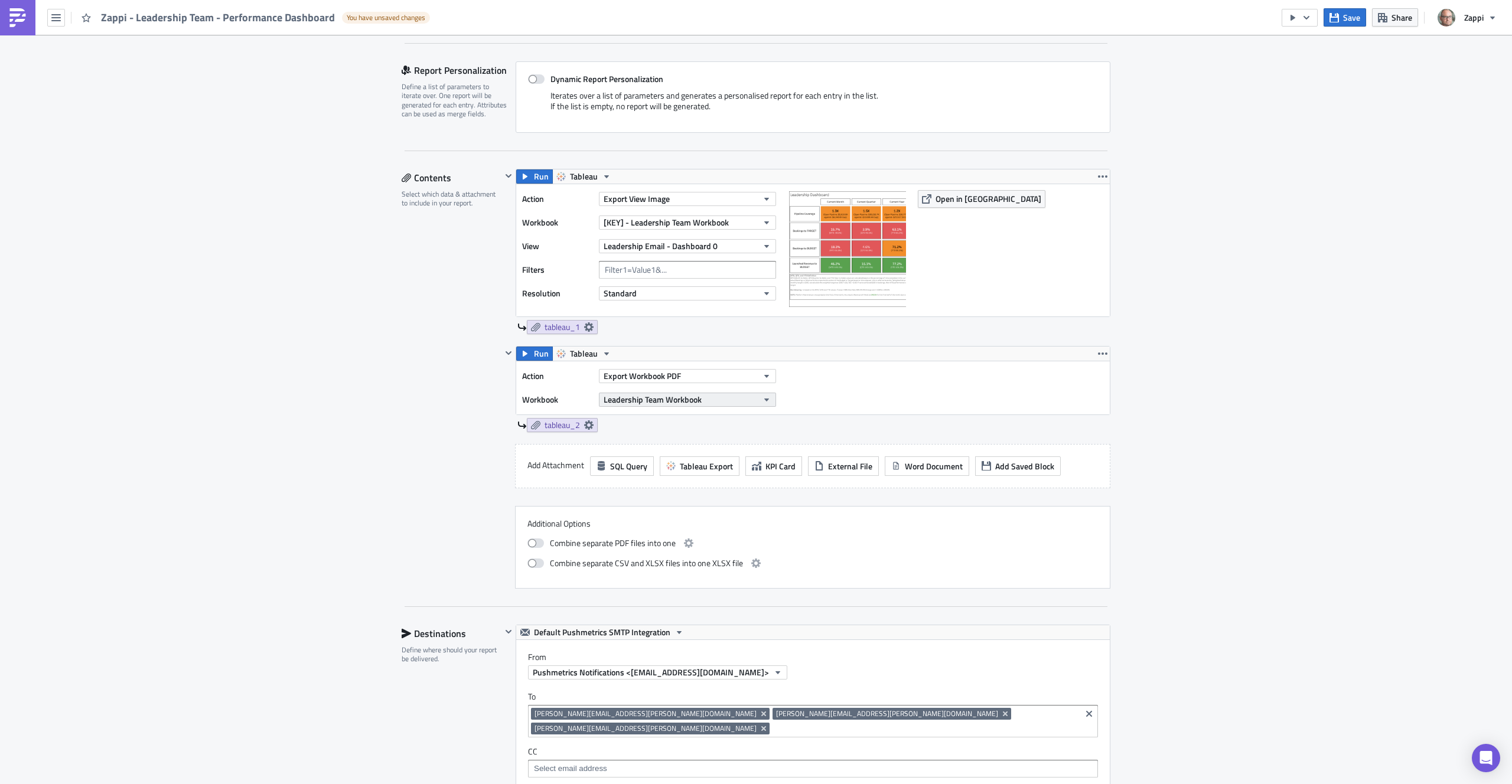
click at [664, 401] on span "Leadership Team Workbook" at bounding box center [653, 399] width 98 height 13
type input "leadership"
type input "Leader"
click at [834, 393] on div "Action Export Workbook PDF Workbook Leadership Team Workbook" at bounding box center [813, 387] width 594 height 53
click at [705, 462] on span "Tableau Export" at bounding box center [706, 466] width 53 height 13
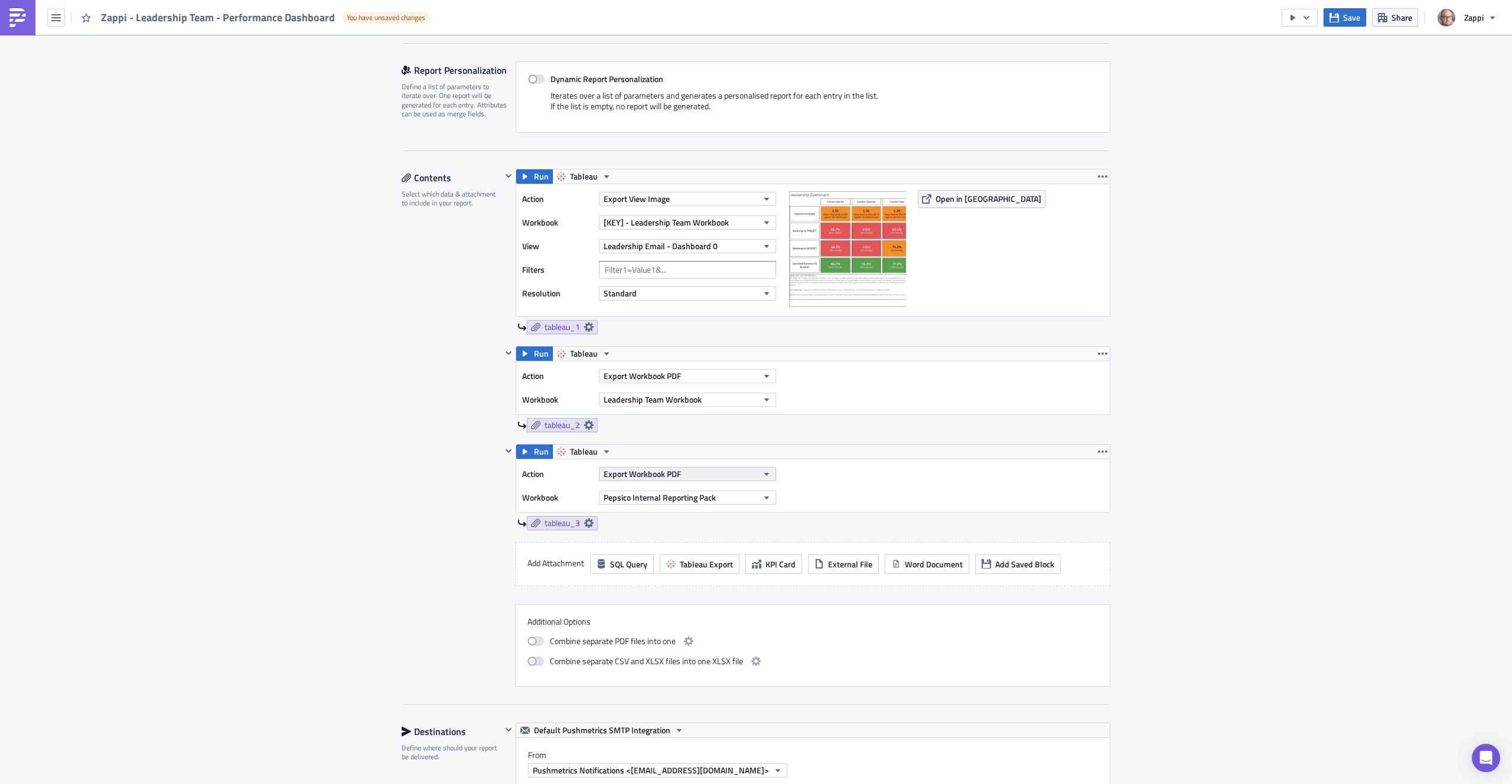
click at [689, 471] on button "Export Workbook PDF" at bounding box center [687, 474] width 178 height 14
click at [694, 434] on div "Run Tableau Action Export Workbook PDF Workbook Leadership Team Workbook tablea…" at bounding box center [805, 395] width 609 height 98
click at [665, 367] on div "Export Workbook PDF" at bounding box center [687, 376] width 178 height 17
click at [665, 375] on span "Export Workbook PDF" at bounding box center [642, 376] width 77 height 13
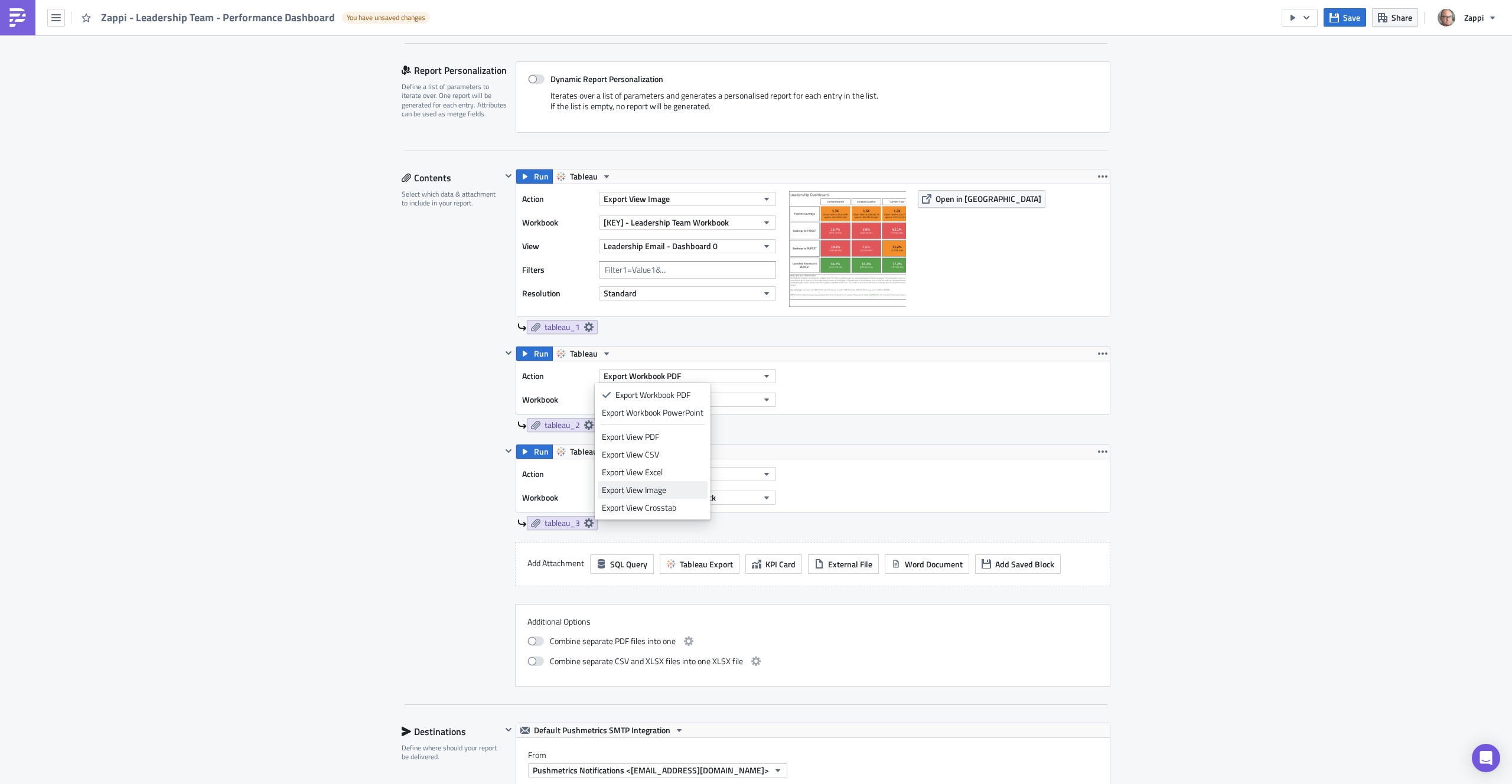
click at [660, 485] on div "Export View Image" at bounding box center [652, 490] width 101 height 12
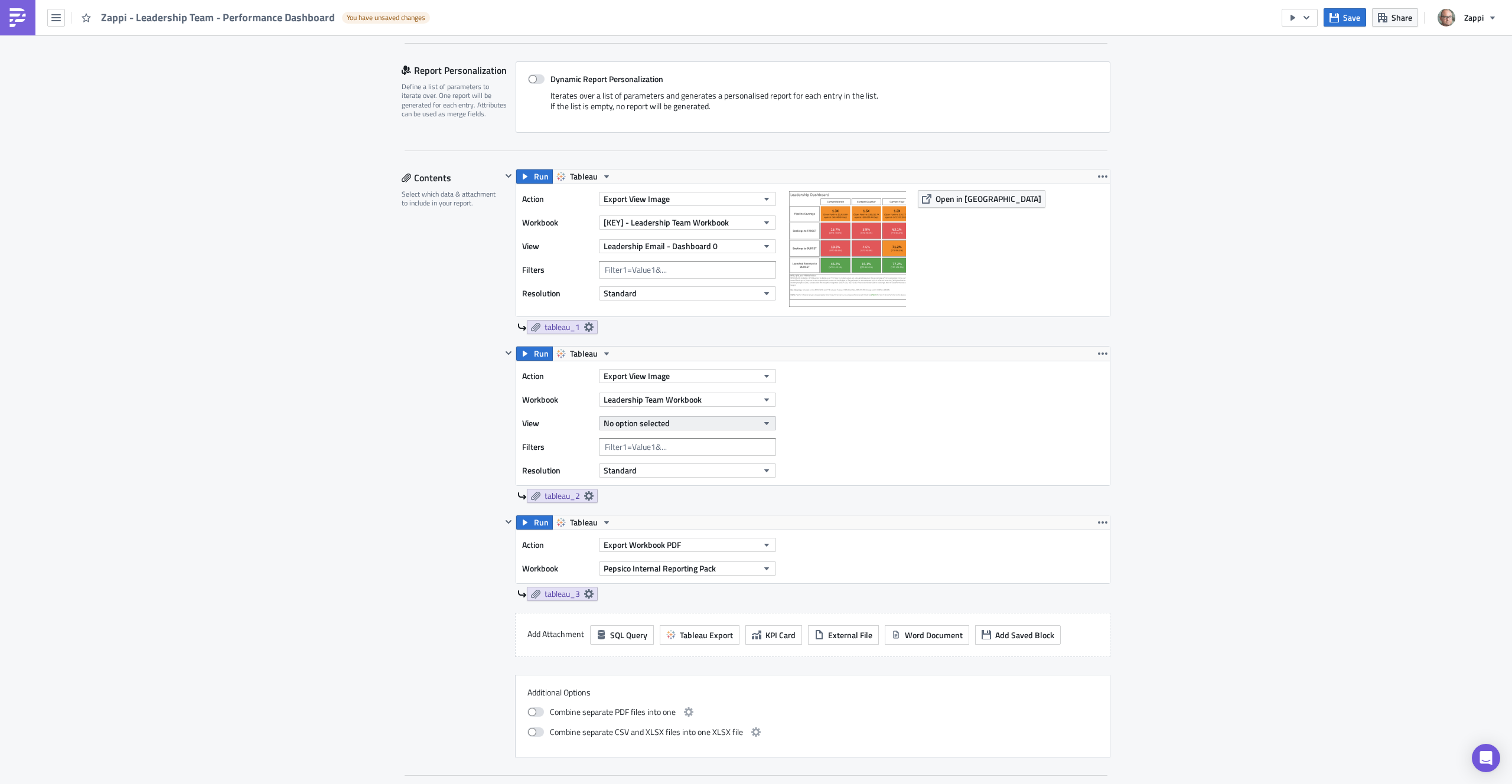
click at [665, 429] on button "No option selected" at bounding box center [687, 423] width 178 height 14
click at [668, 424] on button "No option selected" at bounding box center [687, 423] width 178 height 14
click at [666, 398] on span "Leadership Team Workbook" at bounding box center [653, 399] width 98 height 13
type input "Leadersh"
click at [1099, 352] on icon "button" at bounding box center [1103, 354] width 10 height 10
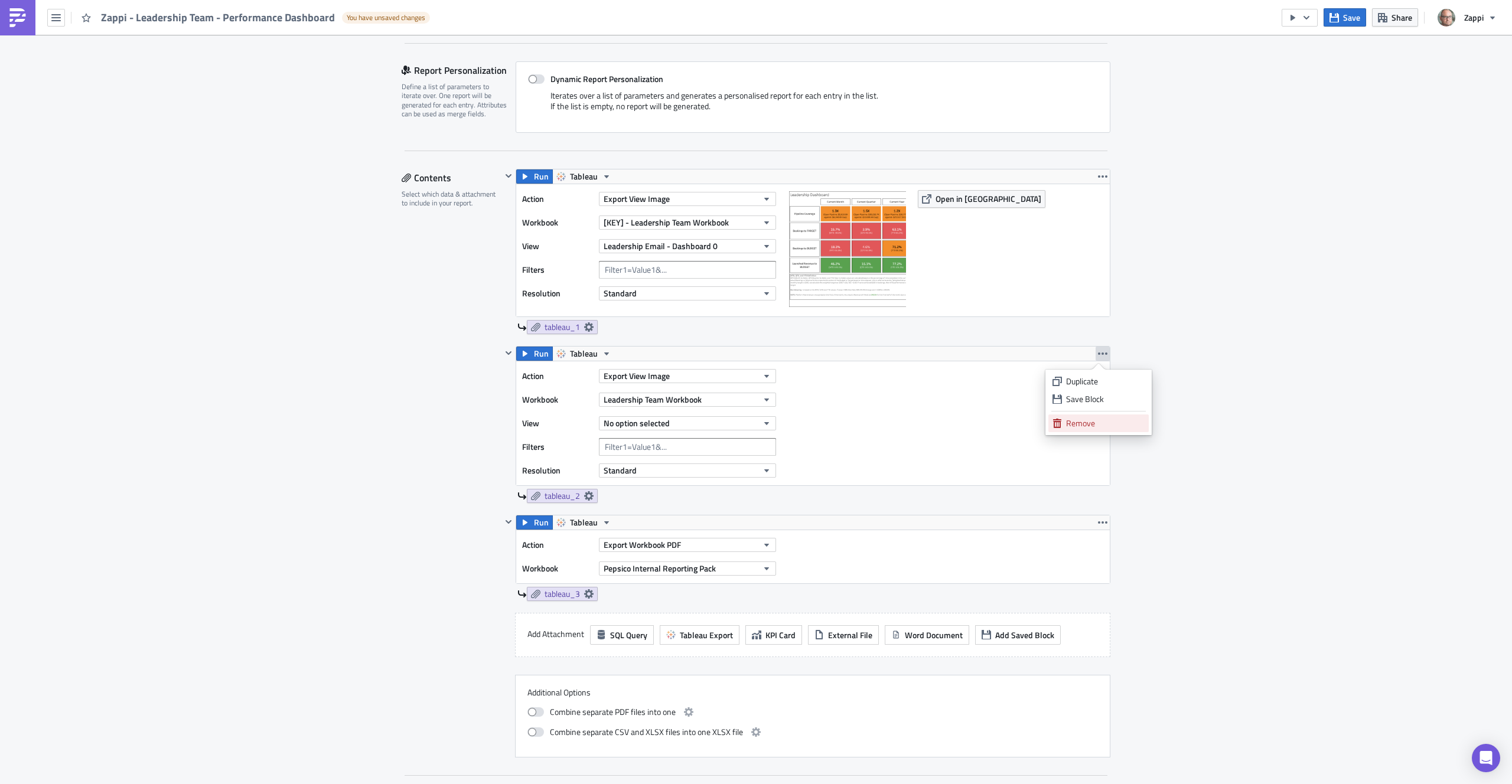
click at [1085, 421] on div "Remove" at bounding box center [1105, 423] width 78 height 12
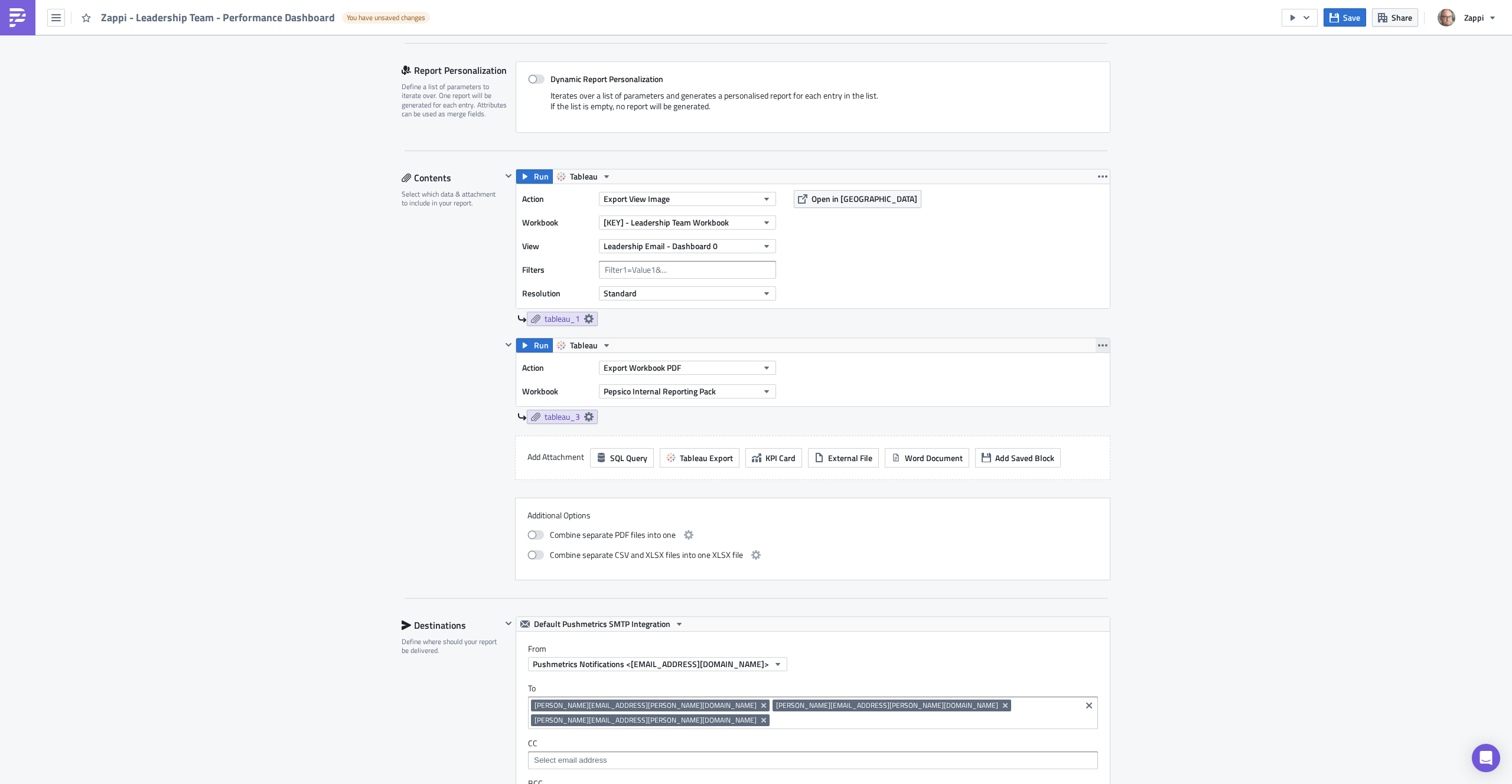
click at [1100, 343] on icon "button" at bounding box center [1103, 346] width 10 height 10
click at [1080, 413] on div "Remove" at bounding box center [1105, 415] width 78 height 12
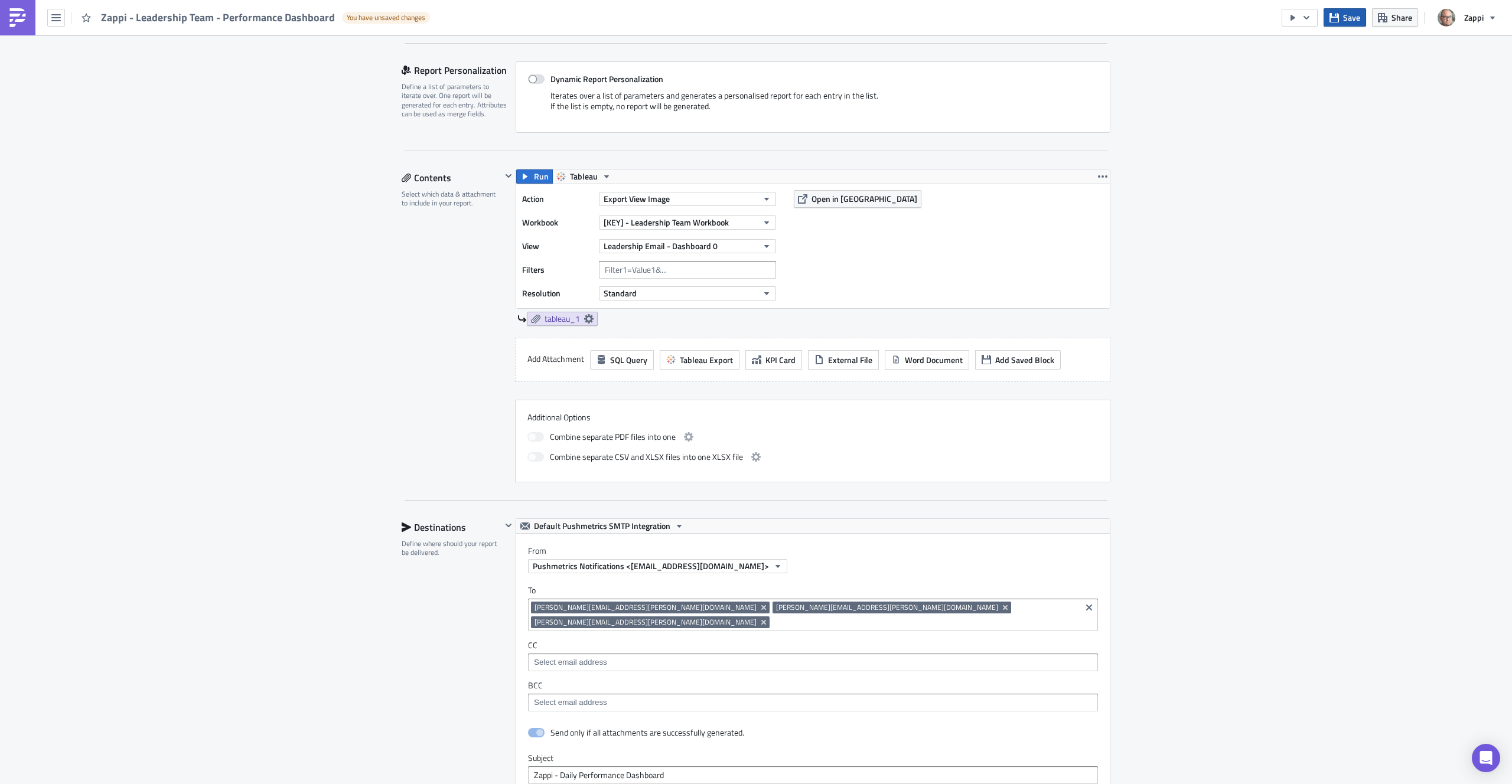
click at [1344, 18] on span "Save" at bounding box center [1352, 17] width 17 height 13
click at [720, 361] on span "Tableau Export" at bounding box center [706, 359] width 53 height 13
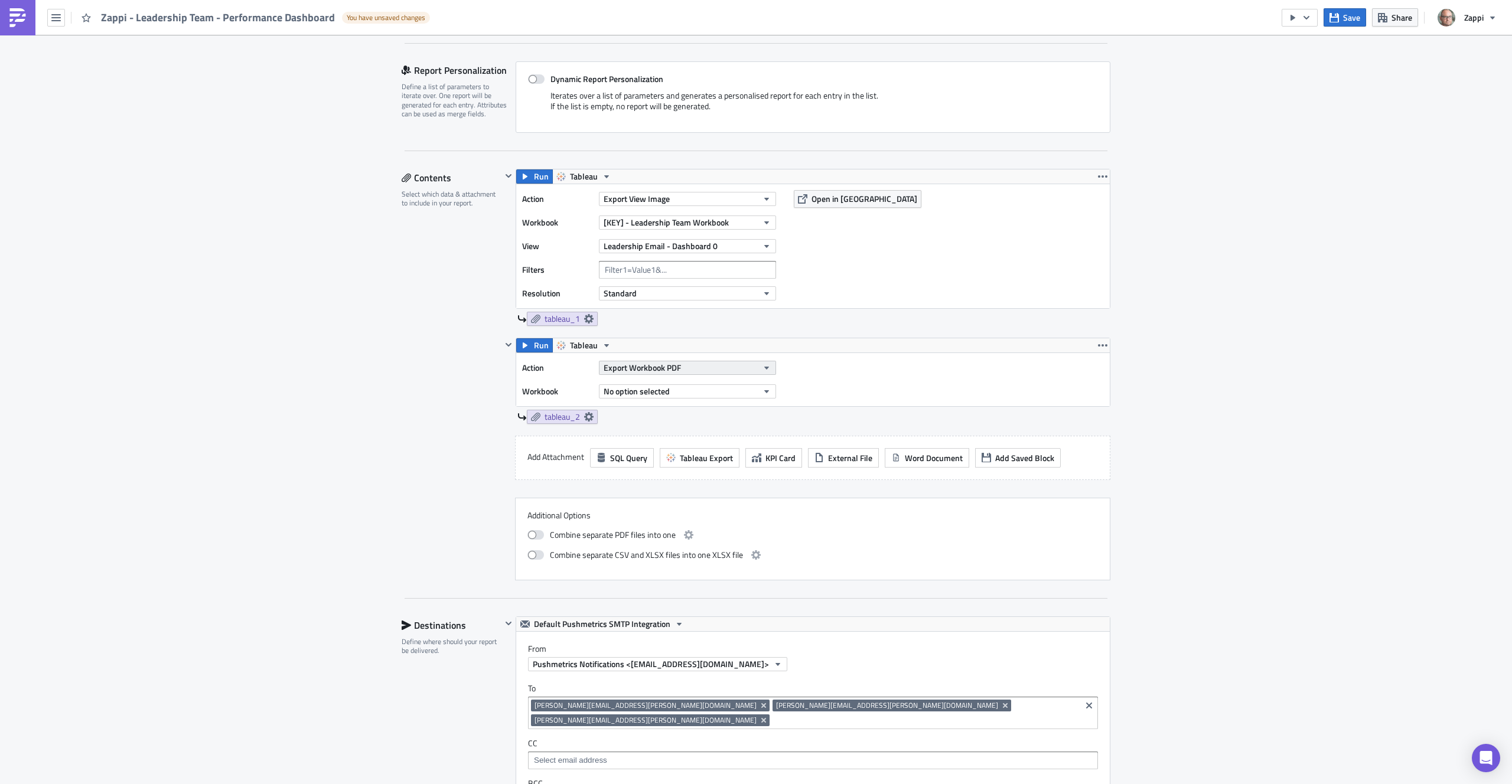
click at [673, 367] on span "Export Workbook PDF" at bounding box center [642, 367] width 77 height 13
click at [668, 477] on div "Export View Image" at bounding box center [652, 482] width 101 height 12
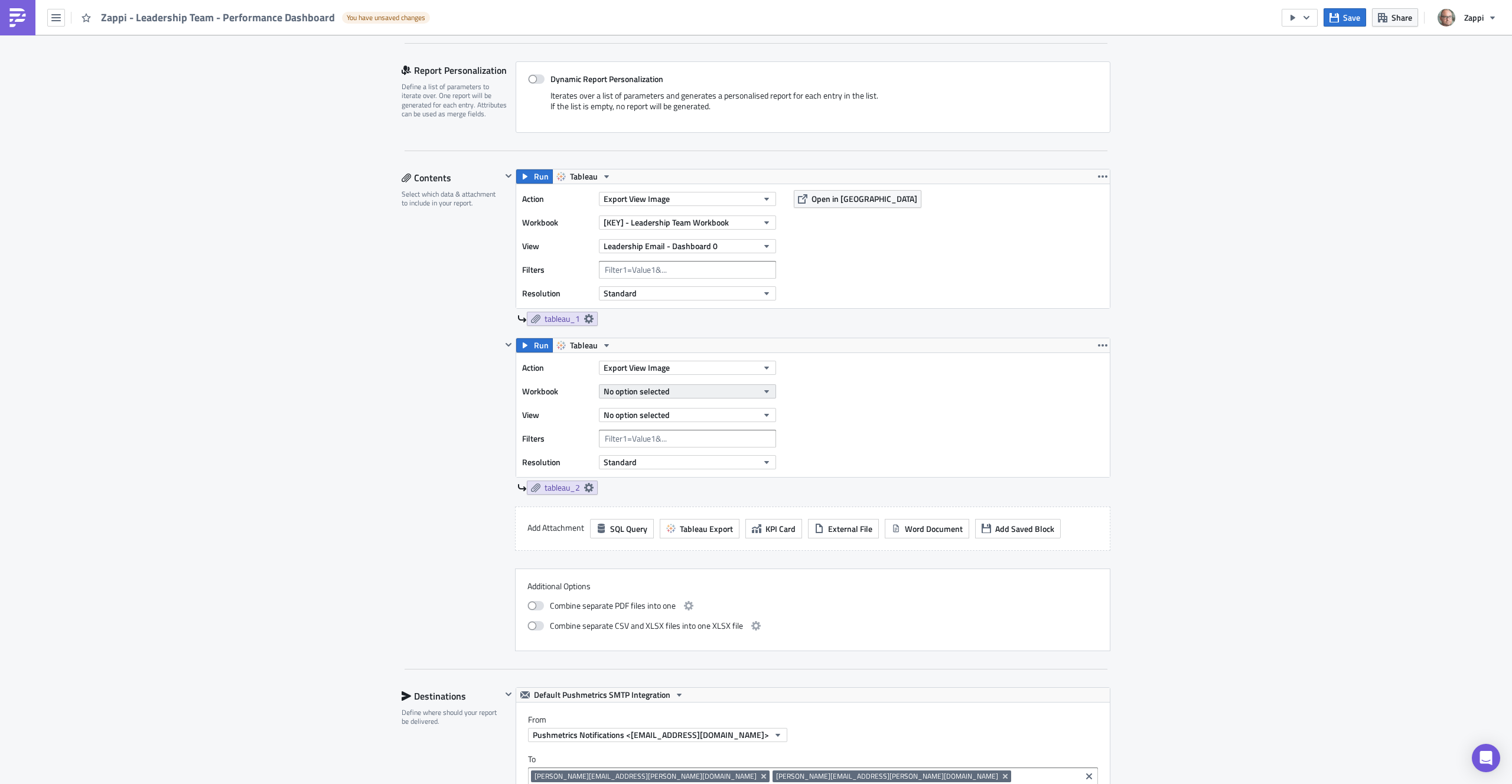
click at [665, 395] on button "No option selected" at bounding box center [687, 391] width 178 height 14
type input "lead"
click at [663, 457] on link "[KEY] - Leadership Team Workbook Leadership" at bounding box center [685, 449] width 174 height 17
click at [670, 417] on button "No option selected" at bounding box center [687, 415] width 178 height 14
click at [690, 580] on div "Leadership Email - Dashboard 1" at bounding box center [657, 578] width 111 height 12
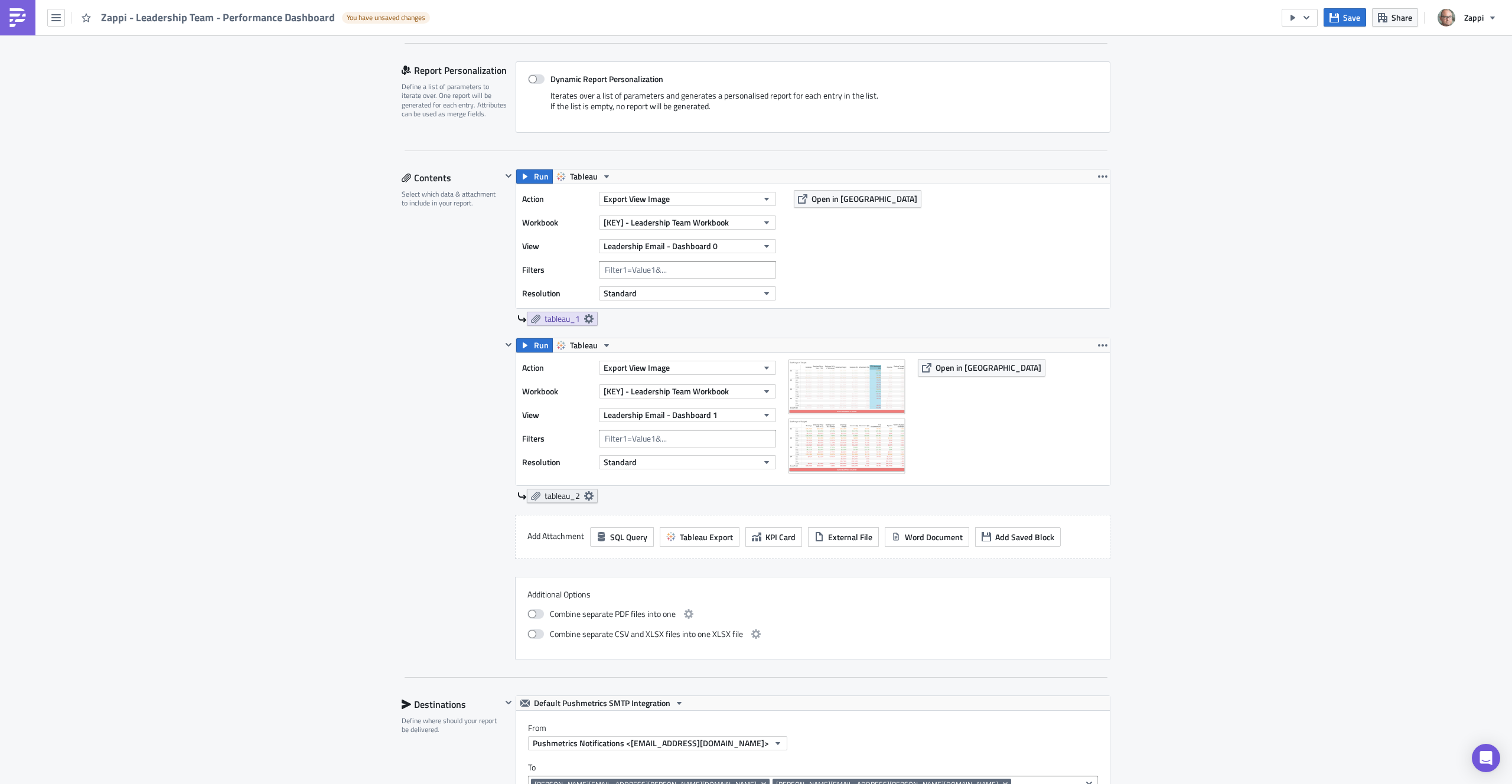
click at [557, 497] on span "tableau_2" at bounding box center [562, 495] width 36 height 11
click at [450, 543] on label "Embed view image in email body" at bounding box center [482, 544] width 201 height 11
click at [391, 543] on input "Embed view image in email body" at bounding box center [387, 545] width 8 height 8
checkbox input "true"
click at [708, 498] on div "tableau_2" at bounding box center [814, 495] width 593 height 14
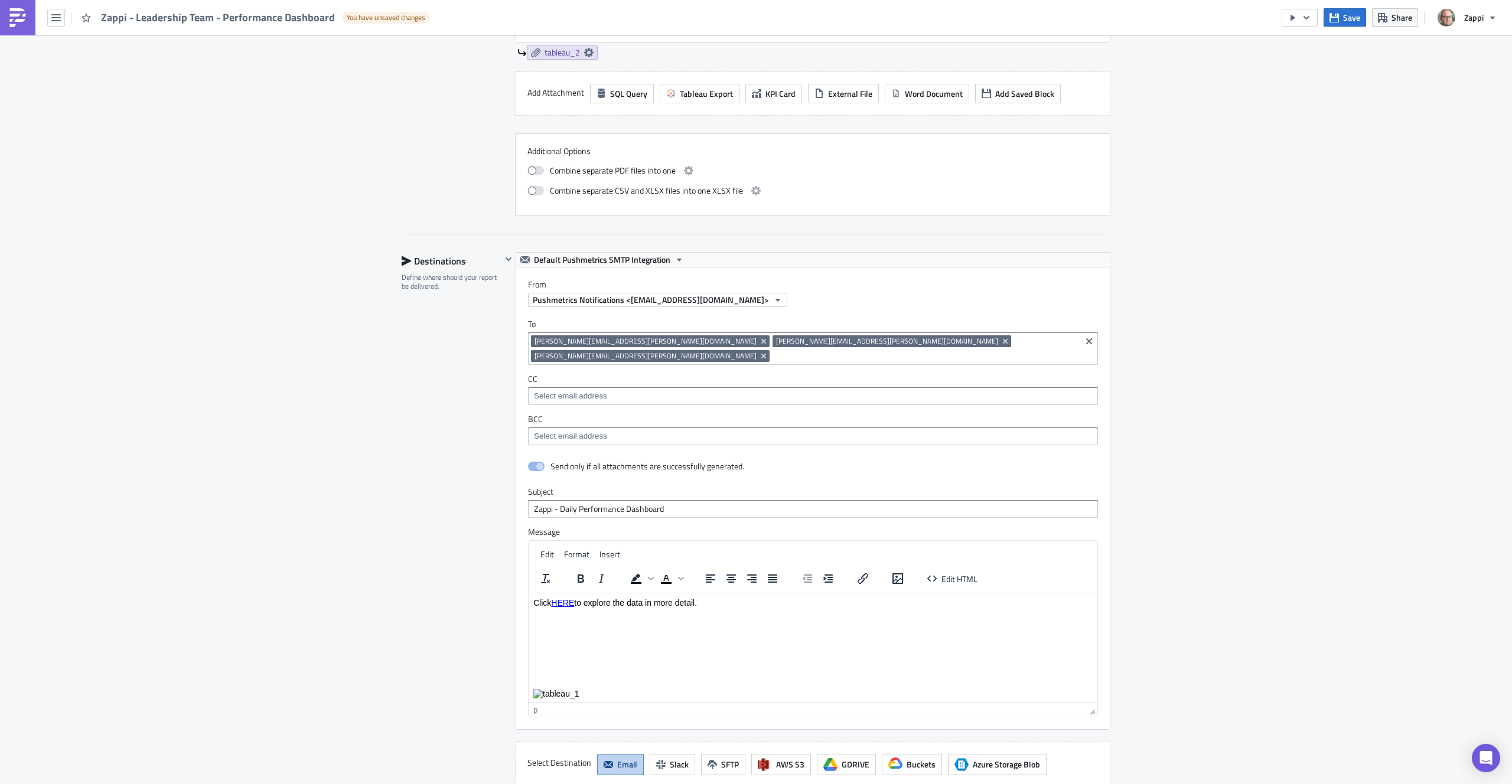
scroll to position [627, 0]
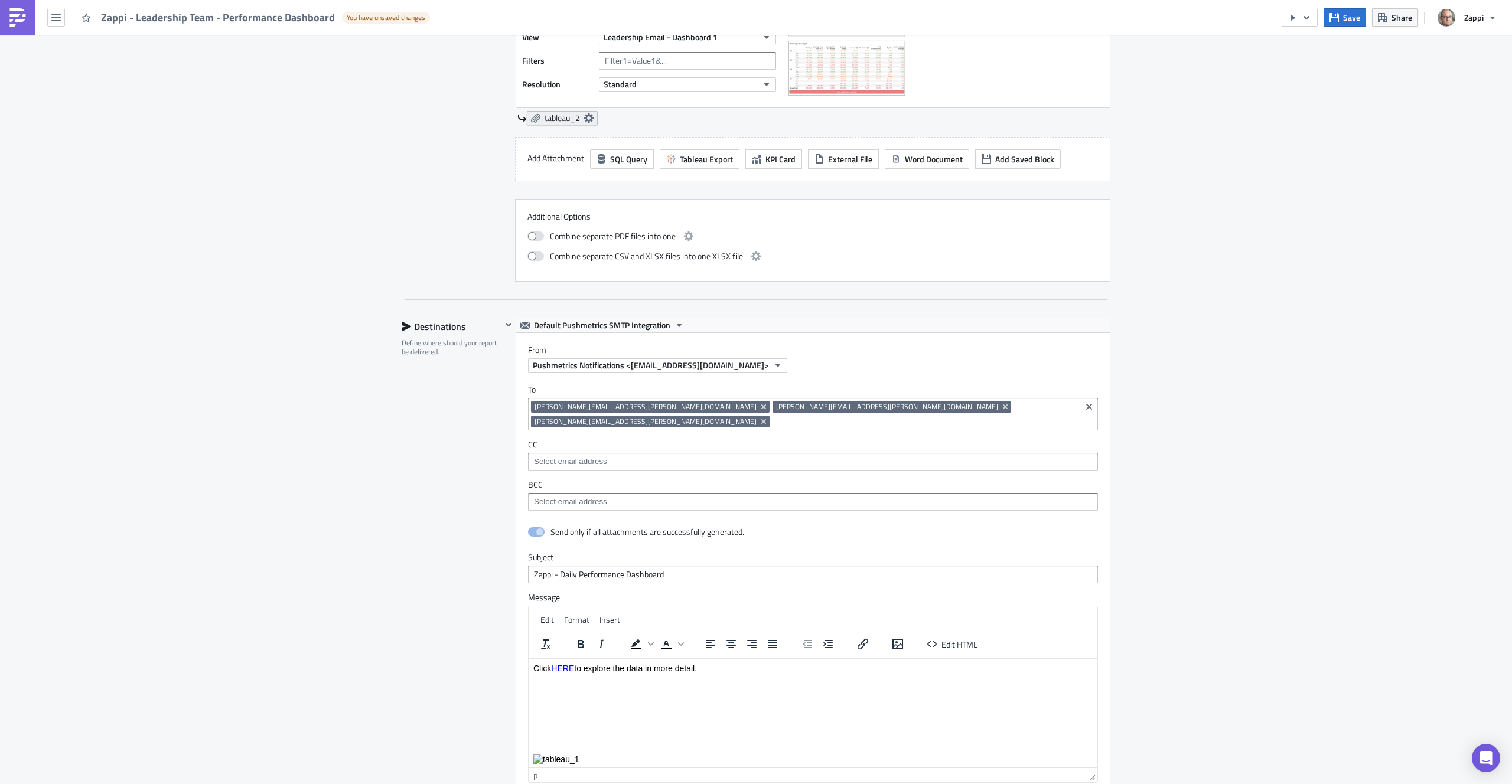
click at [545, 121] on span "tableau_2" at bounding box center [562, 118] width 36 height 11
click at [399, 165] on label "Embed view image in email body" at bounding box center [482, 166] width 201 height 11
click at [391, 165] on input "Embed view image in email body" at bounding box center [387, 167] width 8 height 8
click at [399, 165] on label "Embed view image in email body" at bounding box center [482, 166] width 201 height 11
click at [391, 165] on input "Embed view image in email body" at bounding box center [387, 167] width 8 height 8
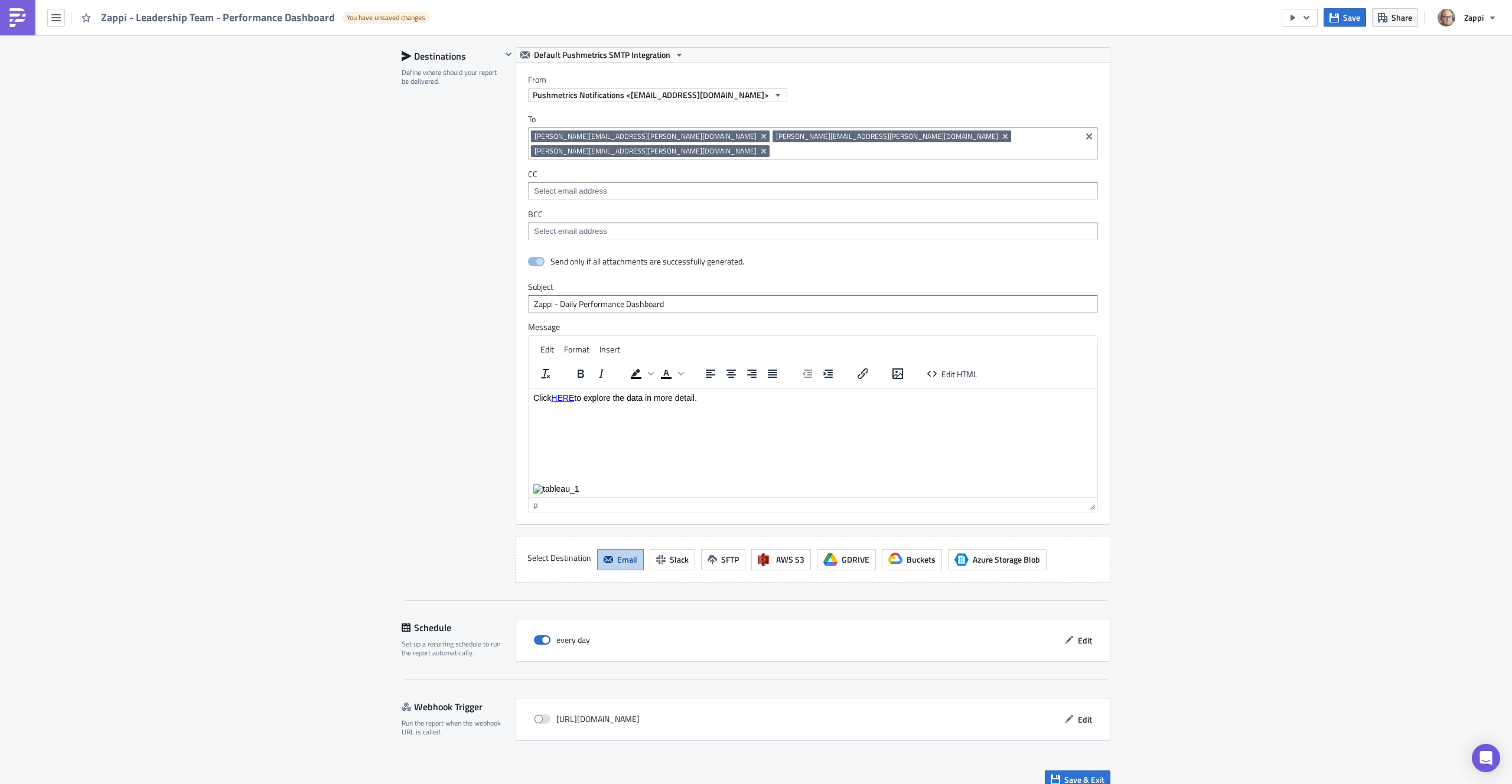
scroll to position [1, 0]
click at [664, 493] on html "Click HERE to explore the data in more detail." at bounding box center [812, 442] width 569 height 110
click at [661, 488] on p "Rich Text Area. Press ALT-0 for help." at bounding box center [812, 488] width 559 height 10
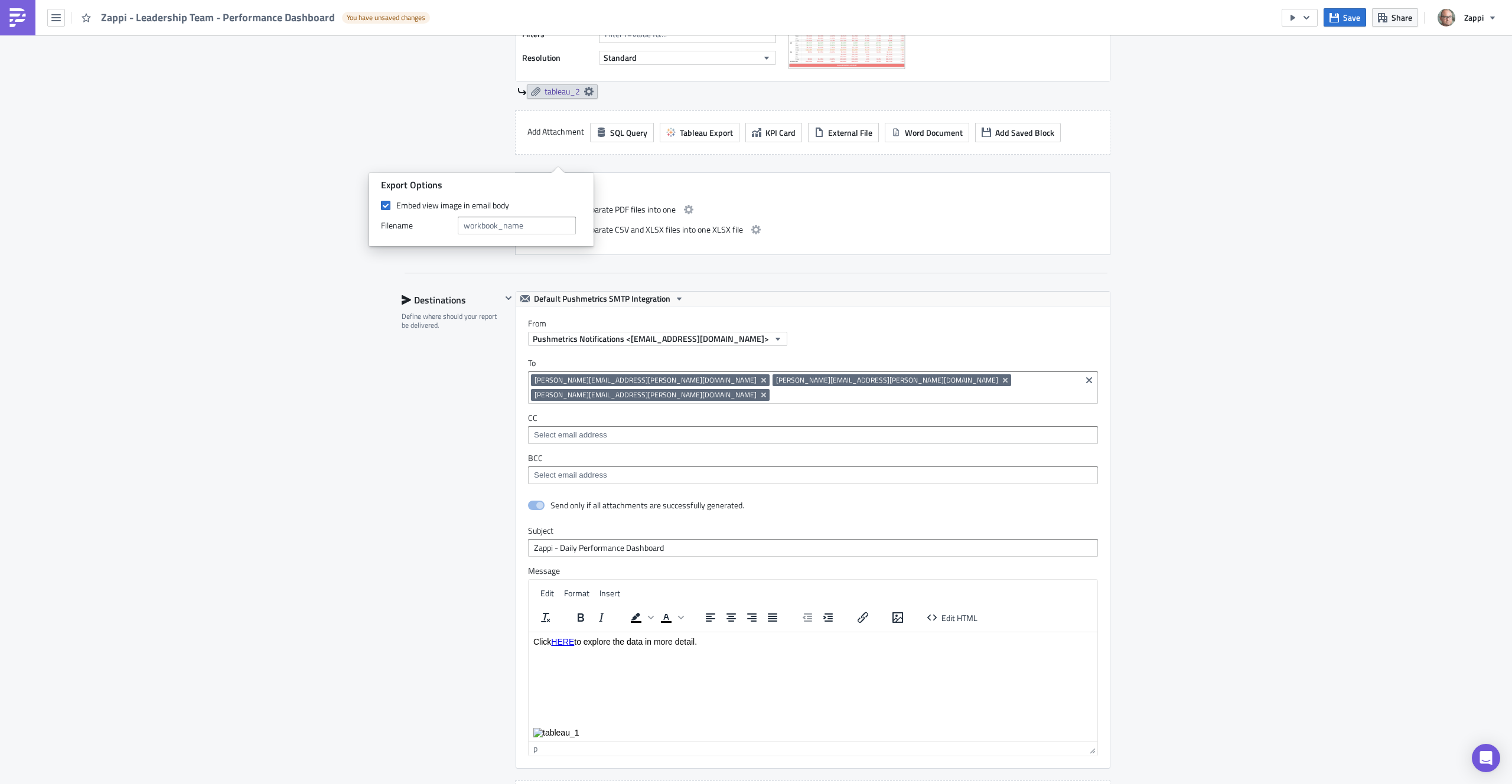
scroll to position [588, 0]
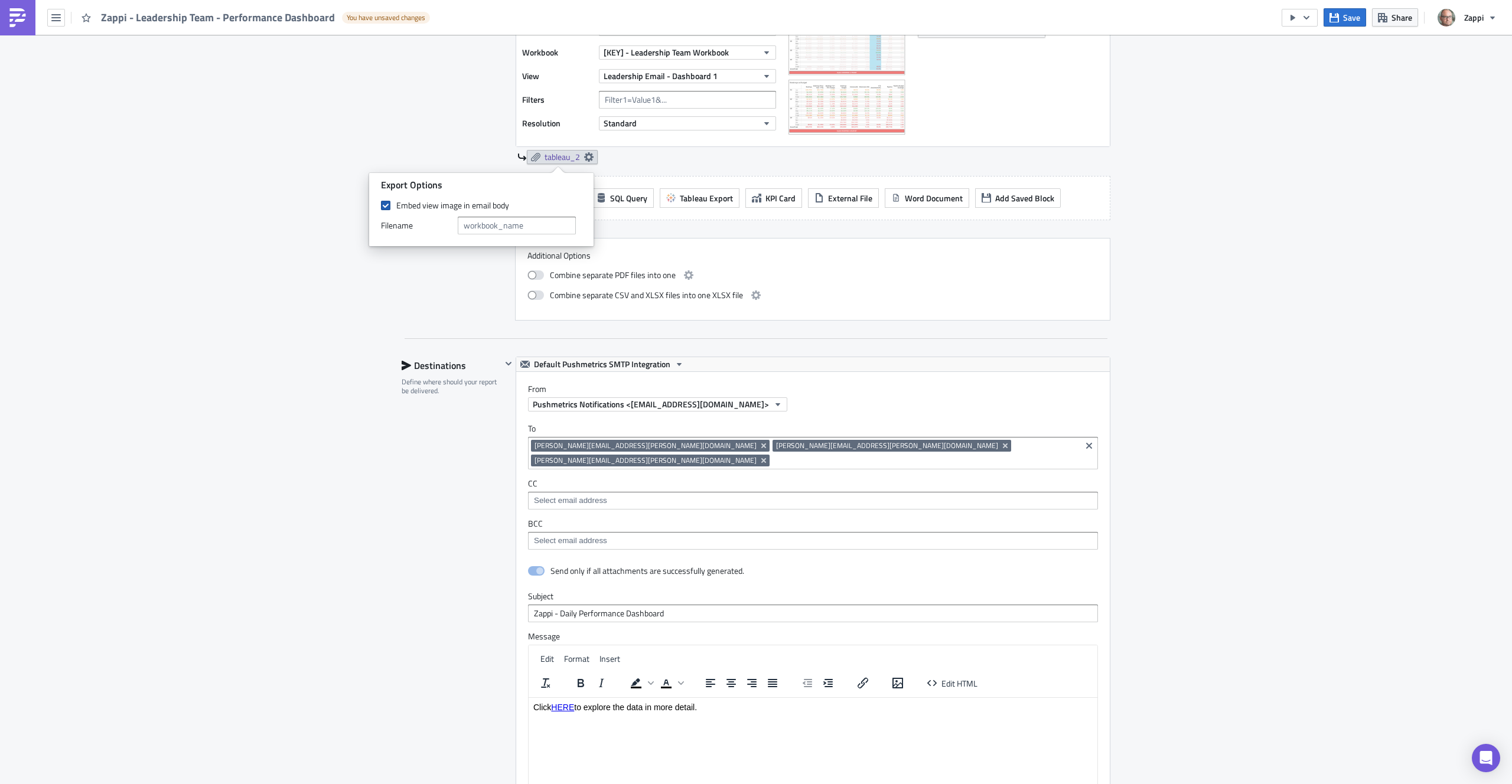
click at [410, 204] on label "Embed view image in email body" at bounding box center [482, 205] width 201 height 11
click at [391, 204] on input "Embed view image in email body" at bounding box center [387, 206] width 8 height 8
click at [410, 204] on label "Embed view image in email body" at bounding box center [482, 205] width 201 height 11
click at [391, 204] on input "Embed view image in email body" at bounding box center [387, 206] width 8 height 8
checkbox input "true"
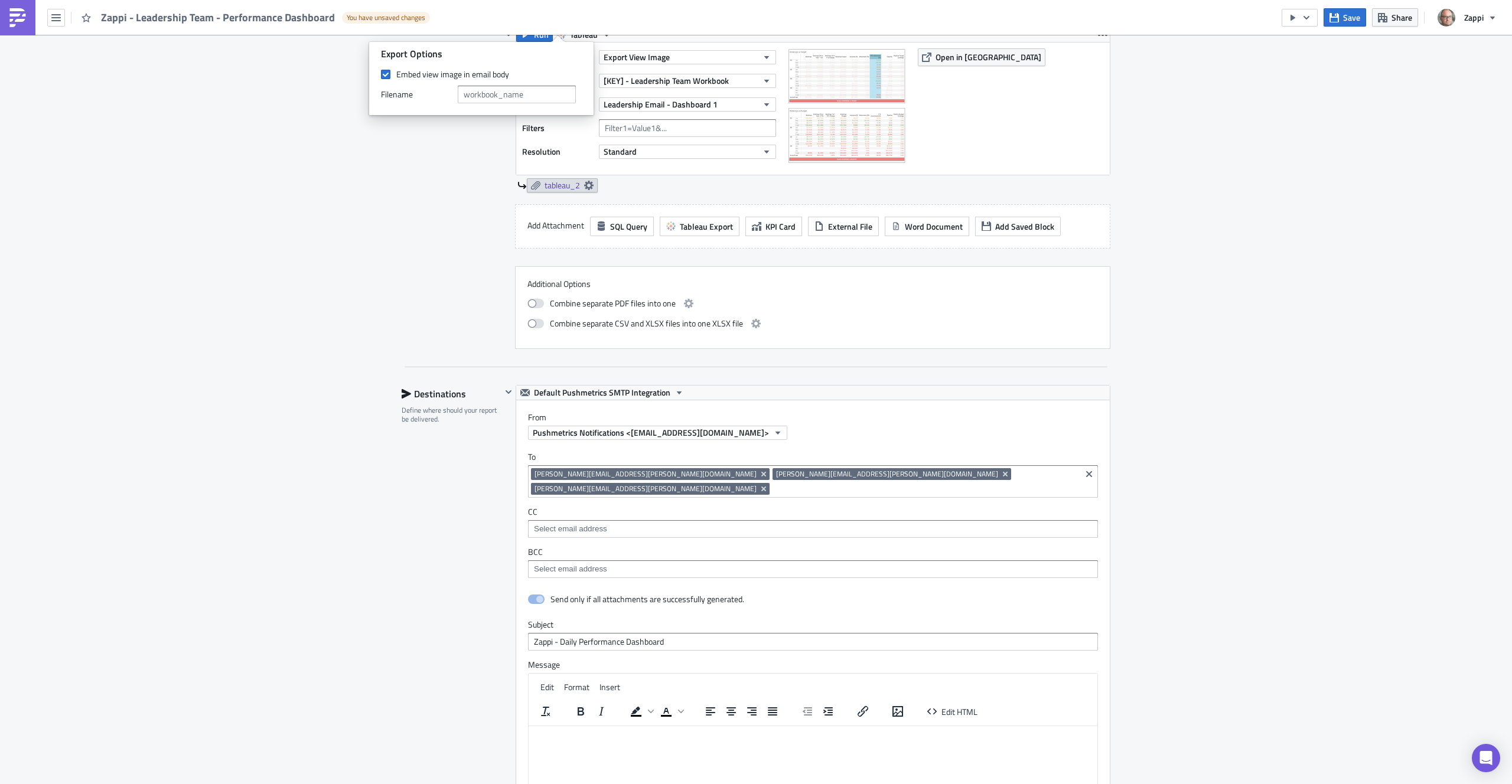
scroll to position [428, 0]
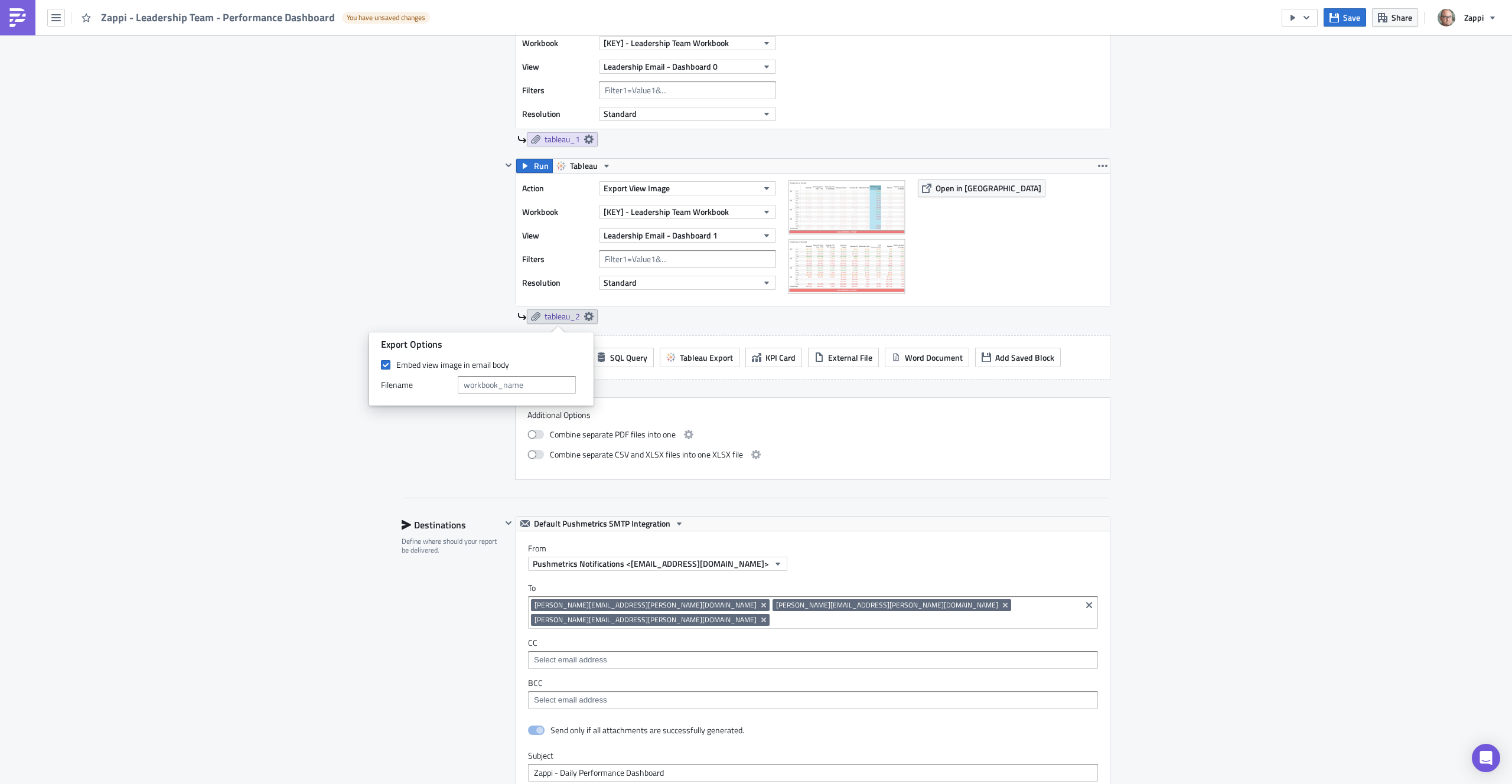
click at [329, 409] on div "Execution Log Edit " Zappi - Leadership Team - Performance Dashboard " Draft Se…" at bounding box center [756, 438] width 1512 height 1664
click at [524, 169] on icon "button" at bounding box center [525, 166] width 10 height 10
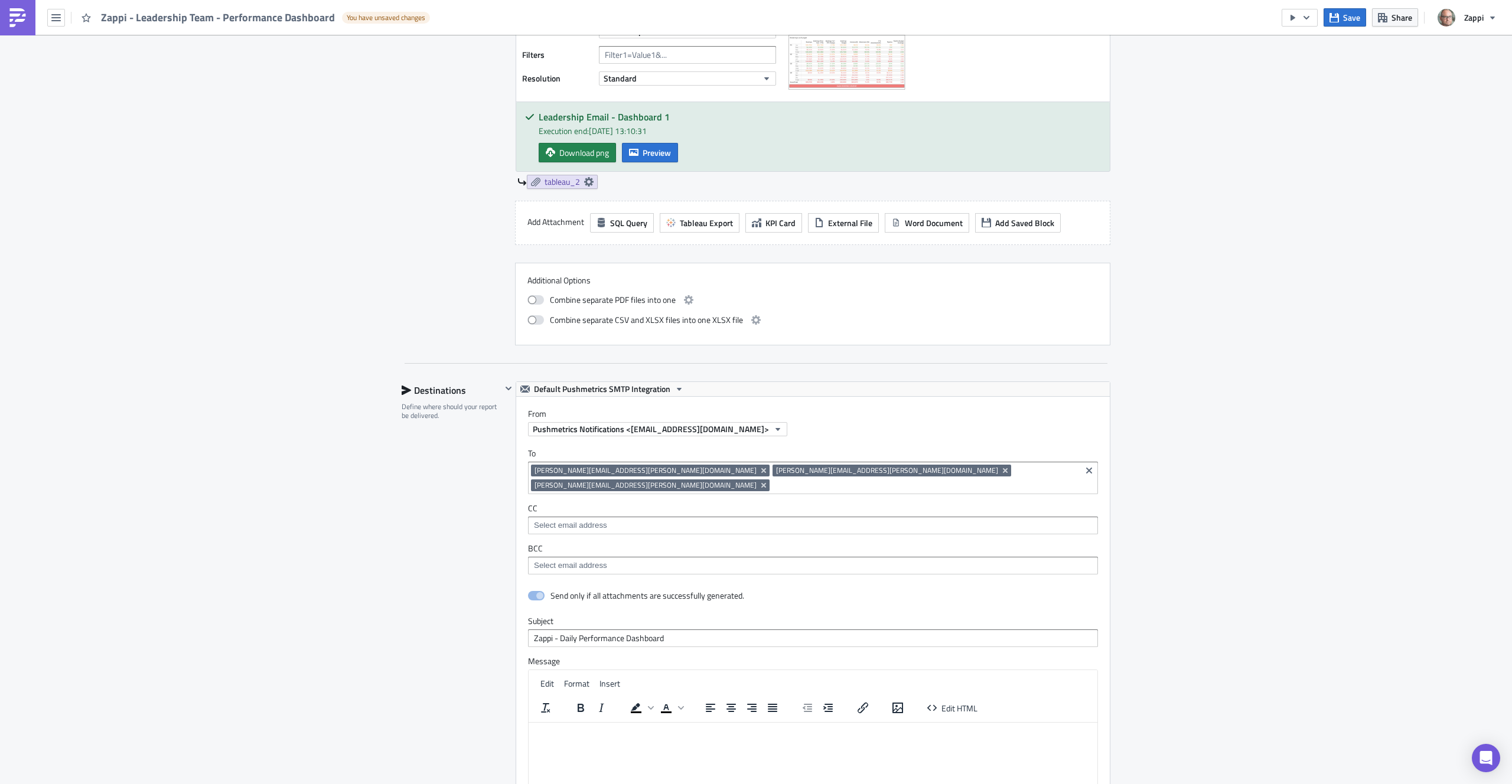
scroll to position [478, 0]
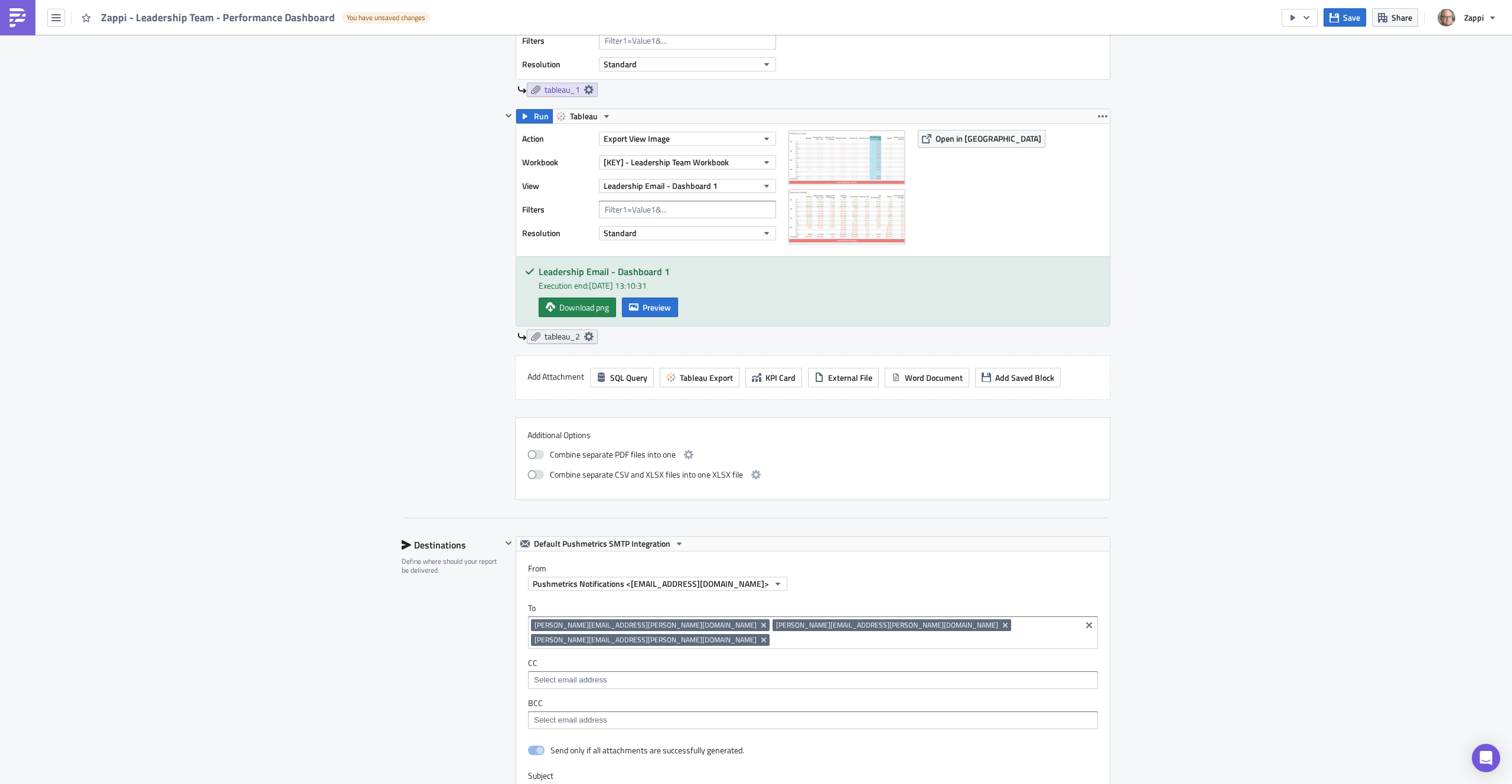
click at [565, 334] on span "tableau_2" at bounding box center [562, 336] width 36 height 11
click at [442, 387] on label "Embed view image in email body" at bounding box center [482, 384] width 201 height 11
click at [391, 387] on input "Embed view image in email body" at bounding box center [387, 385] width 8 height 8
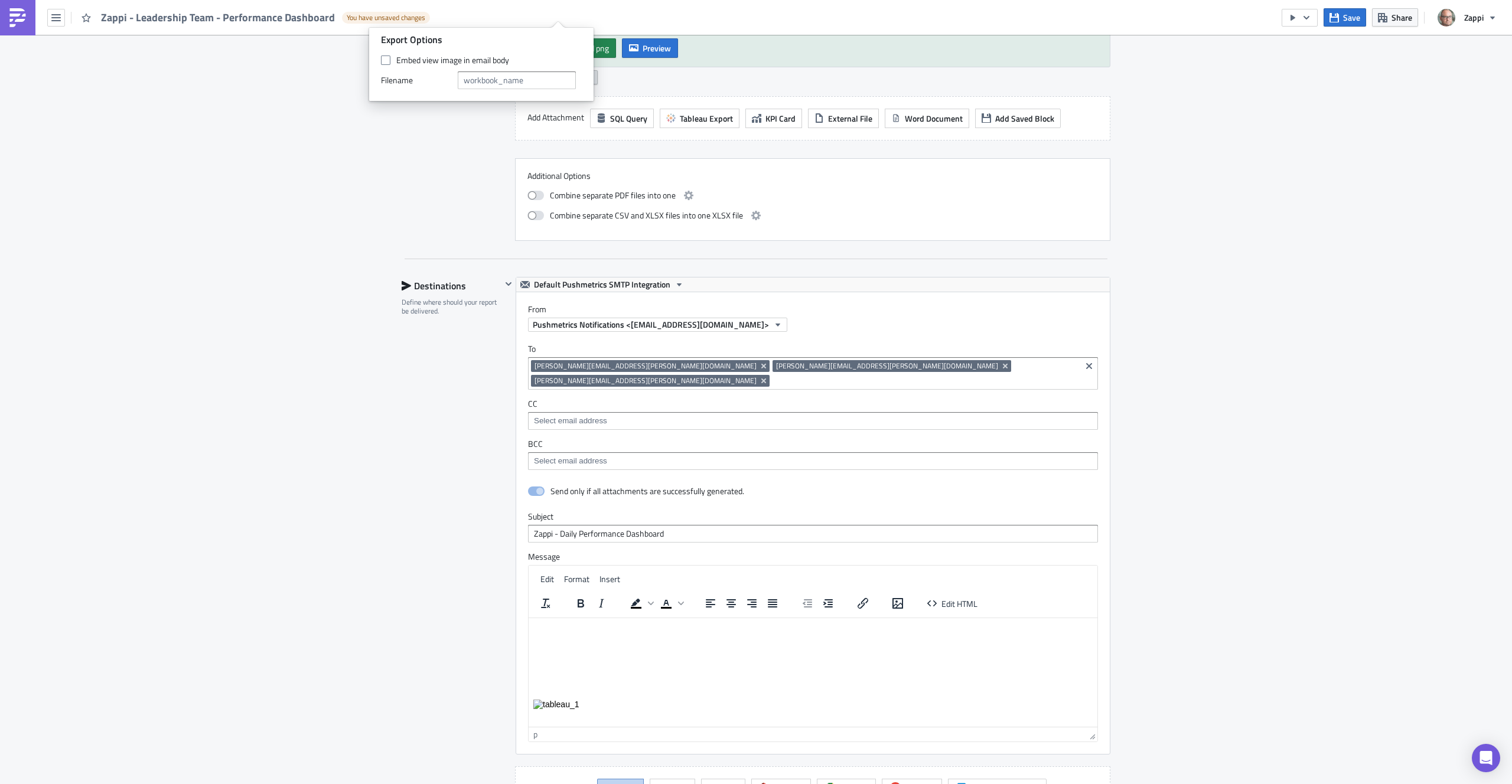
scroll to position [802, 0]
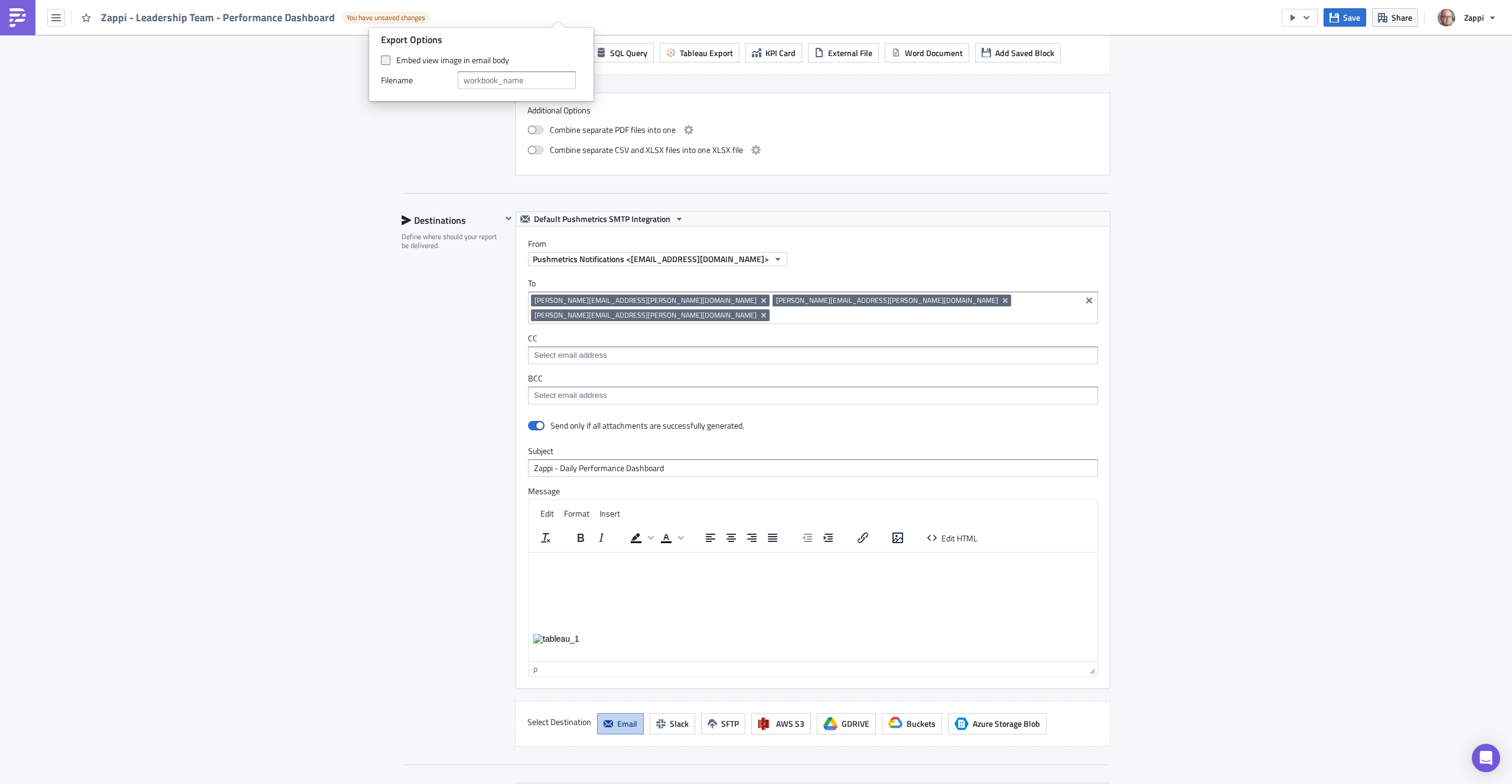
click at [395, 58] on label "Embed view image in email body" at bounding box center [482, 60] width 201 height 11
click at [391, 58] on input "Embed view image in email body" at bounding box center [387, 61] width 8 height 8
checkbox input "true"
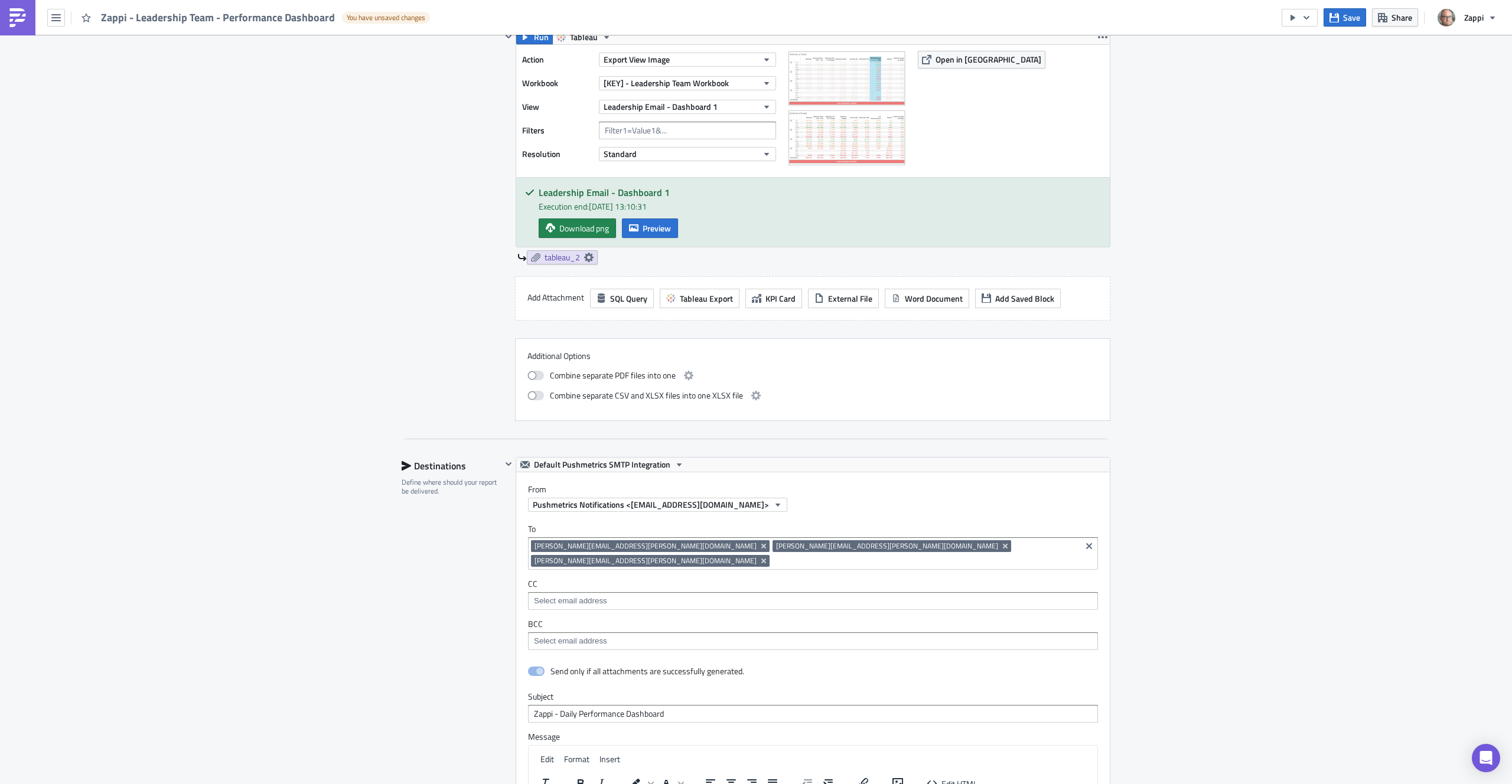
click at [1168, 297] on div "Execution Log Edit " Zappi - Leadership Team - Performance Dashboard " Draft Se…" at bounding box center [756, 344] width 1512 height 1733
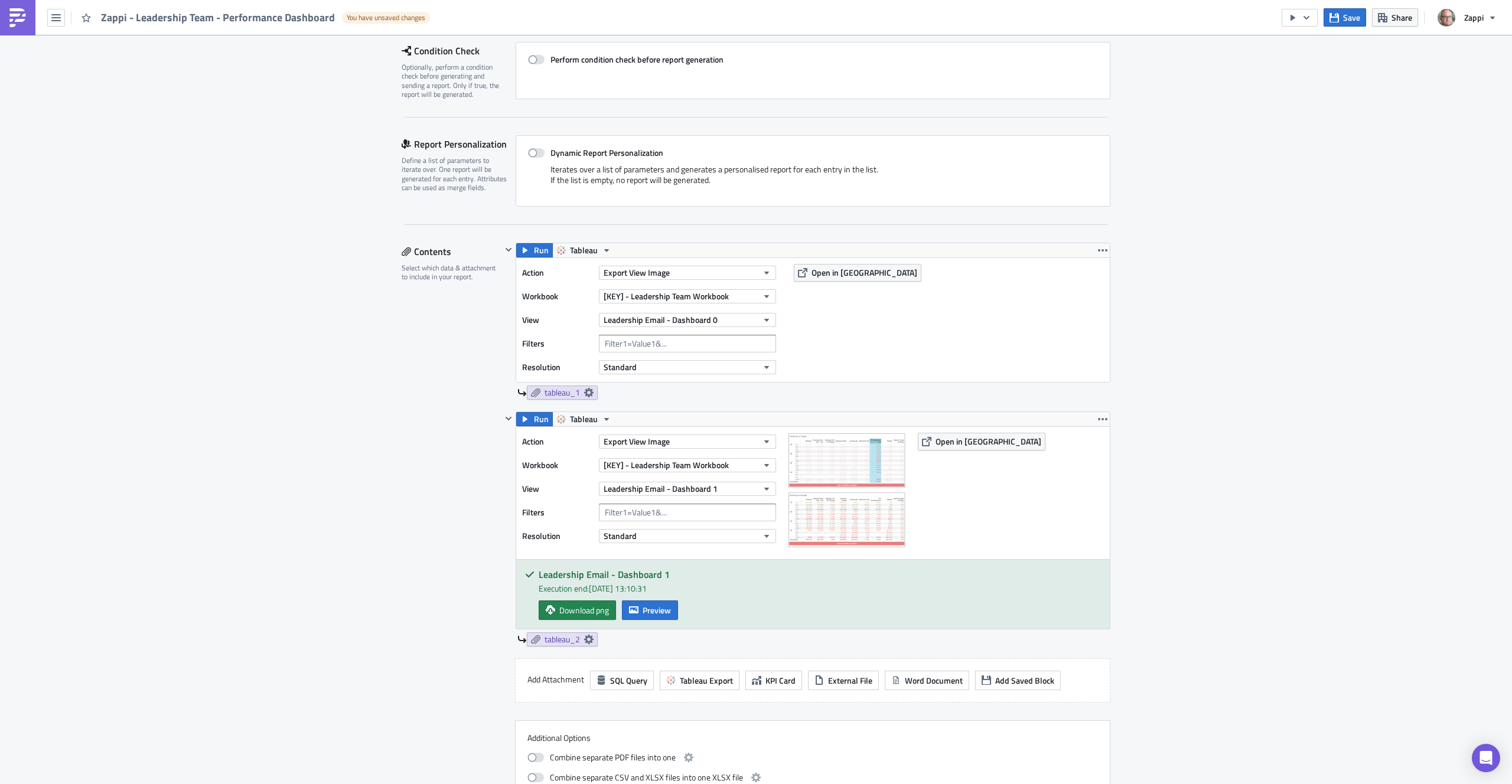
scroll to position [58, 0]
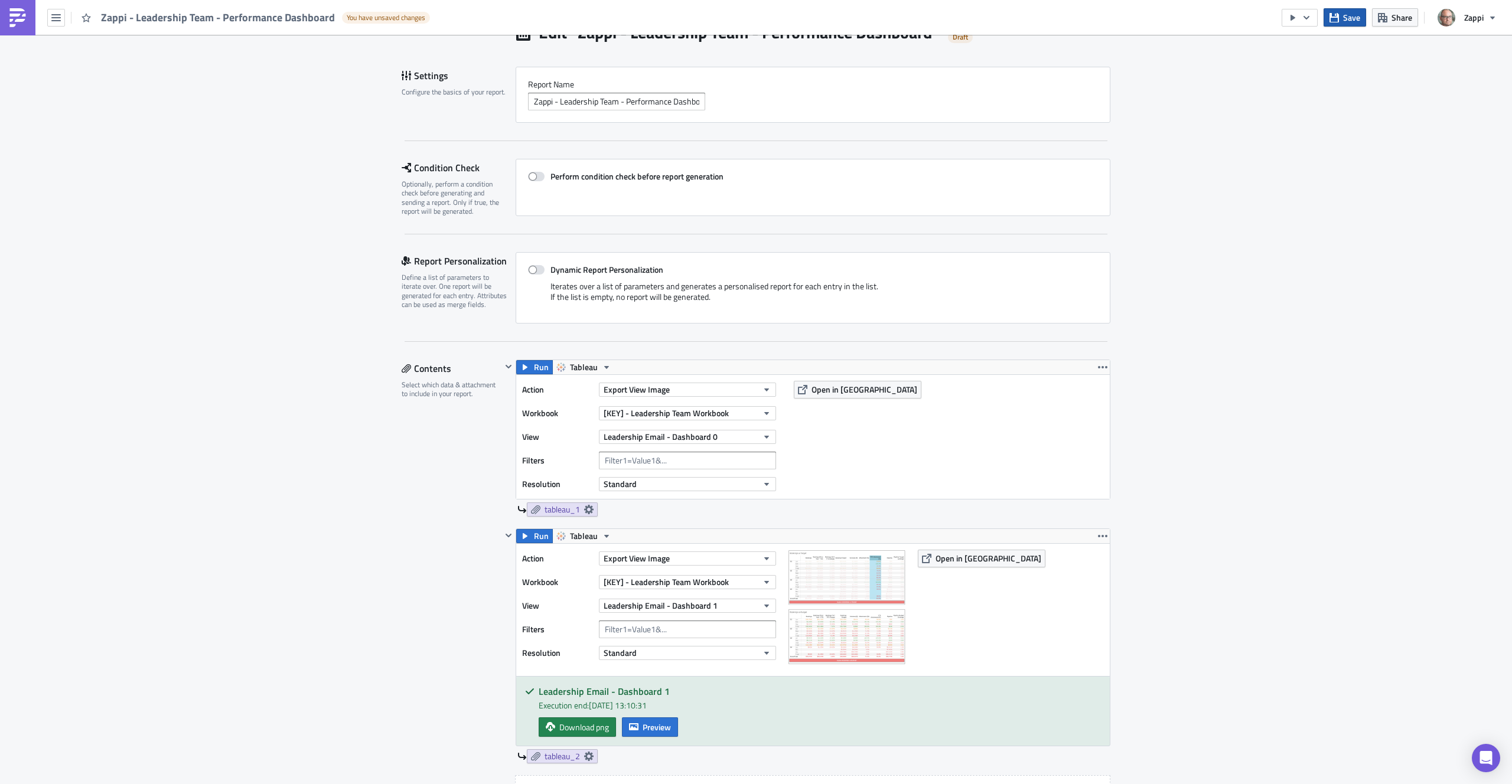
click at [1351, 14] on span "Save" at bounding box center [1352, 17] width 17 height 13
click at [50, 16] on button "button" at bounding box center [56, 17] width 17 height 17
click at [70, 59] on div "Home" at bounding box center [106, 65] width 78 height 12
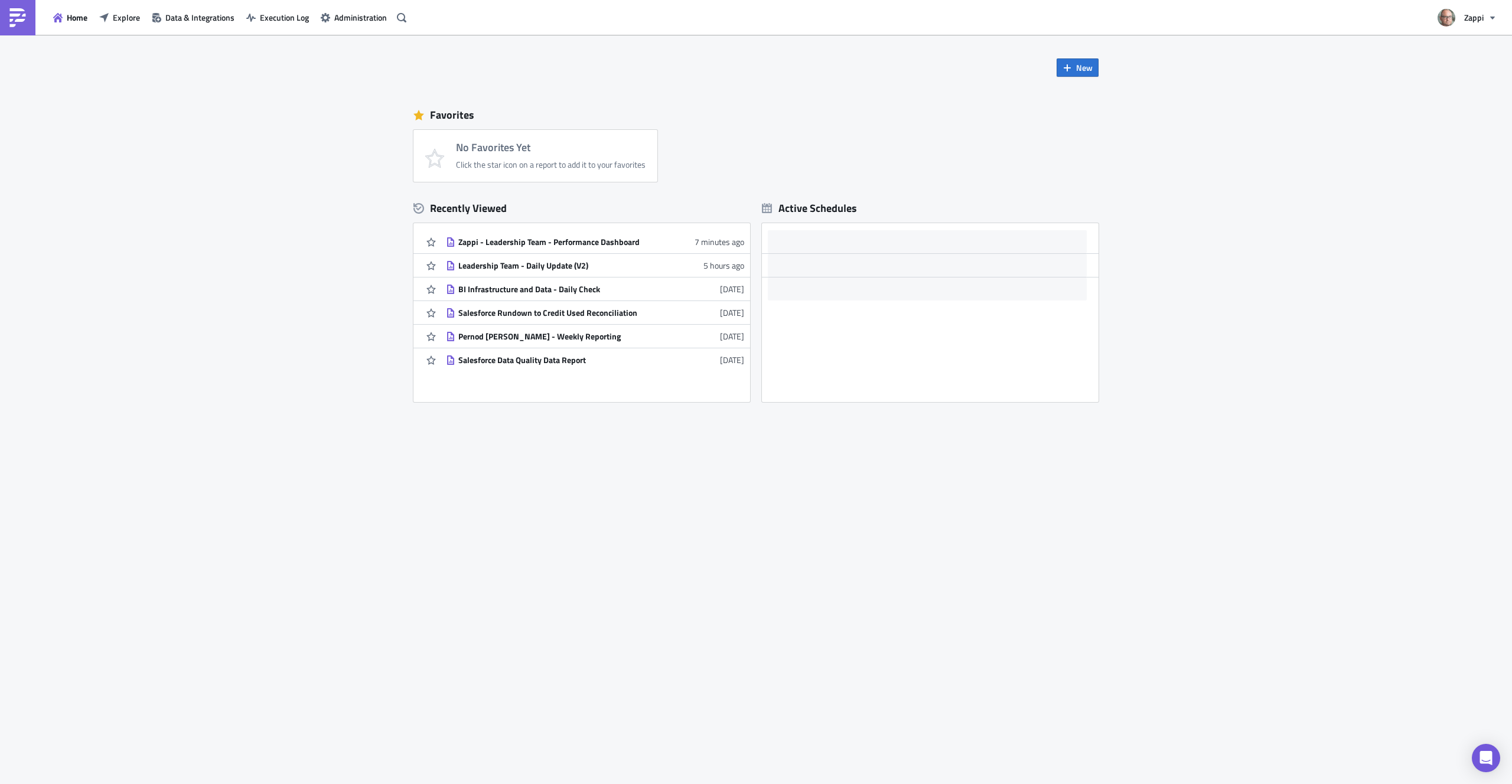
click at [559, 215] on div "Recently Viewed" at bounding box center [581, 209] width 337 height 17
click at [559, 226] on div "Zappi - Leadership Team - Performance Dashboard 7 minutes ago Leadership Team -…" at bounding box center [581, 312] width 337 height 179
click at [563, 235] on link "Zappi - Leadership Team - Performance Dashboard 7 minutes ago" at bounding box center [595, 242] width 298 height 23
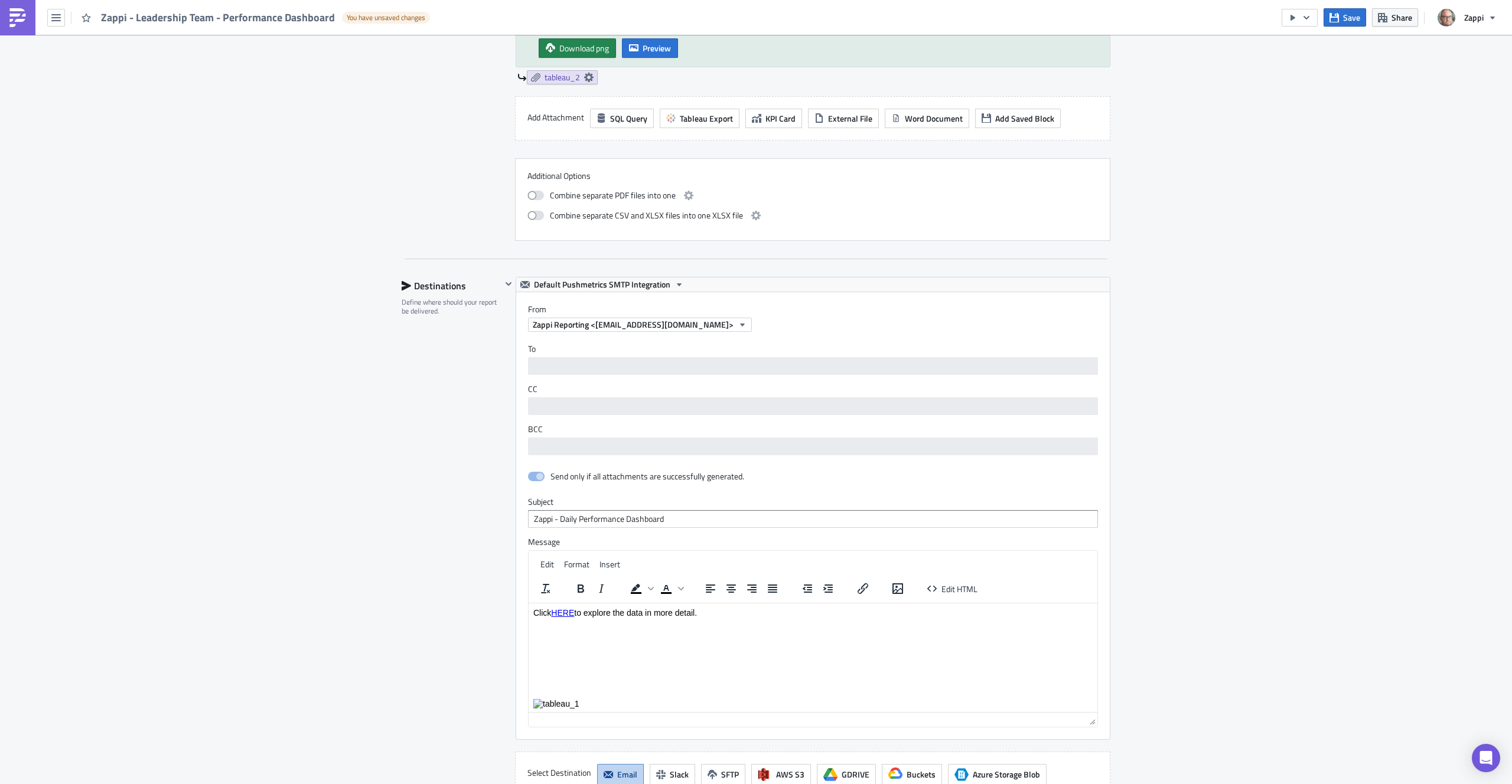
scroll to position [498, 0]
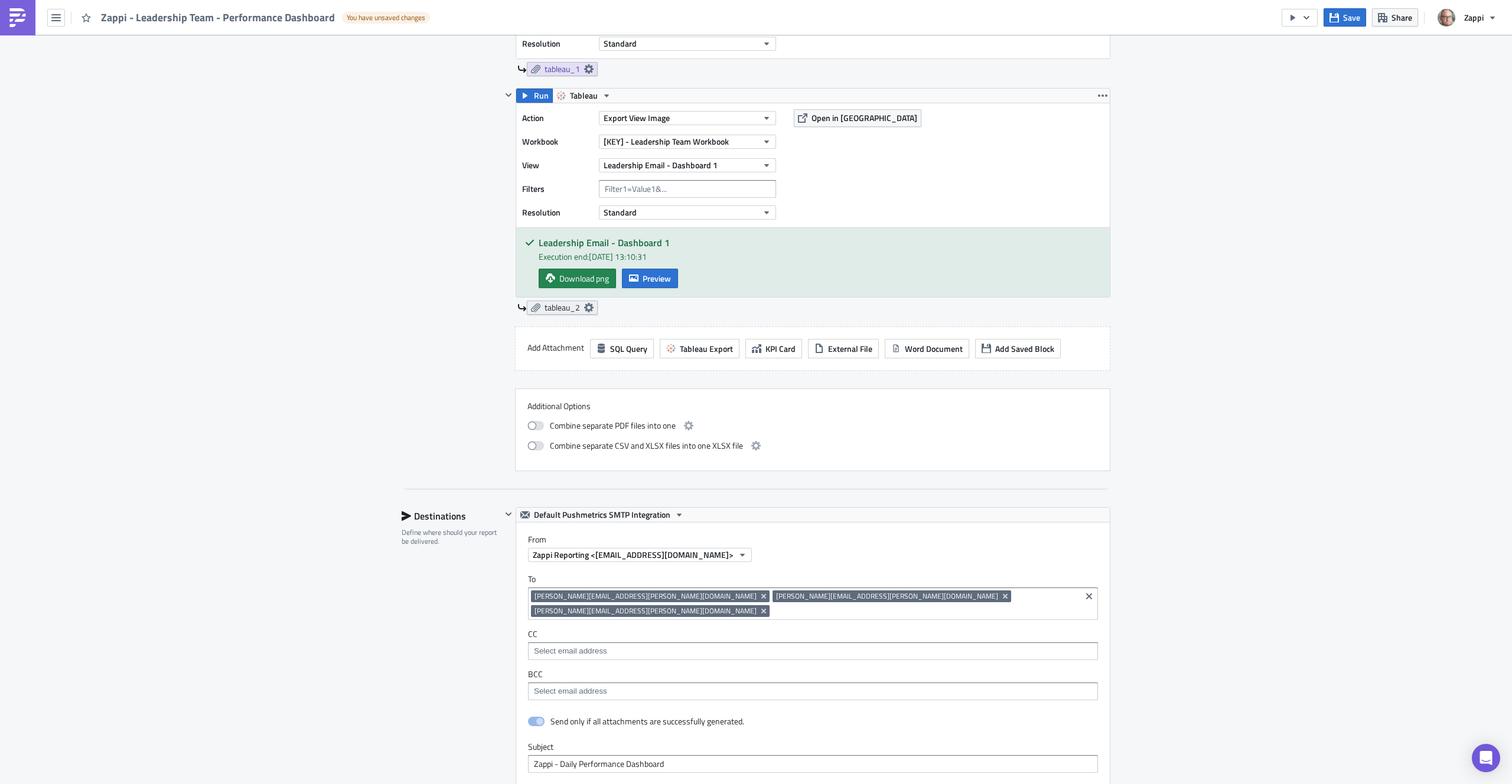
click at [567, 305] on span "tableau_2" at bounding box center [562, 307] width 36 height 11
click at [438, 356] on label "Embed view image in email body" at bounding box center [482, 355] width 201 height 11
click at [391, 356] on input "Embed view image in email body" at bounding box center [387, 356] width 8 height 8
checkbox input "false"
click at [1342, 23] on button "Save" at bounding box center [1345, 17] width 42 height 18
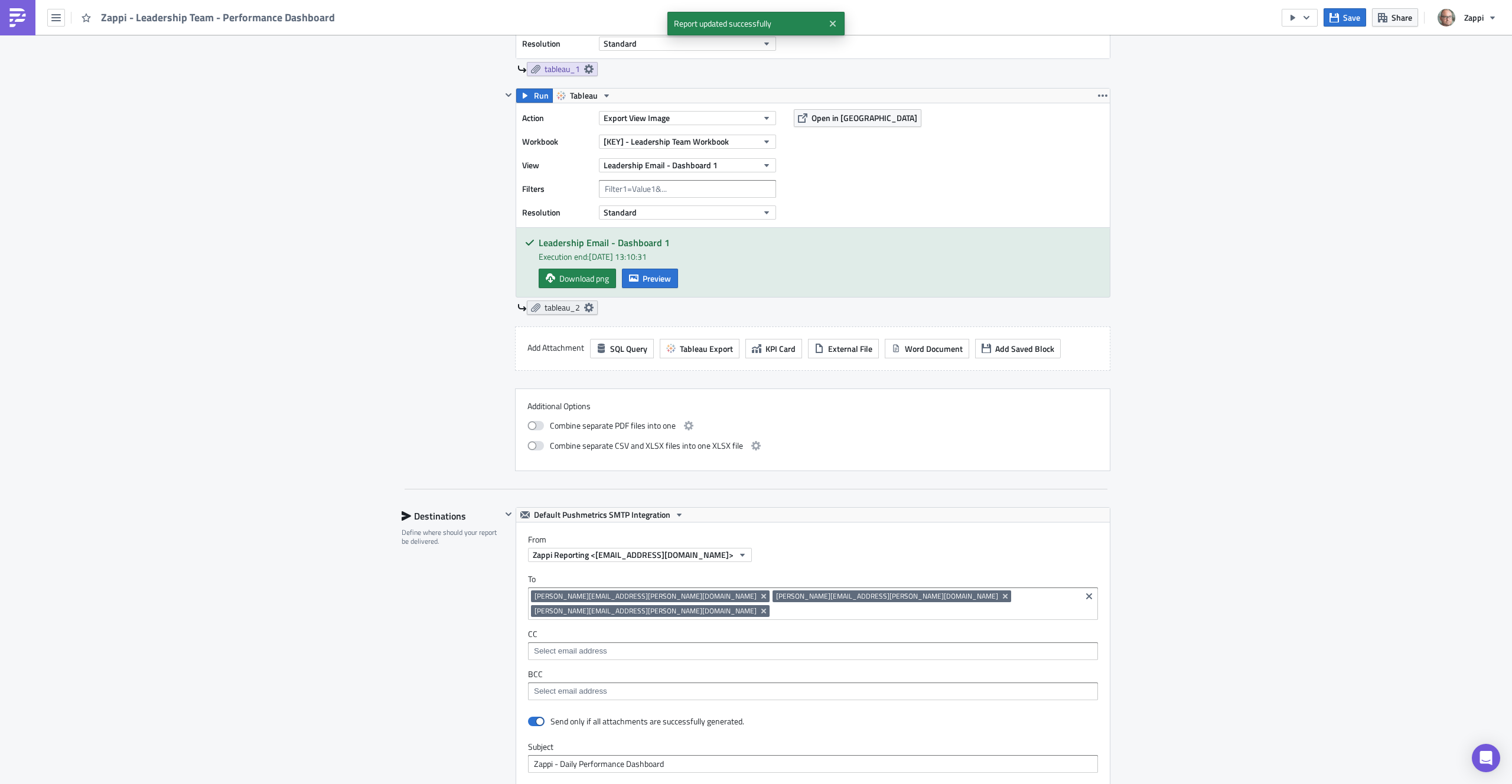
click at [558, 313] on span "tableau_2" at bounding box center [562, 307] width 36 height 11
click at [399, 360] on label "Embed view image in email body" at bounding box center [482, 355] width 201 height 11
click at [391, 360] on input "Embed view image in email body" at bounding box center [387, 356] width 8 height 8
checkbox input "true"
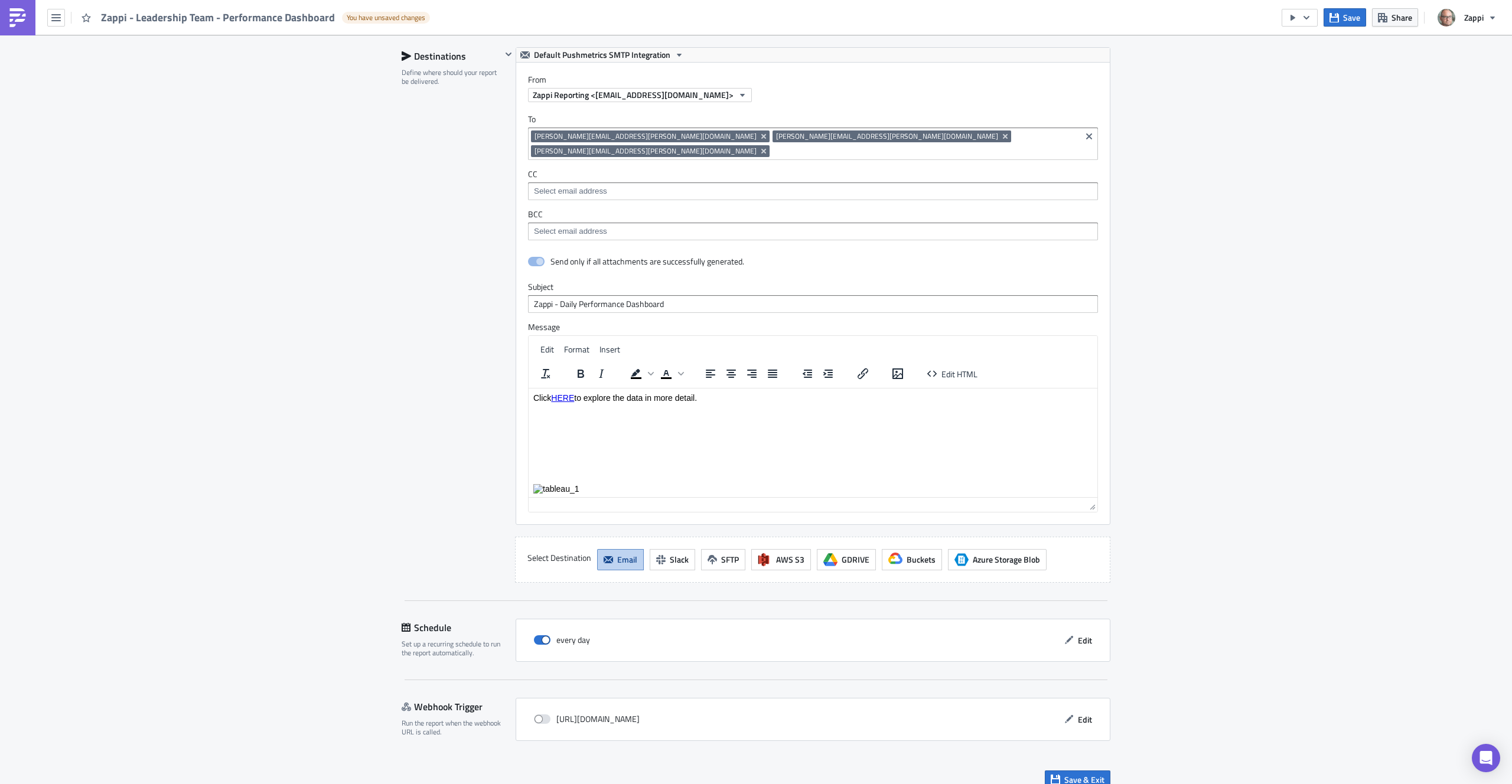
scroll to position [27, 0]
click at [629, 480] on body "Click HERE to explore the data in more detail." at bounding box center [812, 429] width 559 height 126
click at [629, 477] on p "Rich Text Area. Press ALT-0 for help." at bounding box center [812, 474] width 559 height 10
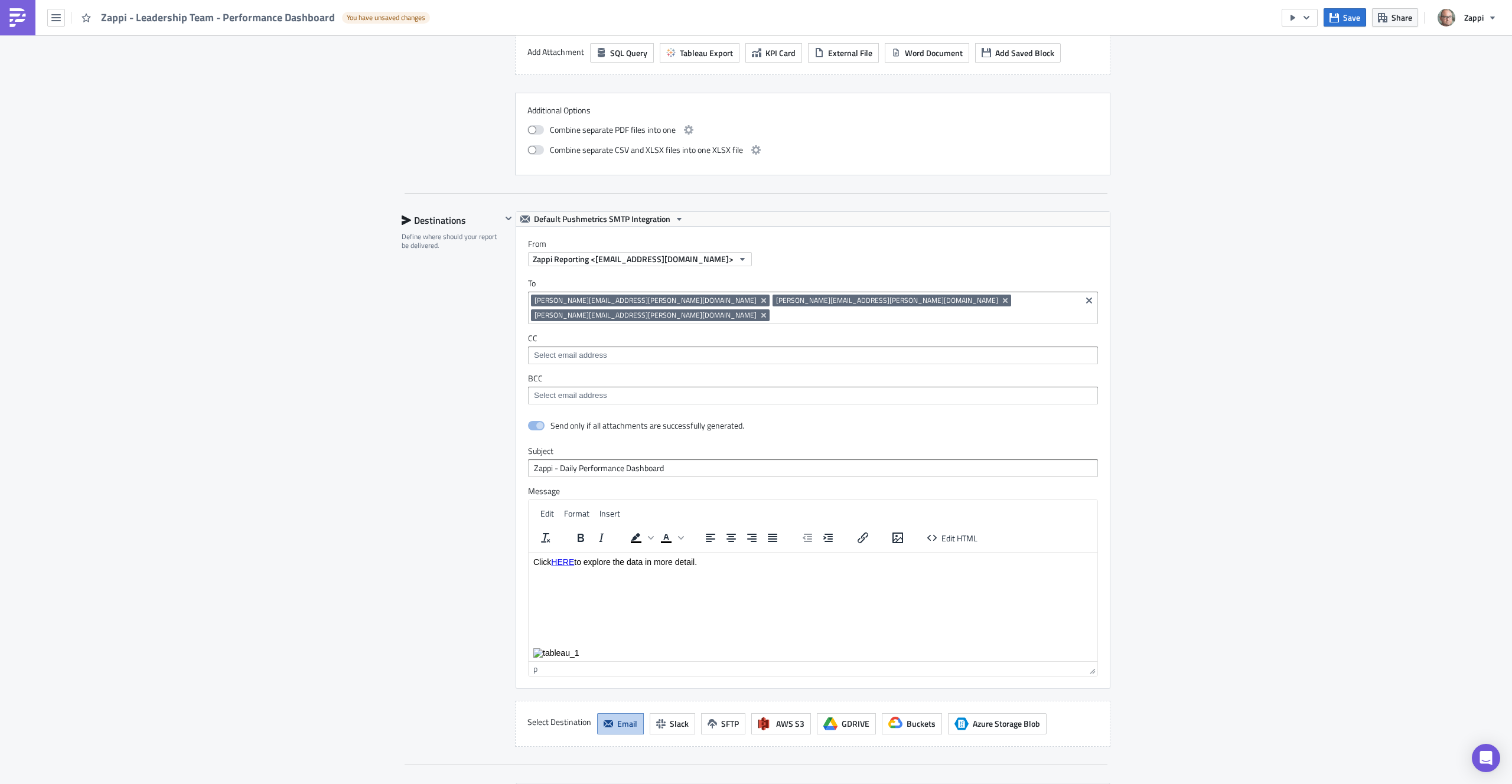
scroll to position [729, 0]
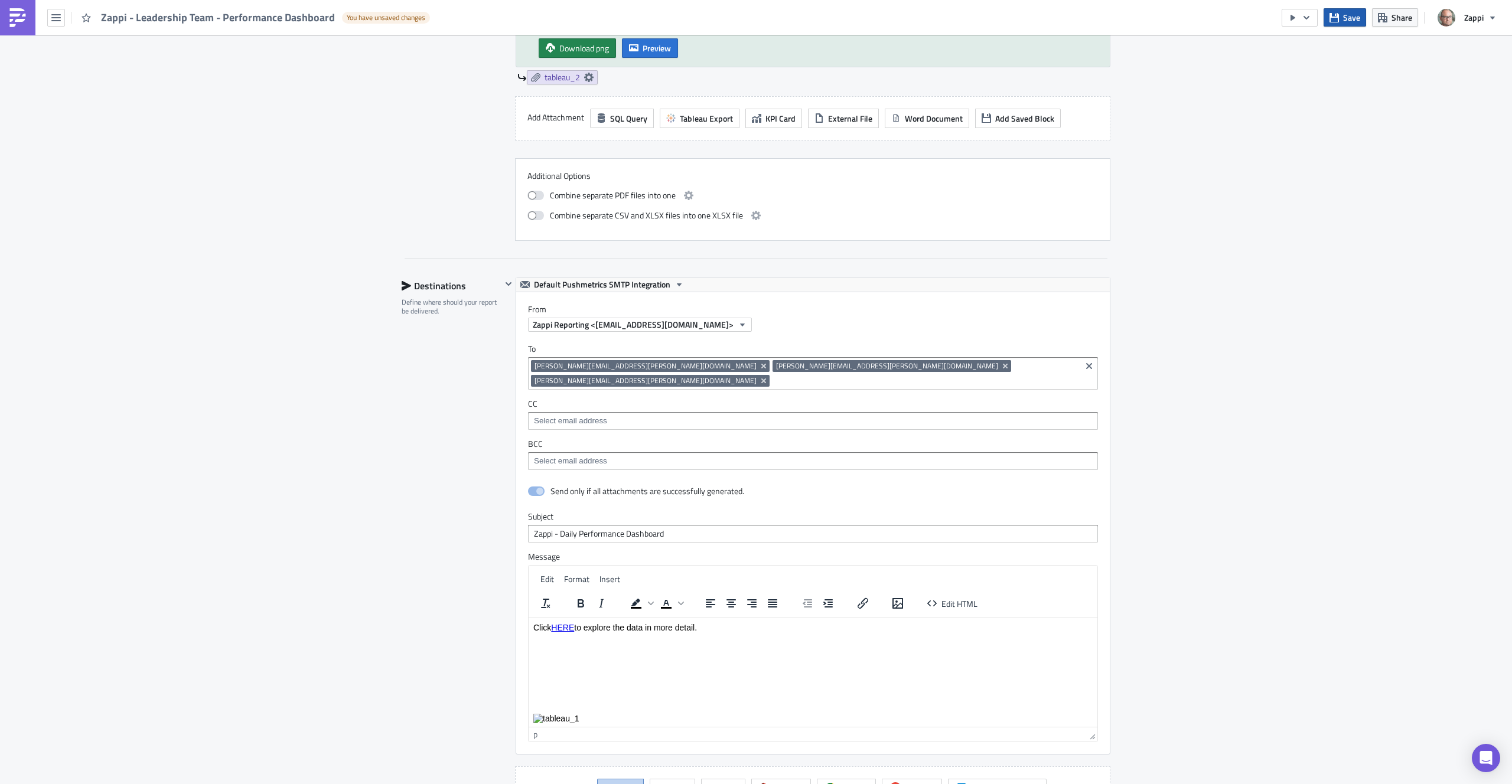
click at [1350, 20] on span "Save" at bounding box center [1352, 17] width 17 height 13
click at [1297, 20] on icon "button" at bounding box center [1293, 17] width 10 height 10
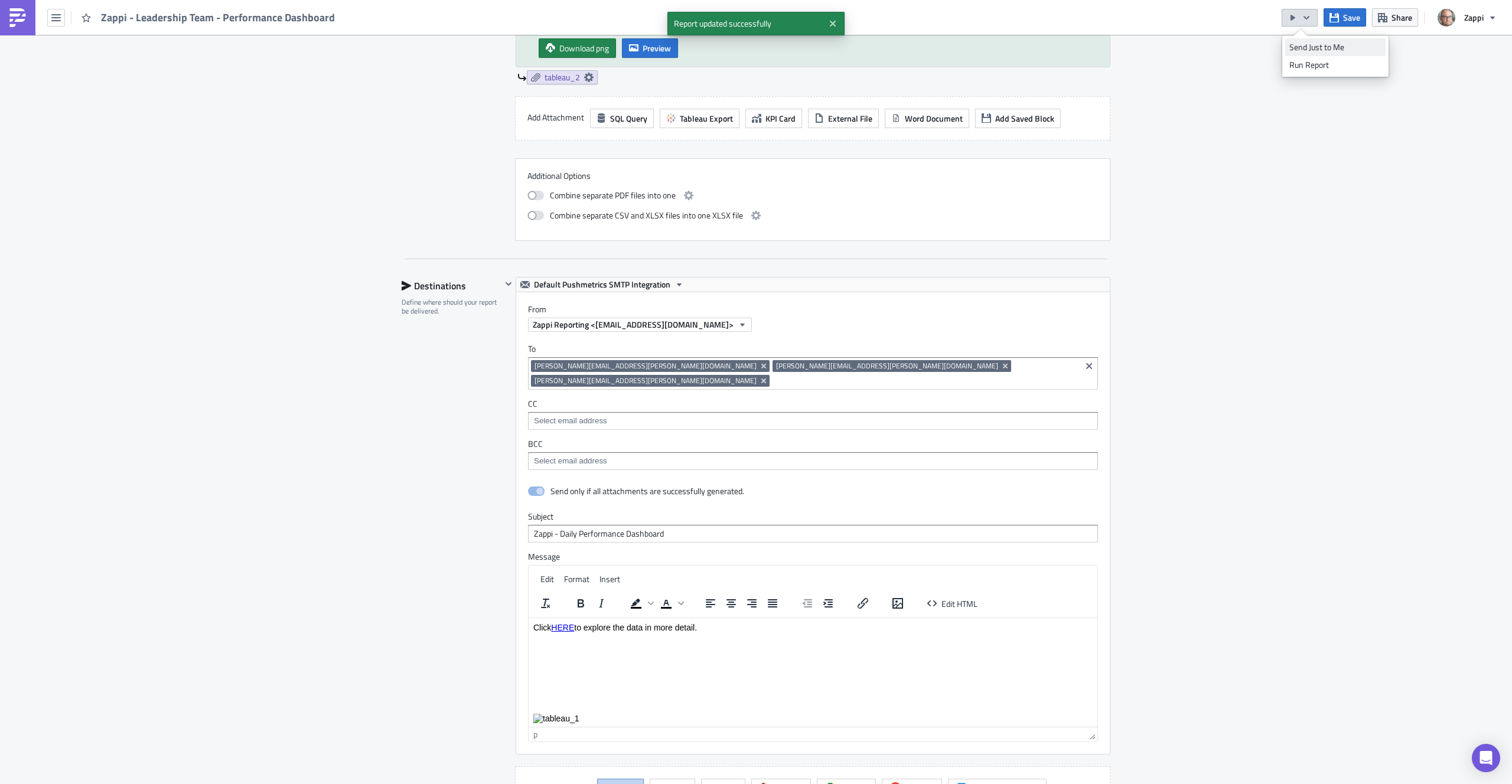
click at [1297, 43] on div "Send Just to Me" at bounding box center [1334, 47] width 92 height 12
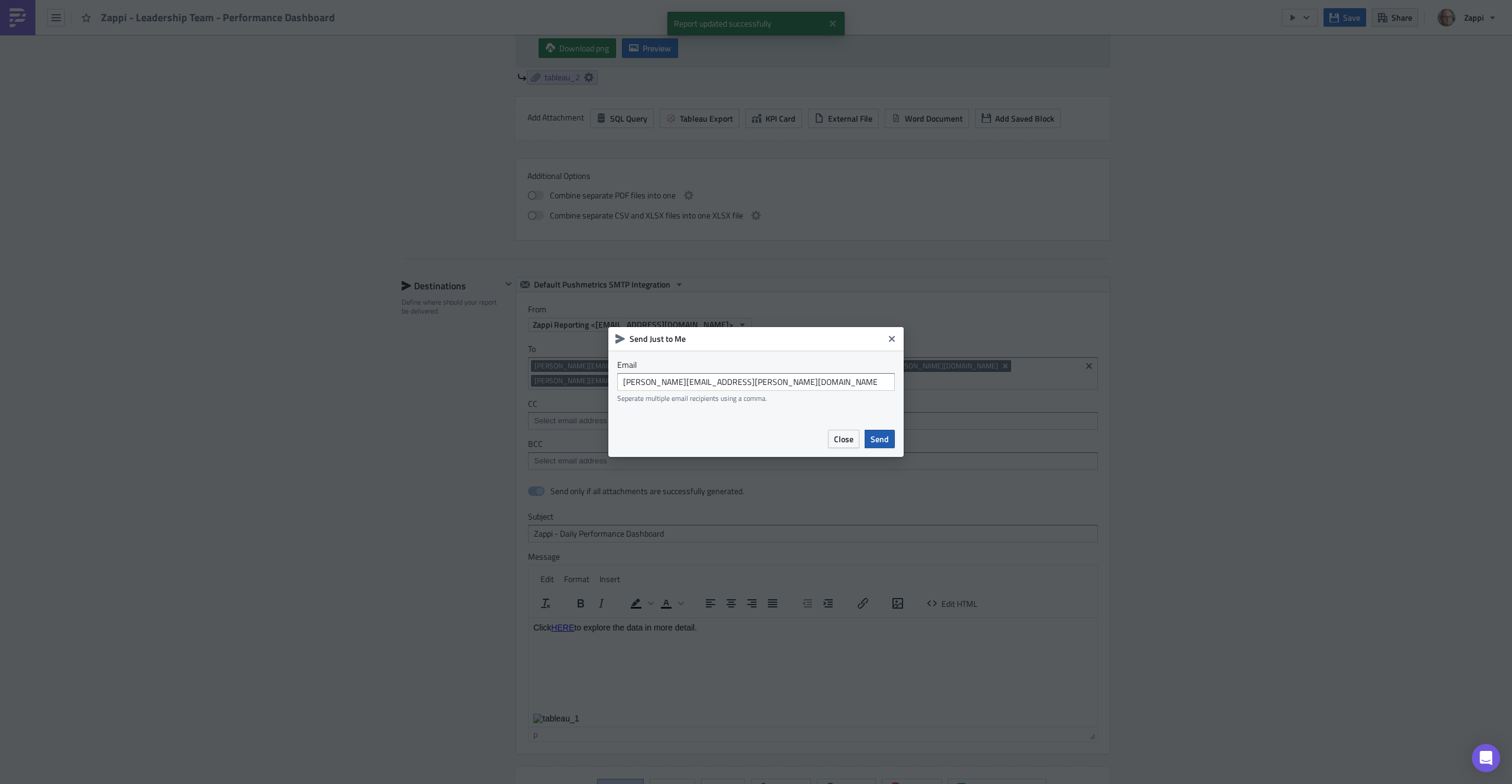
click at [888, 433] on span "Send" at bounding box center [880, 438] width 18 height 13
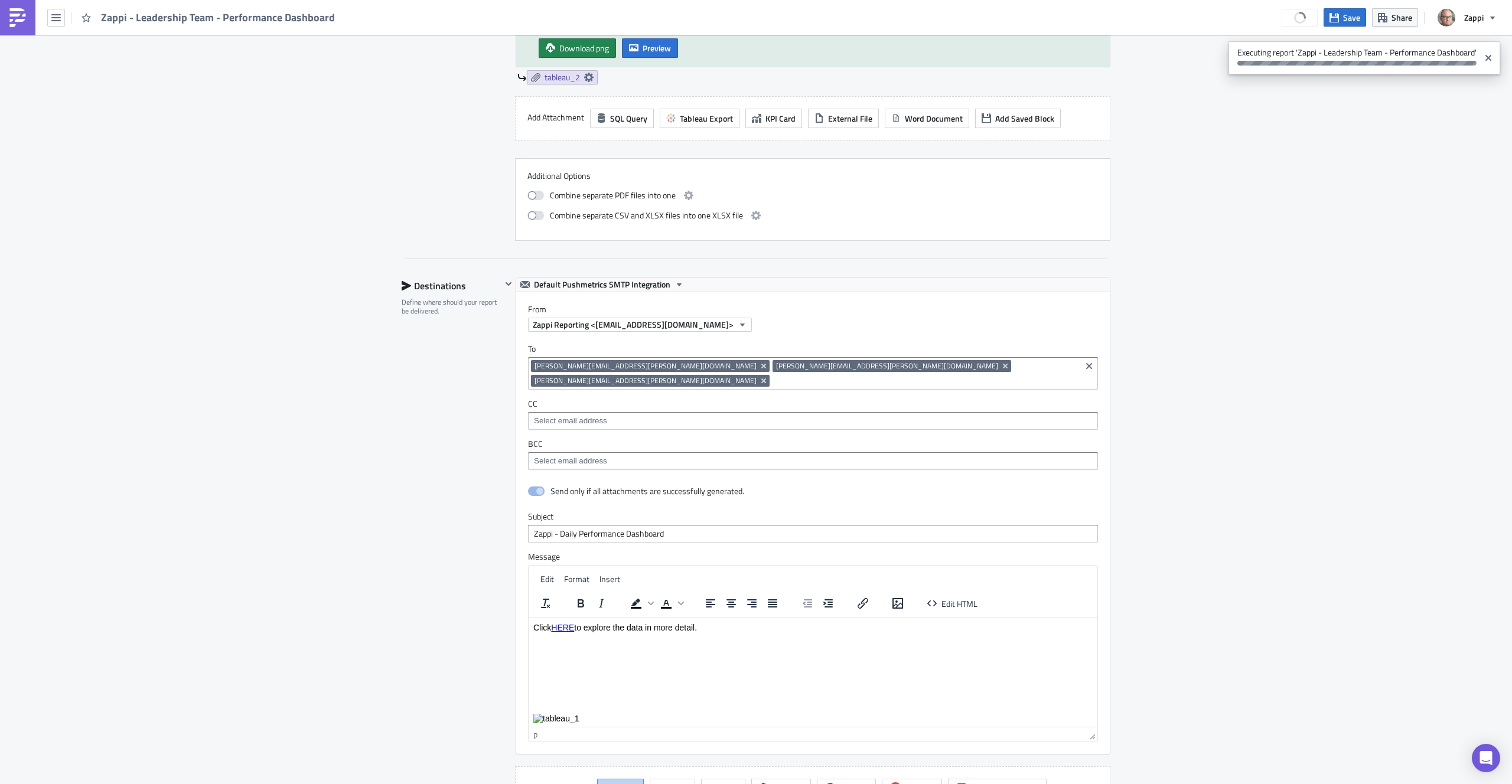
click at [1275, 387] on div "Execution Log Edit " Zappi - Leadership Team - Performance Dashboard " Settings…" at bounding box center [756, 168] width 1512 height 1724
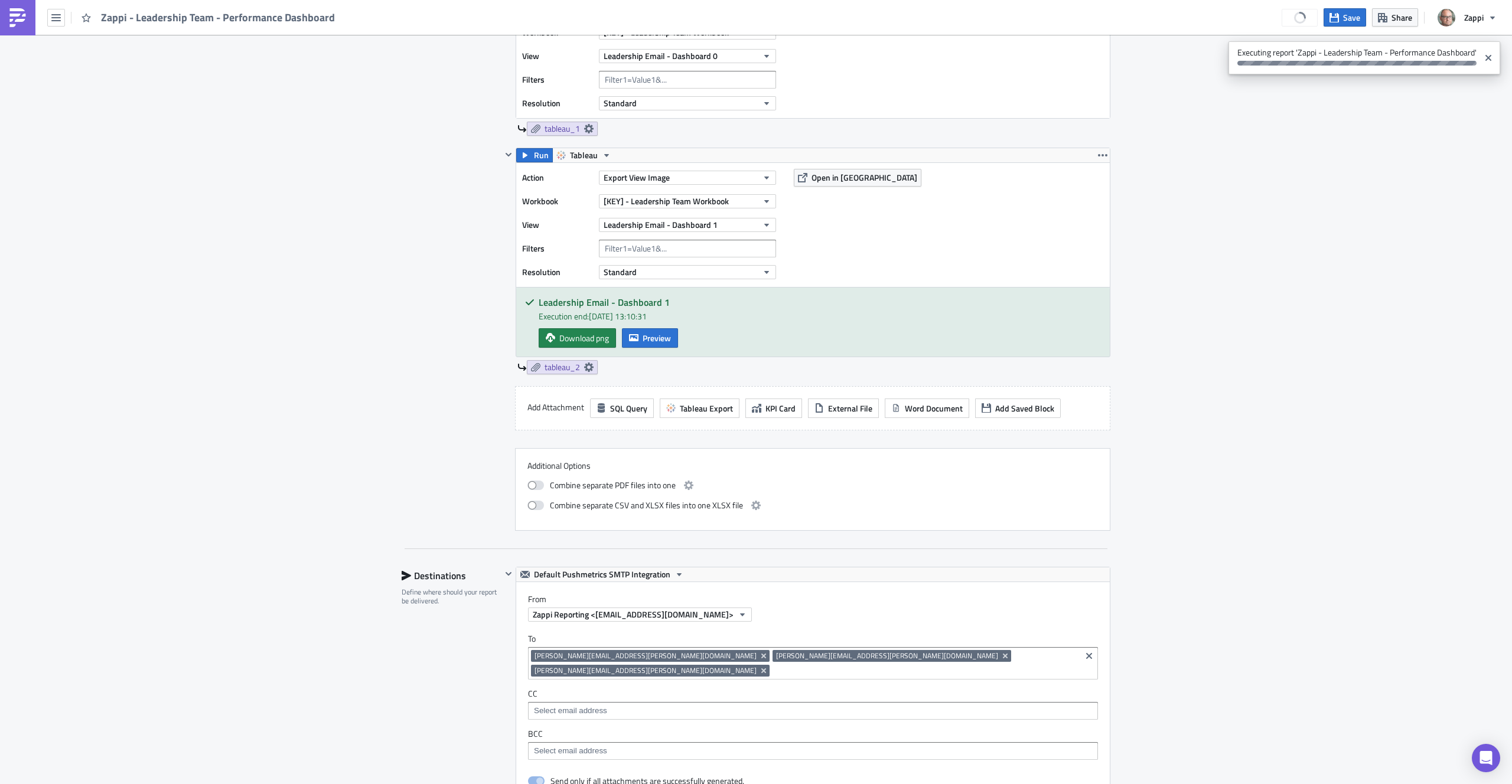
scroll to position [416, 0]
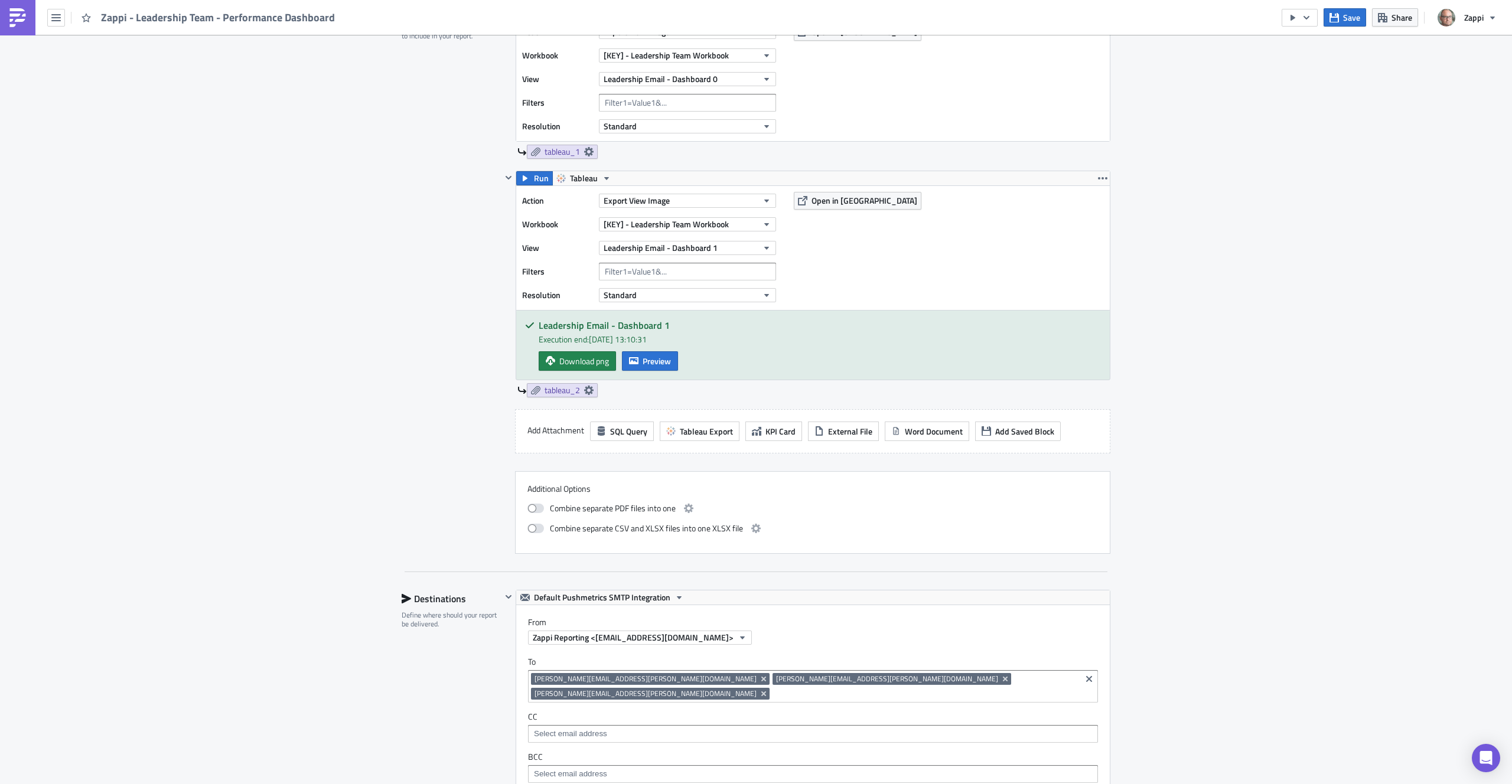
click at [1246, 107] on div "Execution Log Edit " Zappi - Leadership Team - Performance Dashboard " Settings…" at bounding box center [756, 481] width 1512 height 1724
click at [1306, 17] on icon "button" at bounding box center [1306, 17] width 6 height 4
click at [1302, 42] on div "Send Just to Me" at bounding box center [1334, 47] width 92 height 12
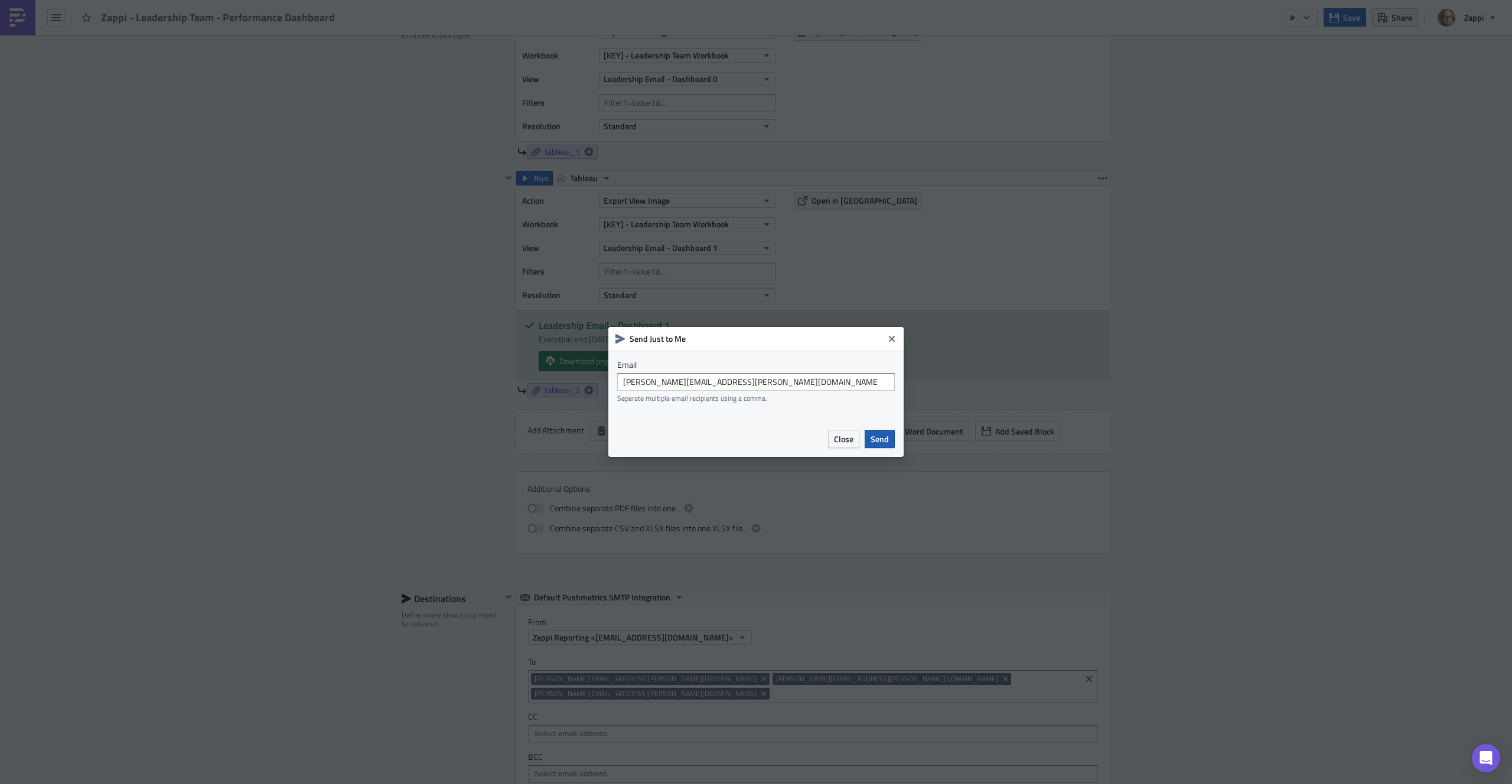
click at [883, 438] on span "Send" at bounding box center [880, 438] width 18 height 13
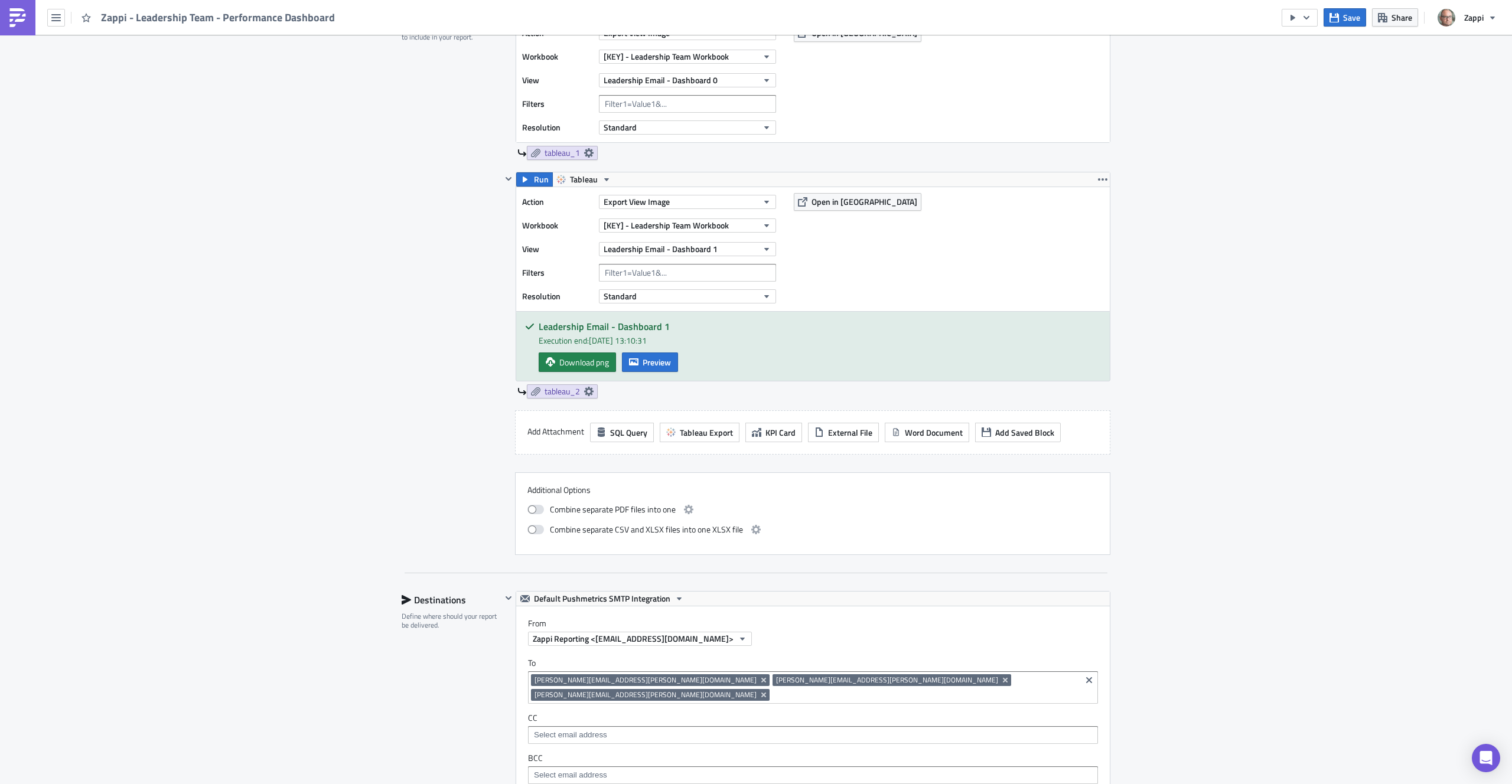
scroll to position [0, 0]
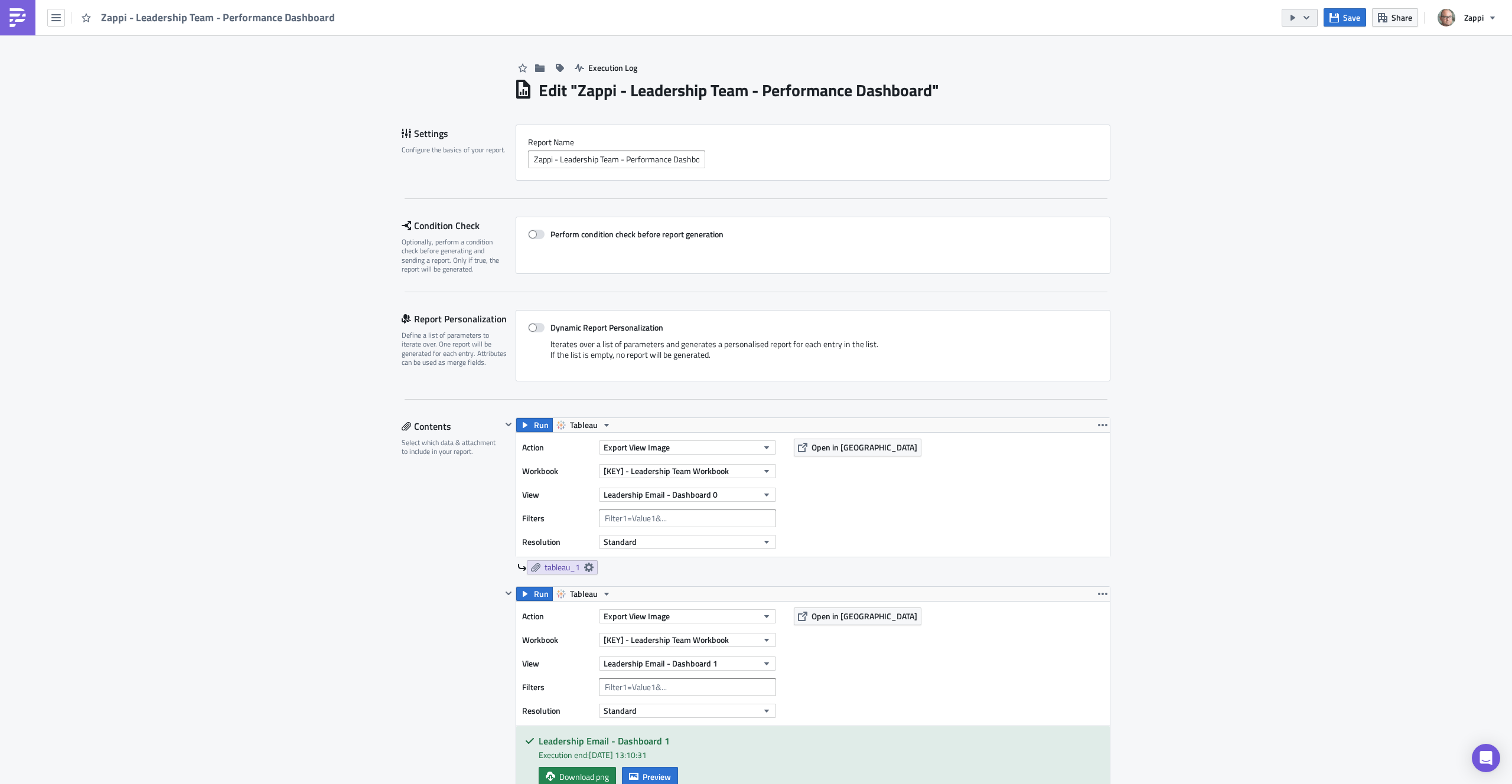
click at [1306, 20] on icon "button" at bounding box center [1306, 17] width 10 height 10
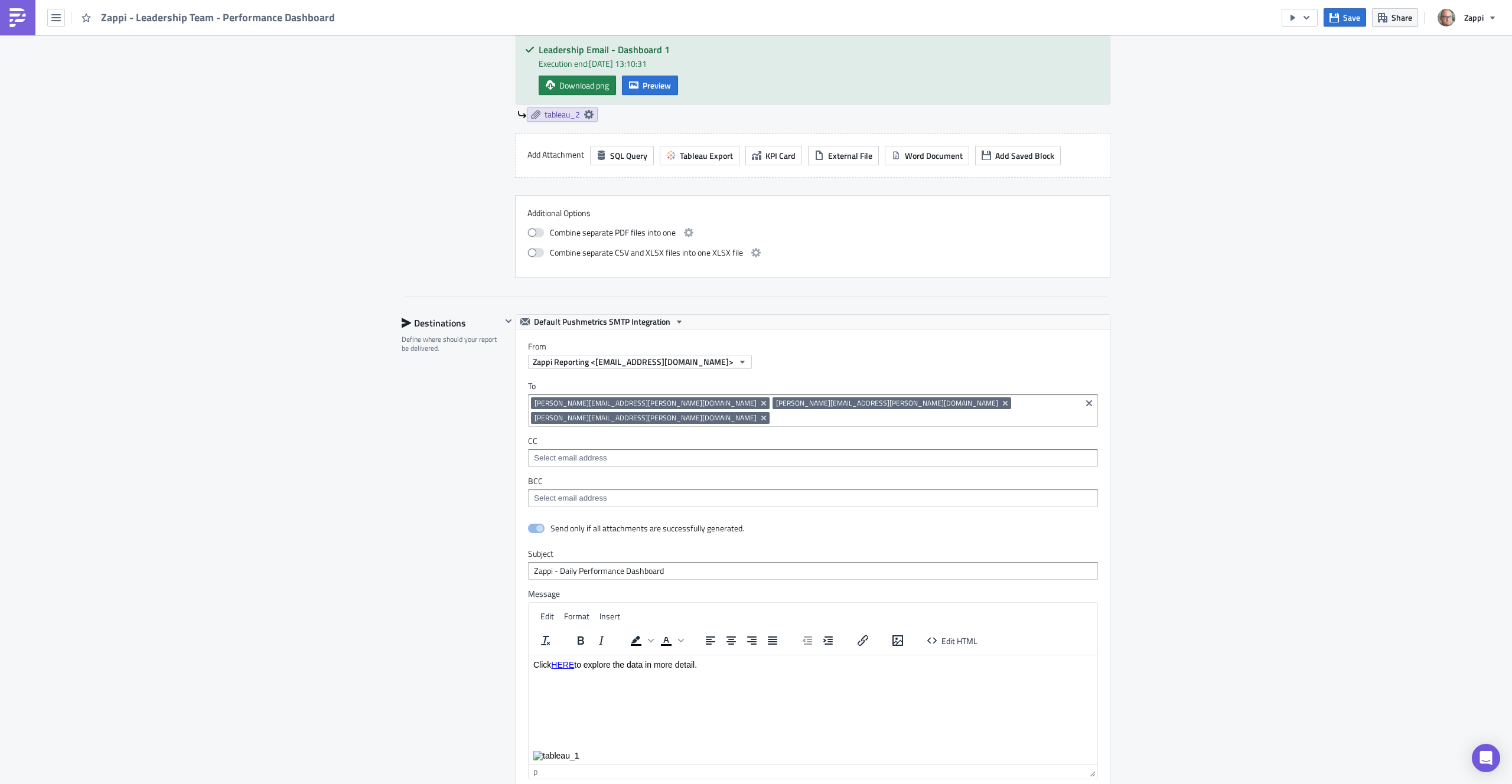
scroll to position [757, 0]
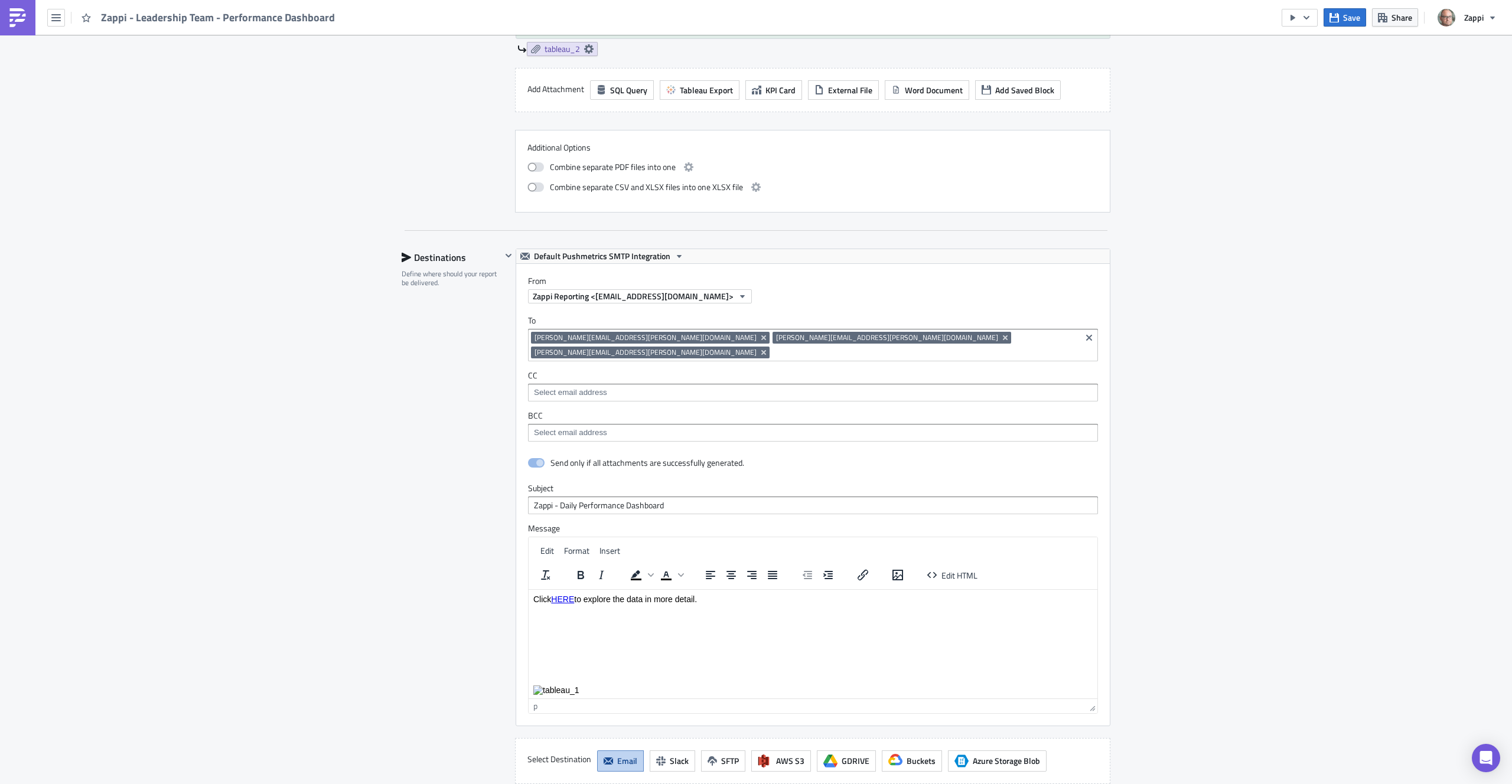
click at [566, 601] on link "HERE" at bounding box center [563, 599] width 23 height 10
click at [561, 611] on p "Rich Text Area. Press ALT-0 for help." at bounding box center [812, 612] width 559 height 10
click at [582, 617] on body "Click HERE to explore the data in more detail." at bounding box center [812, 650] width 559 height 113
click at [583, 647] on html "Click HERE to explore the data in more detail." at bounding box center [812, 618] width 569 height 58
click at [620, 626] on p "Rich Text Area. Press ALT-0 for help." at bounding box center [812, 625] width 559 height 10
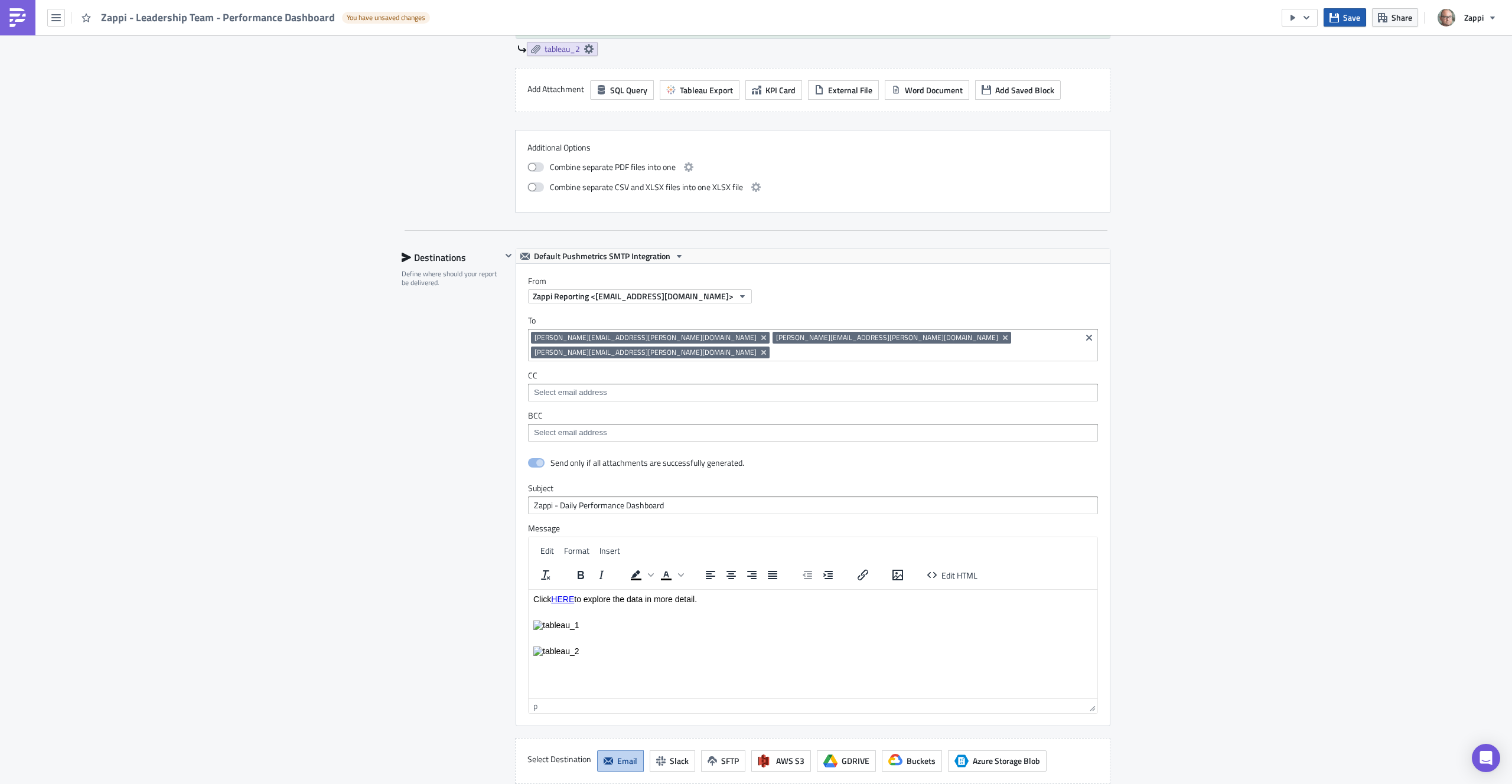
click at [1355, 21] on span "Save" at bounding box center [1352, 17] width 17 height 13
click at [1302, 22] on button "button" at bounding box center [1299, 17] width 36 height 17
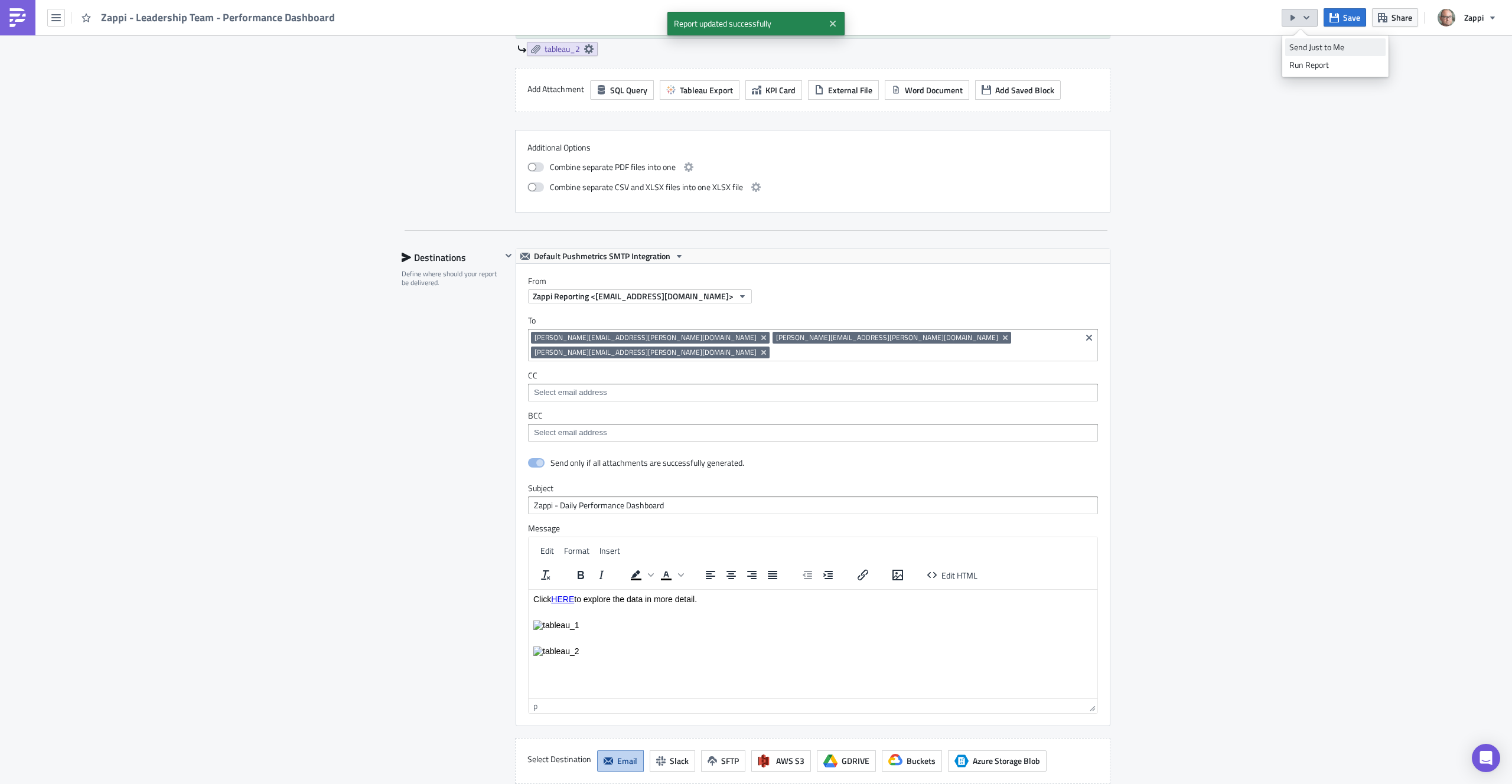
click at [1300, 41] on link "Send Just to Me" at bounding box center [1335, 47] width 100 height 17
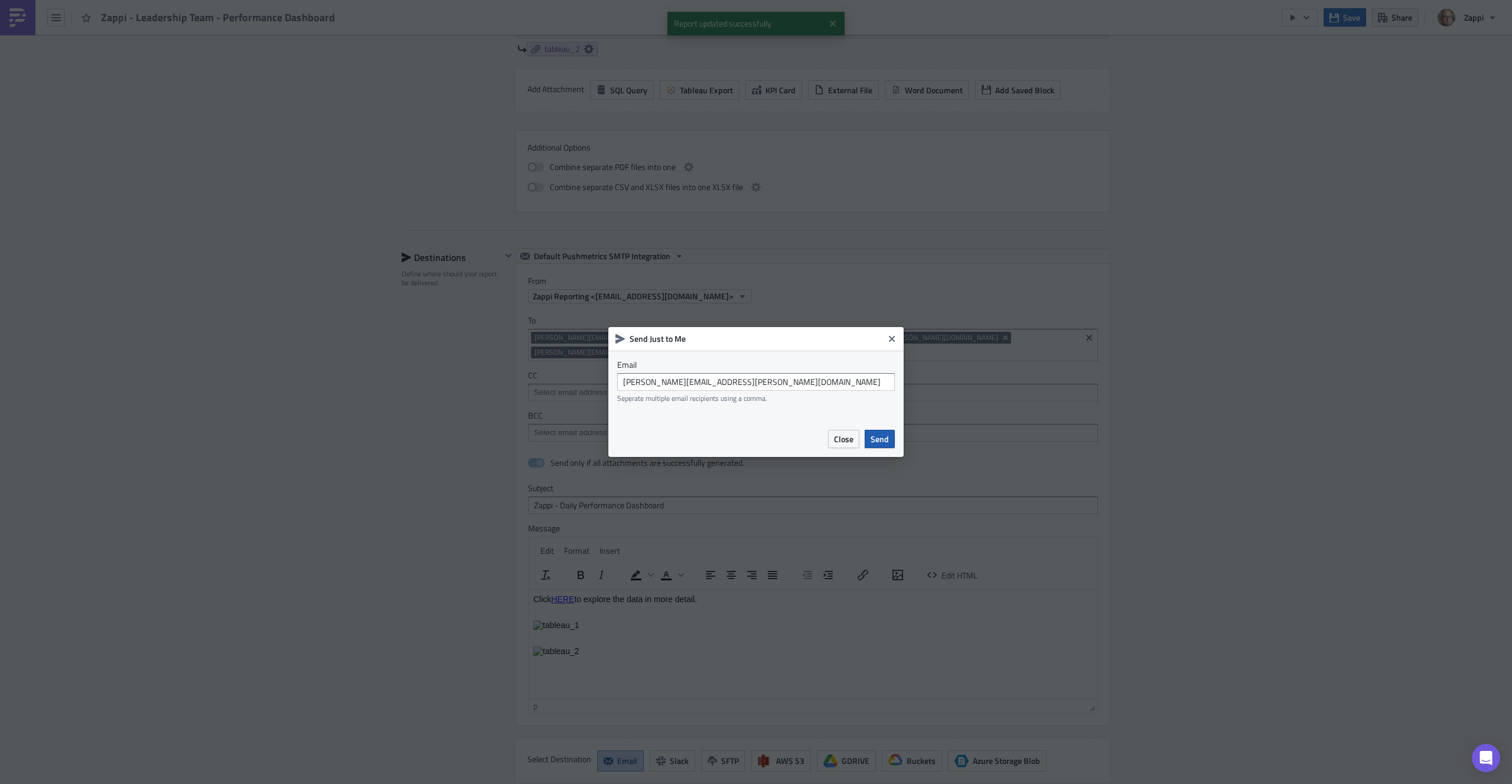
click at [885, 433] on span "Send" at bounding box center [880, 438] width 18 height 13
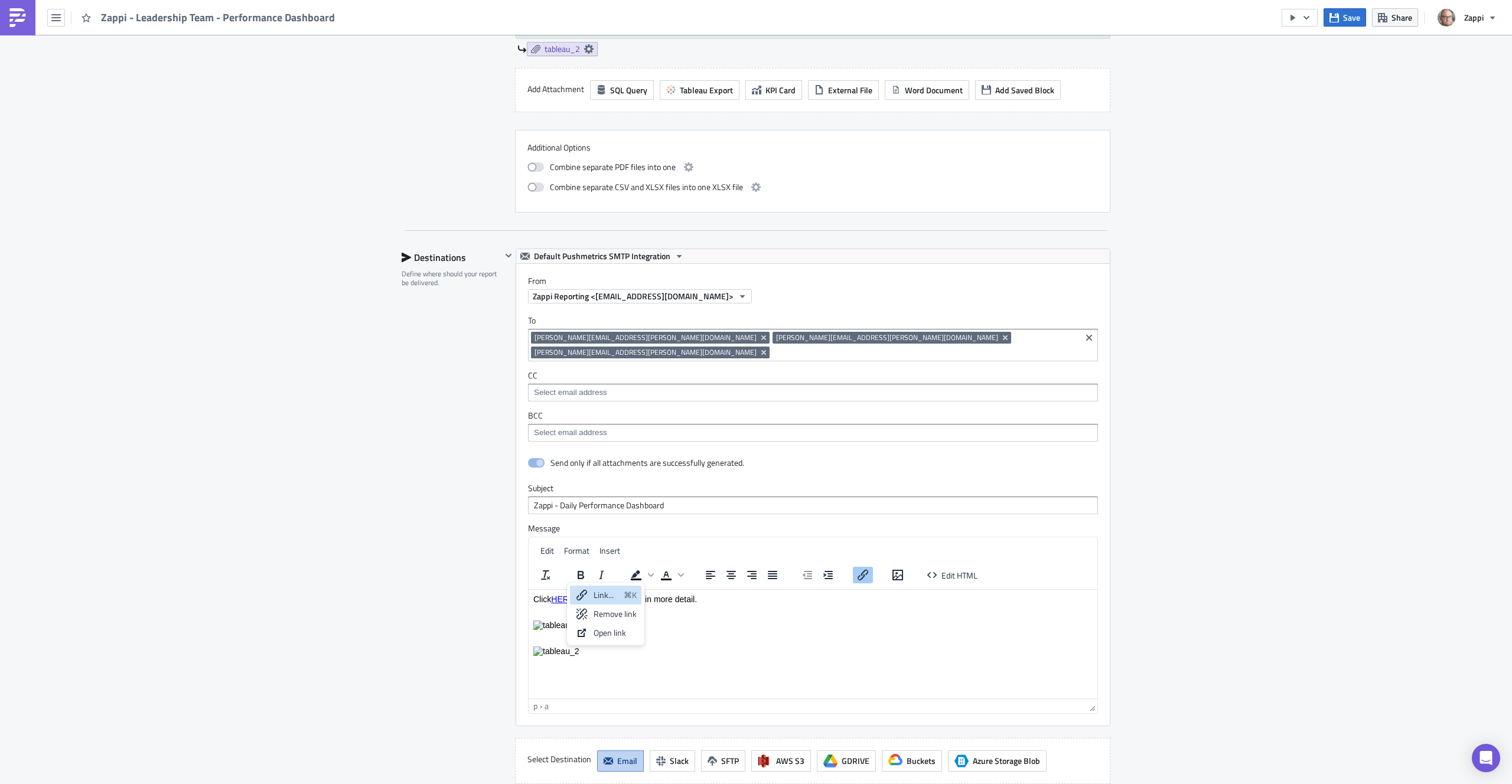
click at [606, 599] on div "Link..." at bounding box center [606, 595] width 25 height 14
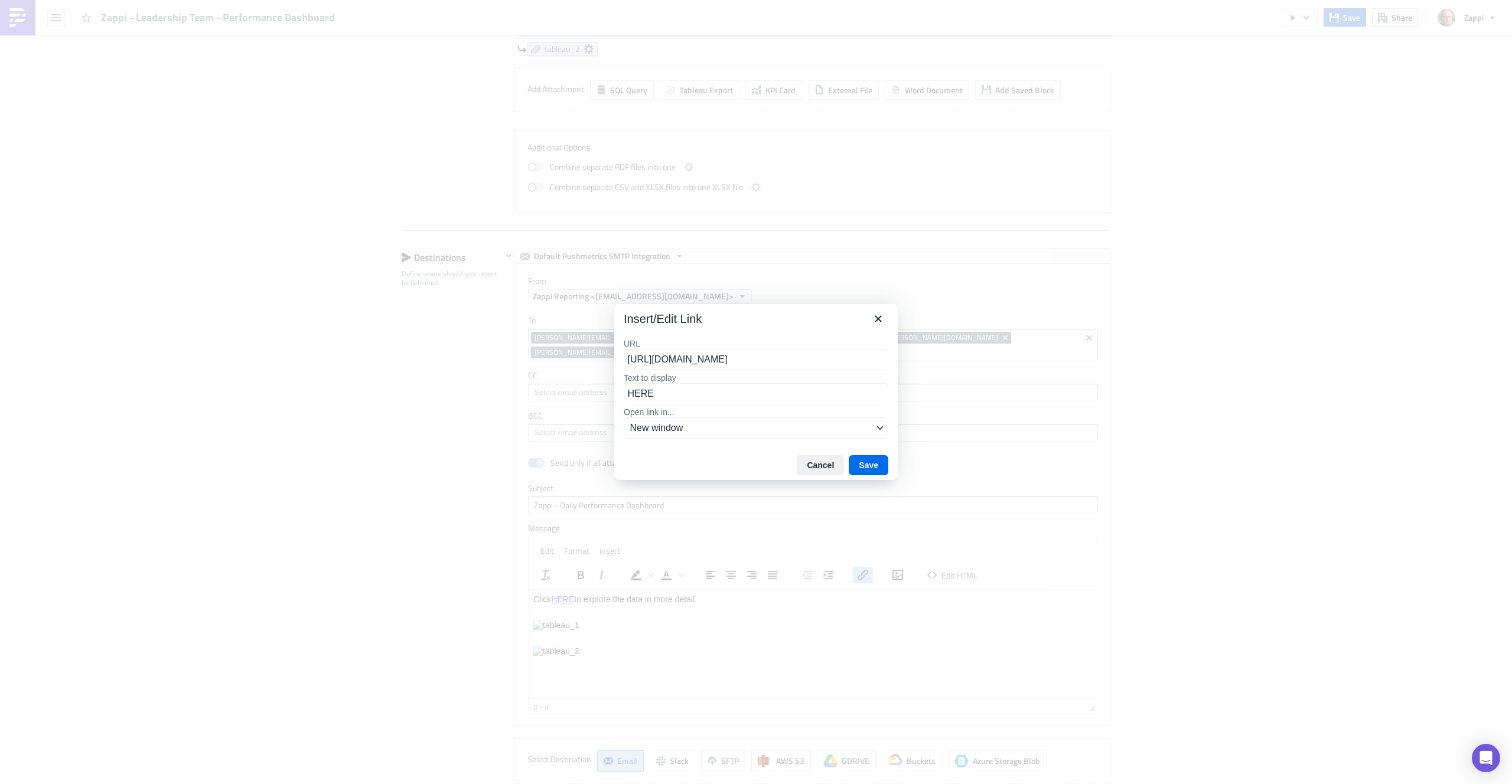
scroll to position [0, 161]
click at [699, 364] on input "[URL][DOMAIN_NAME]" at bounding box center [756, 360] width 265 height 21
type input "[URL][DOMAIN_NAME]"
click at [869, 468] on button "Save" at bounding box center [868, 465] width 40 height 20
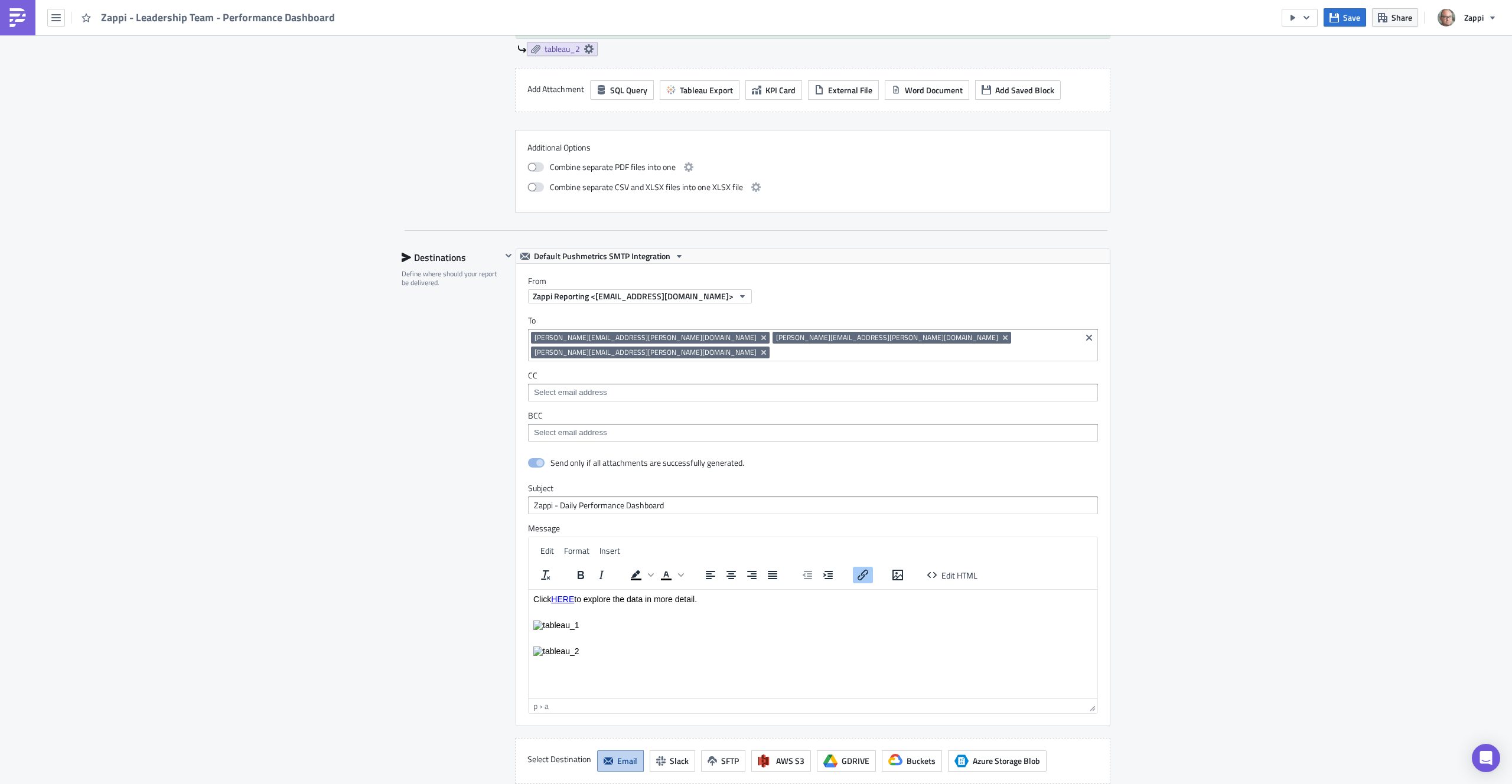
click at [794, 657] on html "Click HERE to explore the data in more detail." at bounding box center [812, 624] width 569 height 70
click at [1342, 20] on button "Save" at bounding box center [1345, 17] width 42 height 18
click at [1306, 18] on icon "button" at bounding box center [1306, 17] width 6 height 4
click at [1307, 17] on icon "button" at bounding box center [1306, 17] width 6 height 4
click at [1302, 19] on icon "button" at bounding box center [1306, 17] width 10 height 10
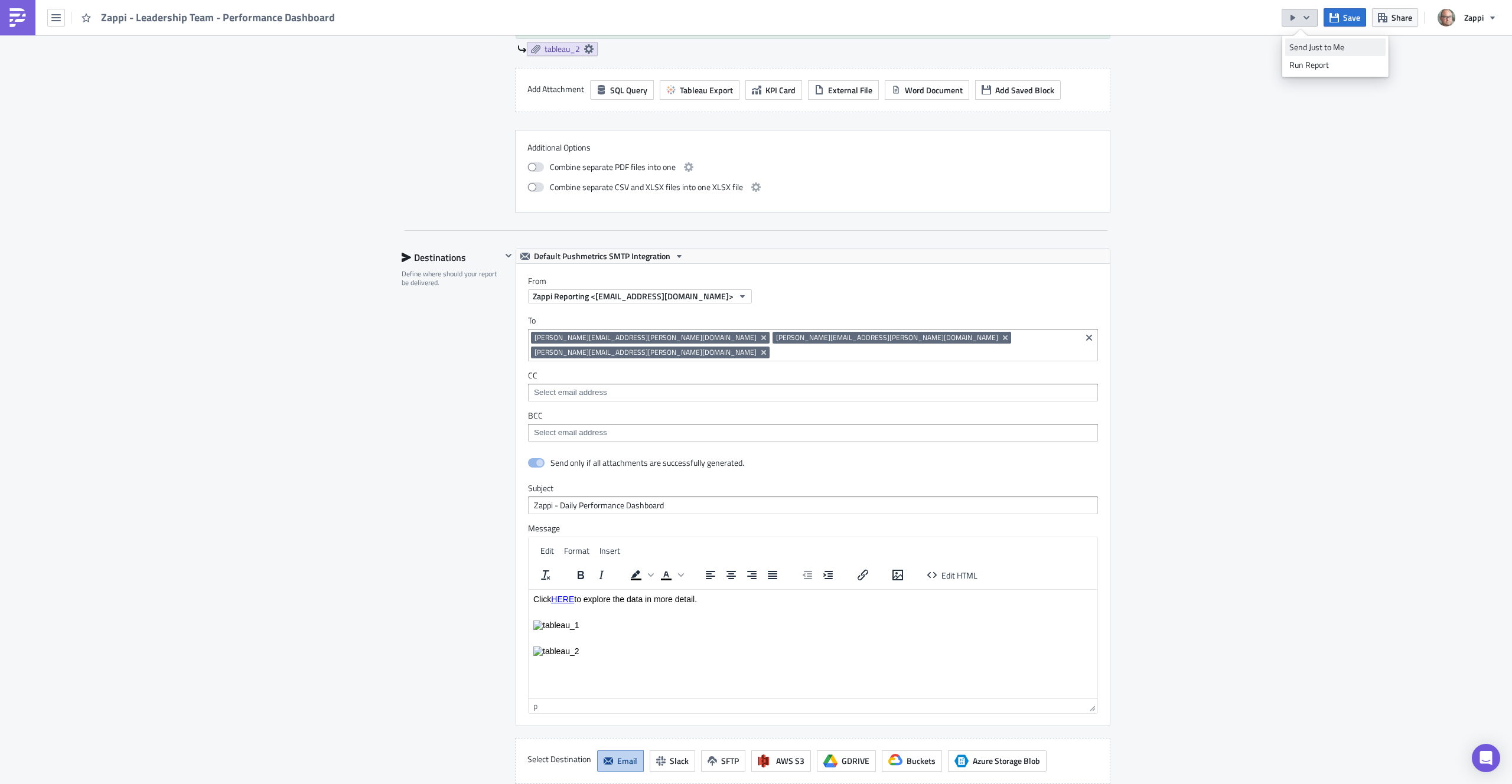
click at [1302, 42] on div "Send Just to Me" at bounding box center [1334, 47] width 92 height 12
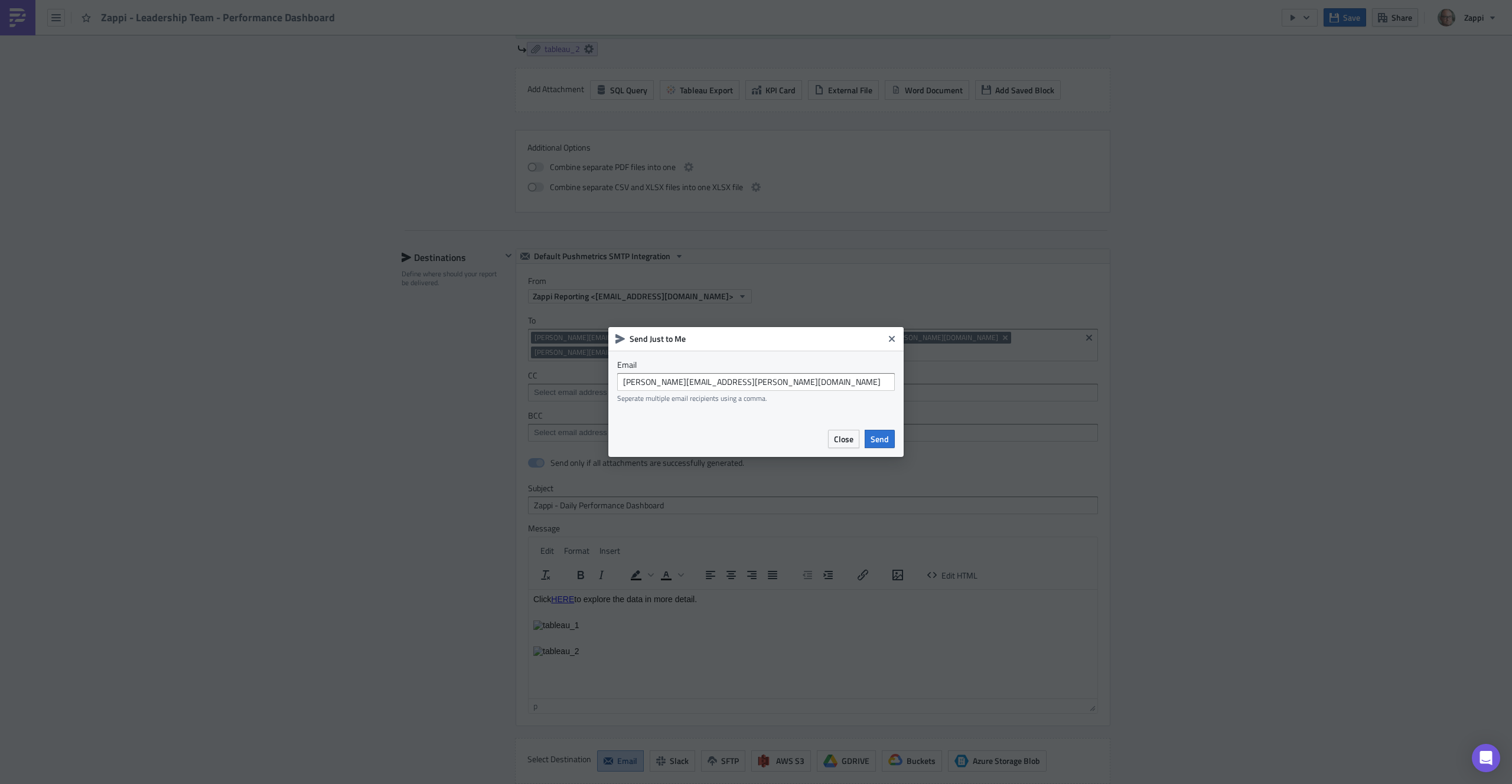
click at [877, 443] on span "Send" at bounding box center [880, 438] width 18 height 13
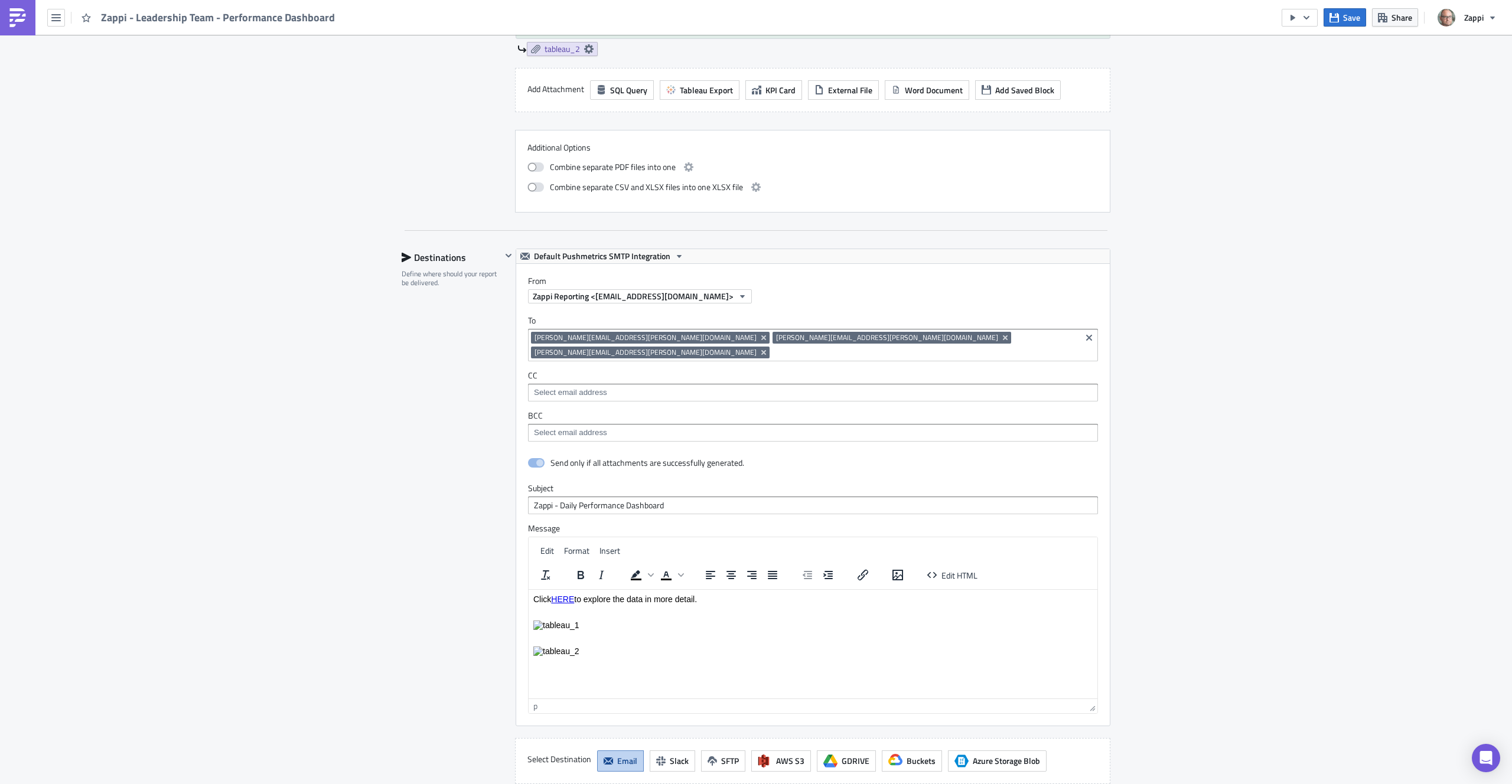
click at [672, 650] on p "Rich Text Area. Press ALT-0 for help." at bounding box center [812, 651] width 559 height 10
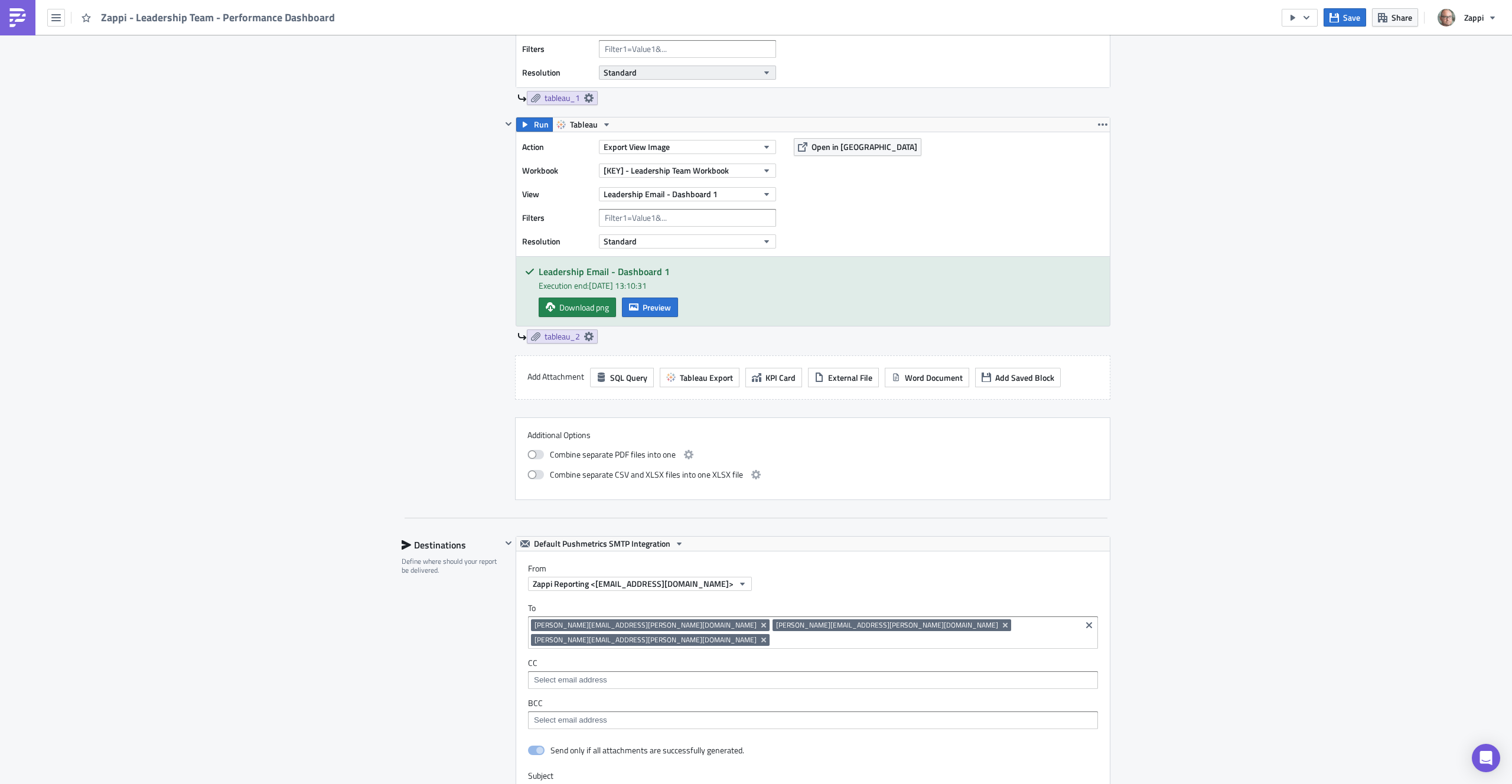
scroll to position [147, 0]
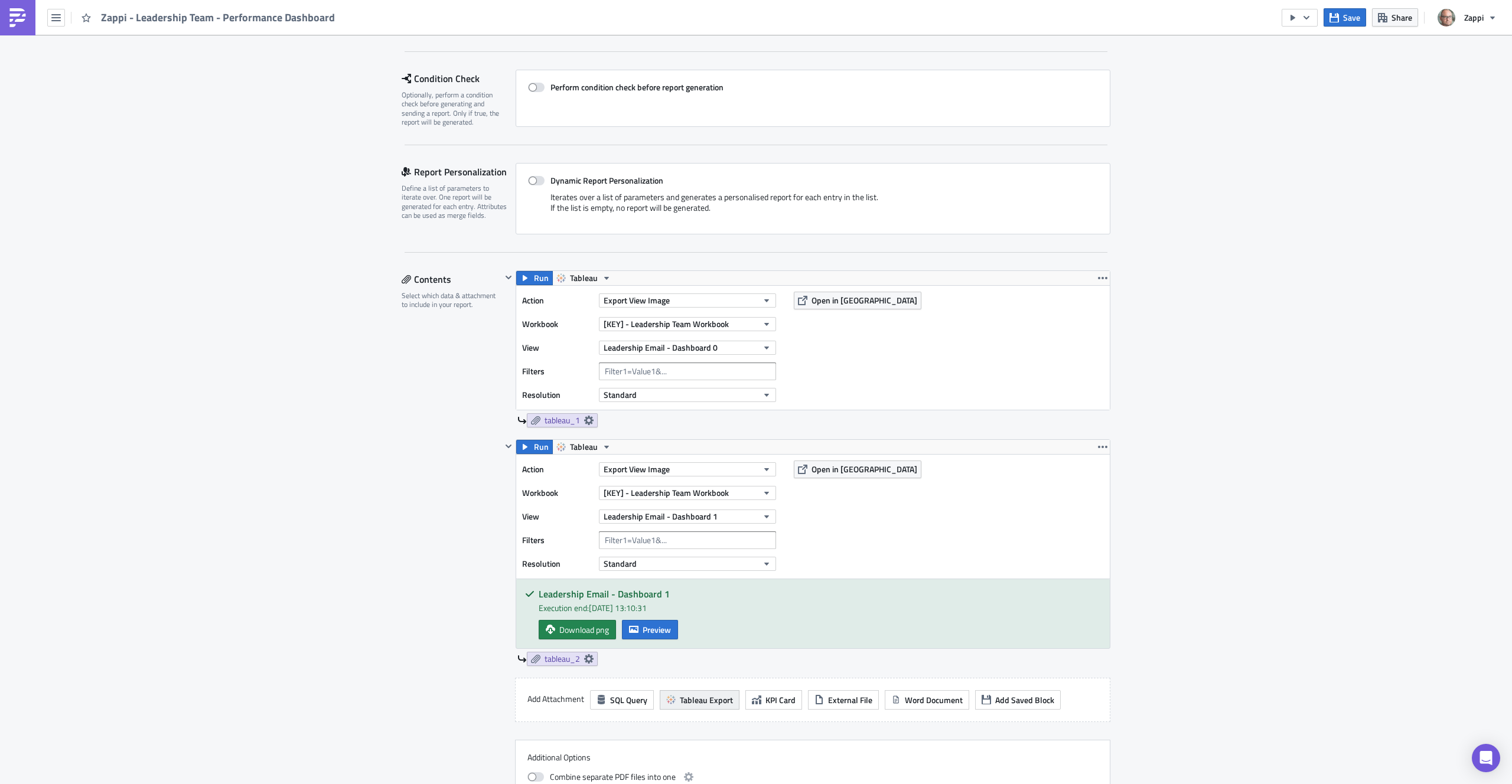
click at [686, 698] on span "Tableau Export" at bounding box center [706, 700] width 53 height 13
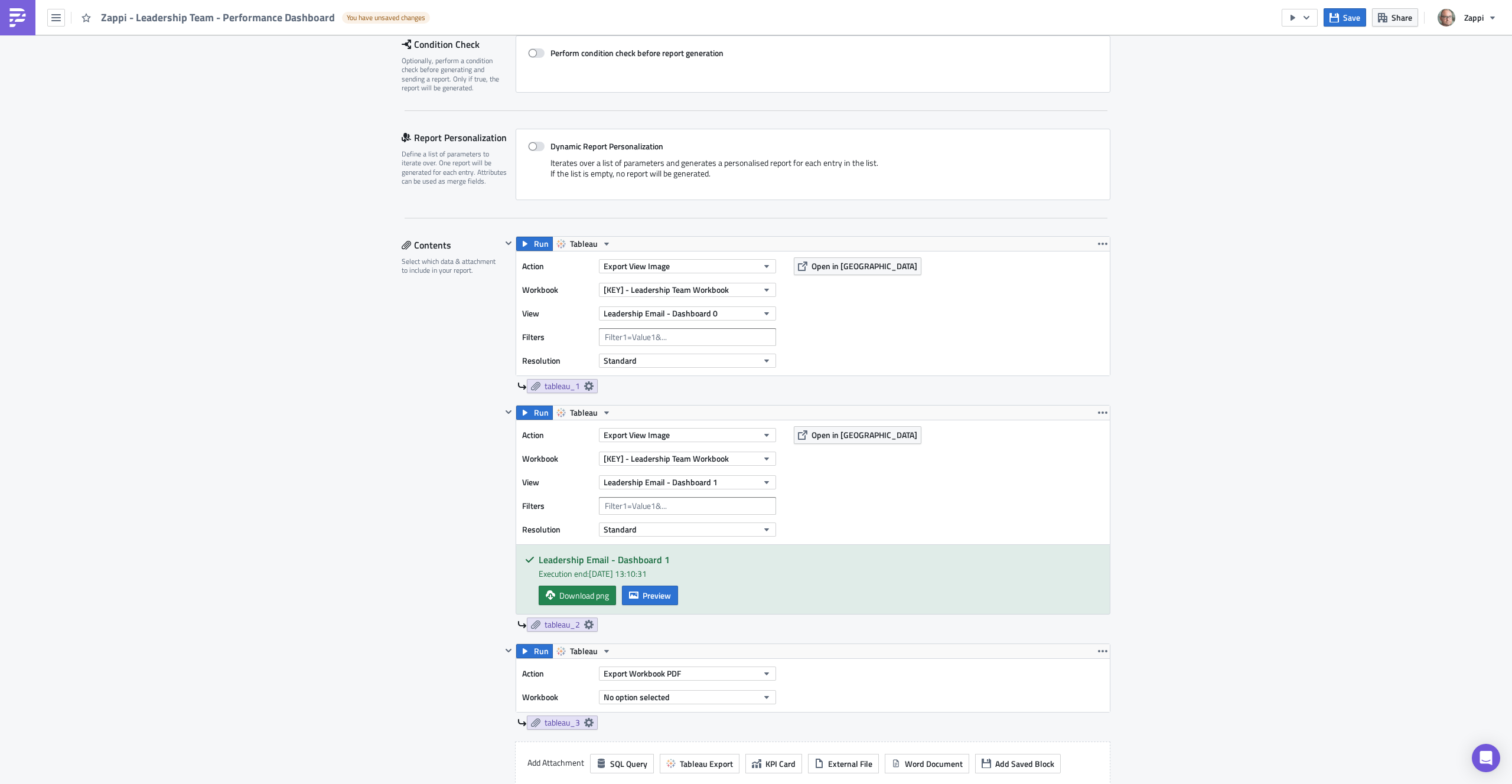
scroll to position [189, 0]
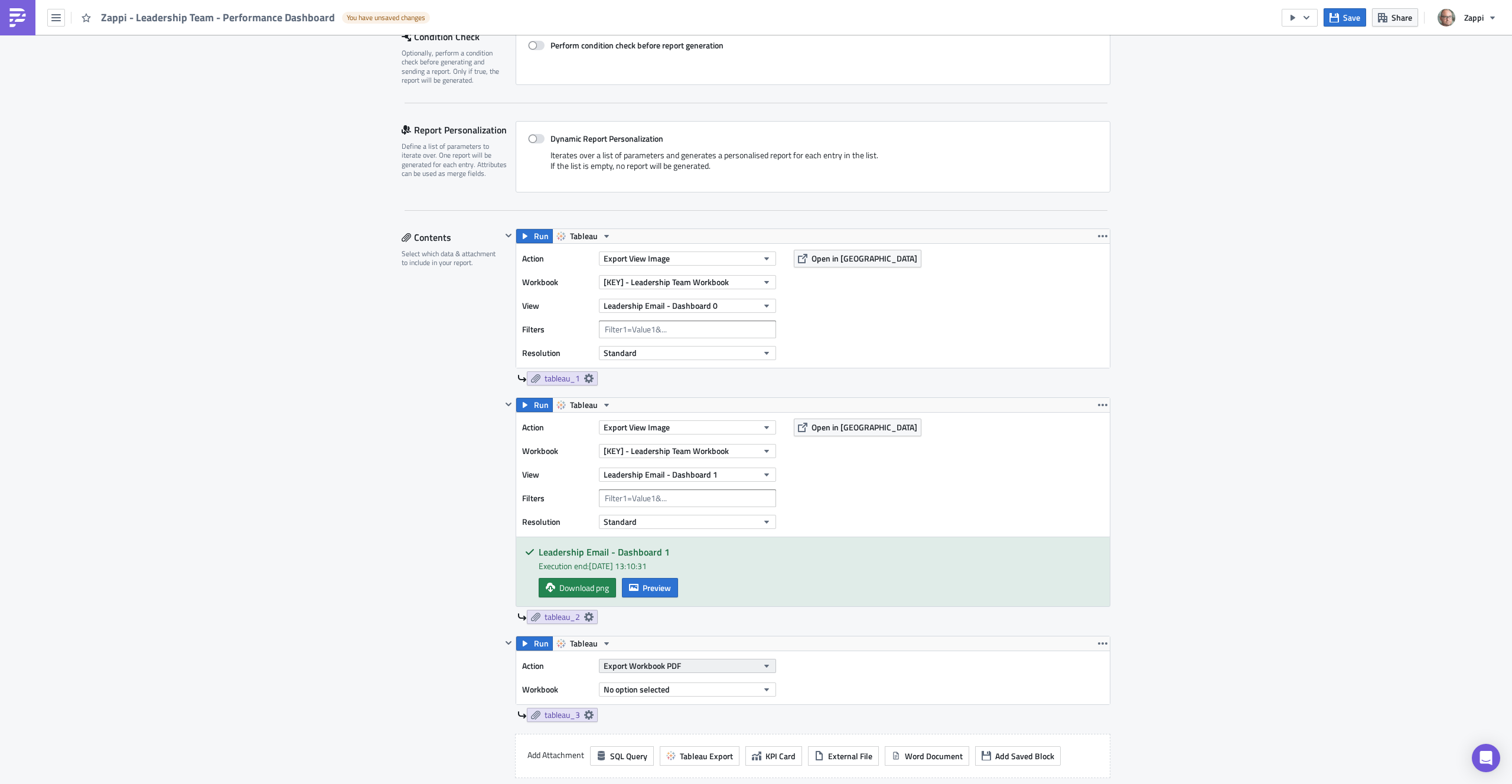
click at [662, 673] on button "Export Workbook PDF" at bounding box center [687, 666] width 178 height 14
click at [669, 628] on div "Export View Image" at bounding box center [652, 630] width 101 height 12
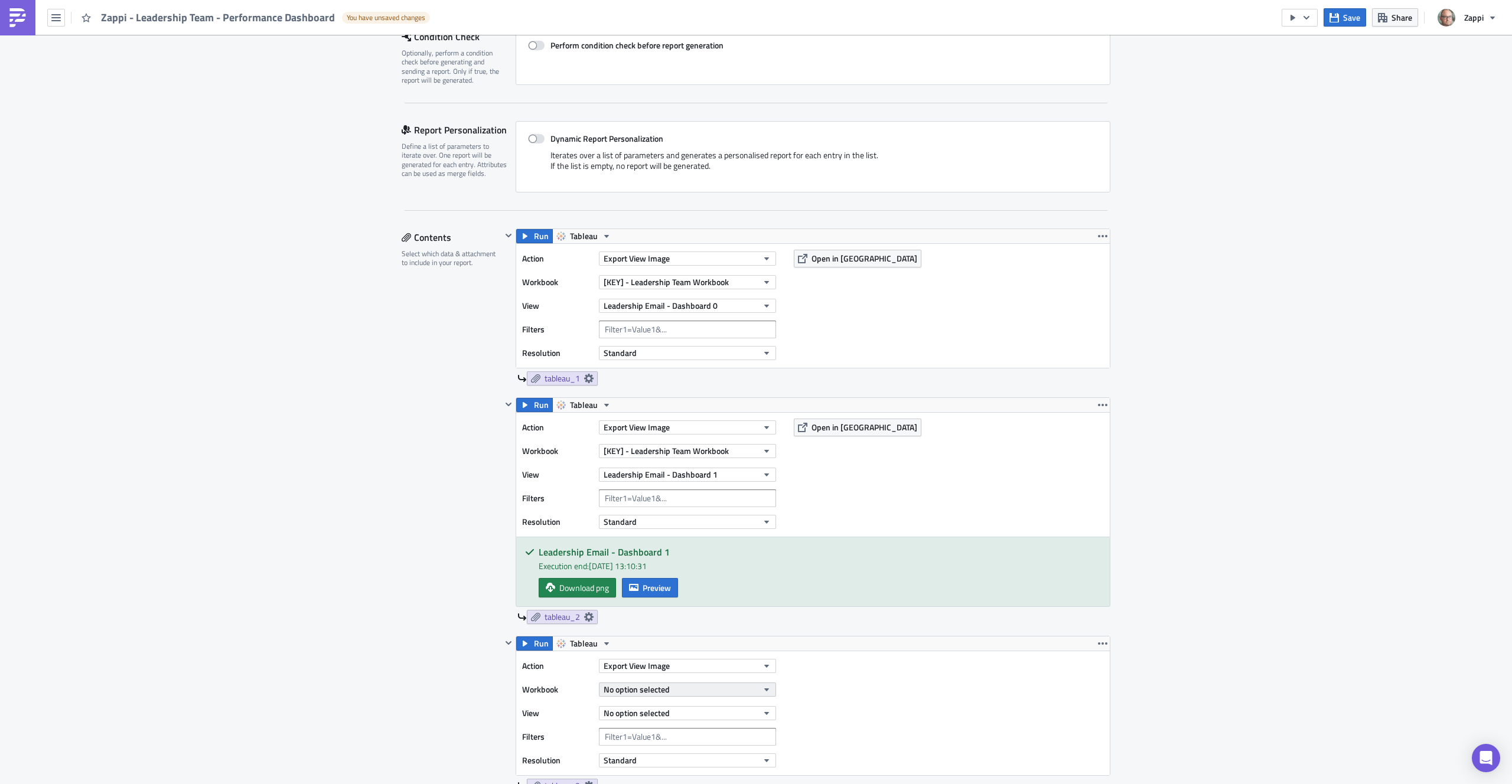
click at [677, 691] on button "No option selected" at bounding box center [687, 689] width 178 height 14
type input "leader"
click at [684, 742] on div "[KEY] - Leadership Team Workbook" at bounding box center [662, 747] width 123 height 12
click at [661, 714] on span "No option selected" at bounding box center [636, 713] width 67 height 13
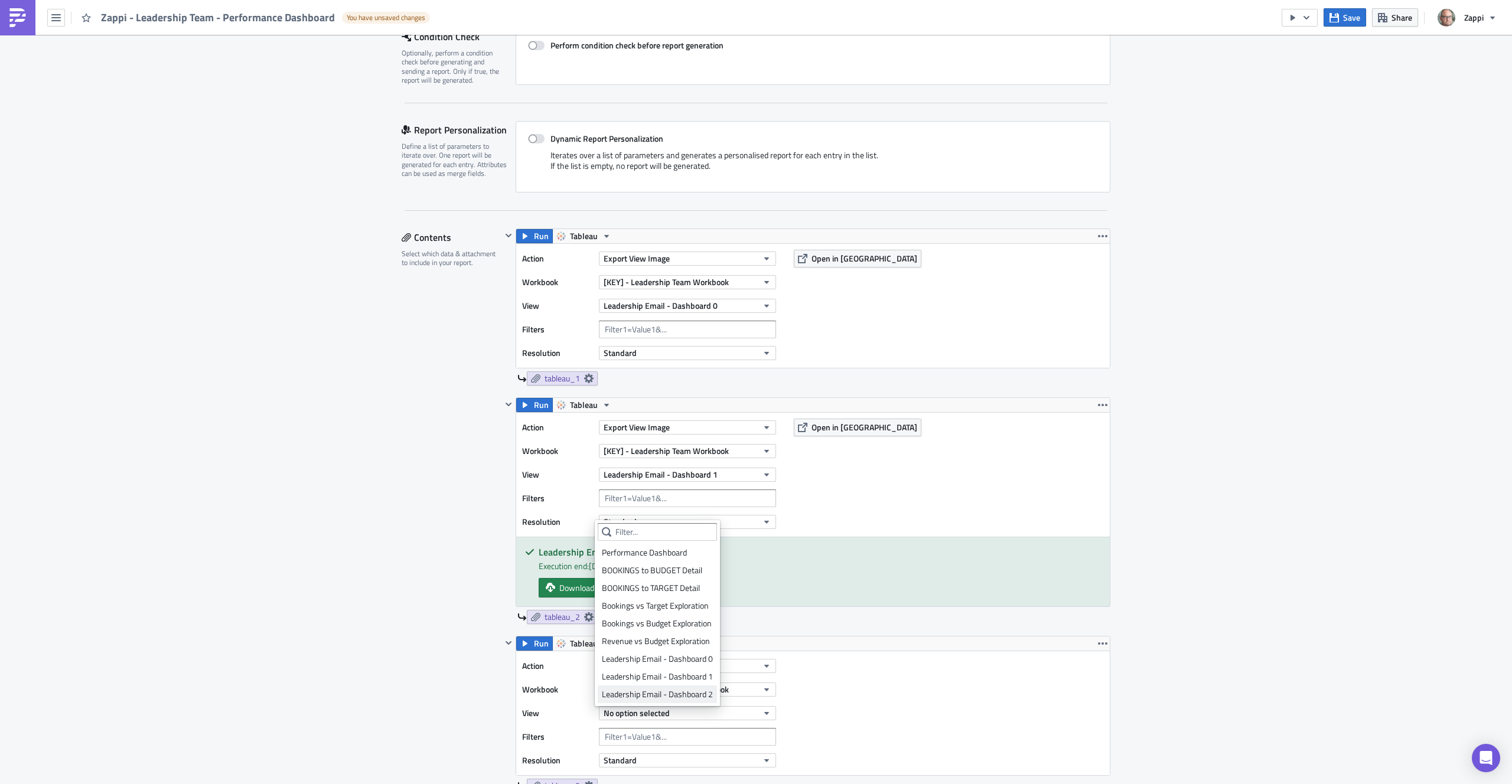
click at [664, 694] on div "Leadership Email - Dashboard 2" at bounding box center [657, 694] width 111 height 12
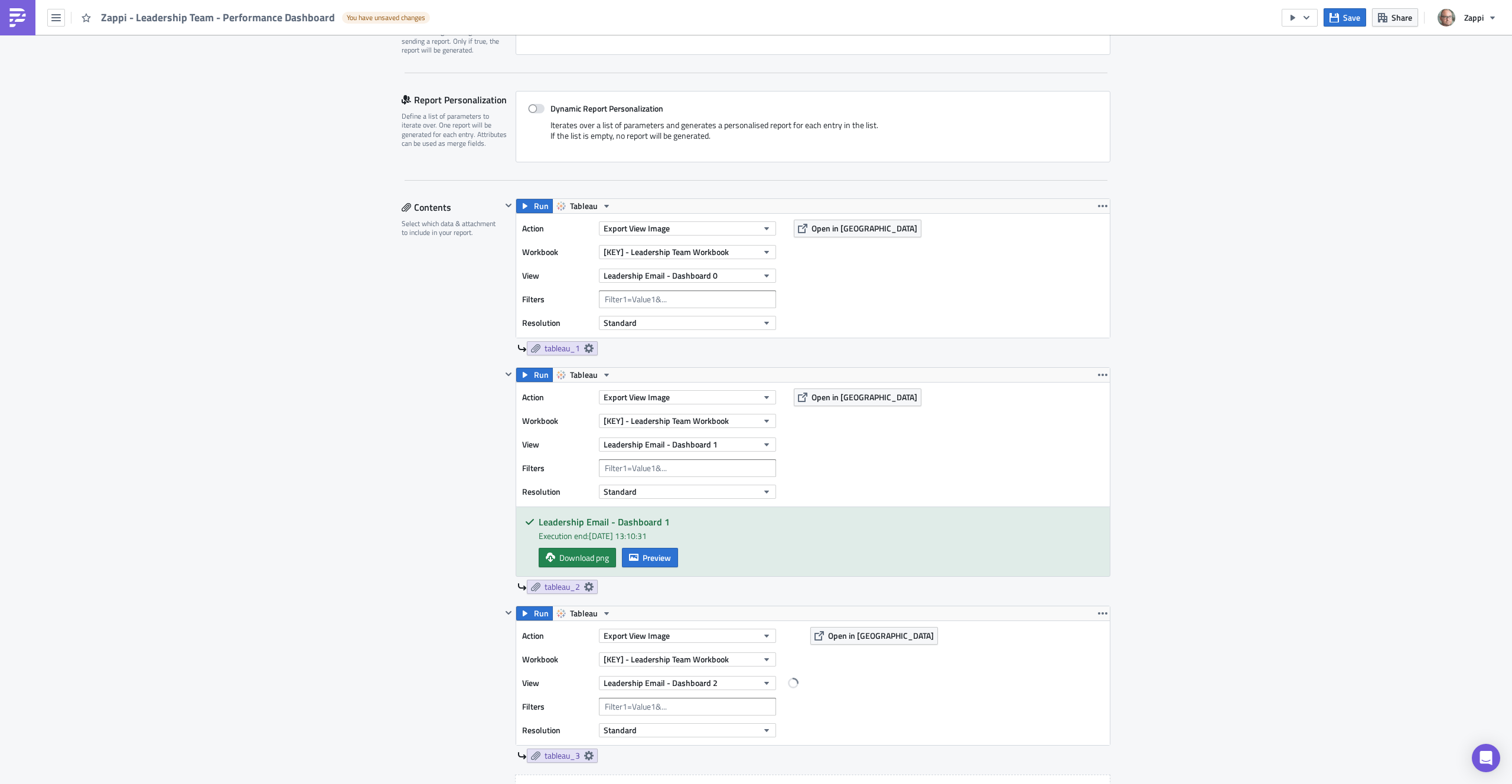
scroll to position [258, 0]
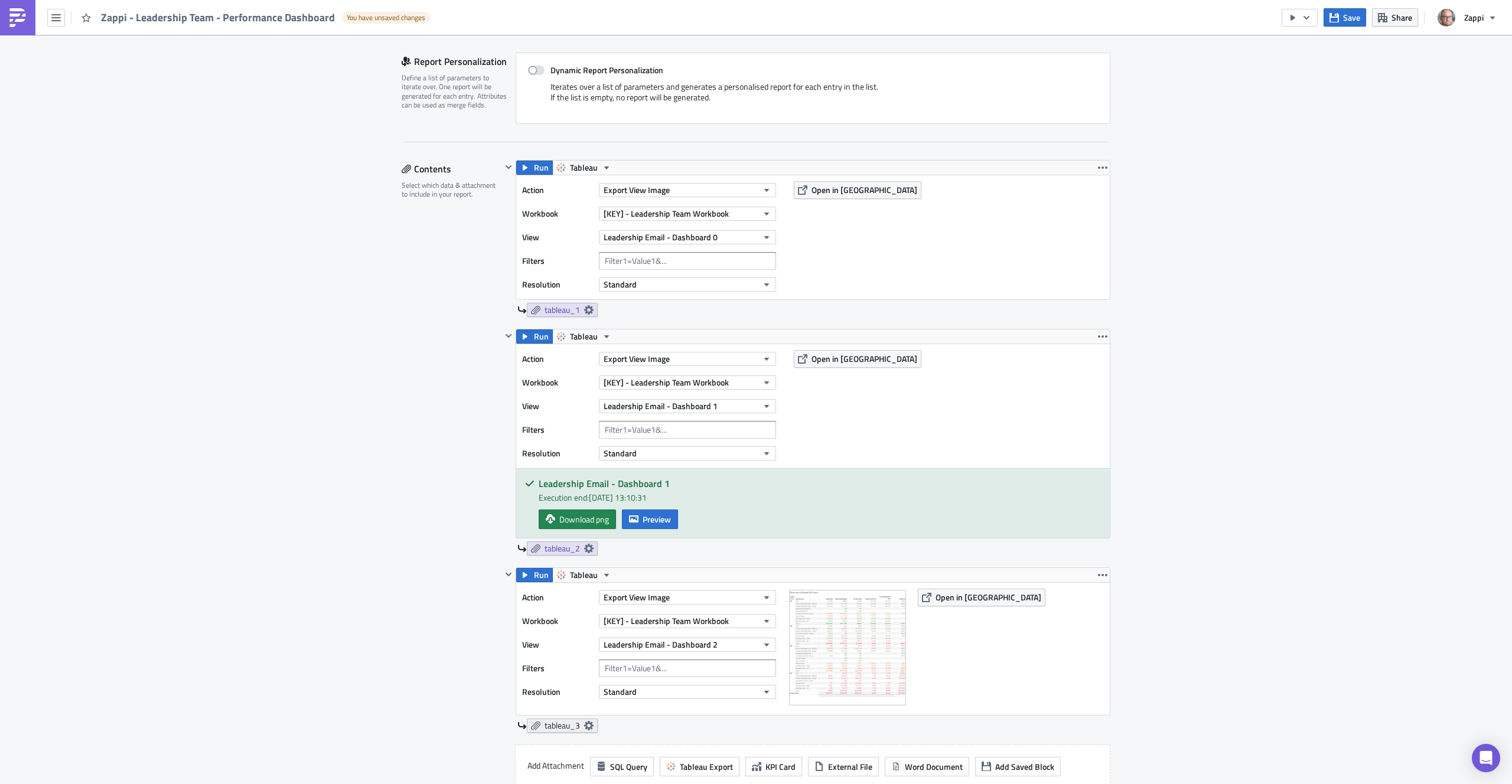
click at [554, 720] on span "tableau_3" at bounding box center [562, 725] width 36 height 11
click at [415, 673] on label "Embed view image in email body" at bounding box center [482, 669] width 201 height 11
click at [391, 673] on input "Embed view image in email body" at bounding box center [387, 669] width 8 height 8
checkbox input "true"
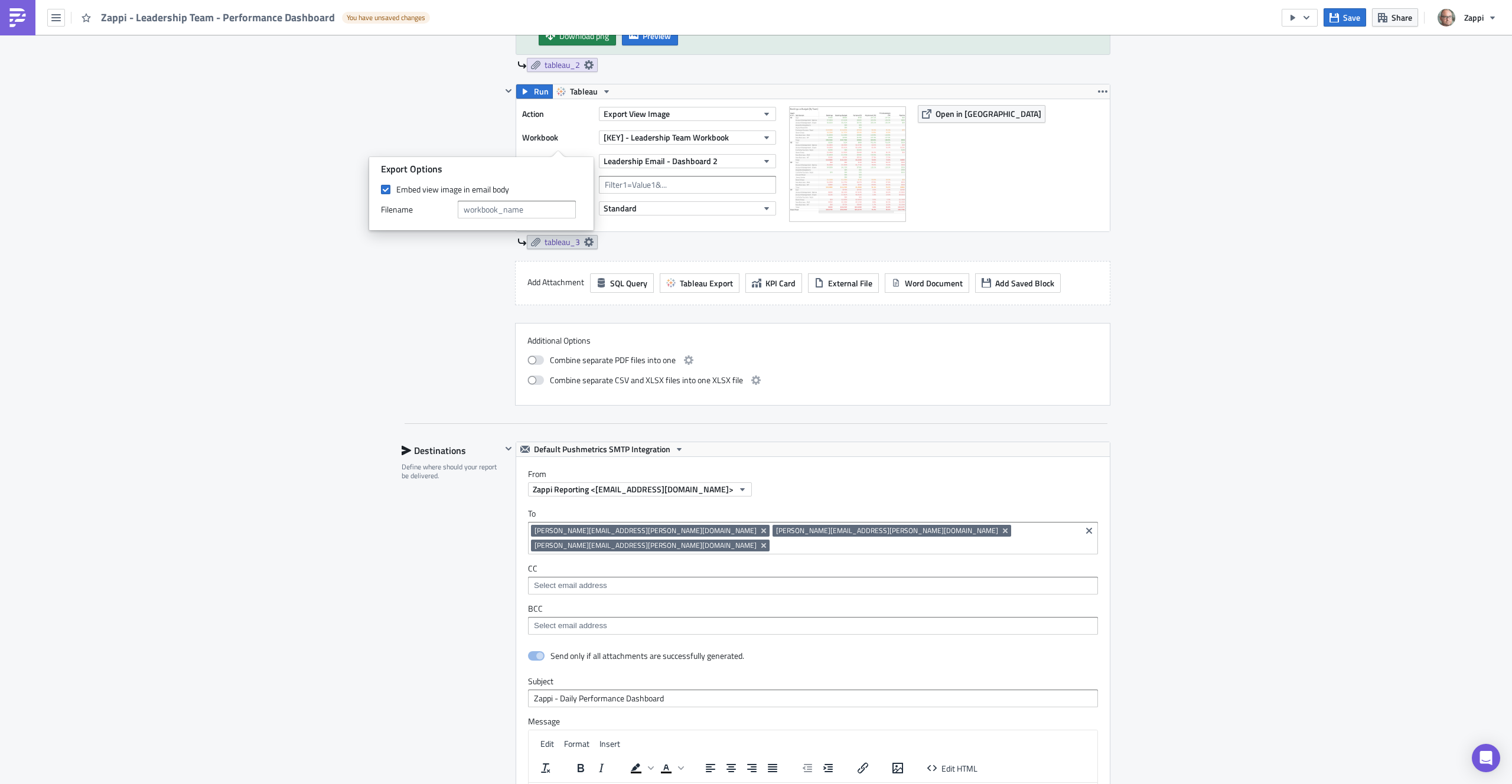
scroll to position [1039, 0]
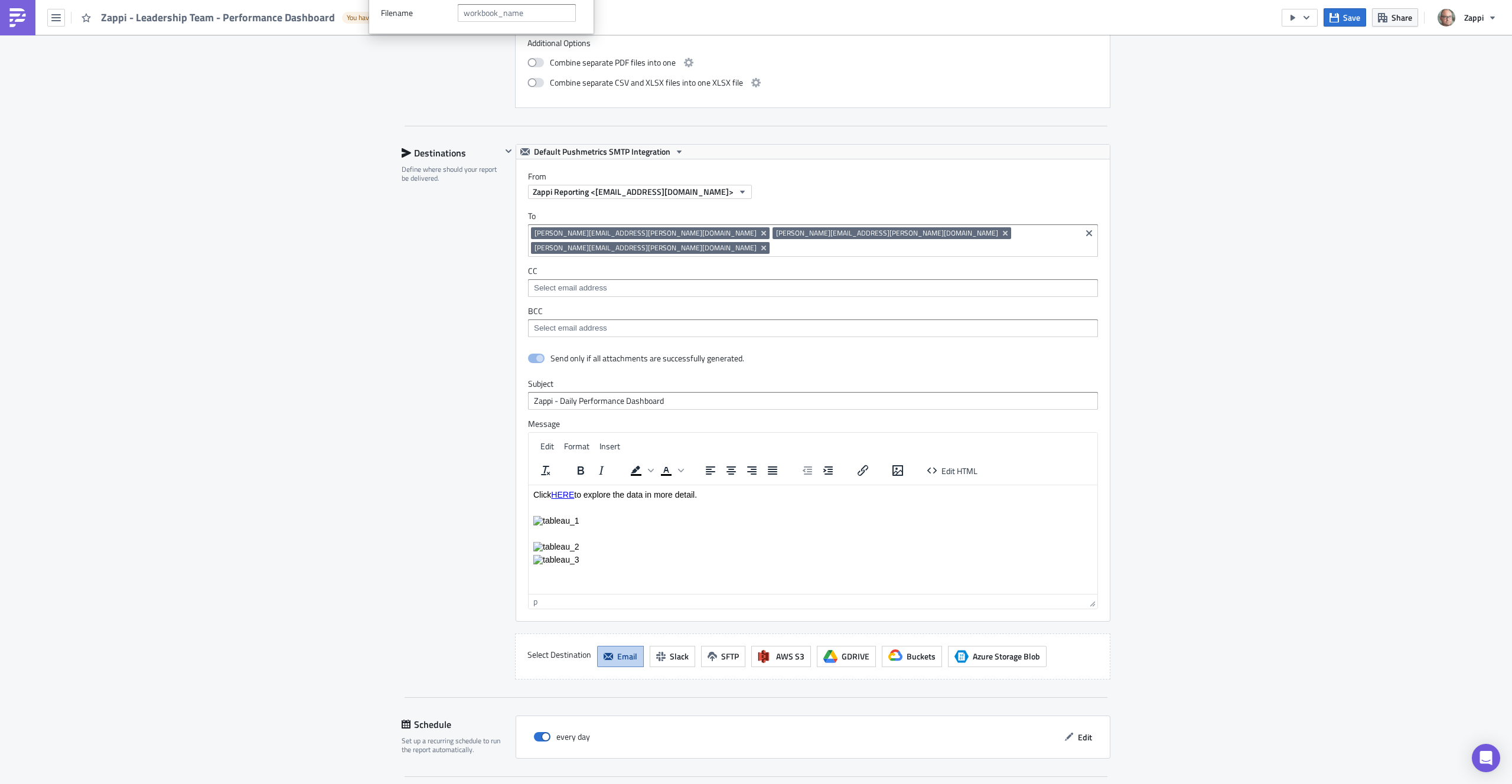
click at [637, 538] on p "Rich Text Area. Press ALT-0 for help." at bounding box center [812, 533] width 559 height 10
click at [639, 548] on p "Rich Text Area. Press ALT-0 for help." at bounding box center [812, 546] width 559 height 10
click at [645, 507] on p "Rich Text Area. Press ALT-0 for help." at bounding box center [812, 508] width 559 height 10
click at [607, 494] on p "Click HERE to explore the data in more detail." at bounding box center [812, 494] width 559 height 10
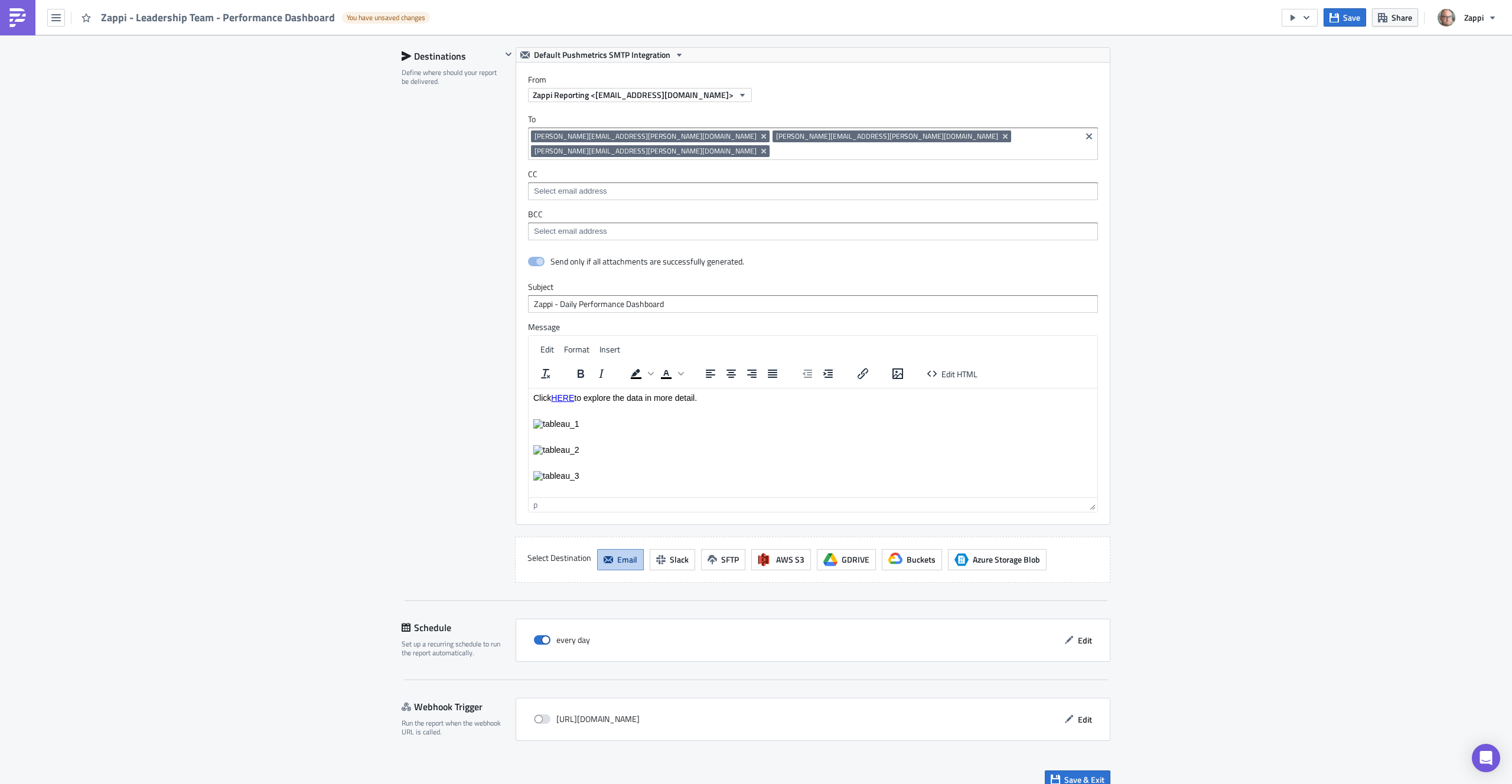
scroll to position [588, 0]
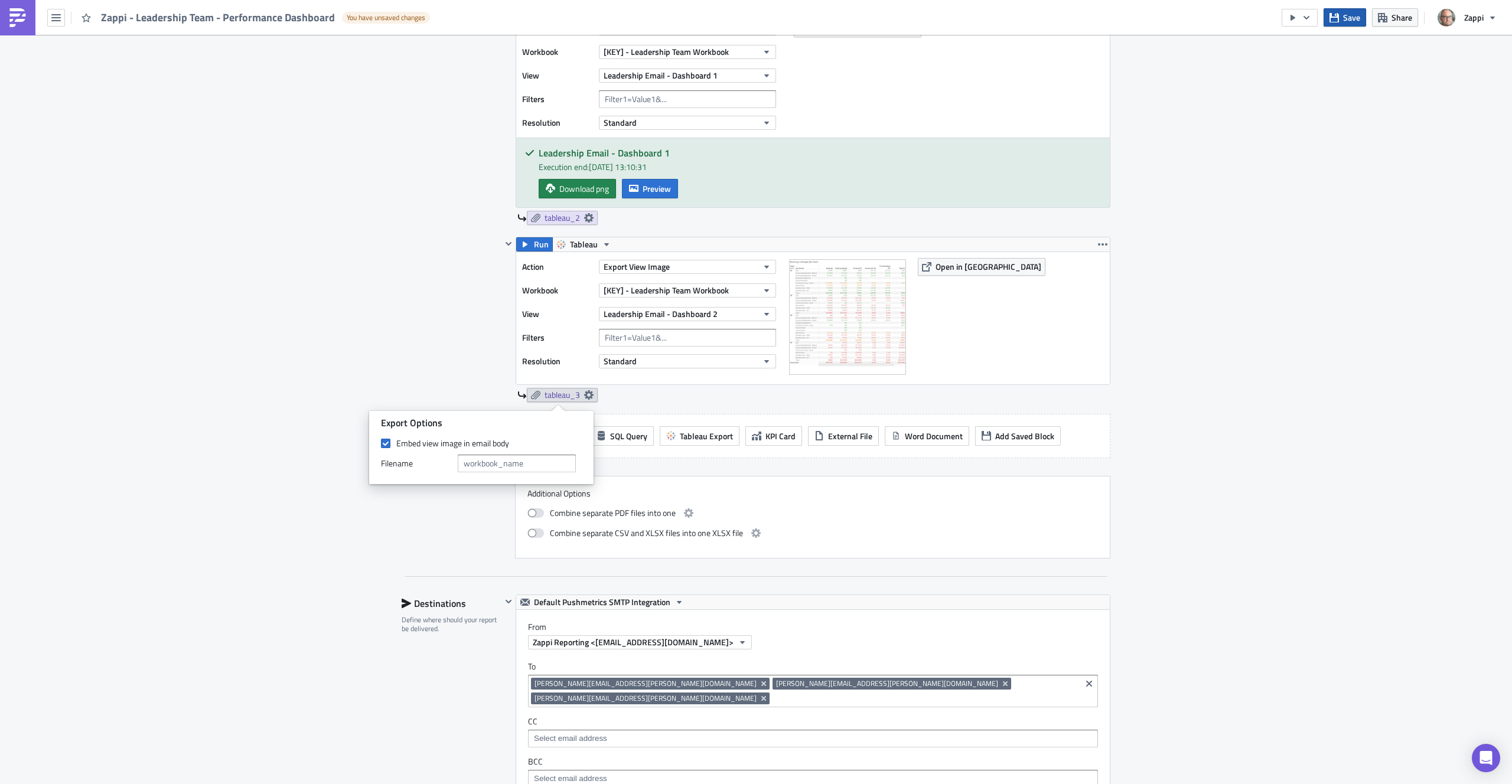
click at [1341, 23] on button "Save" at bounding box center [1345, 17] width 42 height 18
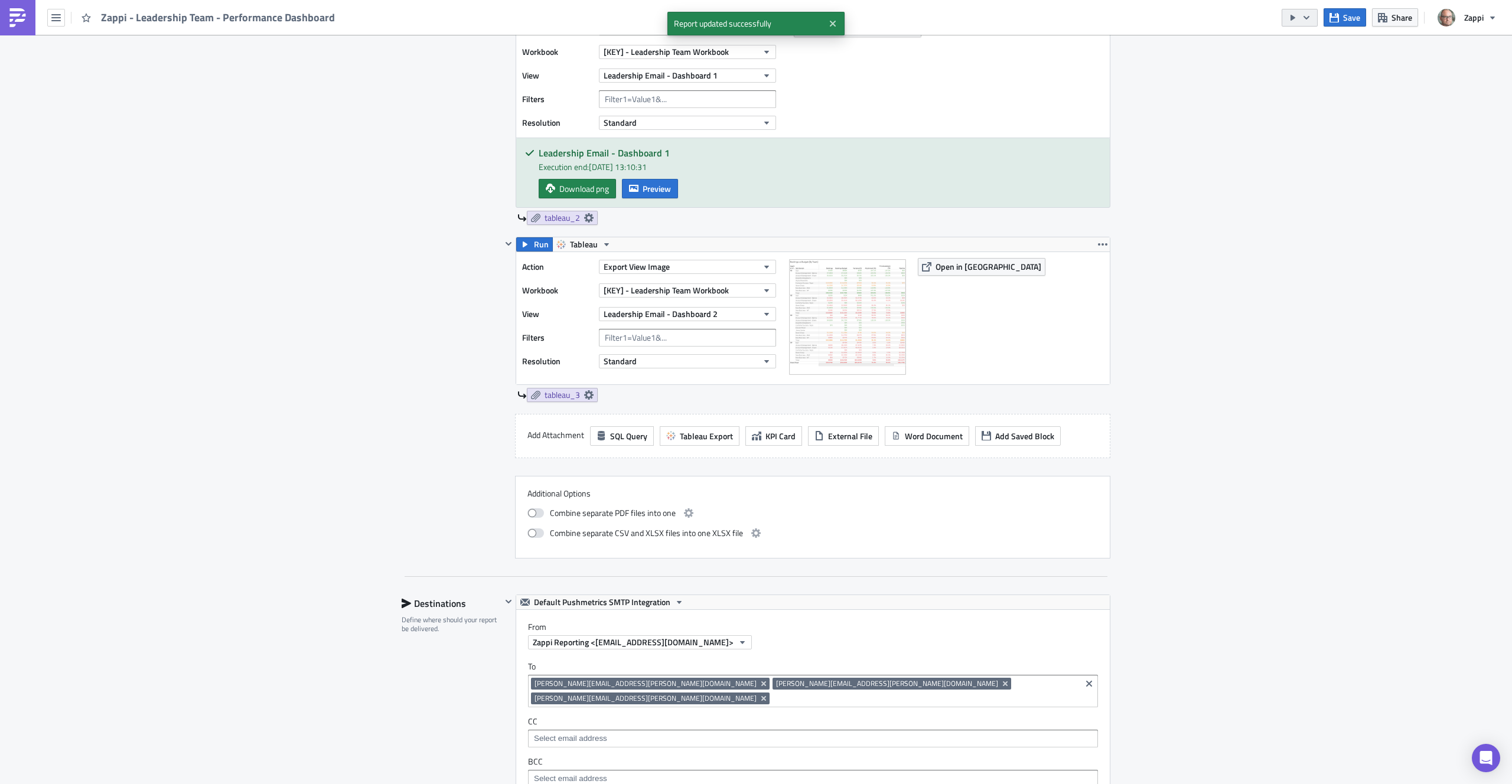
click at [1302, 24] on button "button" at bounding box center [1299, 17] width 36 height 17
click at [1300, 43] on div "Send Just to Me" at bounding box center [1334, 47] width 92 height 12
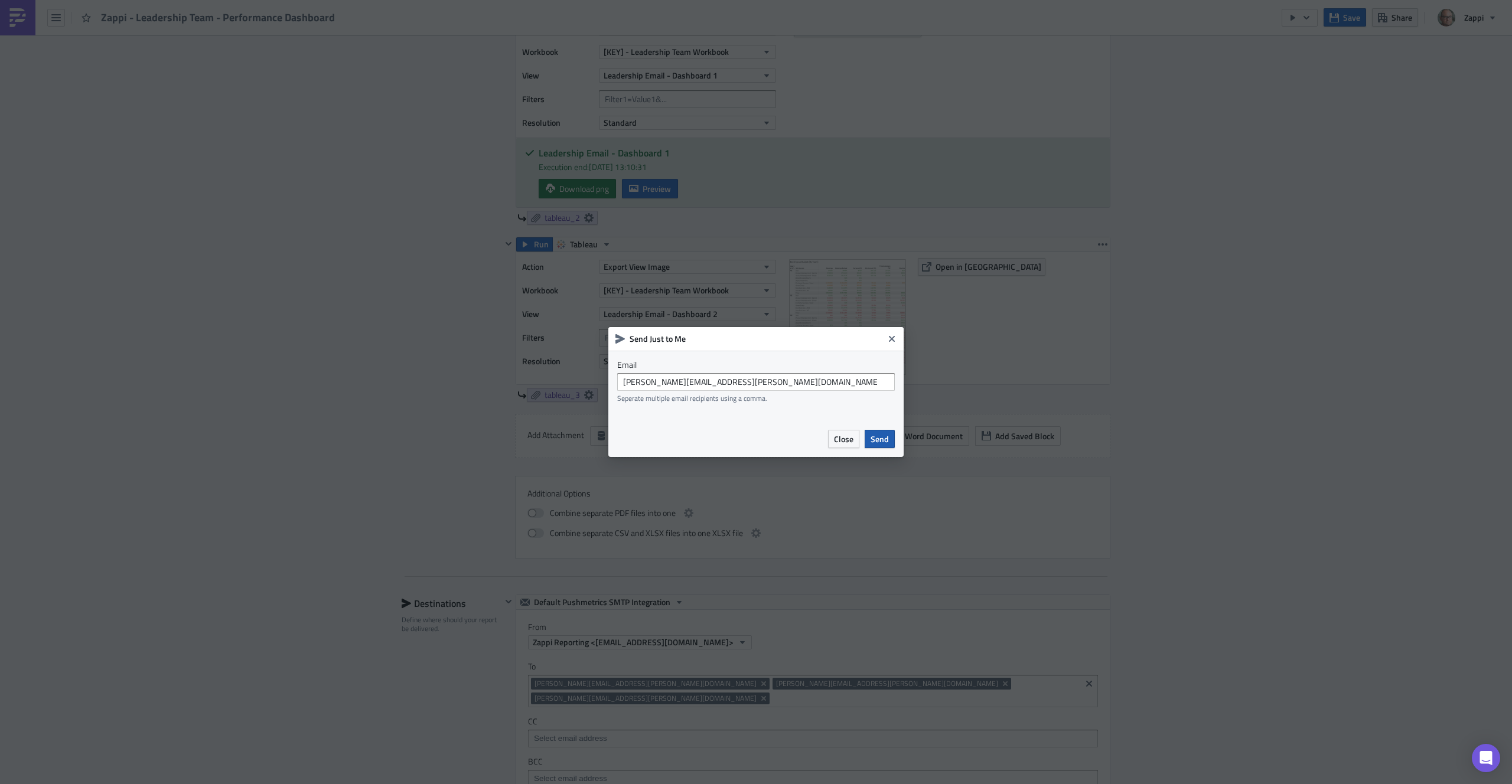
click at [882, 437] on span "Send" at bounding box center [880, 438] width 18 height 13
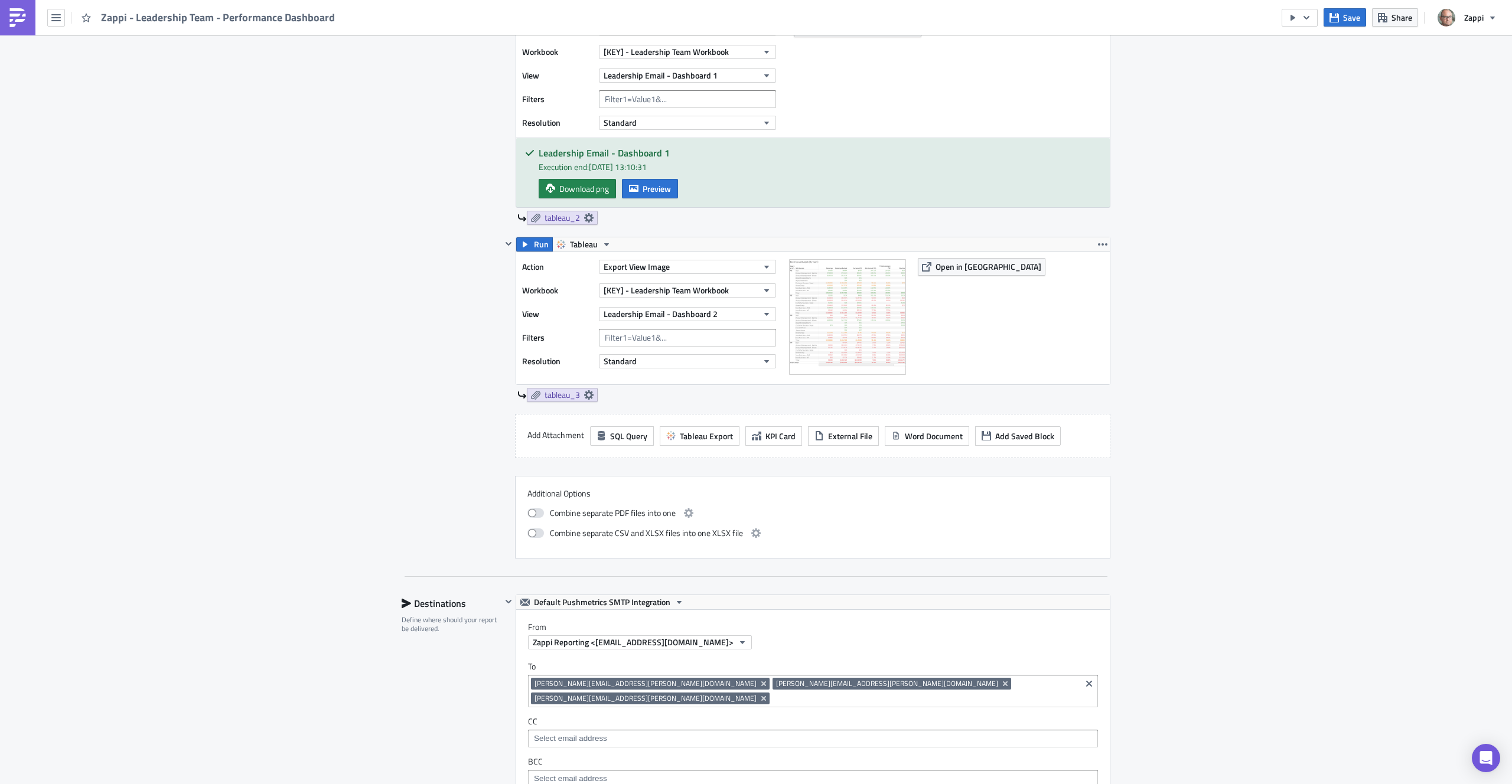
click at [1220, 91] on div "Execution Log Edit " Zappi - Leadership Team - Performance Dashboard " Settings…" at bounding box center [756, 398] width 1512 height 1902
click at [1299, 19] on button "button" at bounding box center [1299, 17] width 36 height 17
click at [1306, 42] on div "Send Just to Me" at bounding box center [1334, 47] width 92 height 12
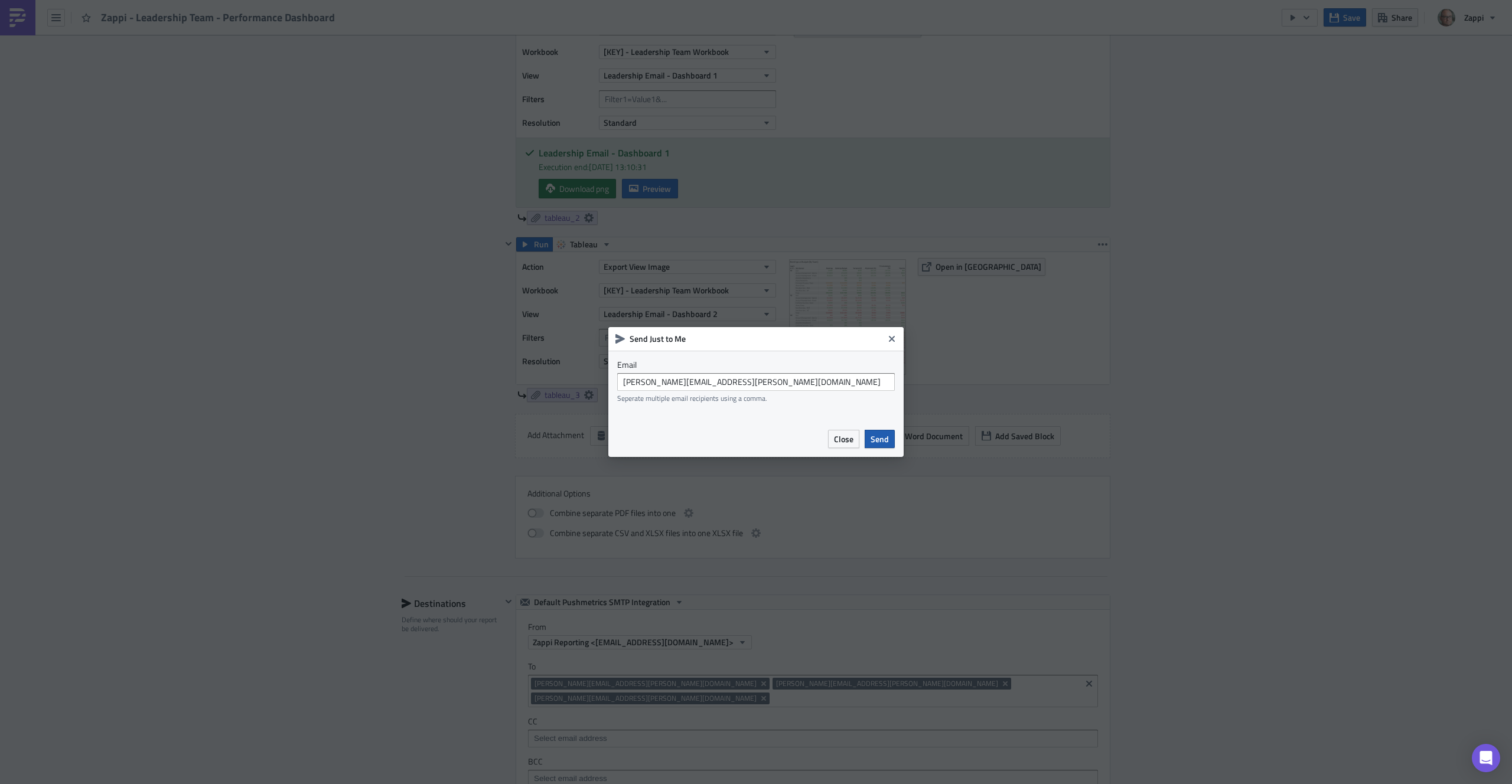
click at [882, 443] on span "Send" at bounding box center [880, 438] width 18 height 13
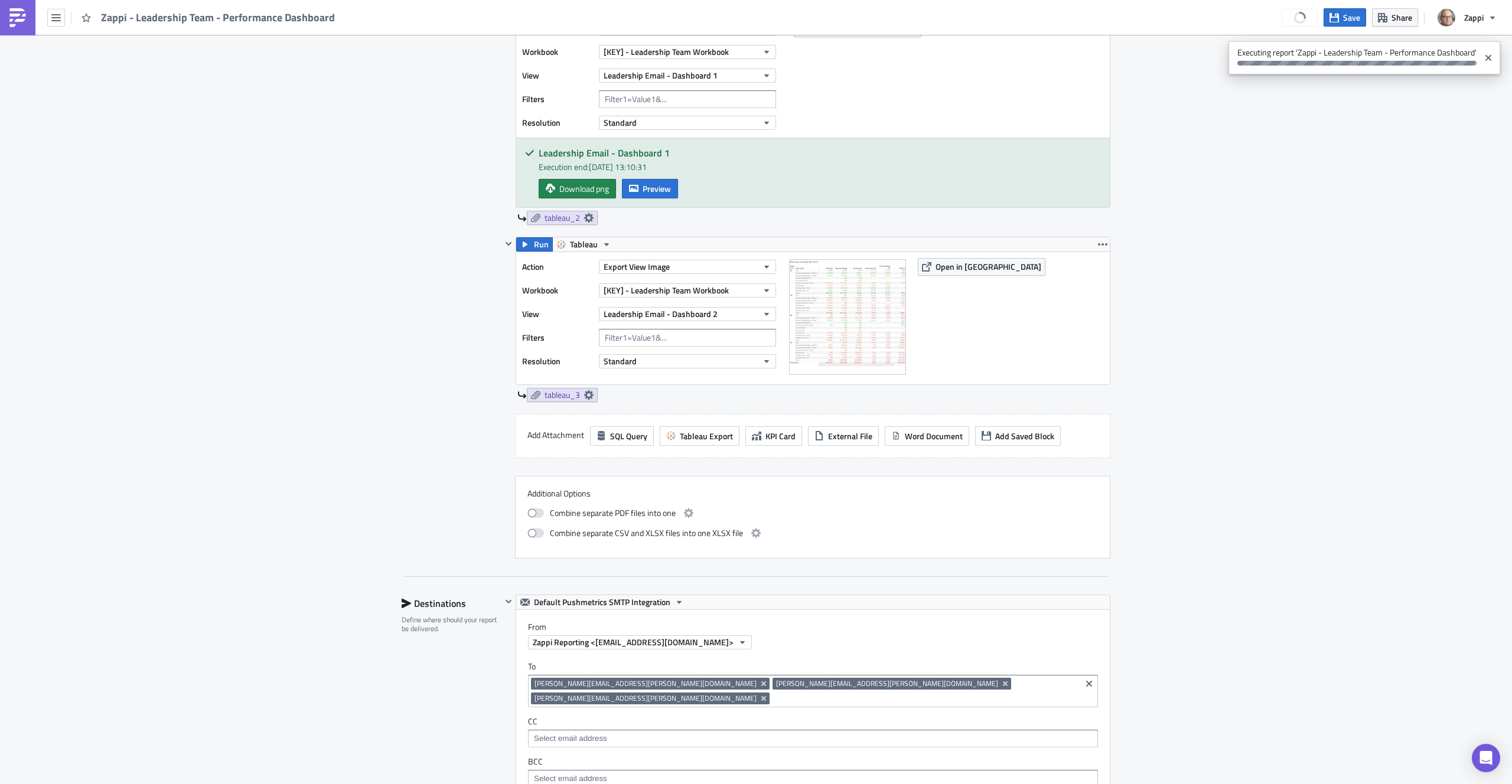
click at [174, 139] on div "Execution Log Edit " Zappi - Leadership Team - Performance Dashboard " Settings…" at bounding box center [756, 398] width 1512 height 1902
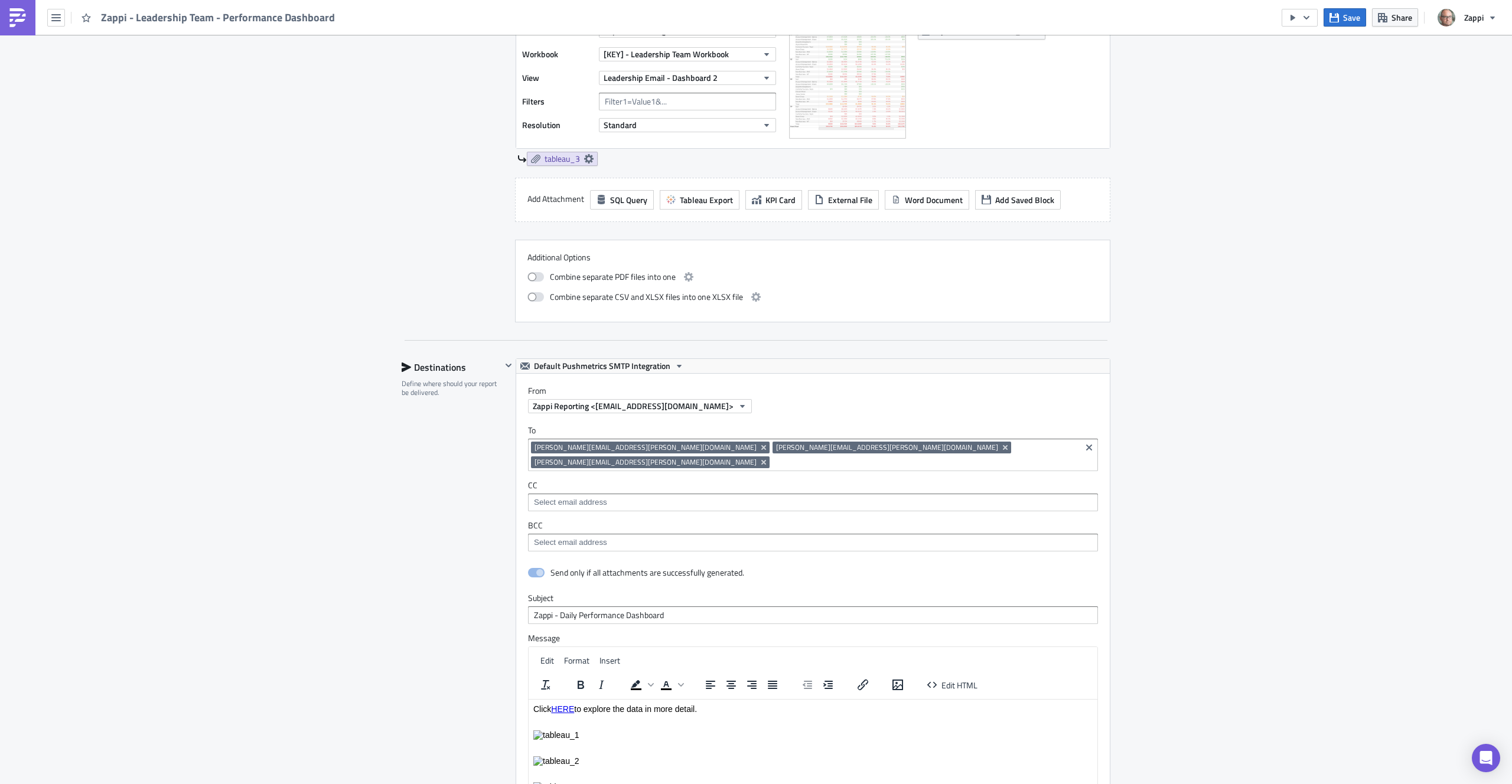
scroll to position [477, 0]
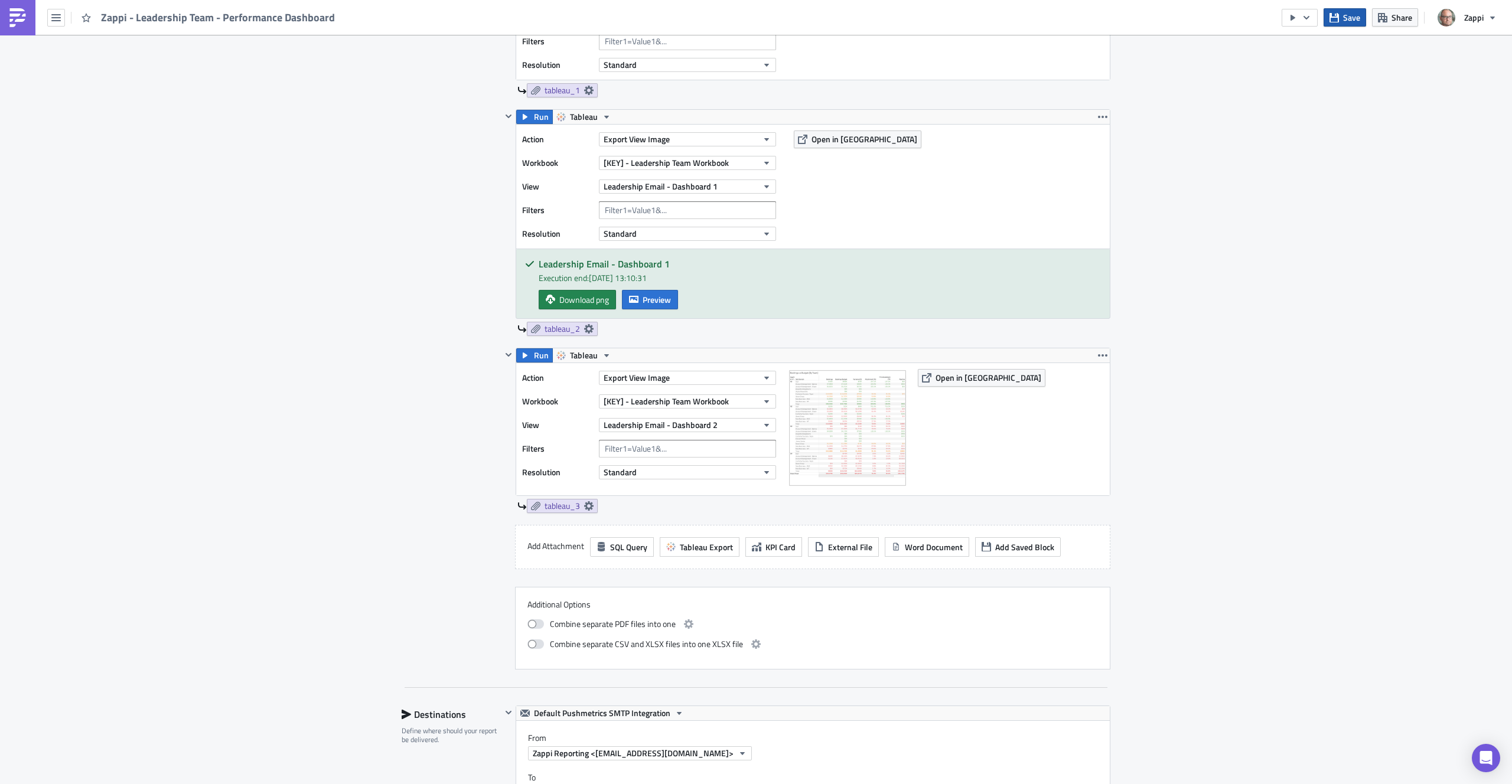
click at [1335, 16] on icon "button" at bounding box center [1334, 17] width 10 height 10
click at [1302, 19] on icon "button" at bounding box center [1306, 17] width 10 height 10
click at [1294, 42] on div "Send Just to Me" at bounding box center [1334, 47] width 92 height 12
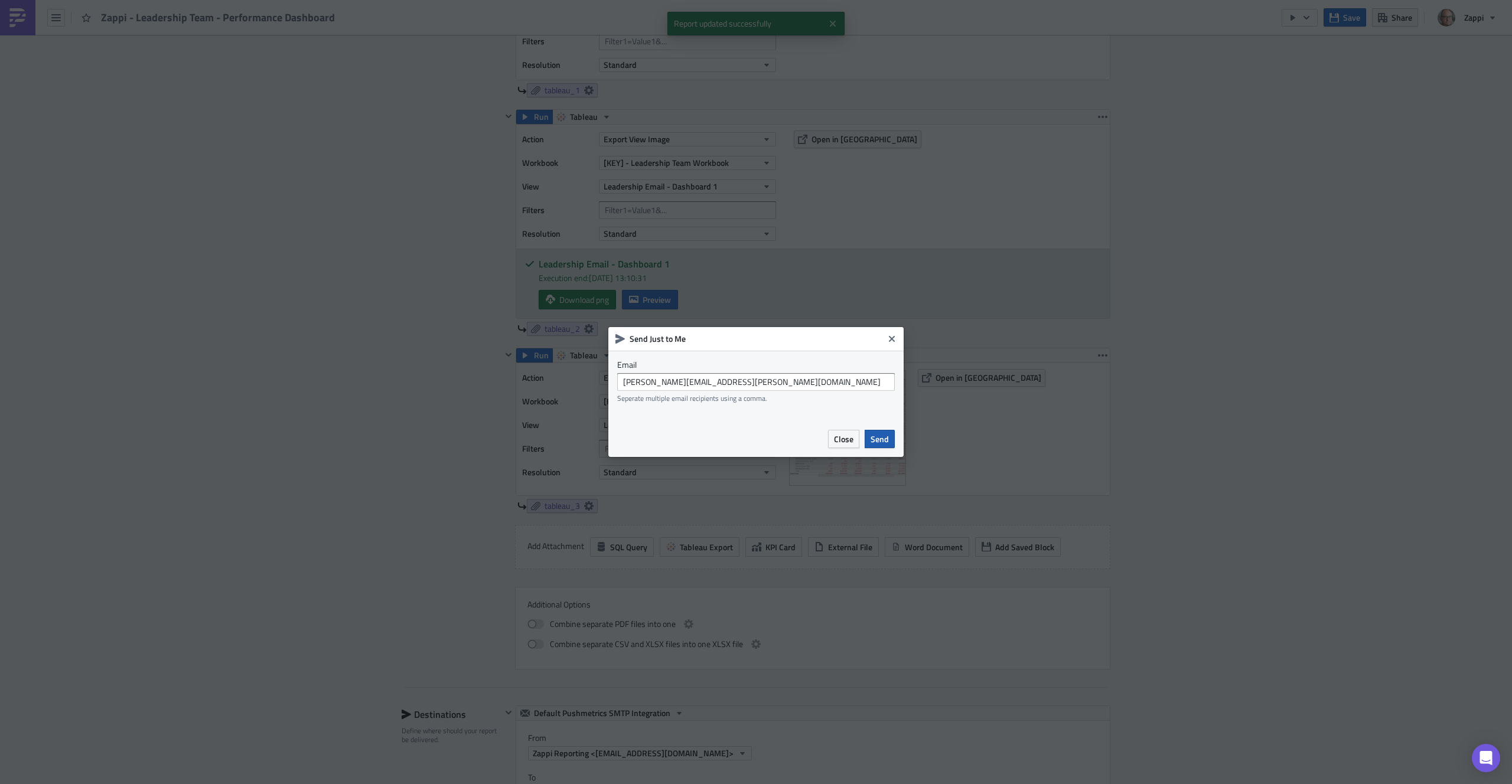
click at [883, 441] on span "Send" at bounding box center [880, 438] width 18 height 13
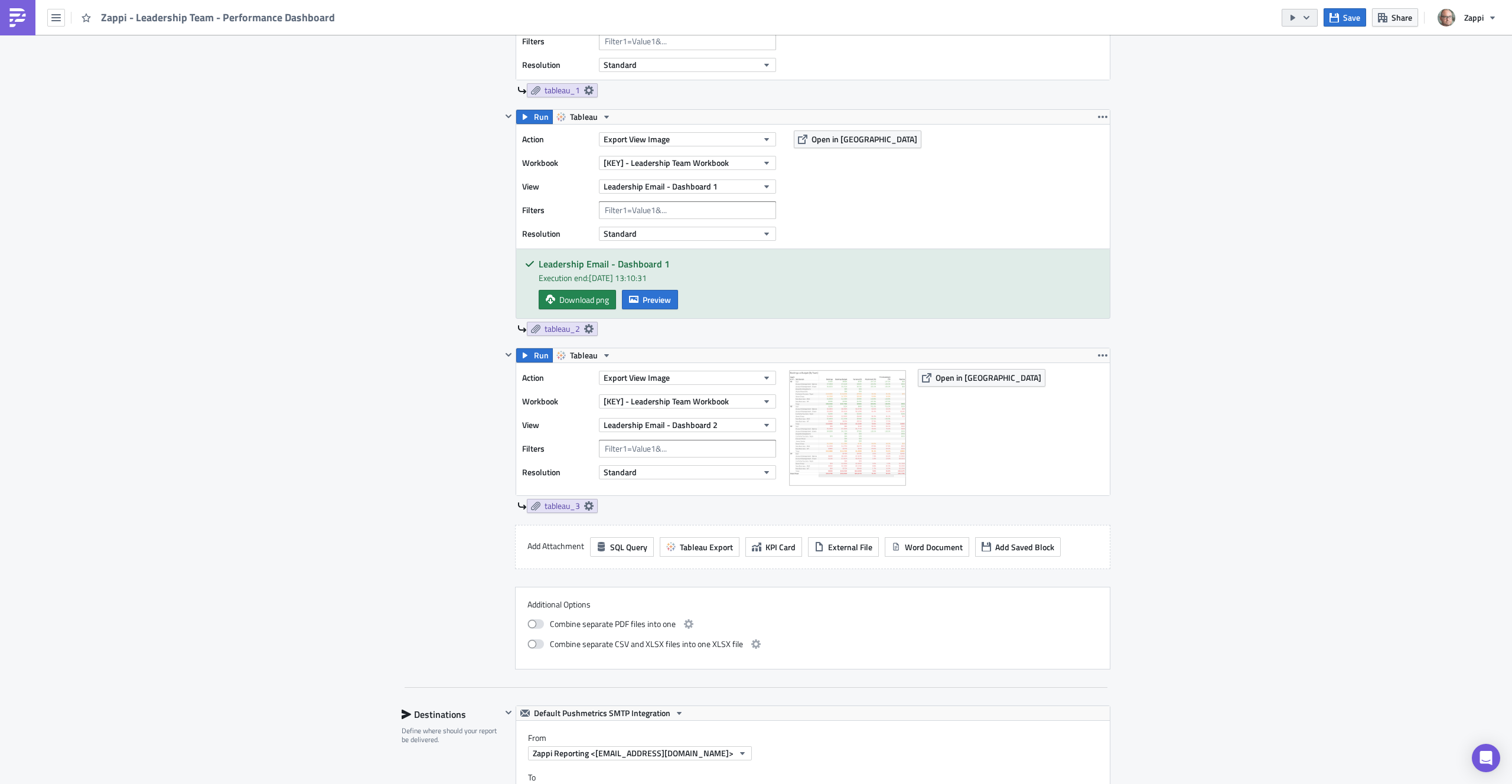
click at [1309, 19] on icon "button" at bounding box center [1306, 17] width 10 height 10
click at [1309, 42] on div "Send Just to Me" at bounding box center [1334, 47] width 92 height 12
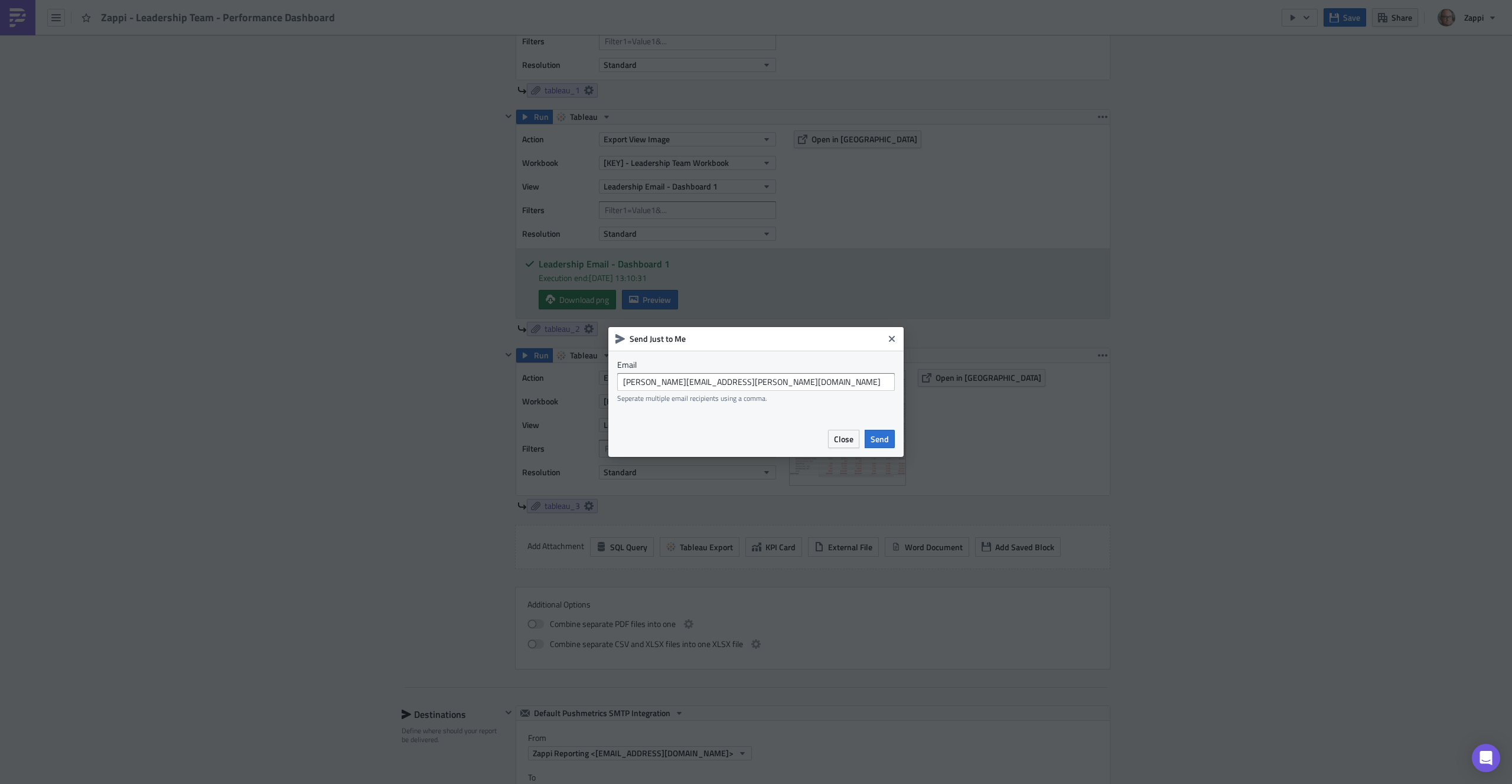
click at [884, 428] on div "Close Send" at bounding box center [756, 438] width 295 height 36
click at [887, 432] on button "Send" at bounding box center [880, 438] width 30 height 18
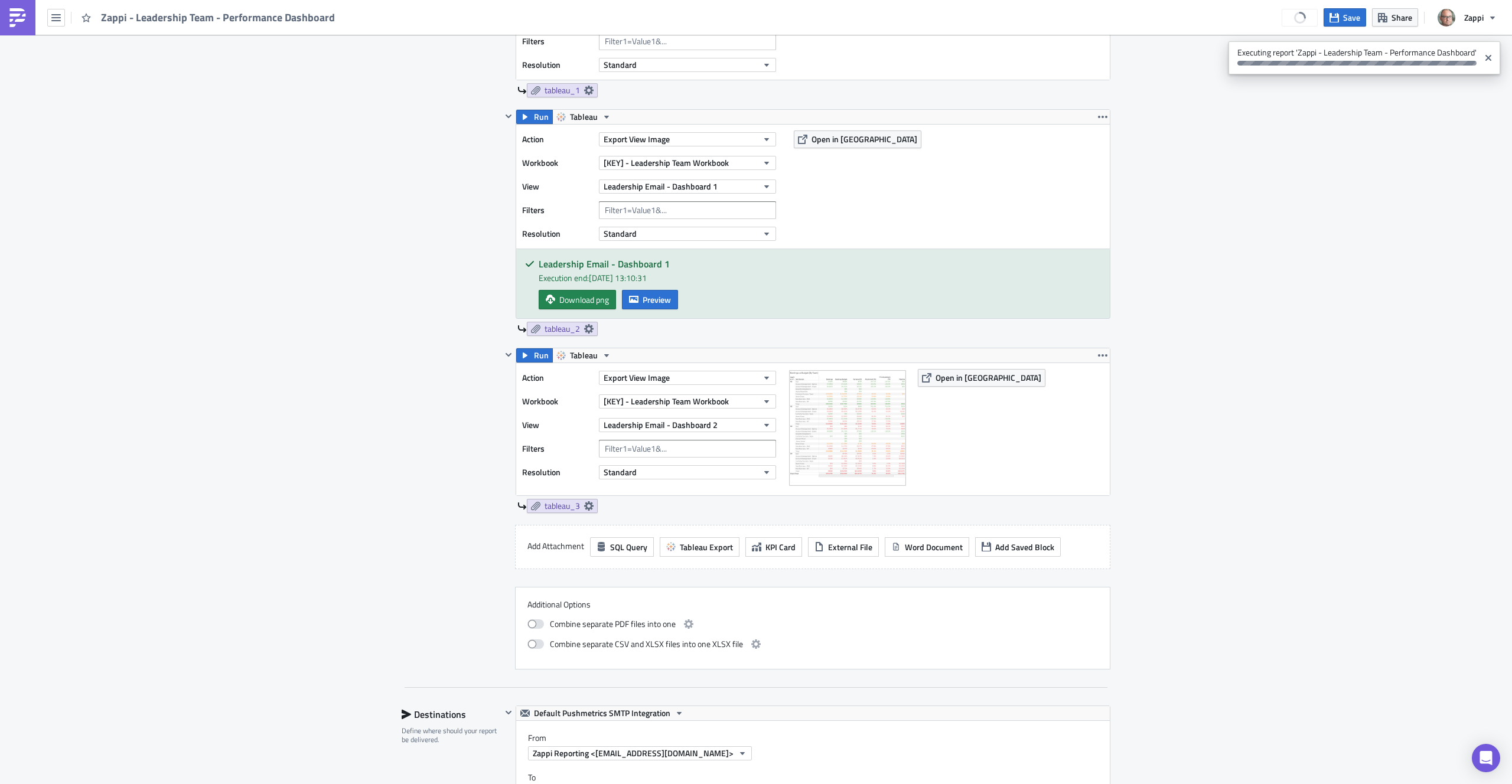
click at [1263, 395] on div "Execution Log Edit " Zappi - Leadership Team - Performance Dashboard " Settings…" at bounding box center [756, 509] width 1512 height 1902
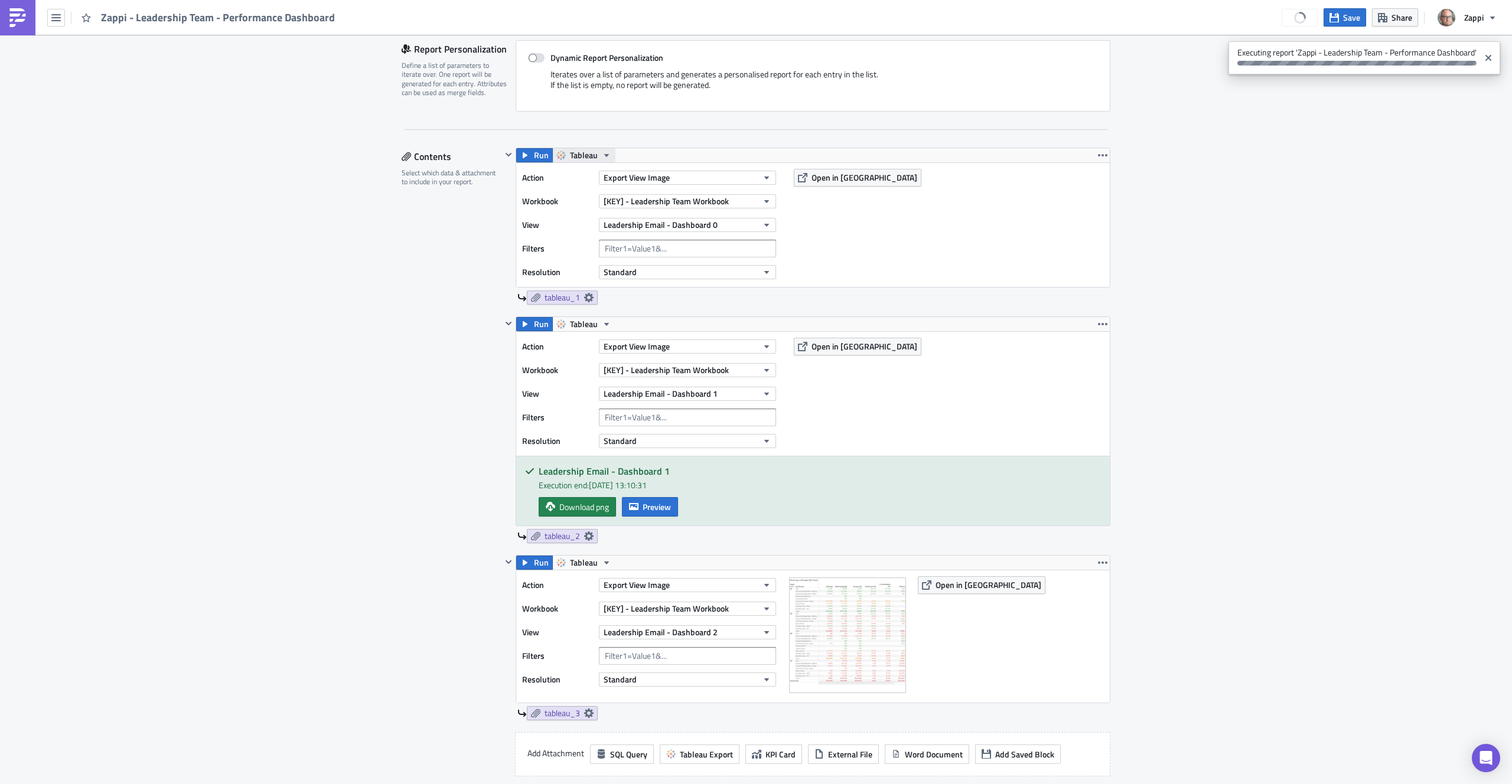
scroll to position [205, 0]
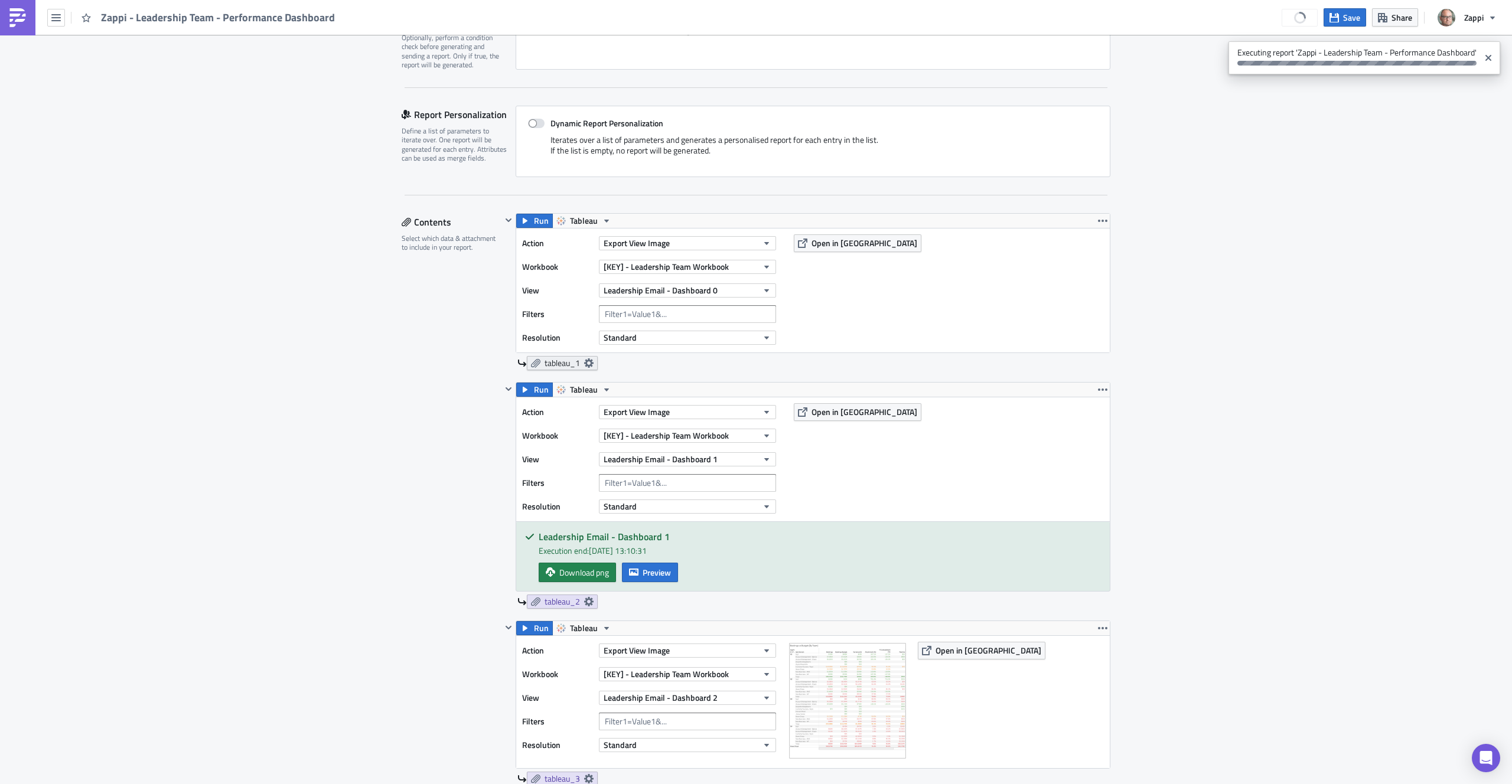
click at [586, 366] on icon at bounding box center [589, 363] width 10 height 10
click at [506, 436] on input "text" at bounding box center [517, 432] width 118 height 17
type input "Summary"
click at [584, 602] on icon at bounding box center [589, 602] width 10 height 10
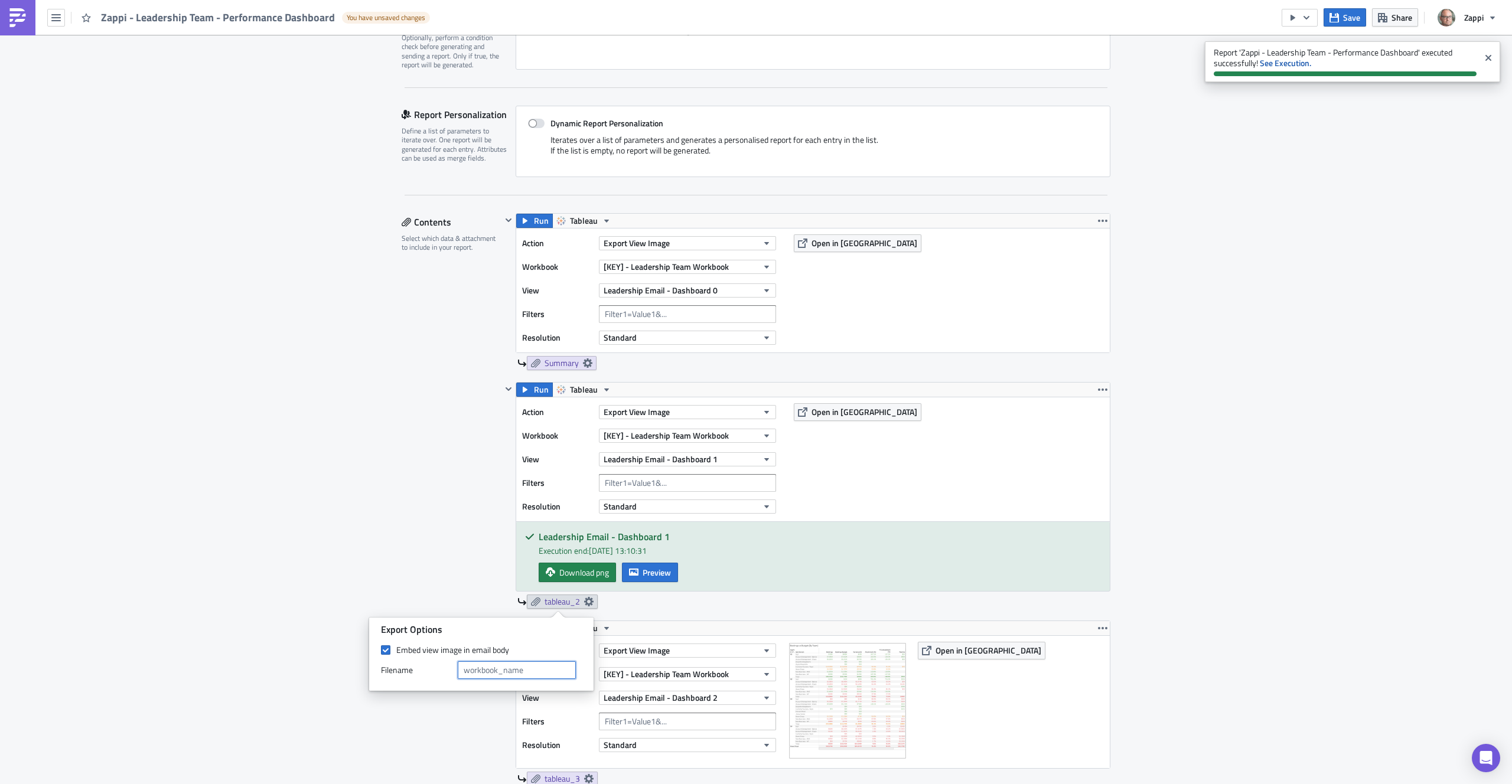
click at [505, 667] on input "text" at bounding box center [517, 670] width 118 height 17
type input "Detail by Month"
click at [1138, 657] on div "Execution Log Edit " Zappi - Leadership Team - Performance Dashboard " Draft Se…" at bounding box center [756, 781] width 1512 height 1902
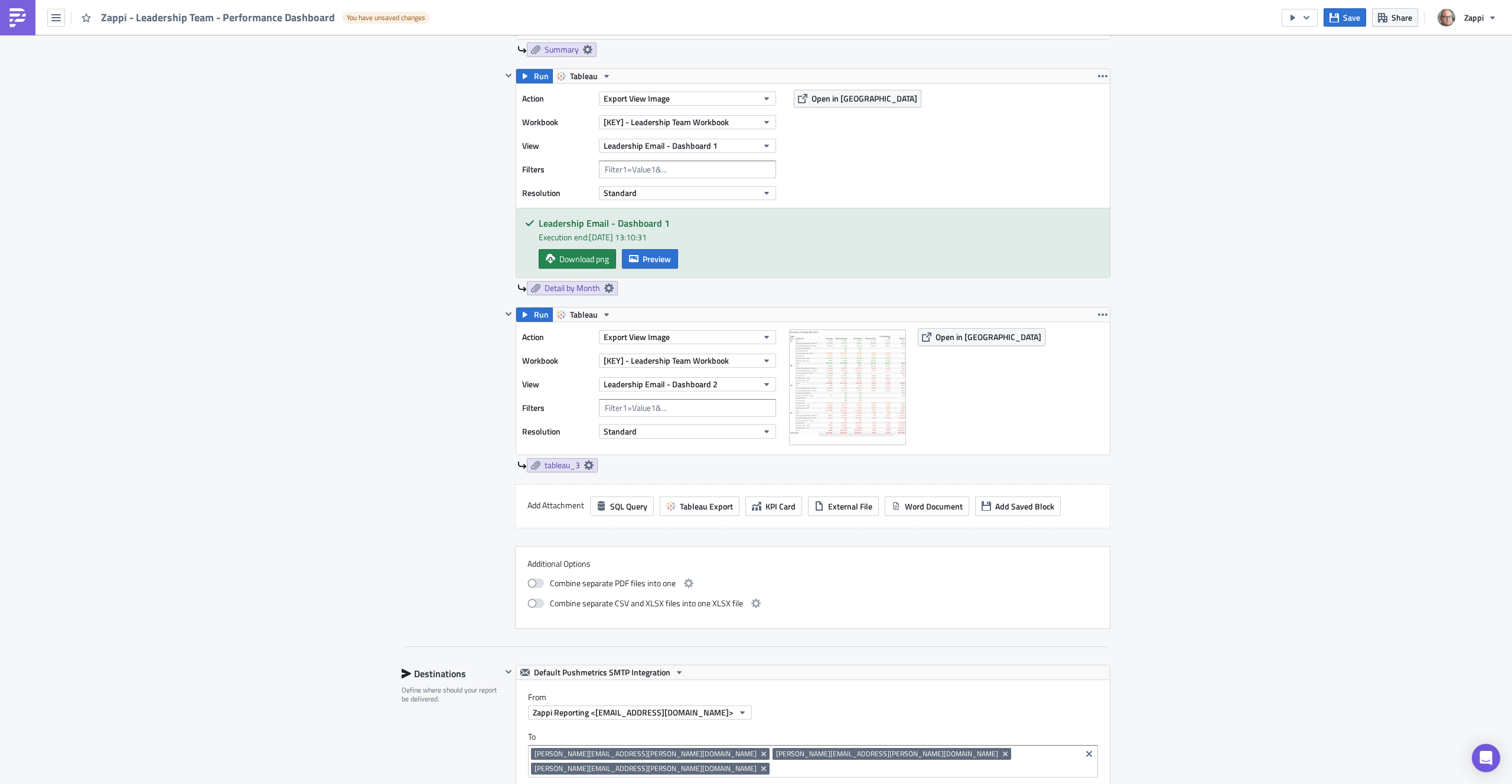
scroll to position [649, 0]
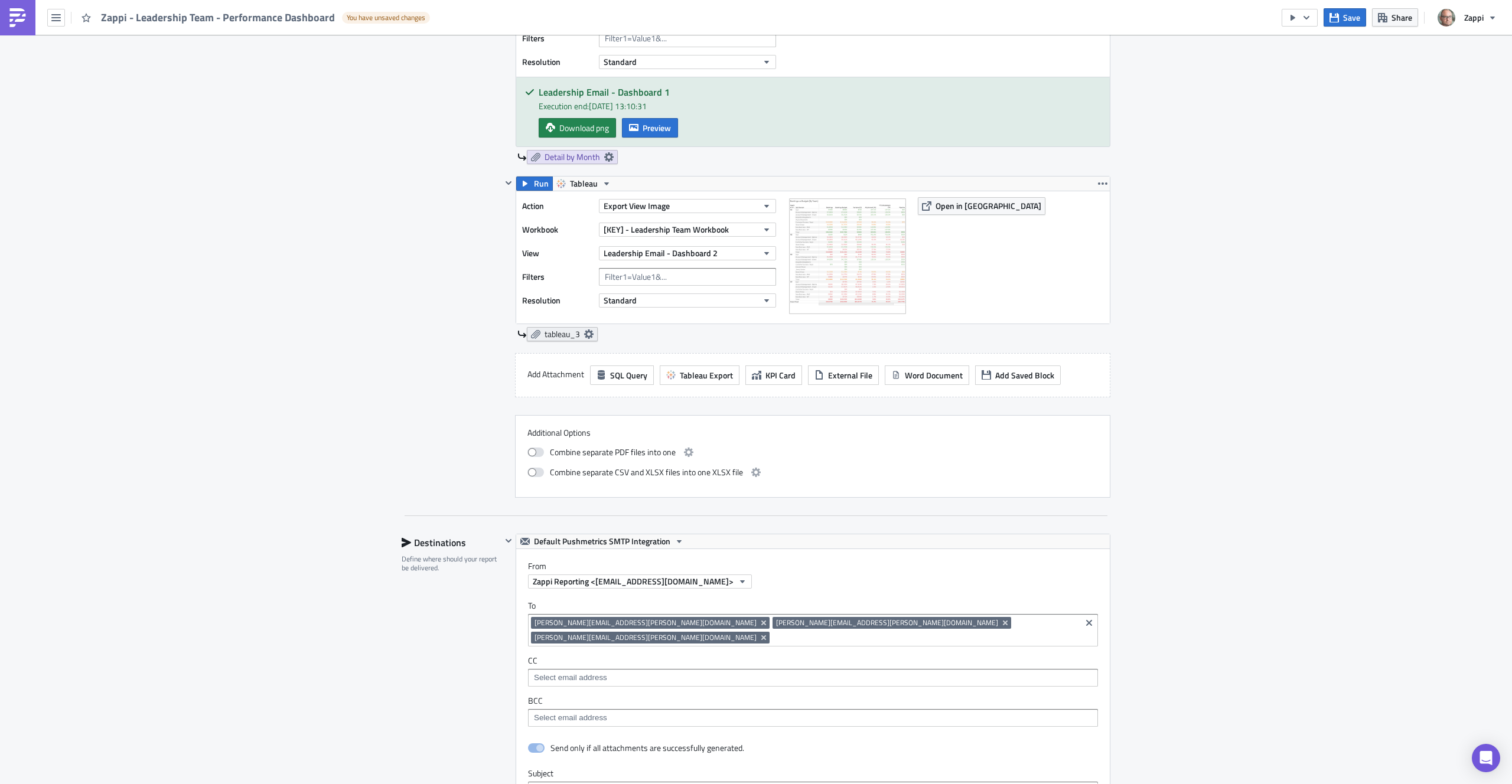
click at [573, 335] on span "tableau_3" at bounding box center [562, 334] width 36 height 11
click at [518, 408] on input "text" at bounding box center [517, 403] width 118 height 17
type input "Detail by Quarter and Team"
click at [583, 157] on span "Detail by Month" at bounding box center [573, 156] width 56 height 11
click at [422, 141] on div "Contents Select which data & attachment to include in your report." at bounding box center [451, 132] width 99 height 729
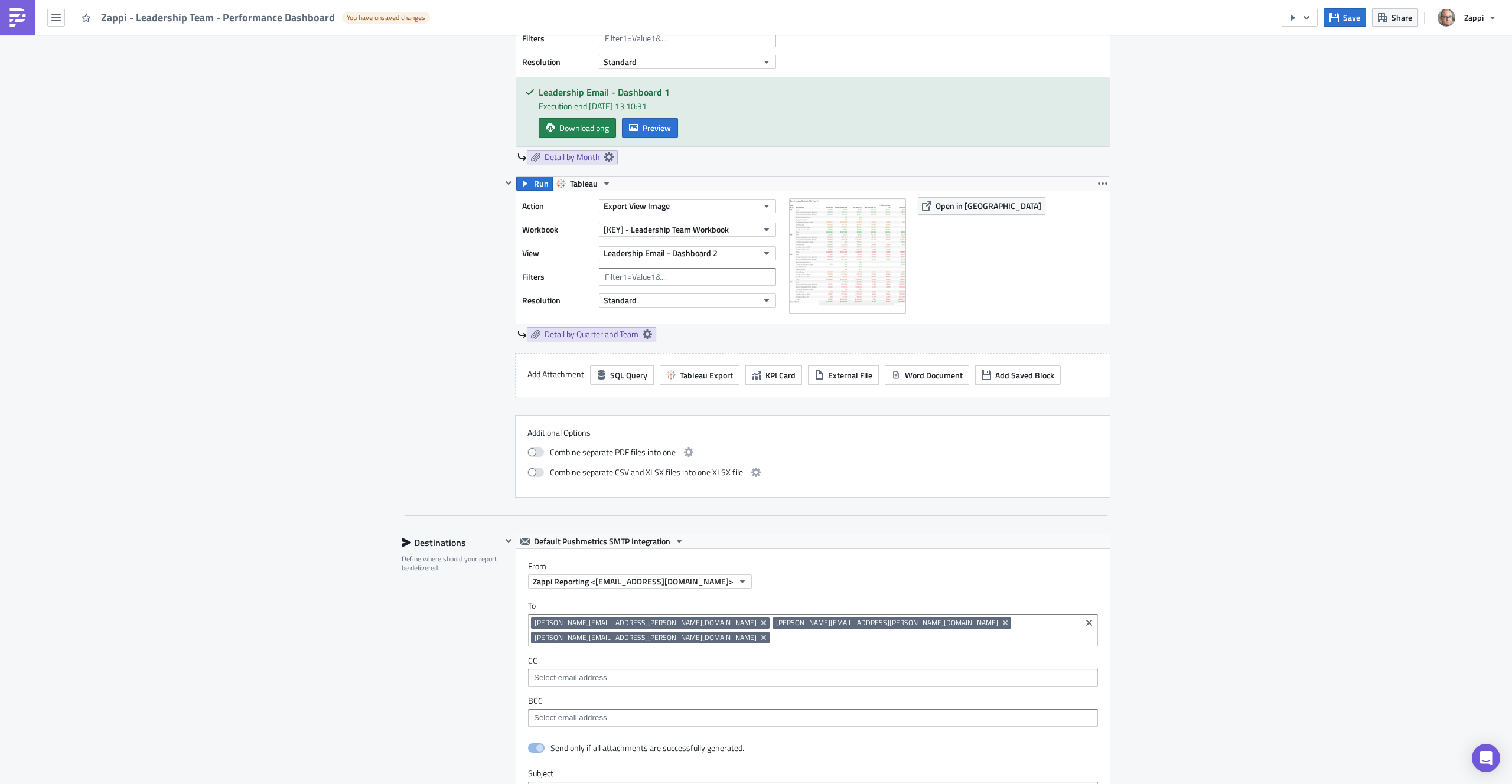
scroll to position [627, 0]
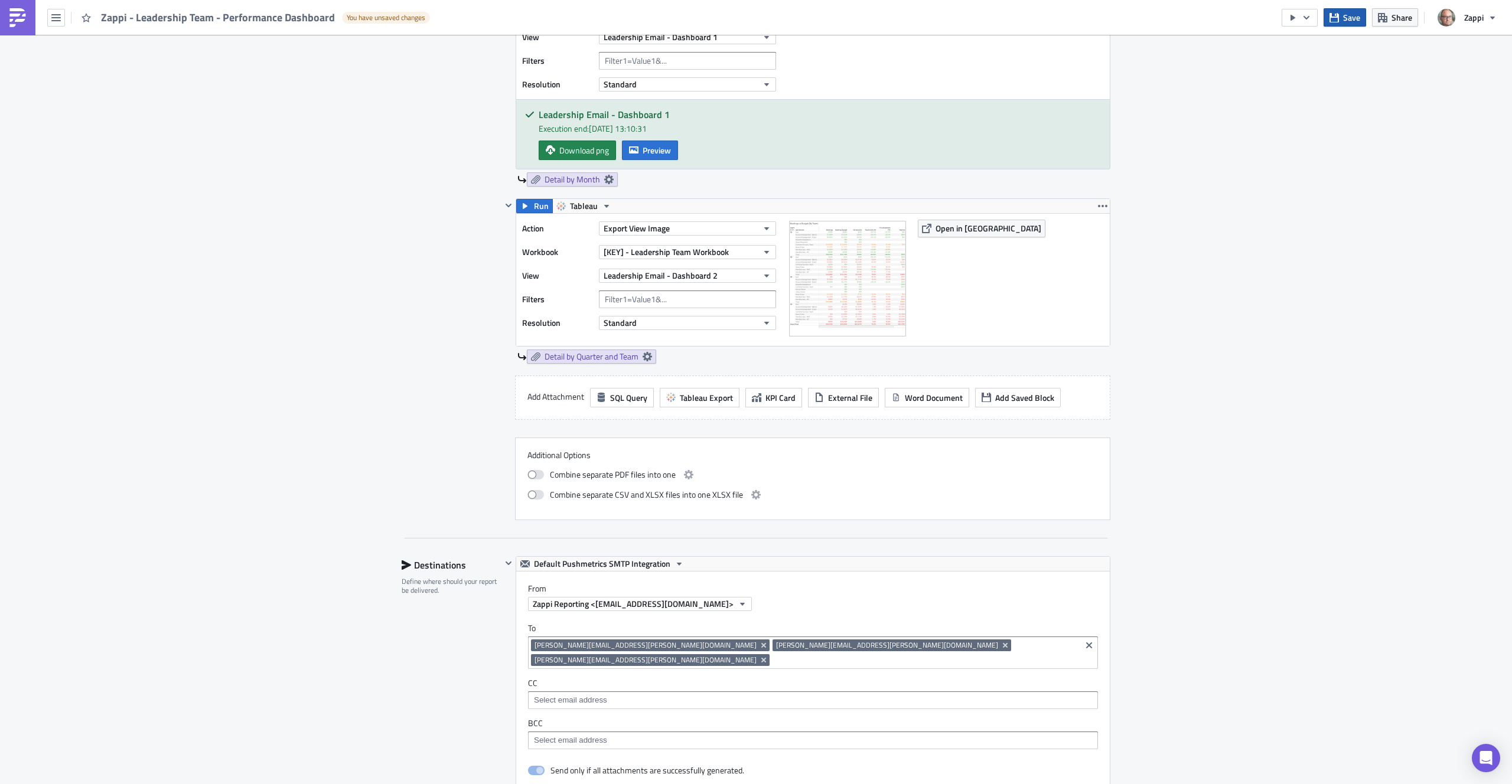
click at [1338, 16] on icon "button" at bounding box center [1334, 17] width 10 height 10
click at [1311, 19] on icon "button" at bounding box center [1306, 17] width 10 height 10
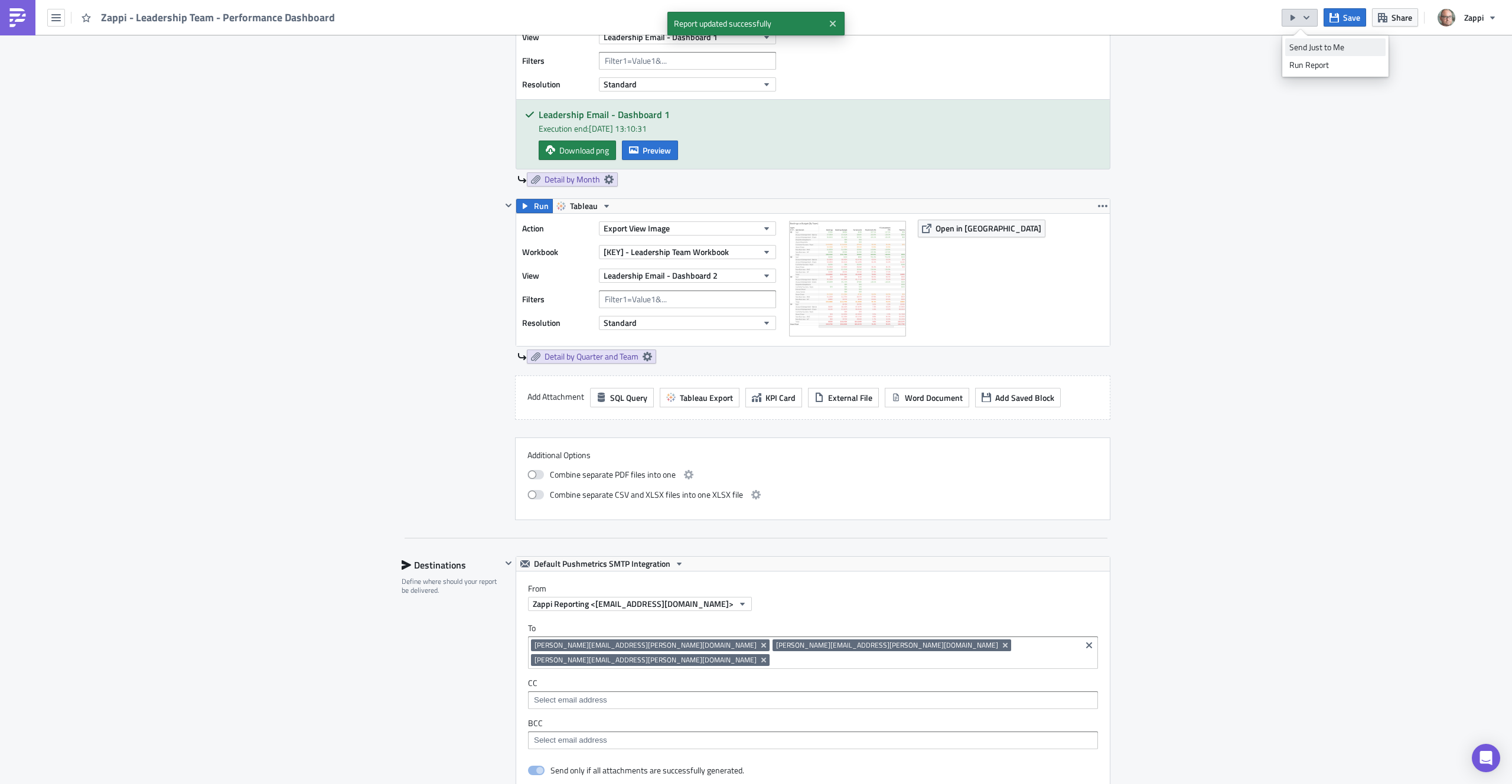
click at [1307, 43] on div "Send Just to Me" at bounding box center [1334, 47] width 92 height 12
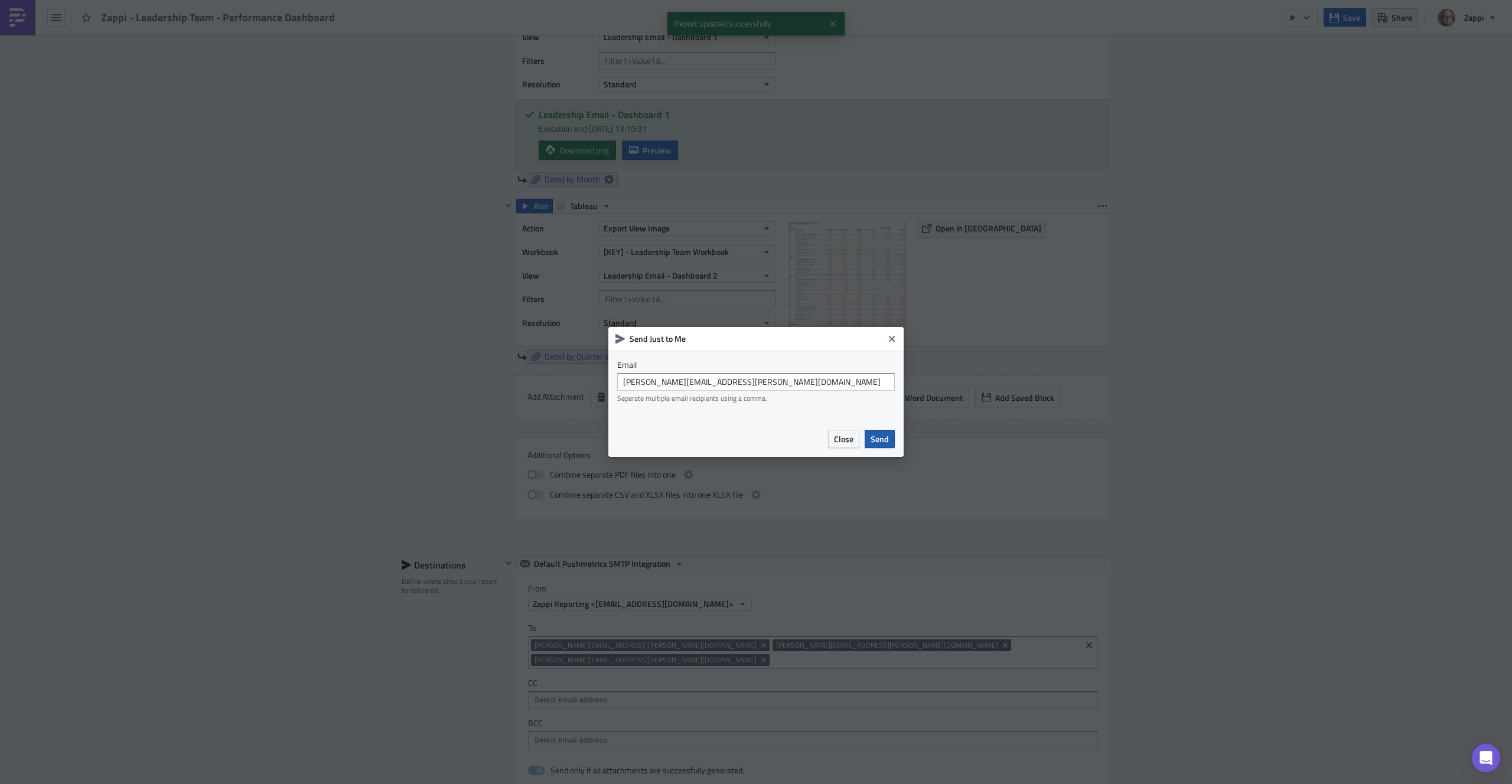
click at [889, 444] on button "Send" at bounding box center [880, 438] width 30 height 18
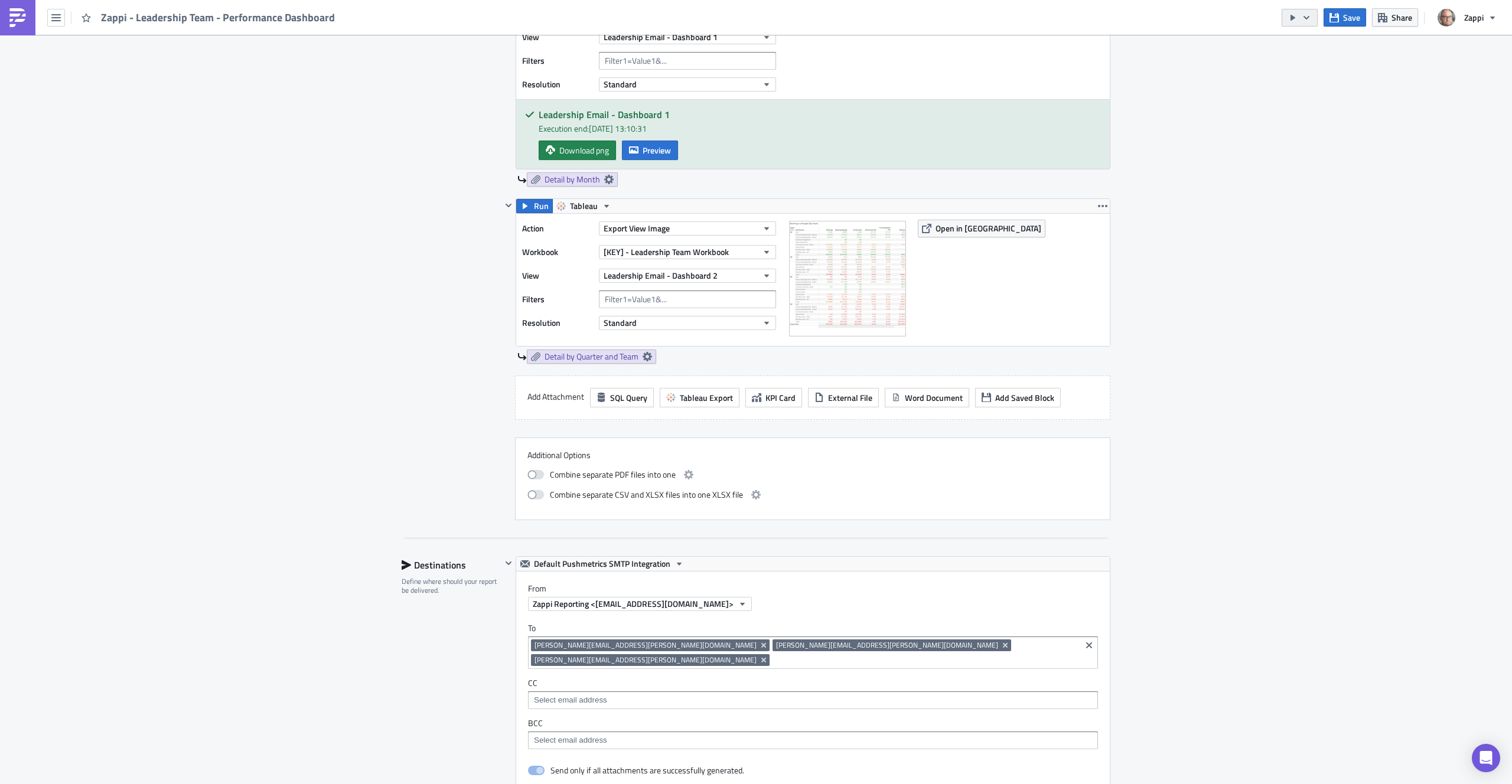
click at [1302, 19] on icon "button" at bounding box center [1306, 17] width 10 height 10
click at [1299, 44] on div "Send Just to Me" at bounding box center [1334, 47] width 92 height 12
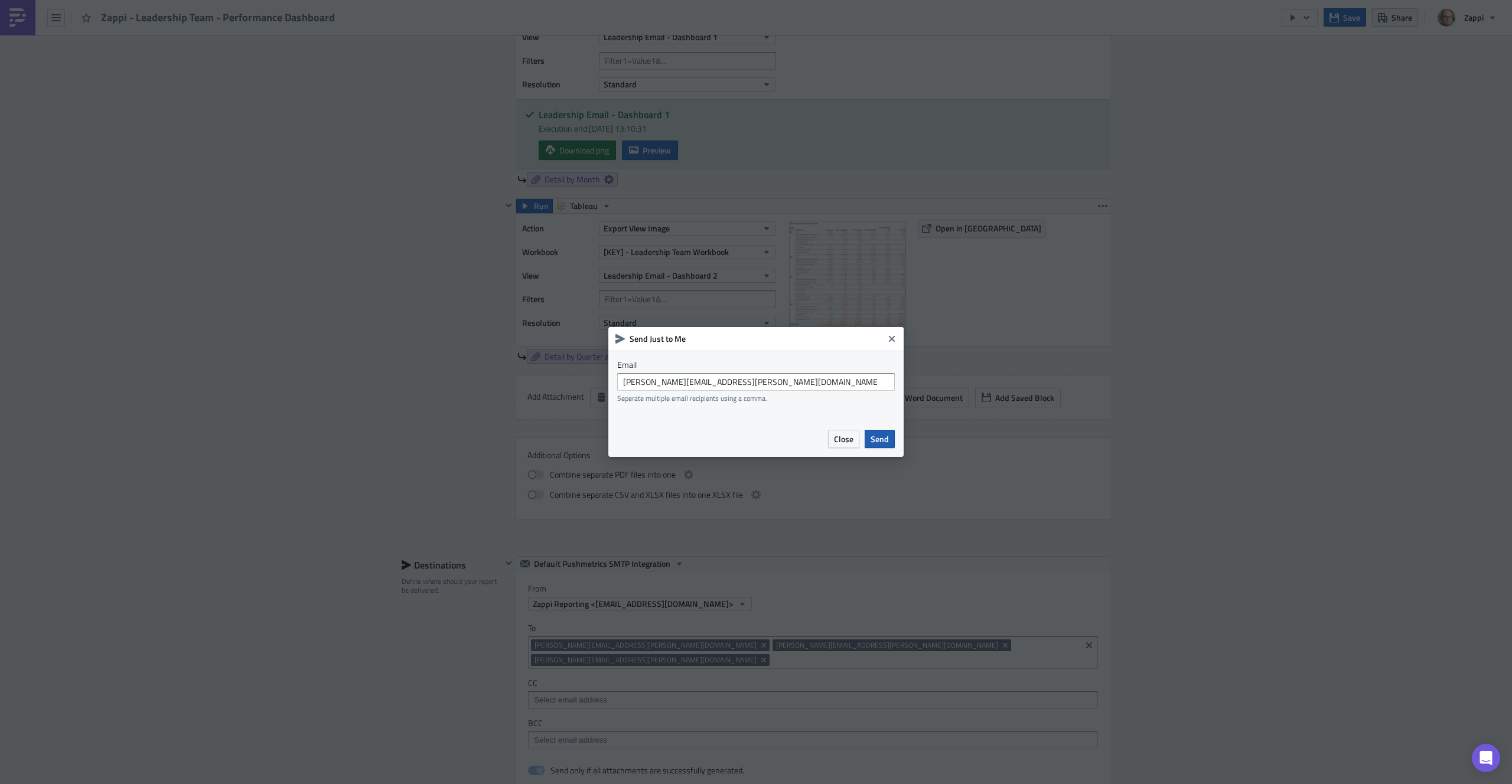
click at [888, 440] on span "Send" at bounding box center [880, 438] width 18 height 13
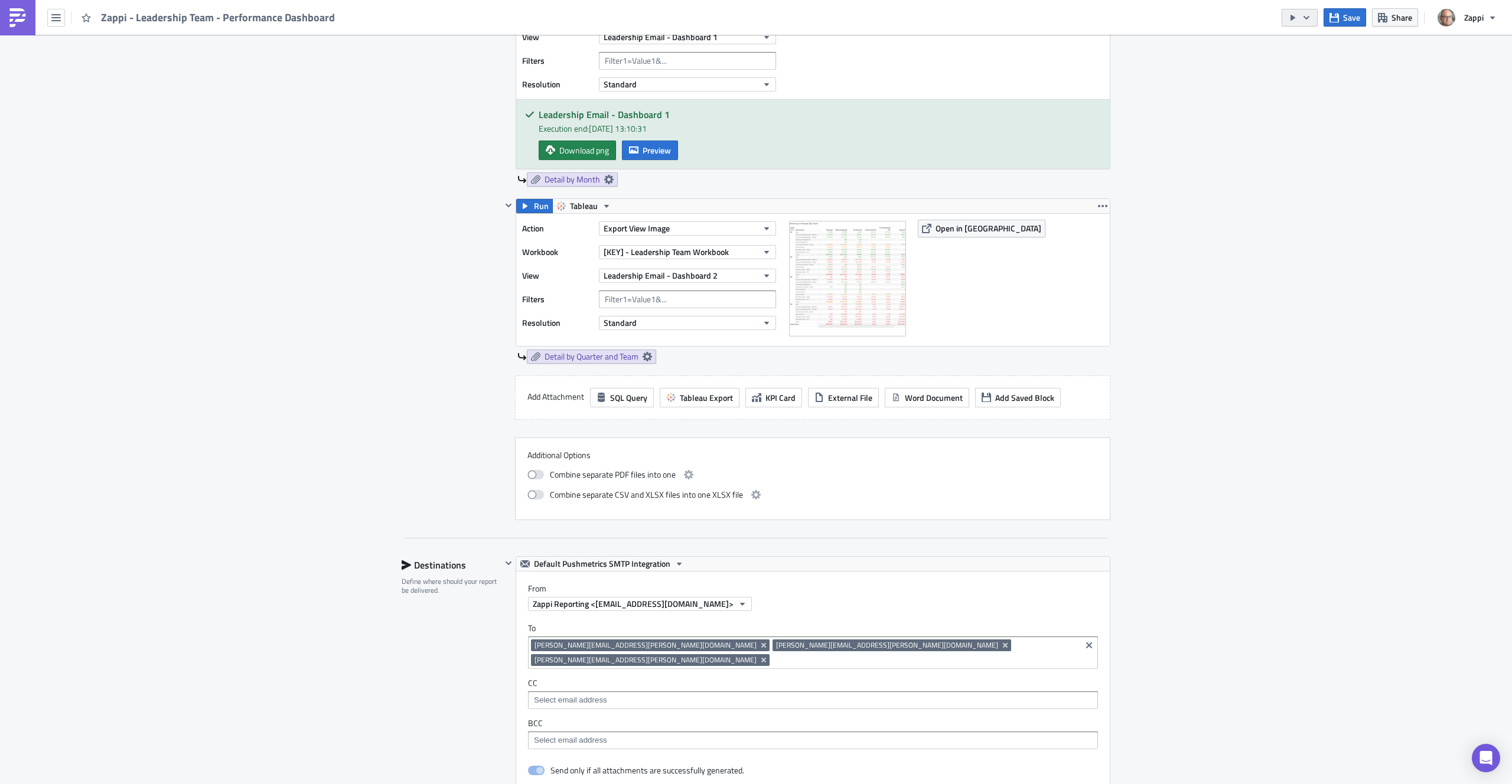
click at [1302, 14] on icon "button" at bounding box center [1306, 17] width 10 height 10
click at [1294, 51] on div "Send Just to Me" at bounding box center [1334, 47] width 92 height 12
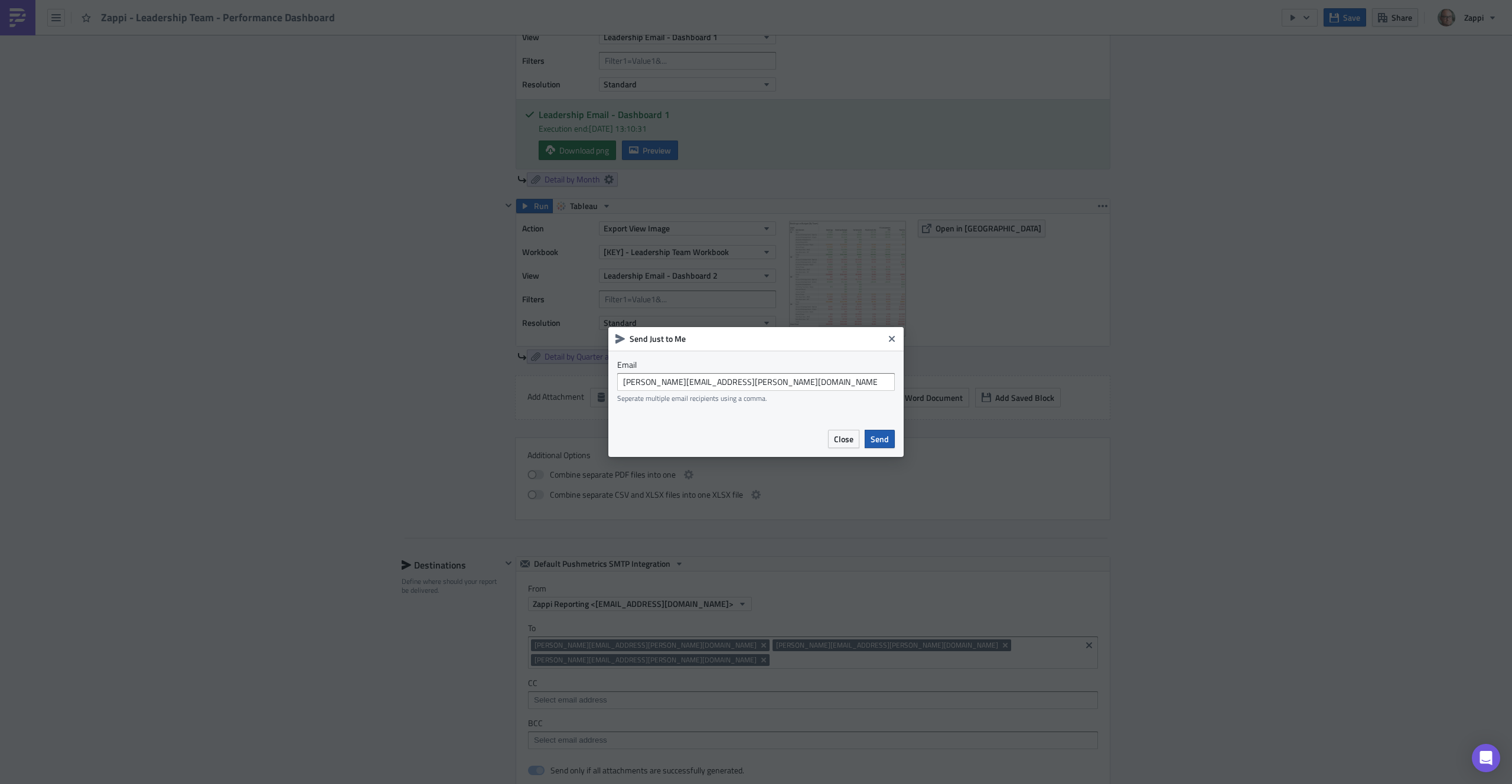
click at [886, 439] on span "Send" at bounding box center [880, 438] width 18 height 13
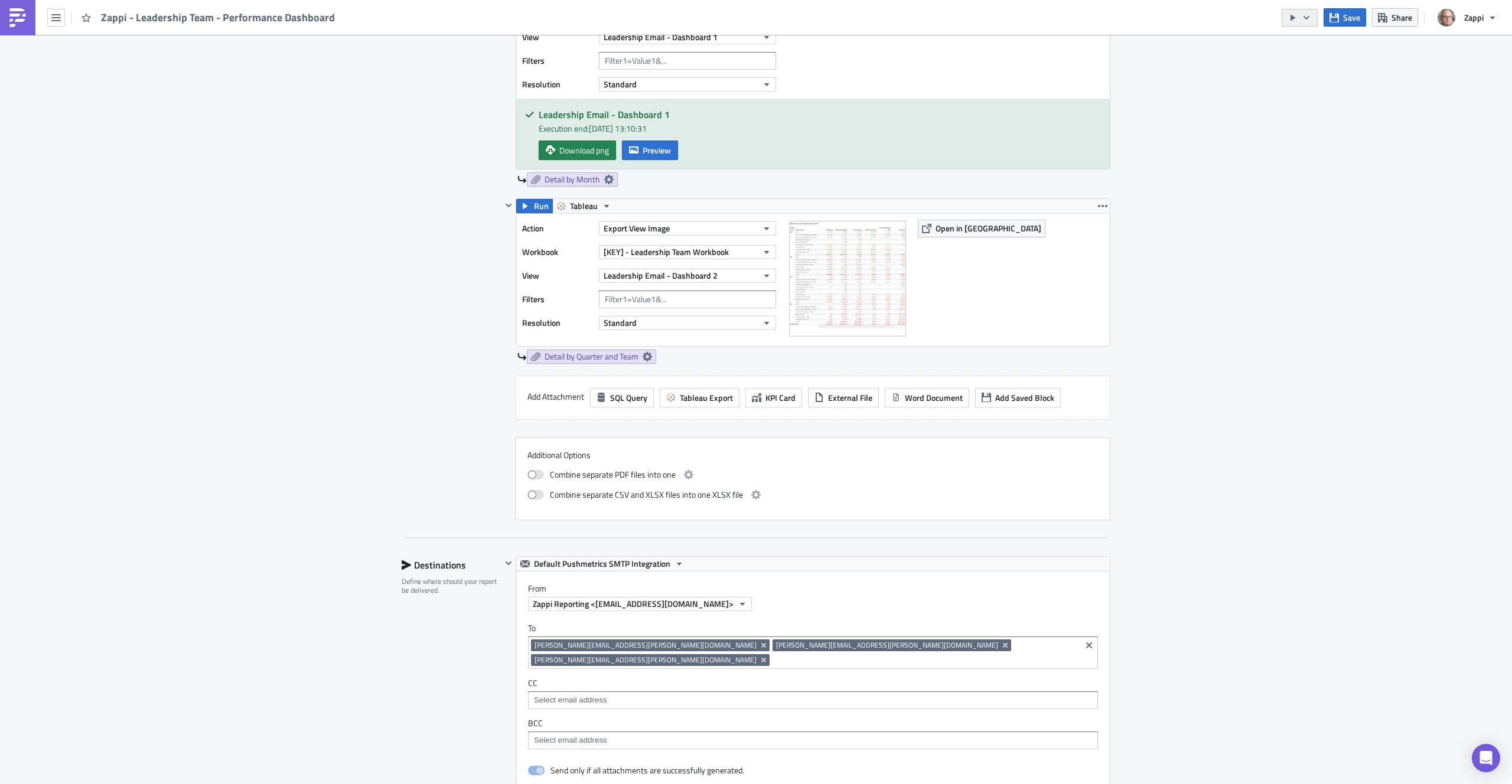
click at [1315, 17] on button "button" at bounding box center [1299, 17] width 36 height 17
click at [1309, 42] on div "Send Just to Me" at bounding box center [1334, 47] width 92 height 12
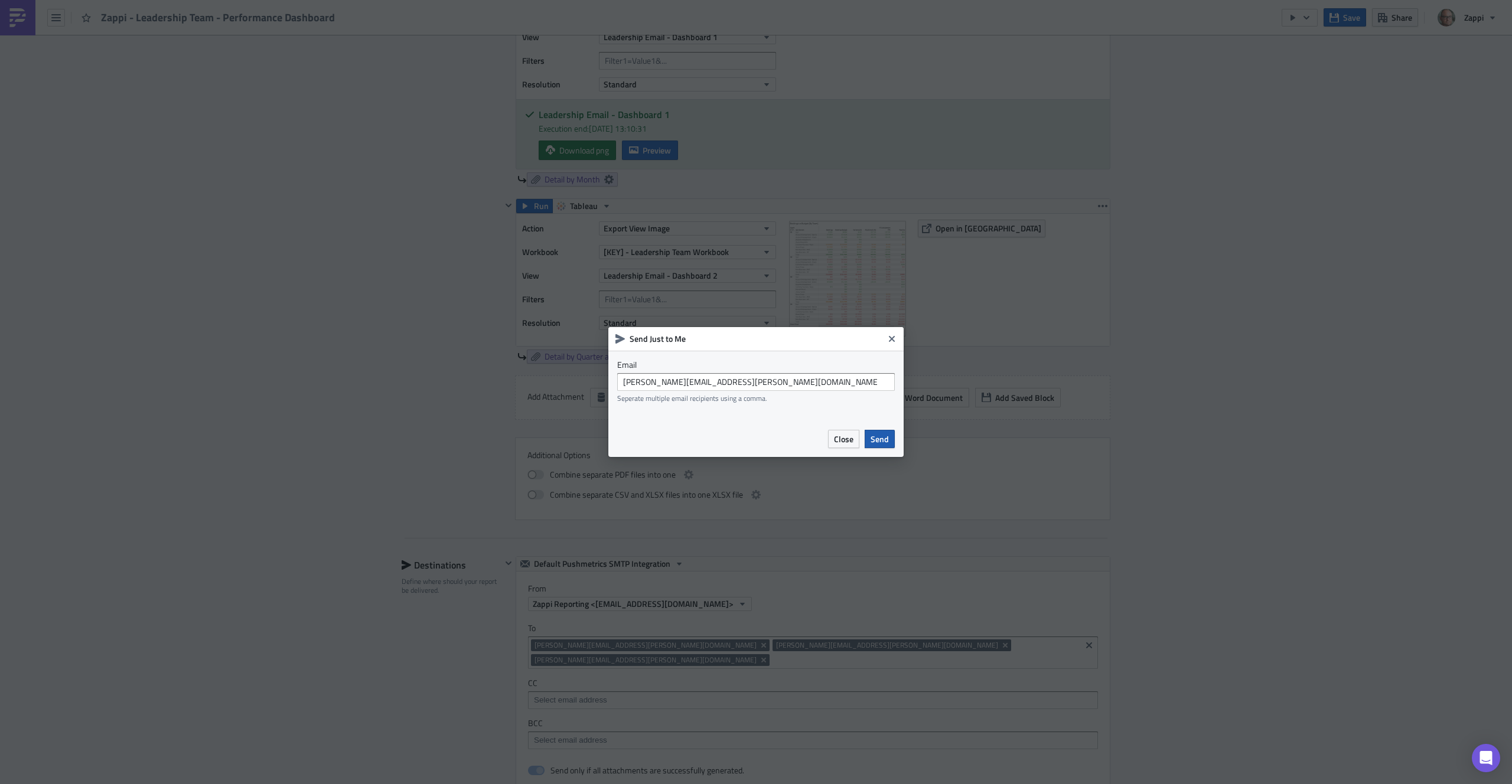
click at [879, 441] on span "Send" at bounding box center [880, 438] width 18 height 13
